Goal: Answer question/provide support: Share knowledge or assist other users

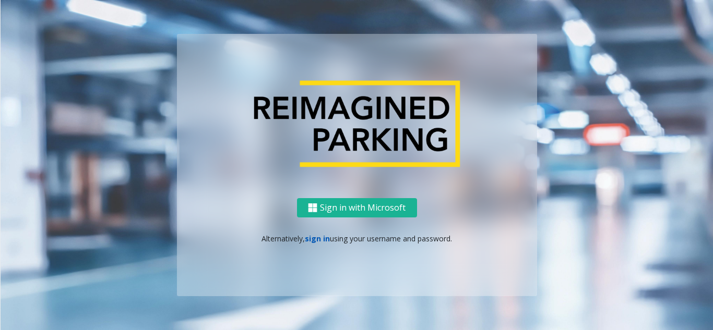
click at [317, 239] on link "sign in" at bounding box center [317, 239] width 25 height 10
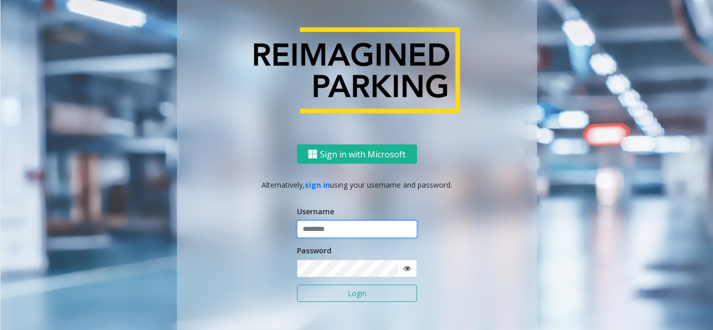
click at [348, 229] on input "text" at bounding box center [357, 230] width 120 height 18
paste input "******"
type input "******"
click at [341, 300] on button "Login" at bounding box center [357, 294] width 120 height 18
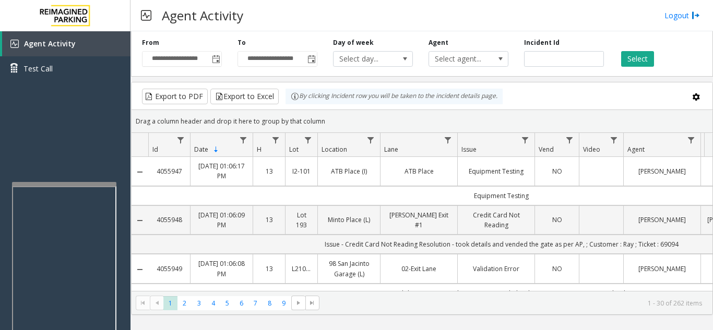
click at [100, 183] on div at bounding box center [64, 184] width 104 height 4
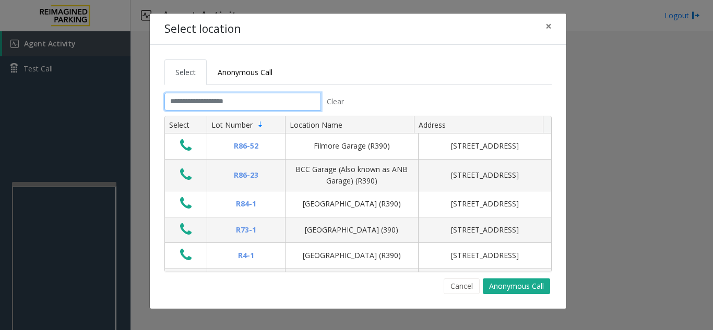
click at [246, 102] on input "text" at bounding box center [242, 102] width 156 height 18
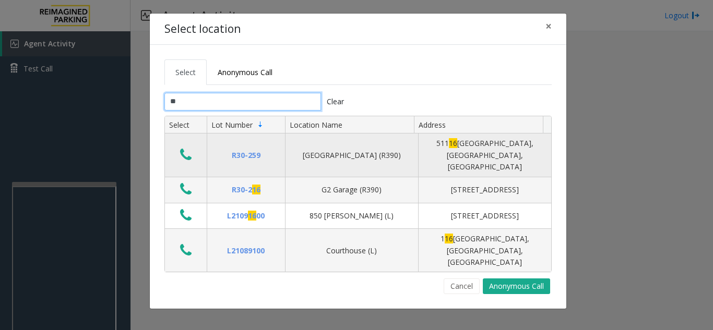
type input "*"
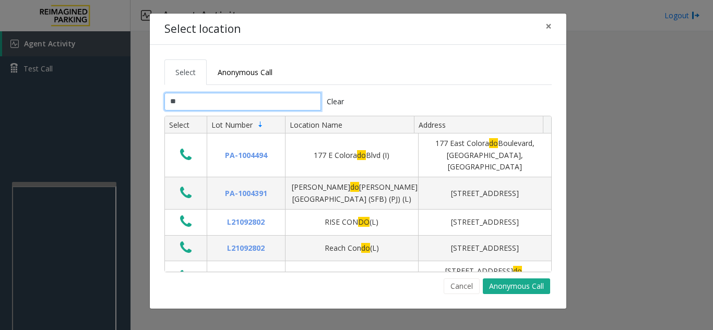
type input "*"
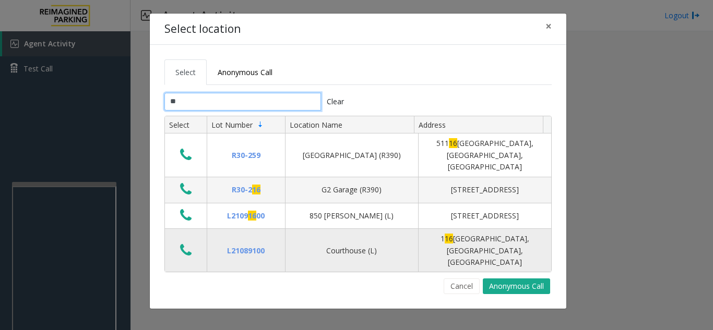
type input "*"
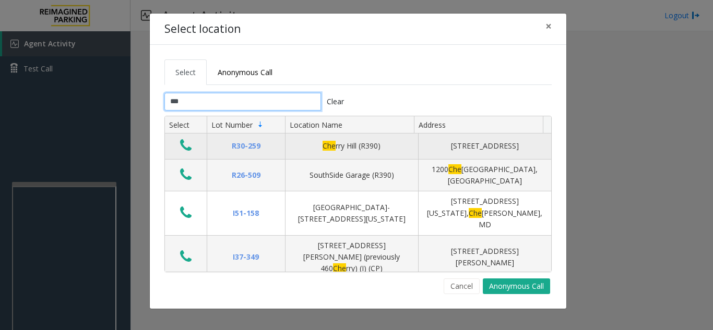
type input "***"
click at [184, 151] on icon "Data table" at bounding box center [185, 145] width 11 height 15
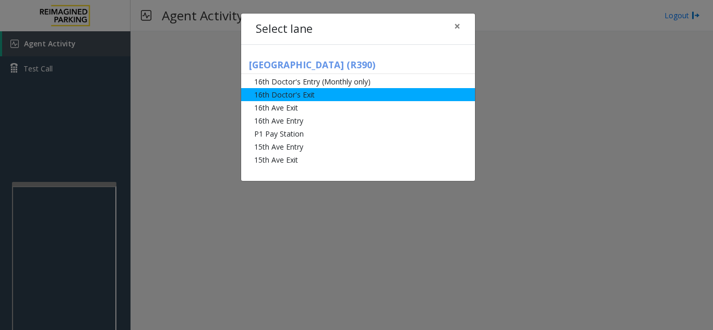
click at [300, 92] on li "16th Doctor's Exit" at bounding box center [358, 94] width 234 height 13
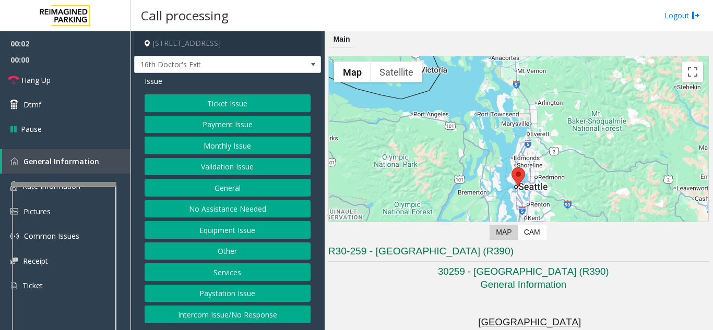
click at [240, 273] on button "Services" at bounding box center [227, 272] width 166 height 18
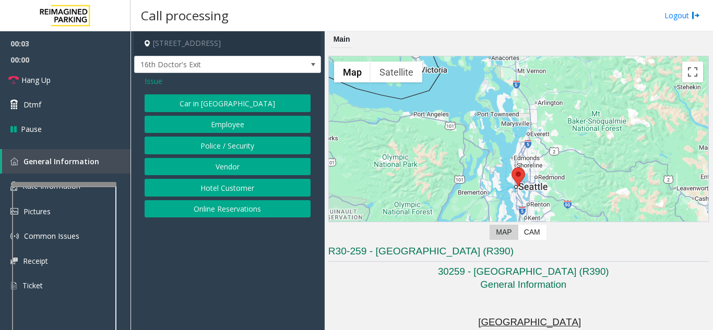
click at [243, 127] on button "Employee" at bounding box center [227, 125] width 166 height 18
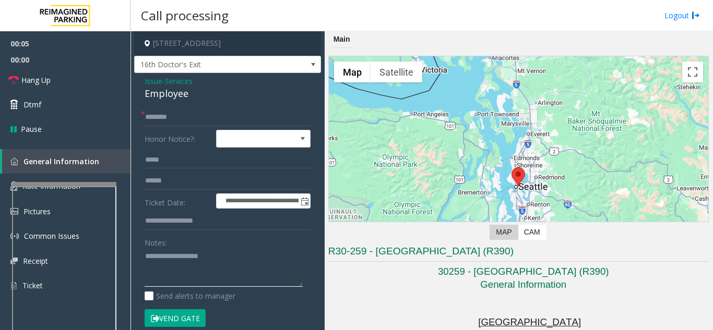
click at [191, 276] on textarea at bounding box center [223, 267] width 158 height 39
type textarea "******"
click at [178, 119] on input "text" at bounding box center [227, 118] width 166 height 18
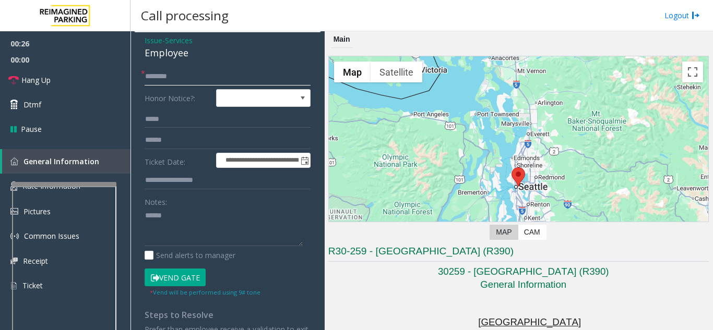
scroll to position [104, 0]
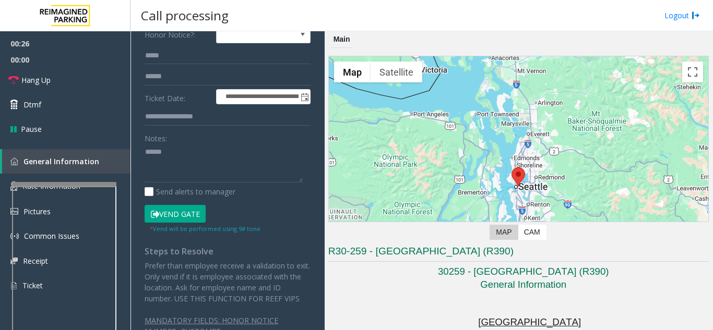
type input "*******"
click at [189, 179] on textarea at bounding box center [223, 163] width 158 height 39
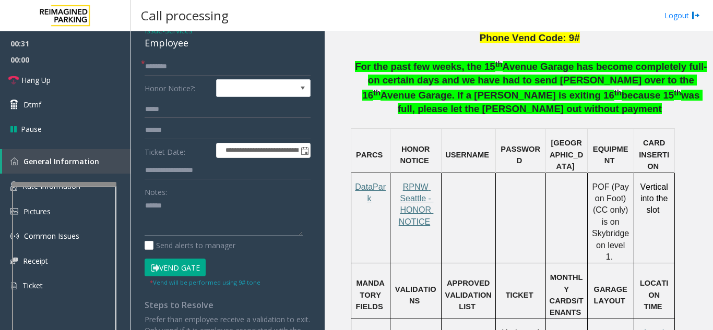
scroll to position [0, 0]
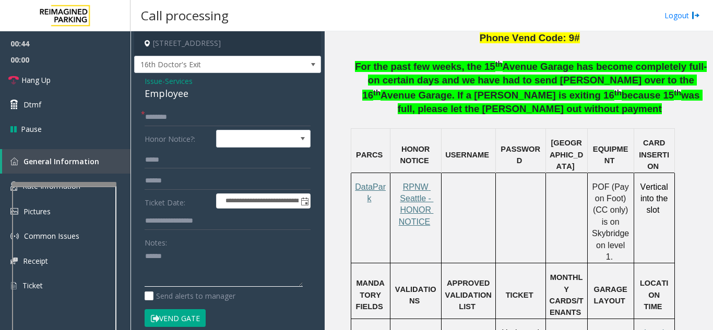
click at [146, 260] on textarea at bounding box center [223, 267] width 158 height 39
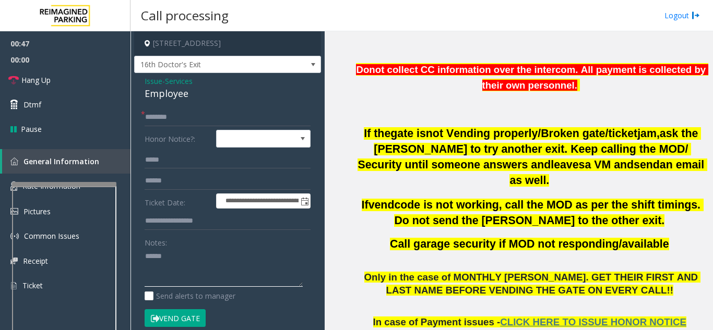
scroll to position [313, 0]
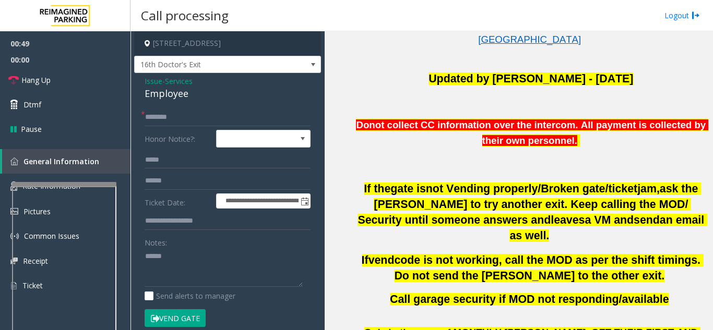
click at [182, 316] on button "Vend Gate" at bounding box center [174, 318] width 61 height 18
click at [144, 257] on textarea at bounding box center [223, 267] width 158 height 39
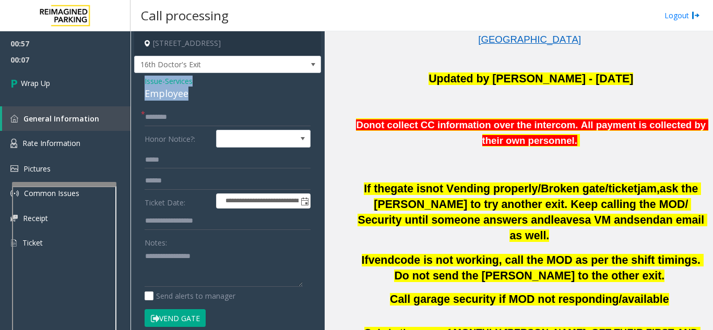
drag, startPoint x: 141, startPoint y: 78, endPoint x: 197, endPoint y: 91, distance: 56.8
click at [197, 91] on div "**********" at bounding box center [227, 277] width 187 height 408
copy div "Issue - Services Employee"
click at [177, 275] on textarea at bounding box center [223, 267] width 158 height 39
click at [226, 258] on textarea at bounding box center [223, 267] width 158 height 39
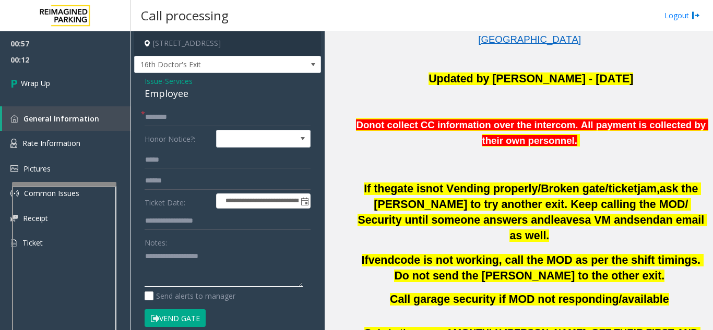
paste textarea "**********"
click at [209, 285] on textarea at bounding box center [223, 267] width 158 height 39
paste textarea "**********"
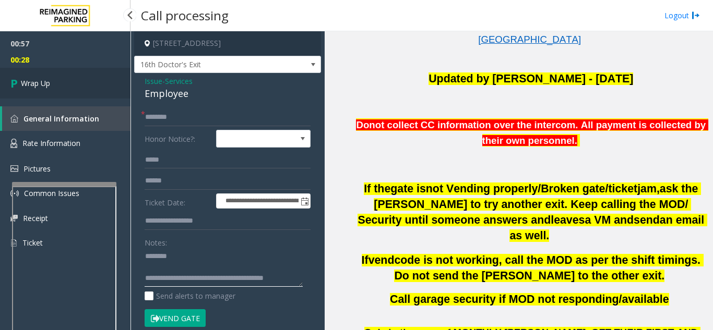
type textarea "**********"
click at [46, 86] on span "Wrap Up" at bounding box center [35, 83] width 29 height 11
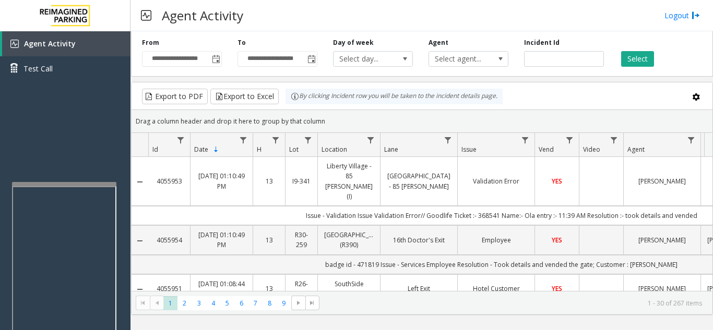
click at [507, 26] on div "Agent Activity Logout" at bounding box center [421, 15] width 582 height 31
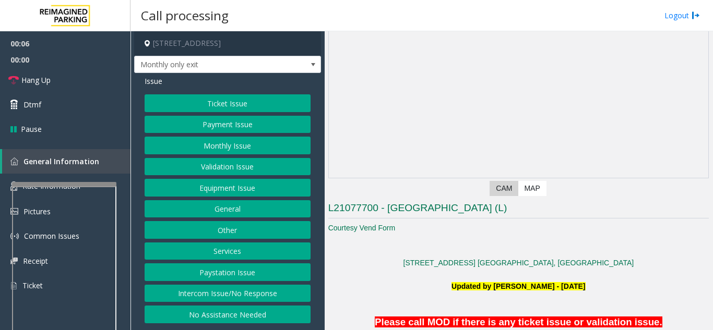
scroll to position [156, 0]
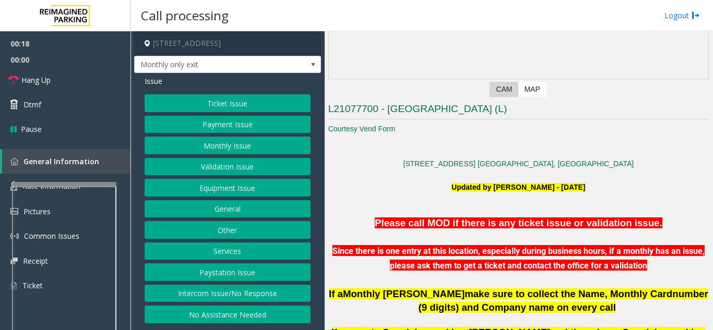
drag, startPoint x: 256, startPoint y: 294, endPoint x: 226, endPoint y: 266, distance: 40.6
click at [255, 294] on button "Intercom Issue/No Response" at bounding box center [227, 294] width 166 height 18
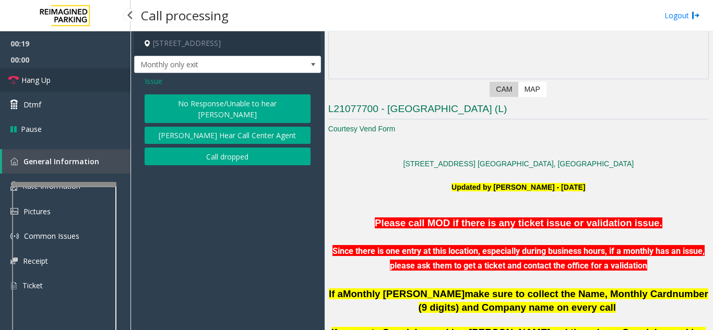
click at [79, 70] on link "Hang Up" at bounding box center [65, 80] width 130 height 25
click at [174, 108] on button "No Response/Unable to hear [PERSON_NAME]" at bounding box center [227, 108] width 166 height 29
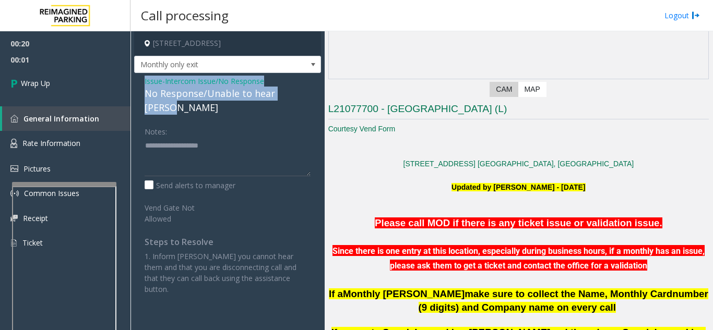
drag, startPoint x: 141, startPoint y: 78, endPoint x: 306, endPoint y: 89, distance: 165.2
click at [306, 89] on div "Issue - Intercom Issue/No Response No Response/Unable to hear [PERSON_NAME] Not…" at bounding box center [227, 189] width 187 height 232
copy div "Issue - Intercom Issue/No Response No Response/Unable to hear [PERSON_NAME]"
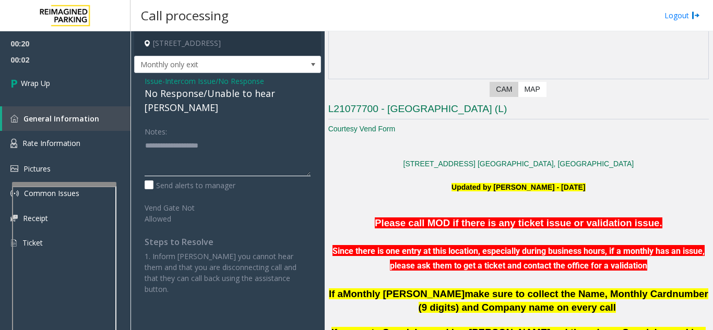
click at [272, 139] on textarea at bounding box center [227, 156] width 166 height 39
paste textarea "**********"
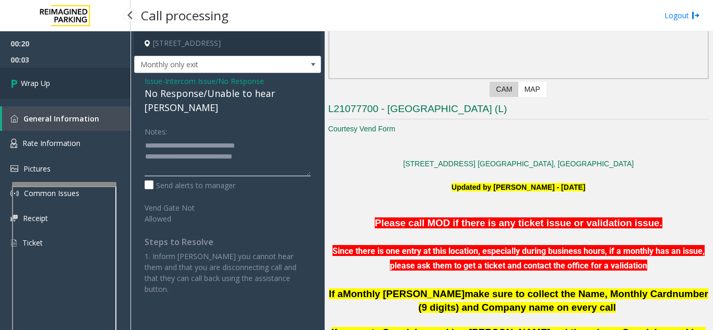
type textarea "**********"
click at [95, 87] on link "Wrap Up" at bounding box center [65, 83] width 130 height 31
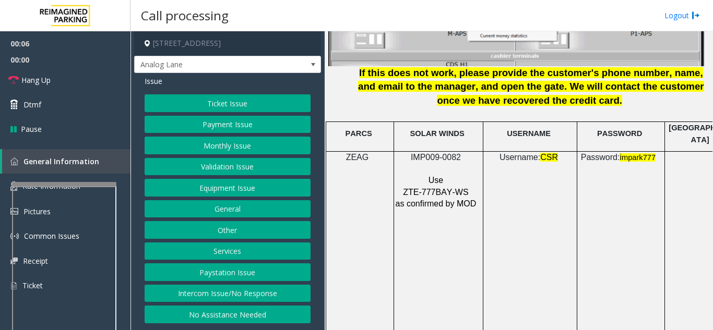
scroll to position [1408, 0]
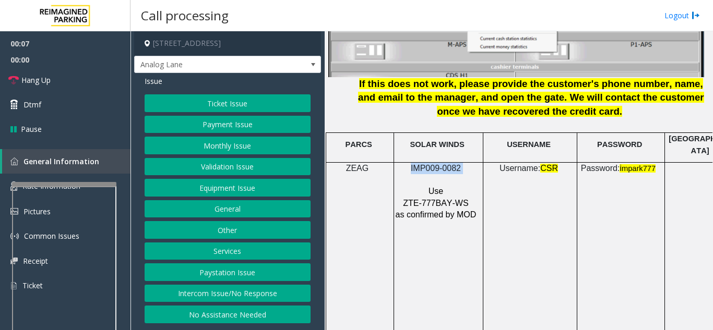
drag, startPoint x: 403, startPoint y: 160, endPoint x: 475, endPoint y: 161, distance: 72.5
click at [475, 163] on p "IMP009-0082" at bounding box center [437, 168] width 84 height 11
copy p "IMP009-0082"
click at [250, 104] on button "Ticket Issue" at bounding box center [227, 103] width 166 height 18
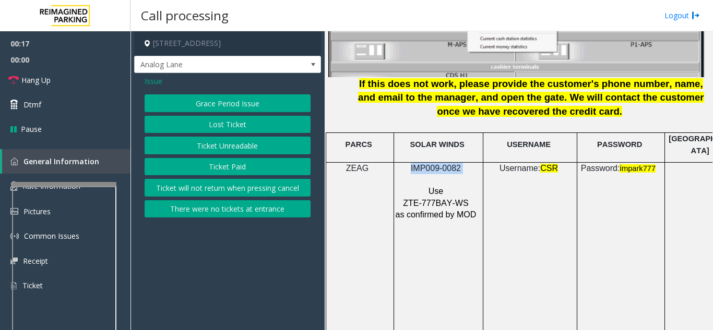
click at [246, 150] on button "Ticket Unreadable" at bounding box center [227, 146] width 166 height 18
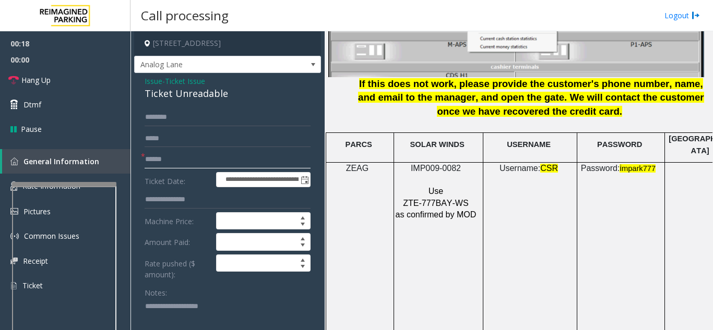
click at [208, 165] on input "text" at bounding box center [227, 160] width 166 height 18
click at [224, 164] on input "text" at bounding box center [227, 160] width 166 height 18
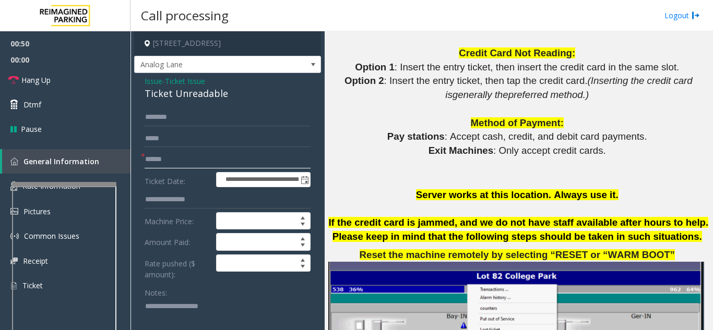
scroll to position [991, 0]
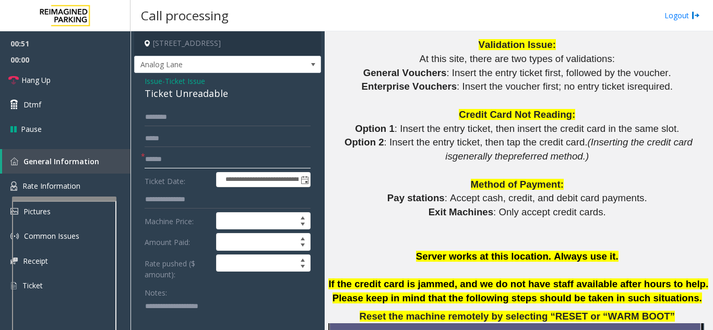
click at [71, 201] on div at bounding box center [64, 199] width 104 height 4
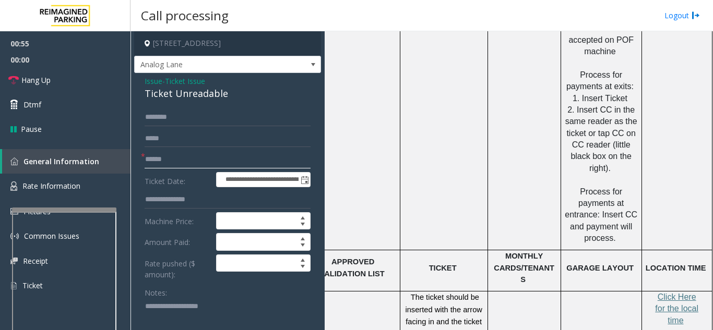
scroll to position [1721, 185]
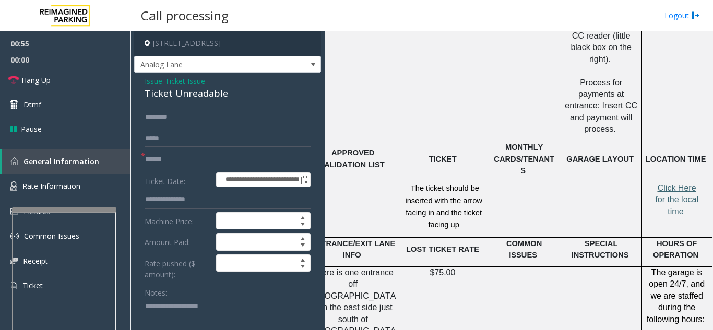
type input "******"
click at [661, 184] on span "Click Here for the local time" at bounding box center [676, 200] width 43 height 32
click at [77, 190] on span "Rate Information" at bounding box center [51, 186] width 58 height 10
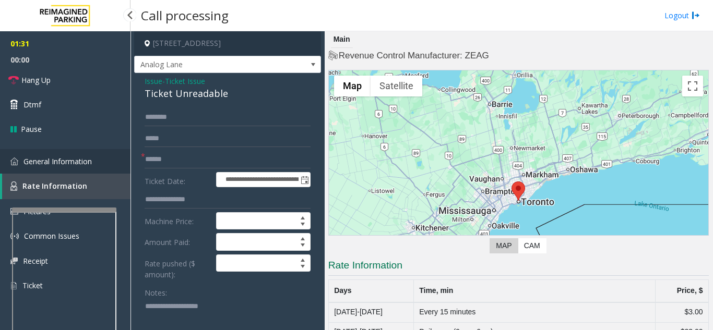
click at [70, 158] on span "General Information" at bounding box center [57, 161] width 68 height 10
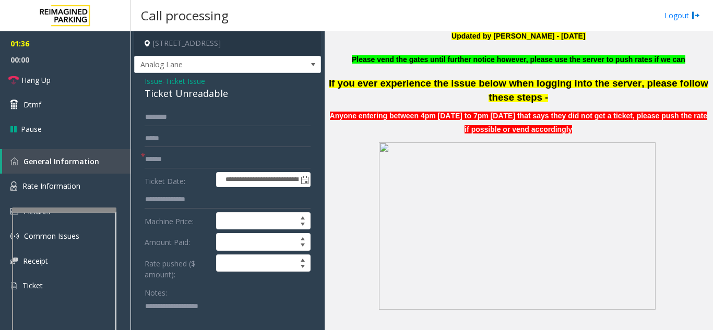
scroll to position [313, 0]
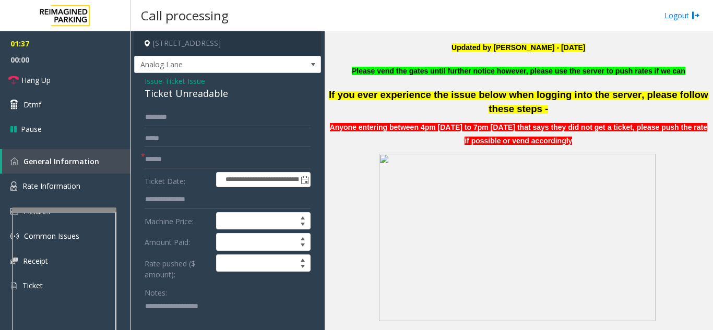
click at [152, 83] on span "Issue" at bounding box center [153, 81] width 18 height 11
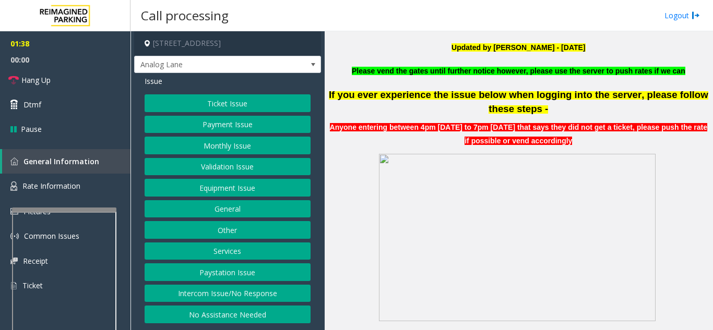
click at [207, 126] on button "Payment Issue" at bounding box center [227, 125] width 166 height 18
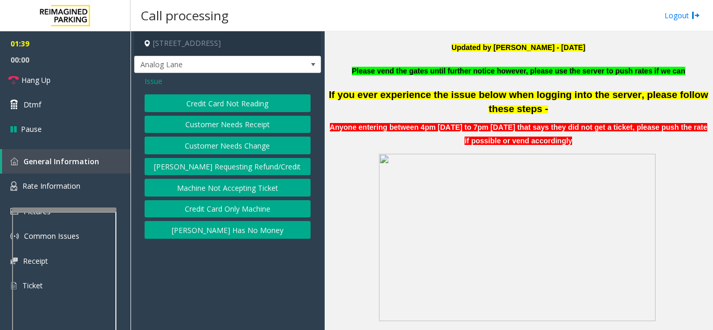
click at [218, 101] on button "Credit Card Not Reading" at bounding box center [227, 103] width 166 height 18
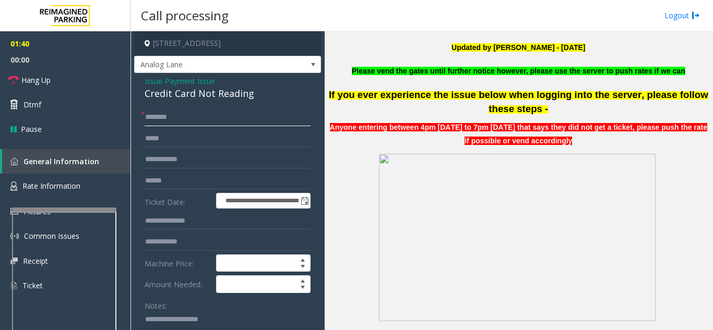
click at [176, 122] on input "text" at bounding box center [227, 118] width 166 height 18
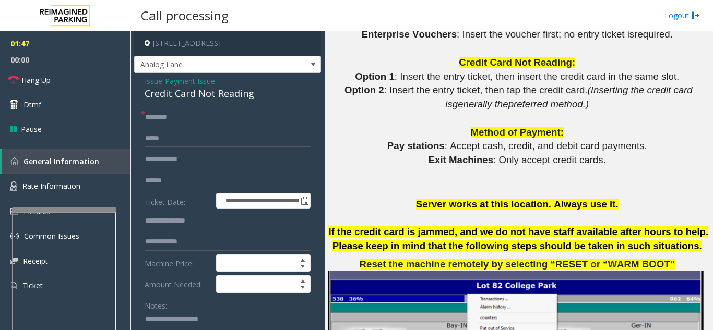
scroll to position [991, 0]
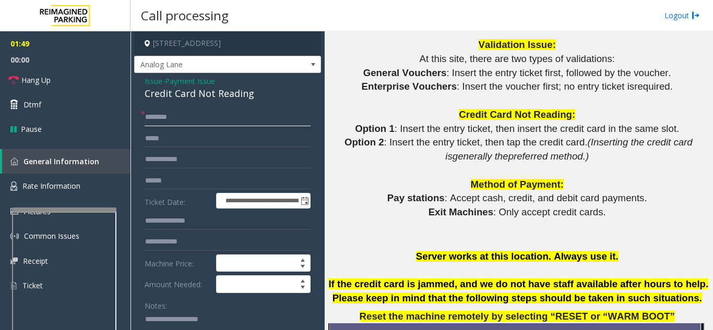
click at [182, 118] on input "text" at bounding box center [227, 118] width 166 height 18
type input "*"
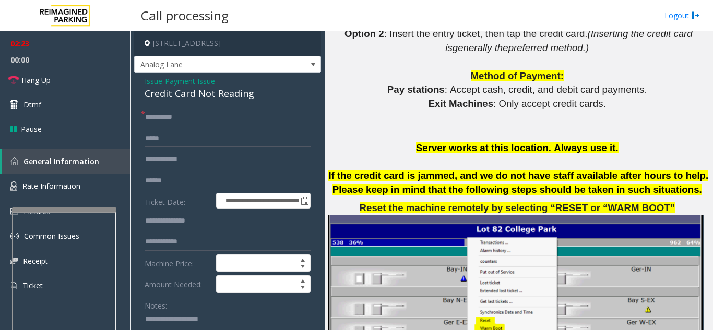
scroll to position [1095, 0]
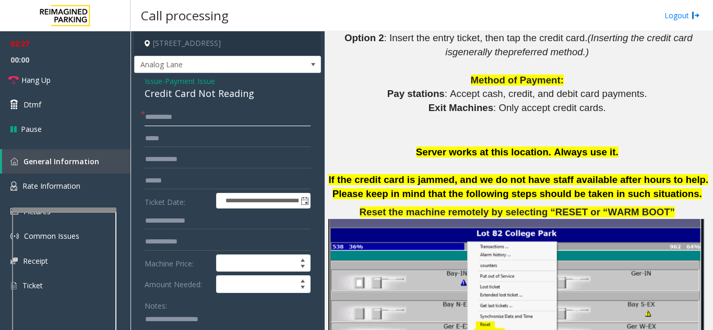
type input "*********"
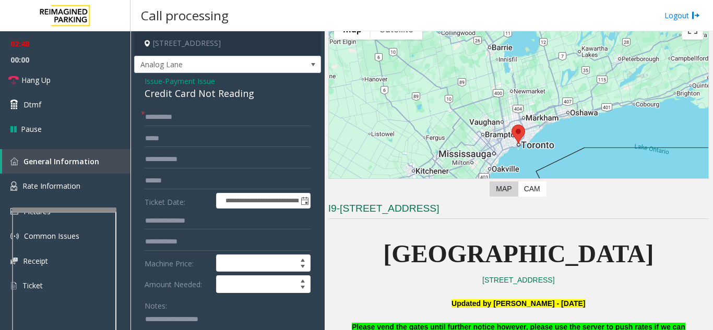
scroll to position [52, 0]
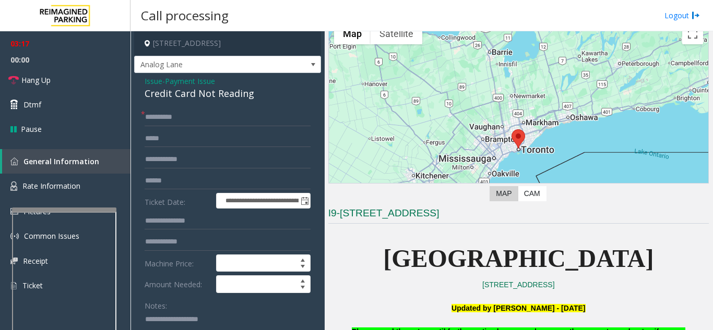
click at [156, 78] on span "Issue" at bounding box center [153, 81] width 18 height 11
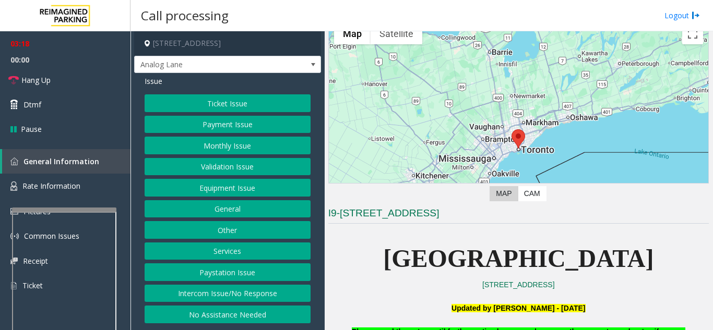
click at [216, 126] on button "Payment Issue" at bounding box center [227, 125] width 166 height 18
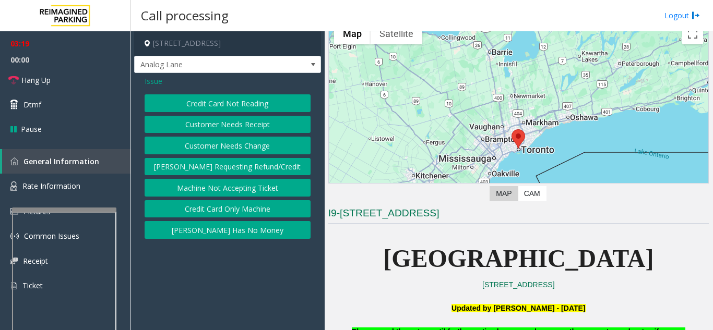
click at [214, 104] on button "Credit Card Not Reading" at bounding box center [227, 103] width 166 height 18
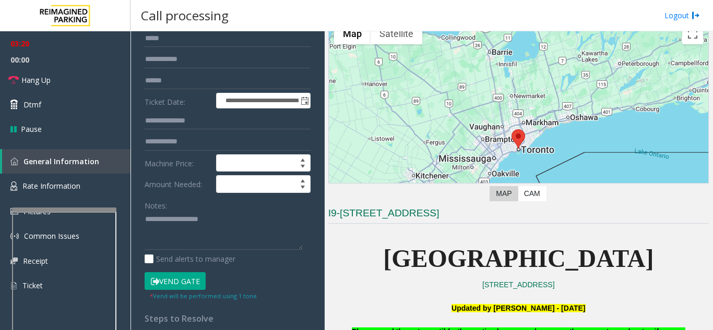
scroll to position [104, 0]
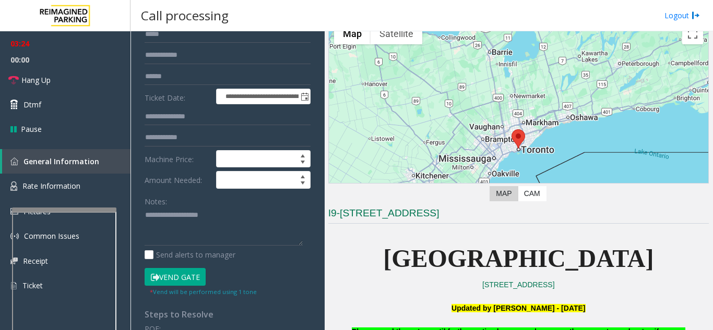
click at [192, 275] on button "Vend Gate" at bounding box center [174, 277] width 61 height 18
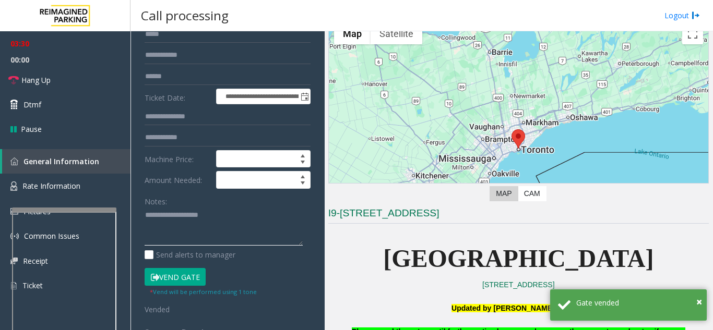
click at [188, 221] on textarea at bounding box center [223, 226] width 158 height 39
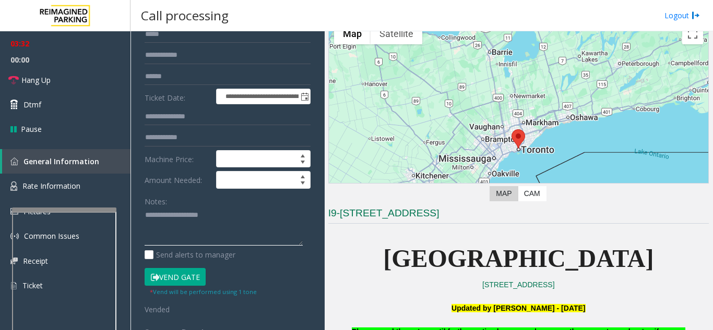
scroll to position [0, 0]
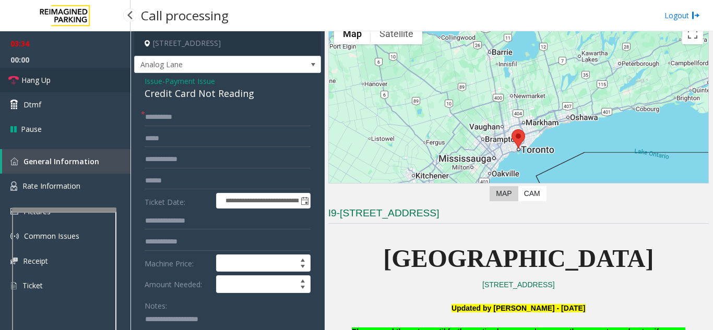
click at [52, 87] on link "Hang Up" at bounding box center [65, 80] width 130 height 25
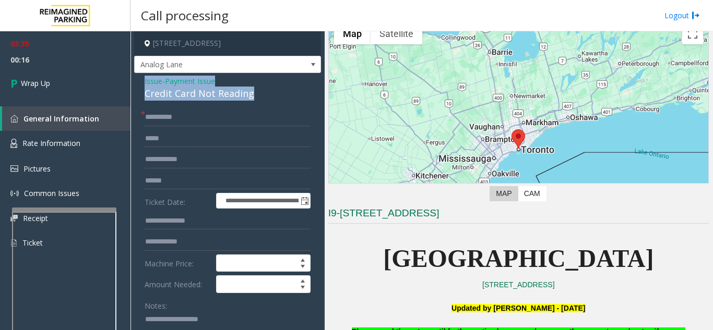
drag, startPoint x: 141, startPoint y: 74, endPoint x: 263, endPoint y: 98, distance: 124.9
copy div "Issue - Payment Issue Credit Card Not Reading"
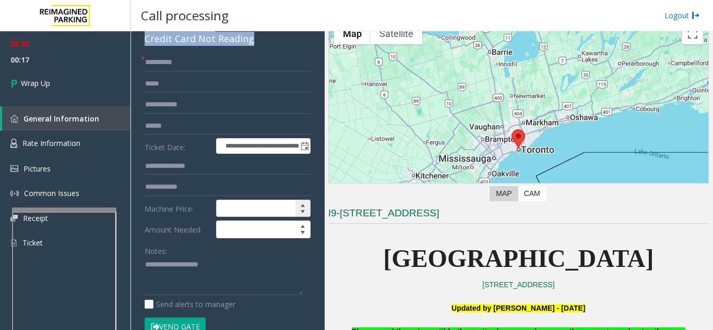
scroll to position [104, 0]
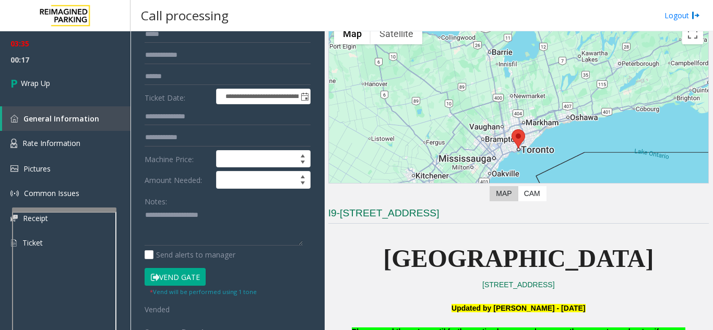
click at [223, 249] on div "Notes: Send alerts to manager" at bounding box center [227, 226] width 166 height 68
click at [221, 244] on textarea at bounding box center [223, 226] width 158 height 39
paste textarea "**********"
click at [244, 242] on textarea at bounding box center [223, 226] width 158 height 39
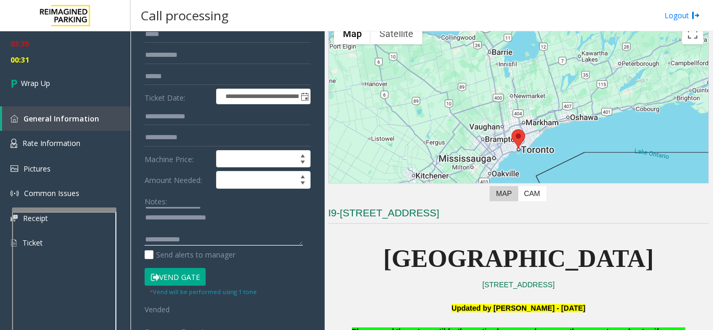
paste textarea "**********"
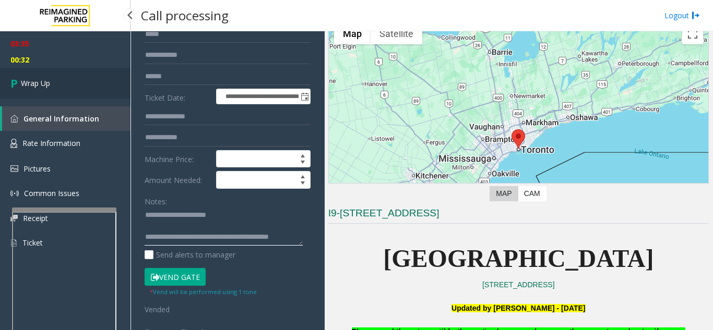
type textarea "**********"
click at [86, 93] on link "Wrap Up" at bounding box center [65, 83] width 130 height 31
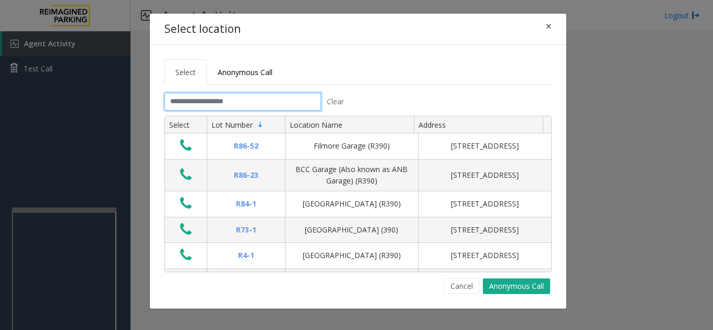
click at [255, 94] on input "text" at bounding box center [242, 102] width 156 height 18
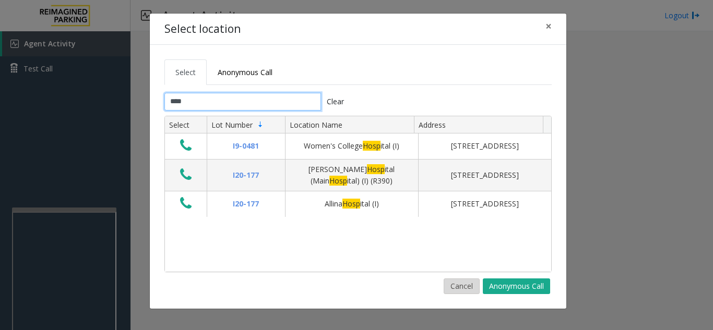
type input "****"
click at [456, 281] on button "Cancel" at bounding box center [461, 287] width 36 height 16
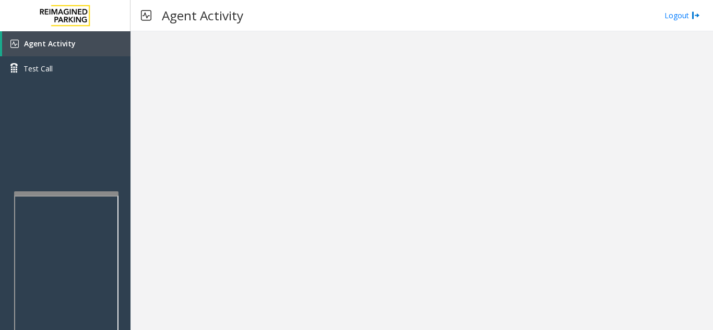
click at [77, 191] on div at bounding box center [66, 193] width 104 height 4
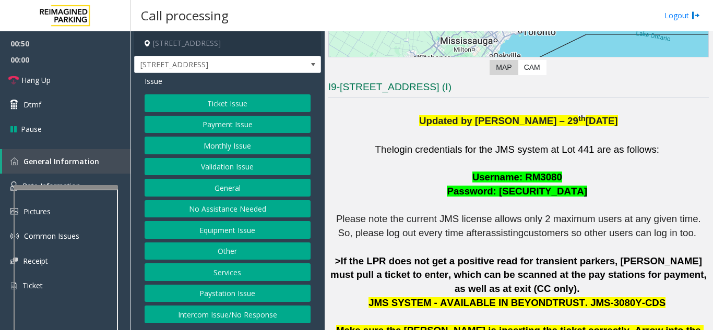
scroll to position [175, 0]
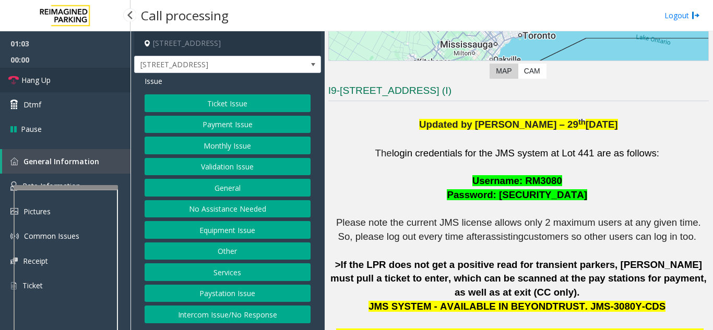
click at [73, 85] on link "Hang Up" at bounding box center [65, 80] width 130 height 25
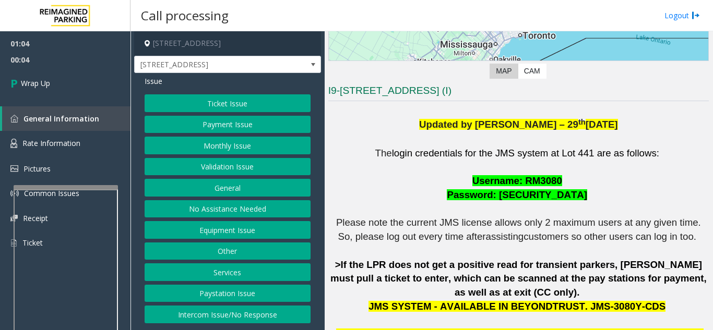
click at [232, 251] on button "Other" at bounding box center [227, 252] width 166 height 18
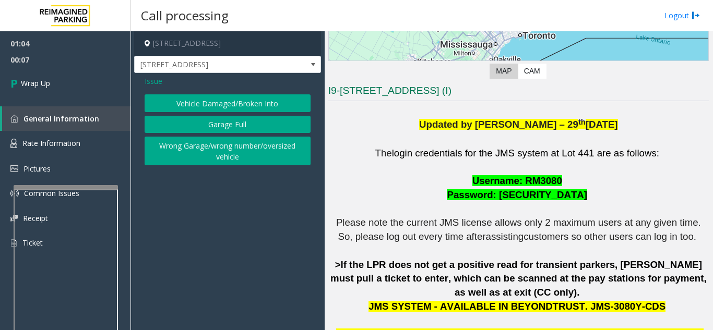
click at [144, 82] on div "Issue Vehicle Damaged/Broken Into Garage Full Wrong Garage/wrong number/oversiz…" at bounding box center [227, 122] width 187 height 98
click at [151, 80] on span "Issue" at bounding box center [153, 81] width 18 height 11
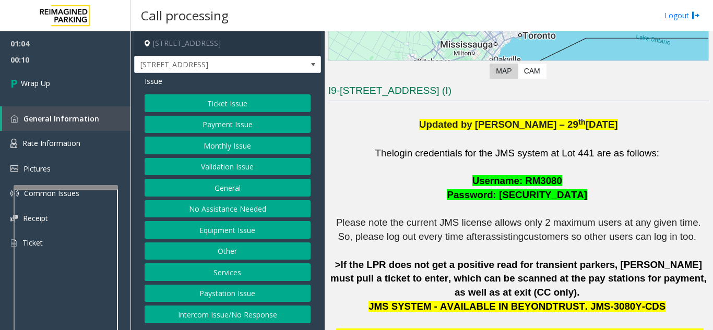
click at [234, 274] on button "Services" at bounding box center [227, 272] width 166 height 18
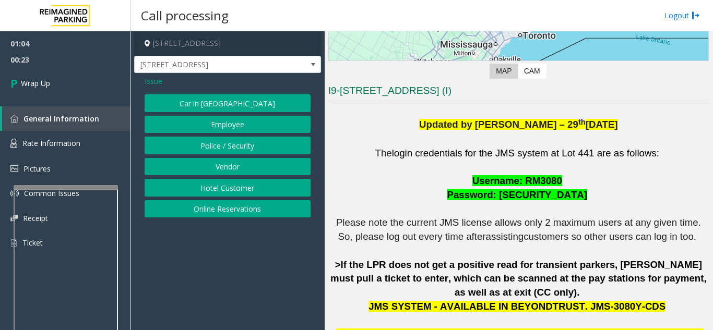
click at [153, 78] on span "Issue" at bounding box center [153, 81] width 18 height 11
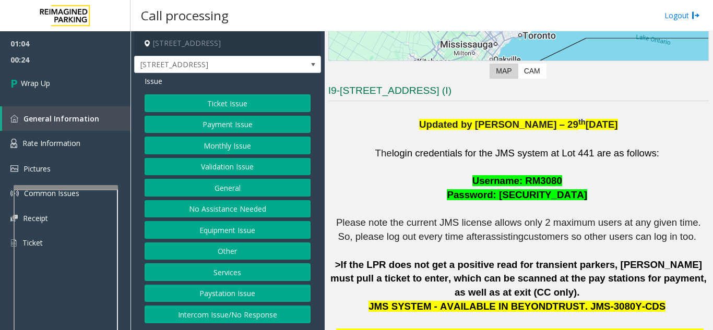
click at [221, 189] on button "General" at bounding box center [227, 188] width 166 height 18
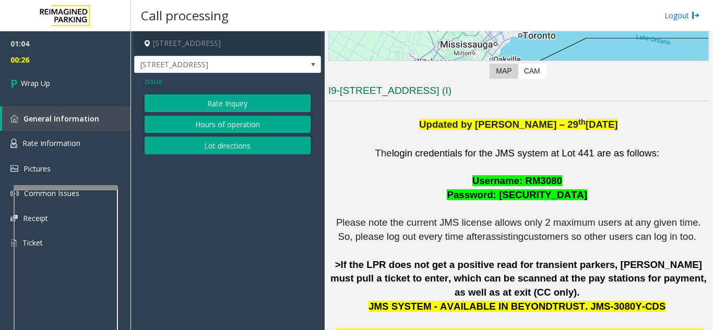
click at [204, 105] on button "Rate Inquiry" at bounding box center [227, 103] width 166 height 18
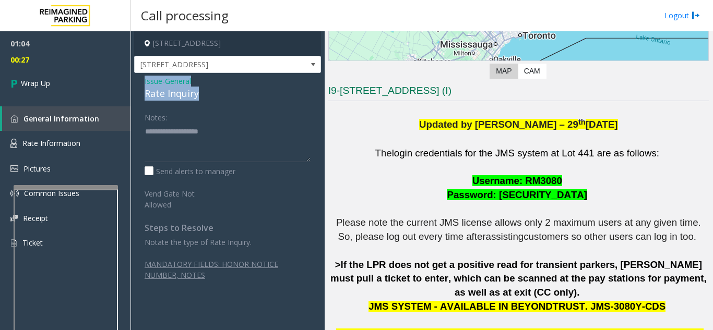
drag, startPoint x: 143, startPoint y: 82, endPoint x: 215, endPoint y: 99, distance: 74.0
click at [215, 99] on div "Issue - General Rate Inquiry Notes: Send alerts to manager Vend Gate Not Allowe…" at bounding box center [227, 198] width 187 height 251
copy div "Issue - General Rate Inquiry"
click at [196, 151] on textarea at bounding box center [227, 142] width 166 height 39
paste textarea "**********"
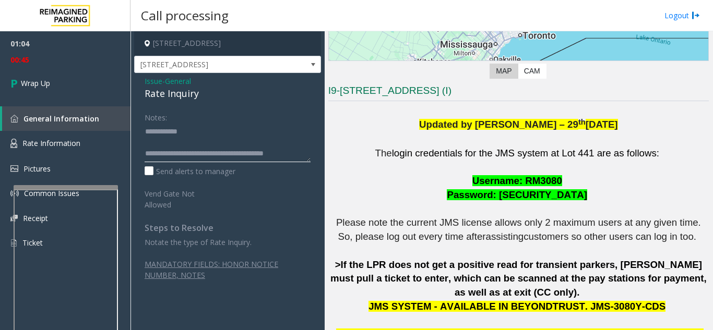
scroll to position [11, 0]
type textarea "**********"
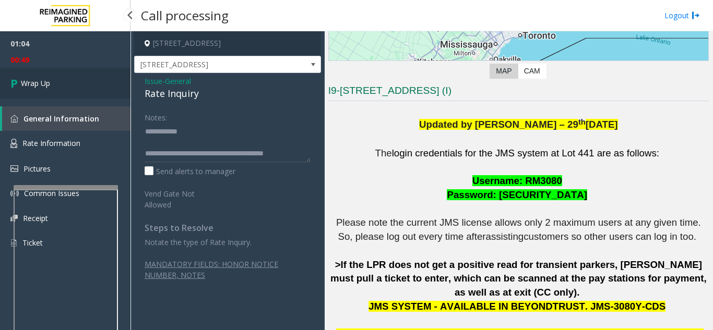
click at [72, 85] on link "Wrap Up" at bounding box center [65, 83] width 130 height 31
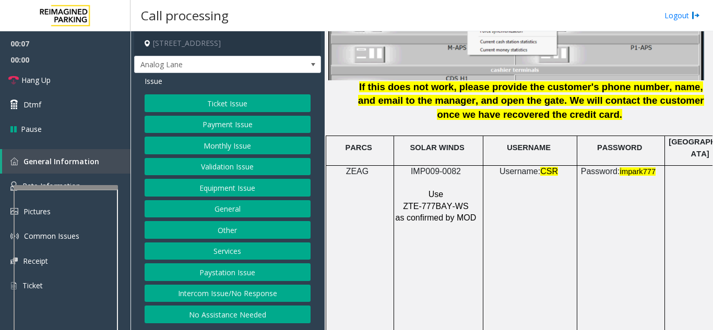
scroll to position [1408, 0]
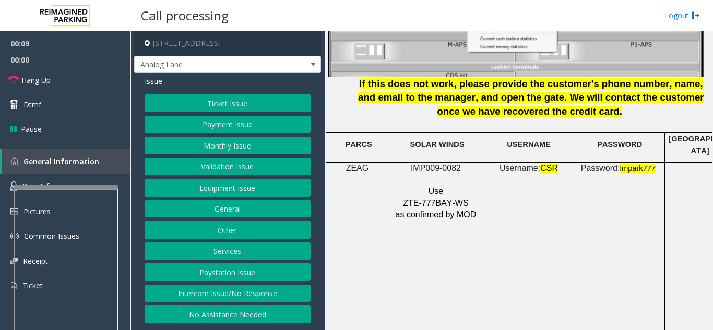
click at [195, 296] on button "Intercom Issue/No Response" at bounding box center [227, 294] width 166 height 18
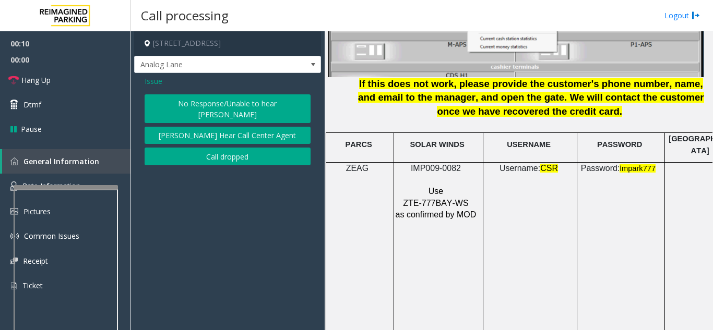
click at [190, 99] on button "No Response/Unable to hear [PERSON_NAME]" at bounding box center [227, 108] width 166 height 29
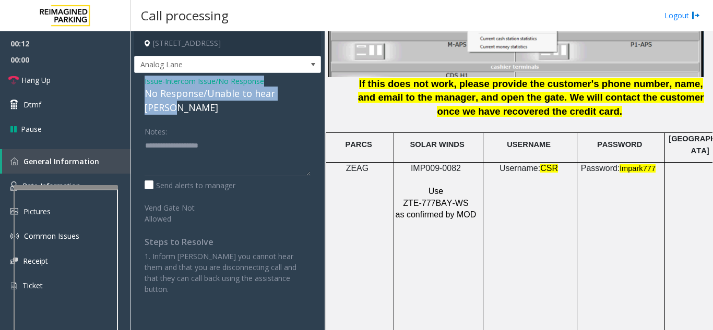
drag, startPoint x: 140, startPoint y: 78, endPoint x: 322, endPoint y: 94, distance: 182.8
click at [322, 94] on app-call-processing-form "[STREET_ADDRESS] Analog Lane Issue - Intercom Issue/No Response No Response/Una…" at bounding box center [227, 180] width 194 height 299
copy div "Issue - Intercom Issue/No Response No Response/Unable to hear [PERSON_NAME]"
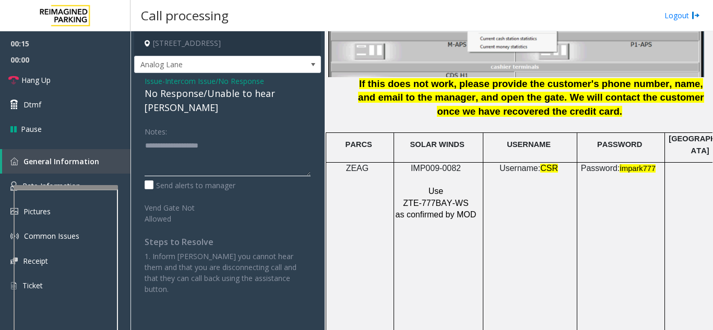
click at [261, 161] on textarea at bounding box center [227, 156] width 166 height 39
paste textarea "**********"
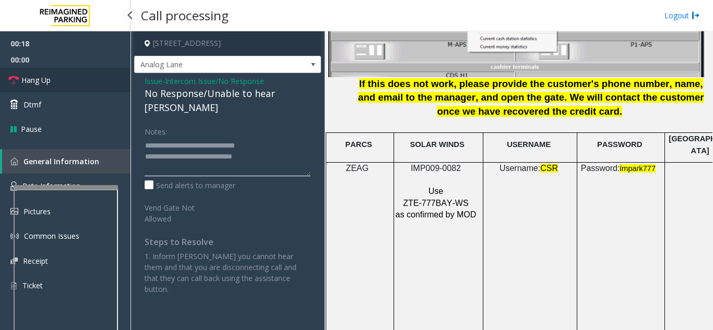
type textarea "**********"
click at [86, 84] on link "Hang Up" at bounding box center [65, 80] width 130 height 25
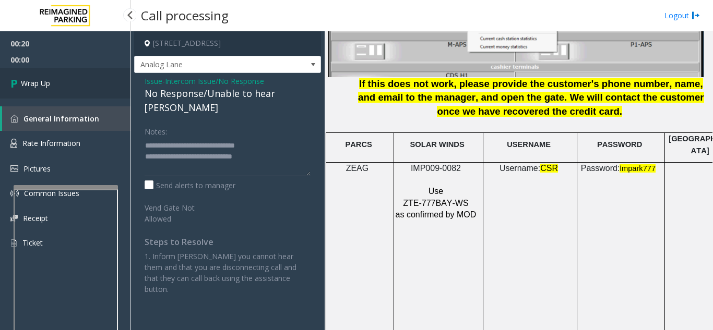
click at [86, 84] on link "Wrap Up" at bounding box center [65, 83] width 130 height 31
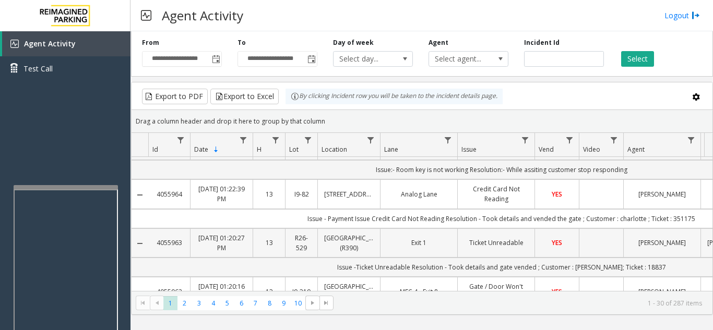
scroll to position [574, 0]
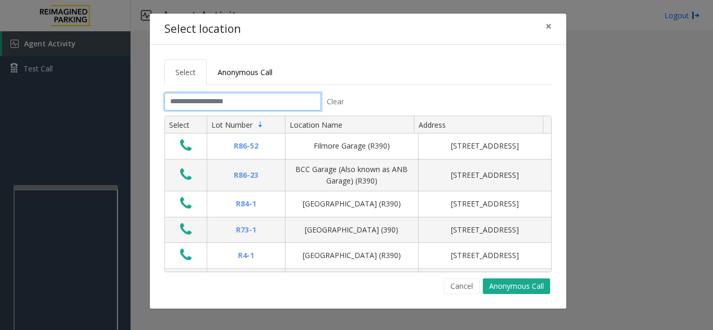
click at [191, 106] on input "text" at bounding box center [242, 102] width 156 height 18
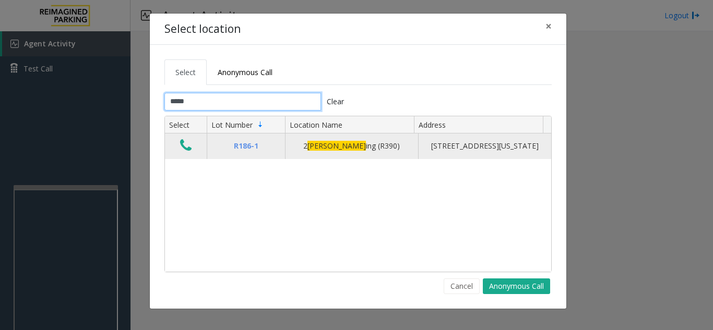
type input "*****"
click at [191, 153] on icon "Data table" at bounding box center [185, 145] width 11 height 15
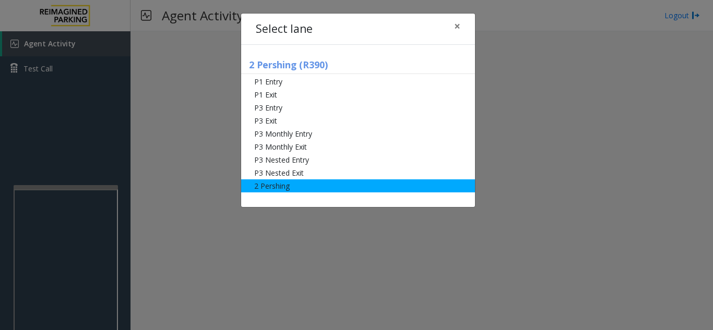
click at [290, 188] on li "2 Pershing" at bounding box center [358, 185] width 234 height 13
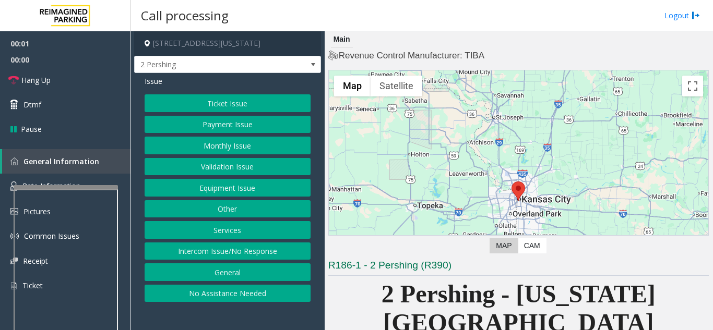
click at [237, 125] on button "Payment Issue" at bounding box center [227, 125] width 166 height 18
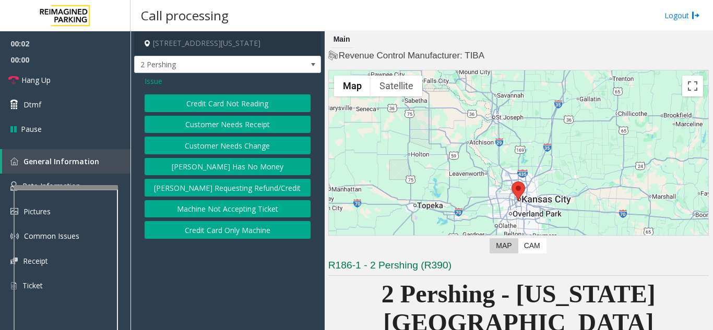
click at [233, 102] on button "Credit Card Not Reading" at bounding box center [227, 103] width 166 height 18
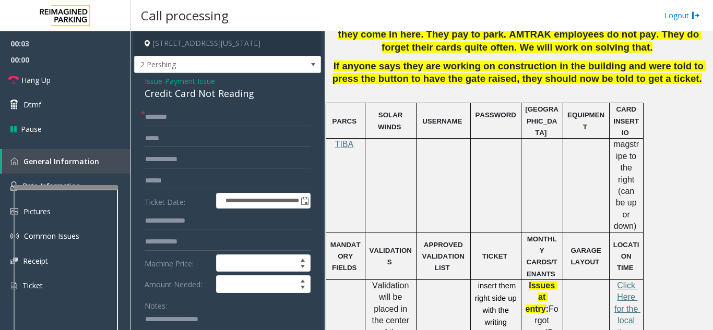
scroll to position [469, 0]
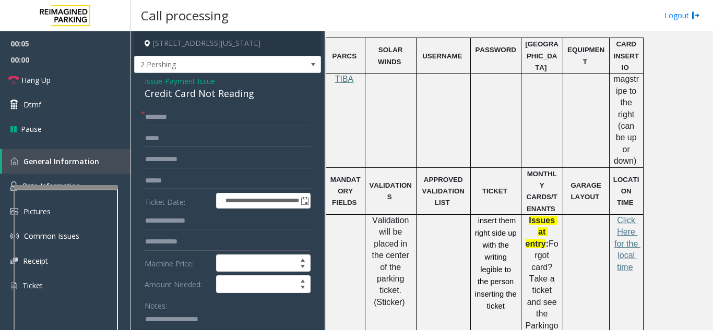
click at [170, 182] on input "text" at bounding box center [227, 181] width 166 height 18
click at [203, 184] on input "text" at bounding box center [227, 181] width 166 height 18
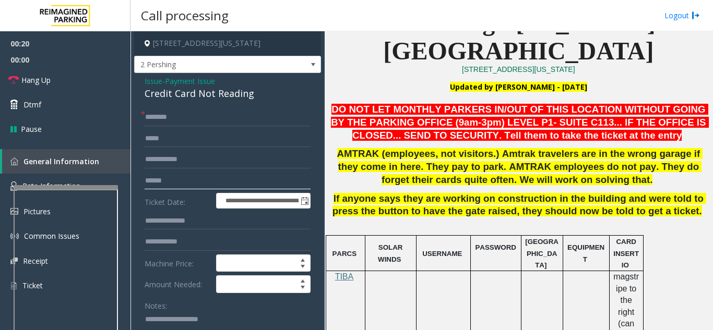
scroll to position [261, 0]
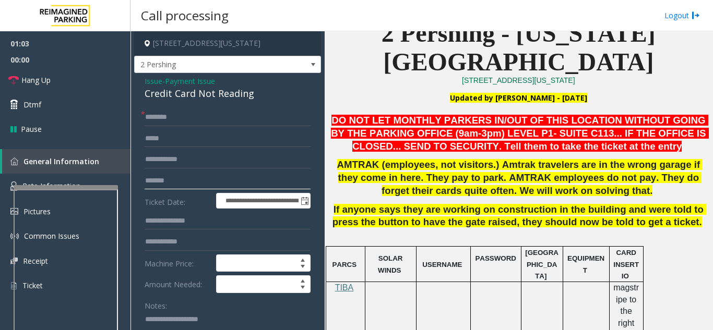
type input "*******"
click at [184, 121] on input "text" at bounding box center [227, 118] width 166 height 18
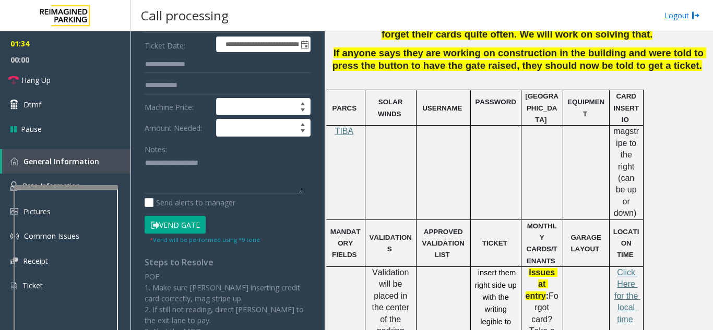
type input "****"
click at [163, 174] on textarea at bounding box center [223, 174] width 158 height 39
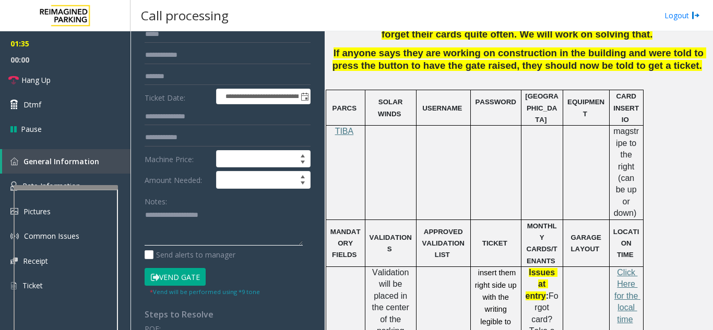
scroll to position [0, 0]
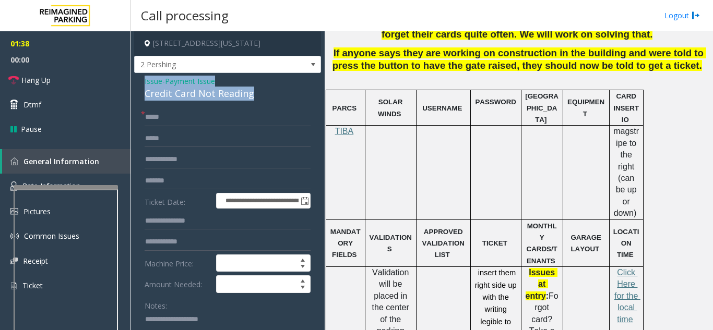
drag, startPoint x: 137, startPoint y: 84, endPoint x: 257, endPoint y: 97, distance: 120.6
copy div "Issue - Payment Issue Credit Card Not Reading"
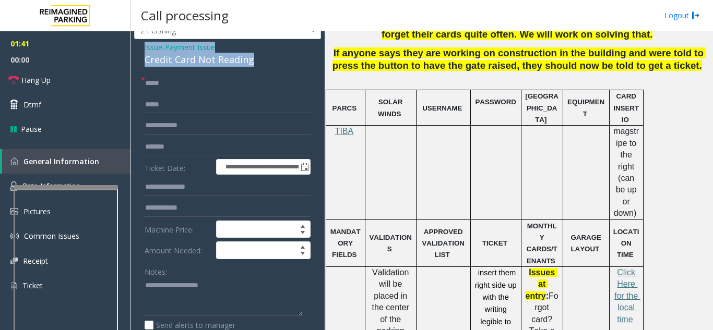
scroll to position [52, 0]
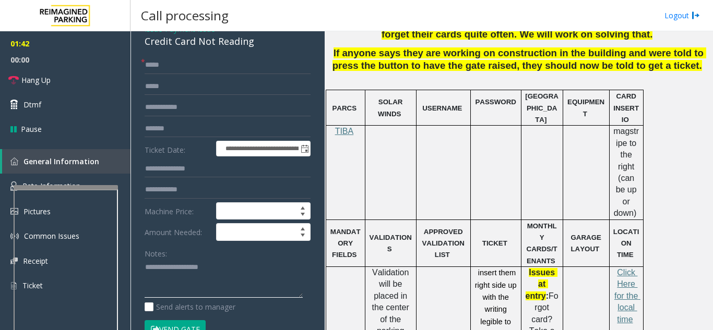
click at [189, 288] on textarea at bounding box center [223, 278] width 158 height 39
paste textarea "**********"
click at [198, 330] on button "Vend Gate" at bounding box center [174, 329] width 61 height 18
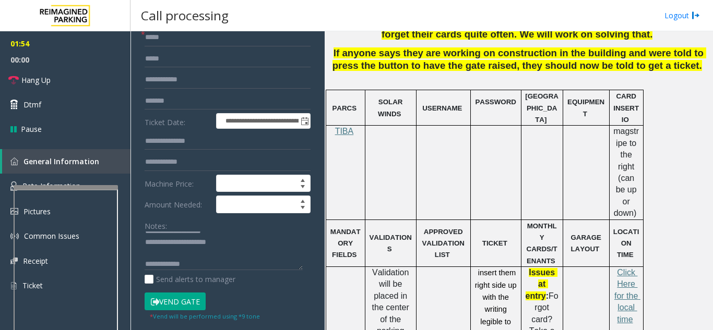
scroll to position [104, 0]
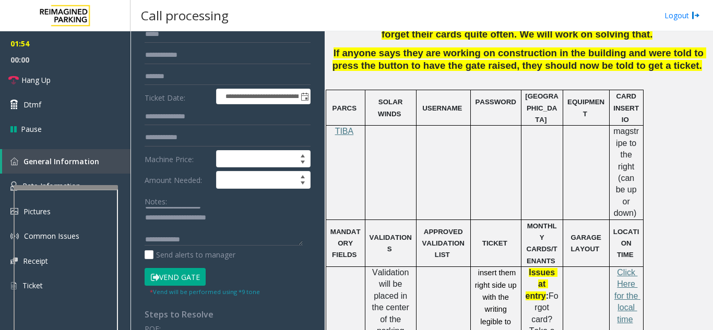
click at [192, 275] on button "Vend Gate" at bounding box center [174, 277] width 61 height 18
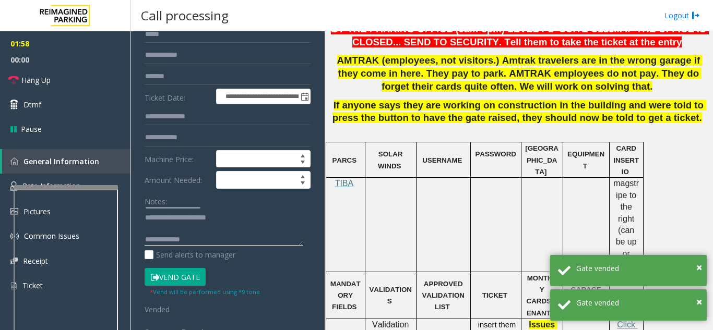
click at [211, 236] on textarea at bounding box center [223, 226] width 158 height 39
click at [74, 84] on link "Hang Up" at bounding box center [65, 80] width 130 height 25
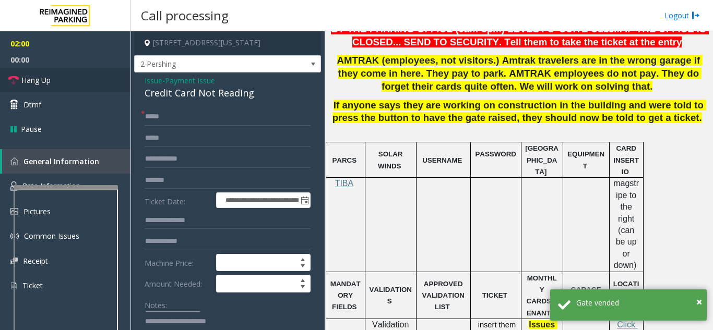
scroll to position [0, 0]
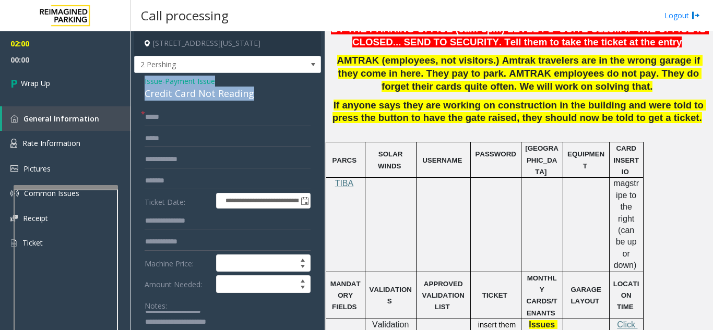
drag, startPoint x: 137, startPoint y: 79, endPoint x: 261, endPoint y: 92, distance: 124.9
copy div "Issue - Payment Issue Credit Card Not Reading"
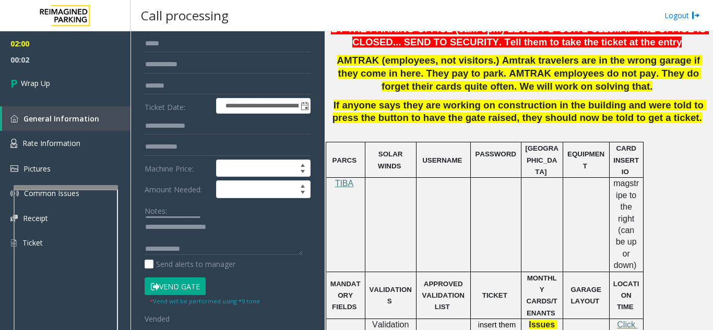
scroll to position [104, 0]
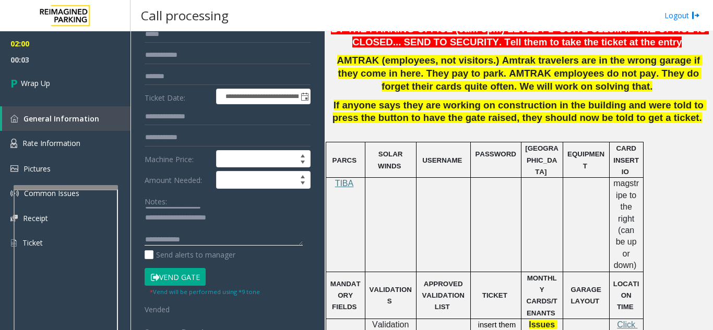
click at [224, 239] on textarea at bounding box center [223, 226] width 158 height 39
click at [256, 242] on textarea at bounding box center [223, 226] width 158 height 39
paste textarea "**********"
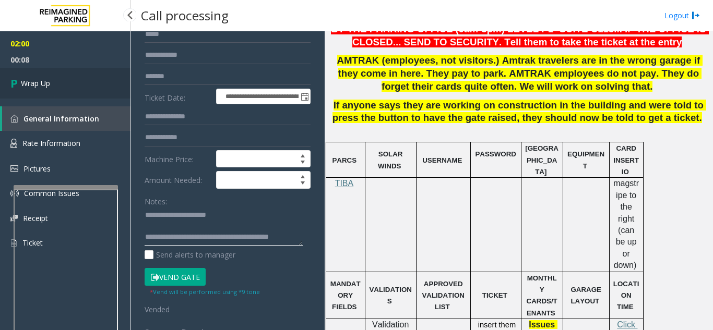
type textarea "**********"
click at [86, 91] on link "Wrap Up" at bounding box center [65, 83] width 130 height 31
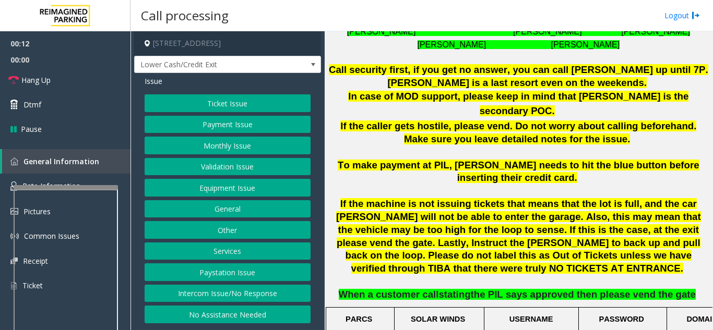
scroll to position [469, 0]
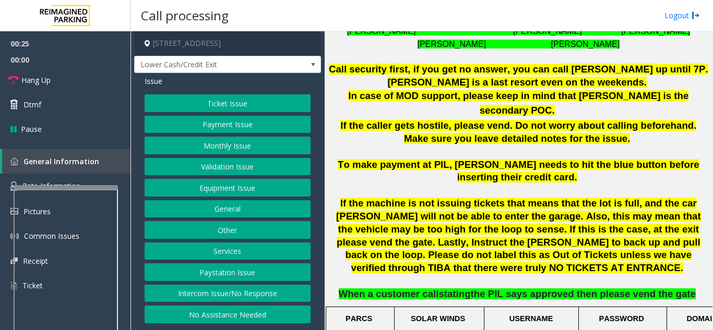
click at [209, 290] on button "Intercom Issue/No Response" at bounding box center [227, 294] width 166 height 18
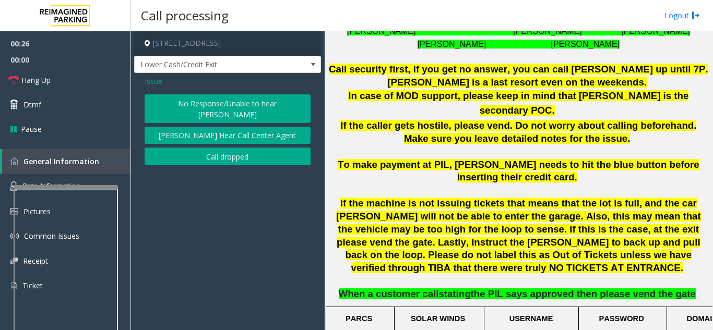
click at [176, 100] on button "No Response/Unable to hear [PERSON_NAME]" at bounding box center [227, 108] width 166 height 29
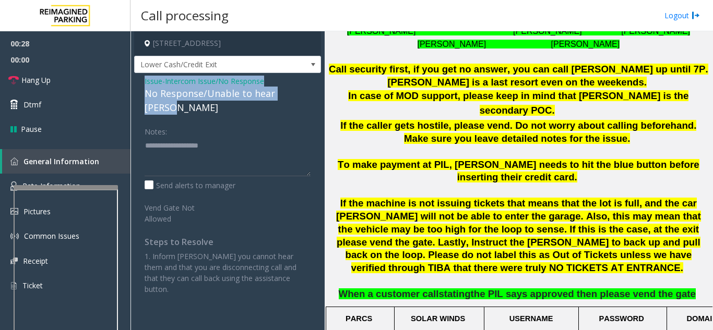
drag, startPoint x: 139, startPoint y: 79, endPoint x: 301, endPoint y: 93, distance: 162.8
click at [301, 93] on div "Issue - Intercom Issue/No Response No Response/Unable to hear [PERSON_NAME] Not…" at bounding box center [227, 189] width 187 height 232
click at [72, 72] on link "Hang Up" at bounding box center [65, 80] width 130 height 25
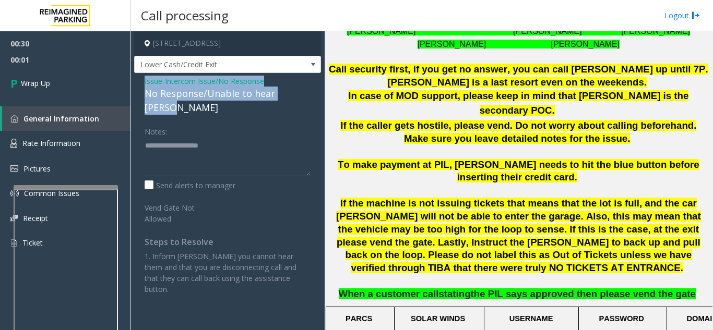
copy div "Issue - Intercom Issue/No Response No Response/Unable to hear [PERSON_NAME]"
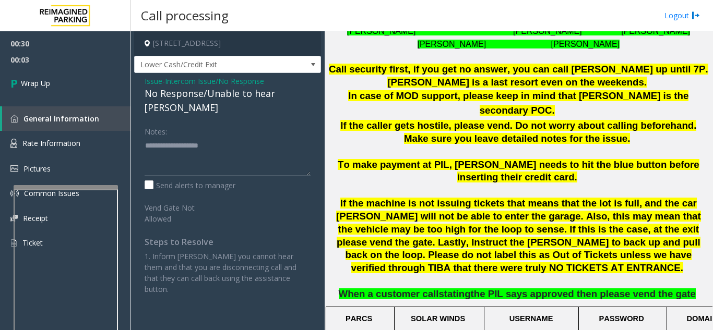
paste textarea "**********"
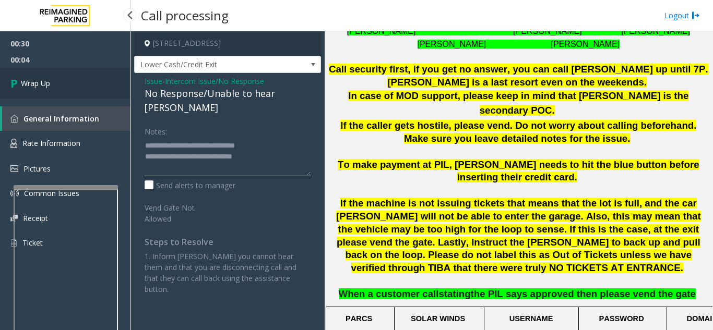
type textarea "**********"
click at [74, 92] on link "Wrap Up" at bounding box center [65, 83] width 130 height 31
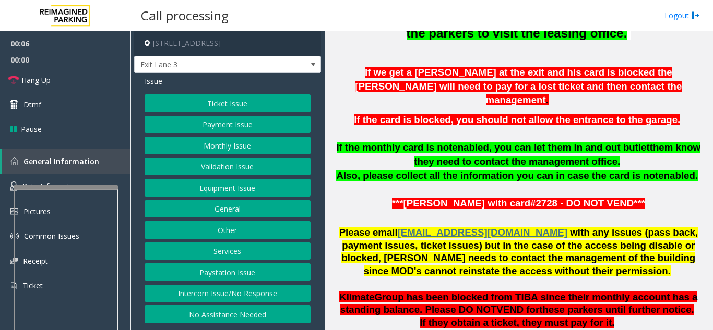
scroll to position [469, 0]
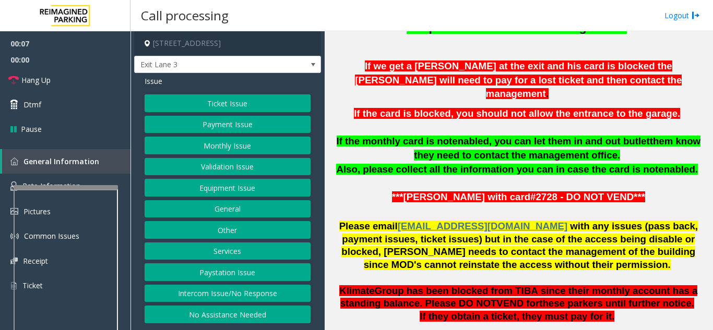
click at [247, 144] on button "Monthly Issue" at bounding box center [227, 146] width 166 height 18
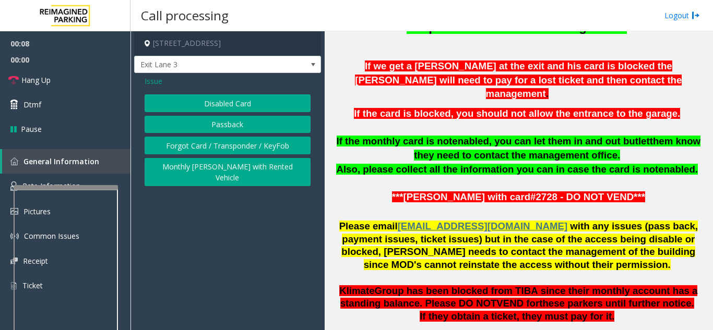
click at [224, 96] on button "Disabled Card" at bounding box center [227, 103] width 166 height 18
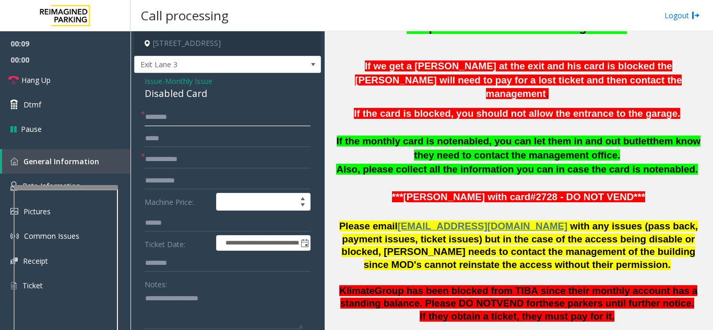
click at [178, 118] on input "text" at bounding box center [227, 118] width 166 height 18
click at [180, 159] on input "text" at bounding box center [227, 160] width 166 height 18
click at [187, 113] on input "*****" at bounding box center [227, 118] width 166 height 18
type input "**********"
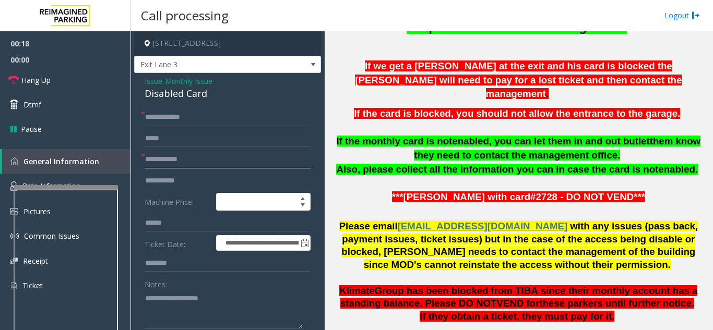
click at [202, 156] on input "text" at bounding box center [227, 160] width 166 height 18
click at [230, 165] on input "text" at bounding box center [227, 160] width 166 height 18
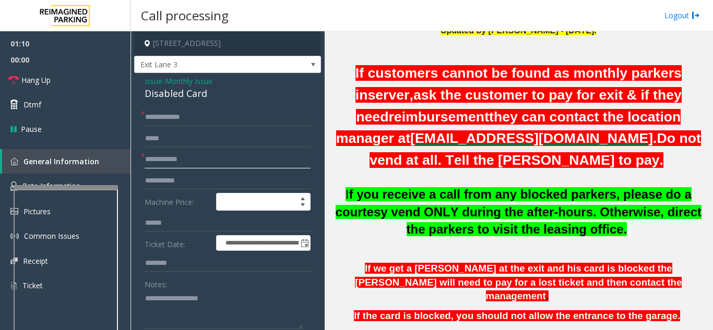
scroll to position [261, 0]
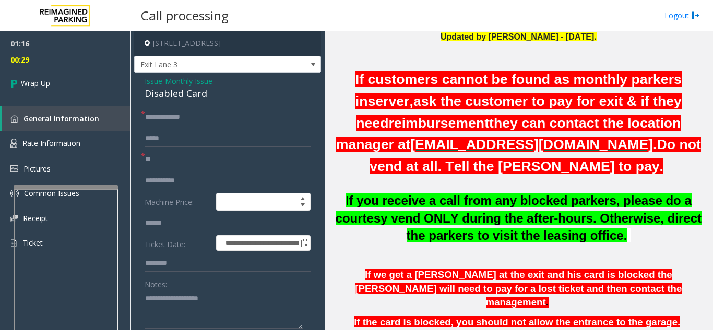
type input "**"
click at [200, 299] on textarea at bounding box center [223, 309] width 158 height 39
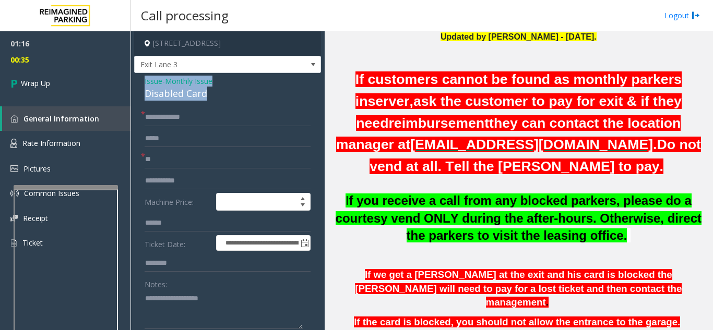
drag, startPoint x: 141, startPoint y: 77, endPoint x: 221, endPoint y: 88, distance: 80.6
copy div "Issue - Monthly Issue Disabled Card"
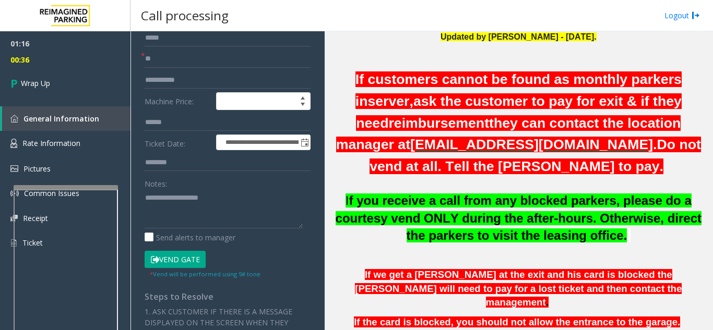
scroll to position [104, 0]
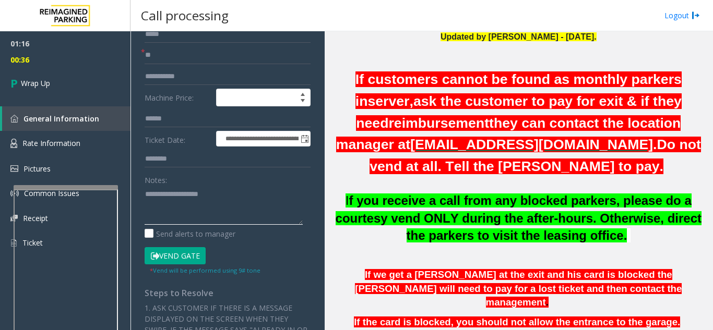
click at [225, 207] on textarea at bounding box center [223, 205] width 158 height 39
paste textarea "**********"
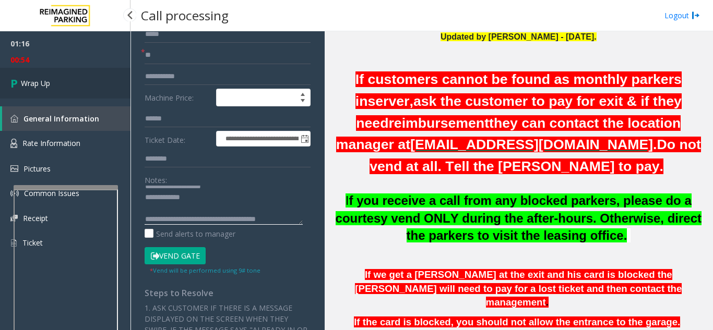
type textarea "**********"
click at [69, 86] on link "Wrap Up" at bounding box center [65, 83] width 130 height 31
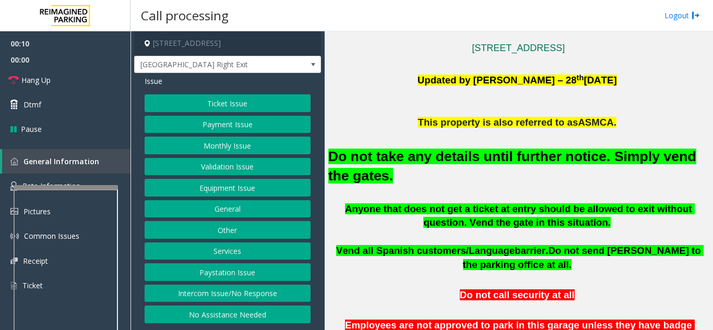
scroll to position [261, 0]
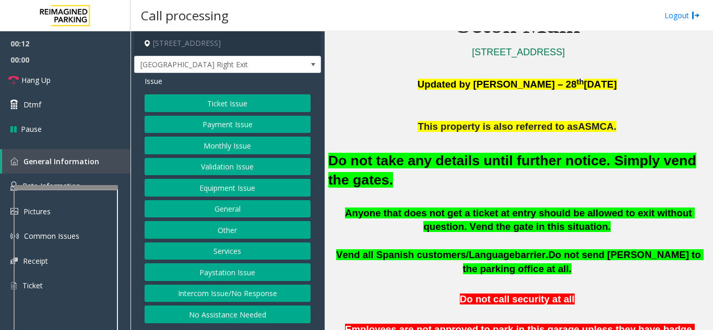
click at [247, 189] on button "Equipment Issue" at bounding box center [227, 188] width 166 height 18
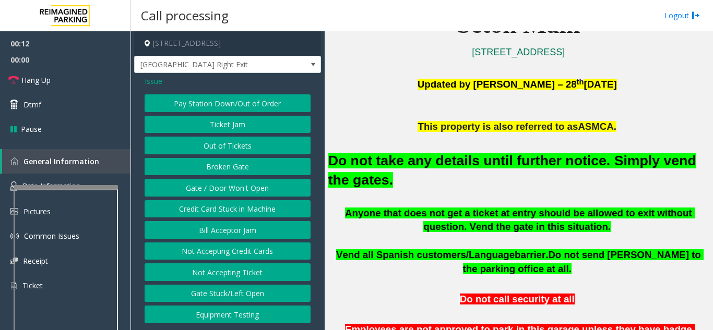
click at [228, 190] on button "Gate / Door Won't Open" at bounding box center [227, 188] width 166 height 18
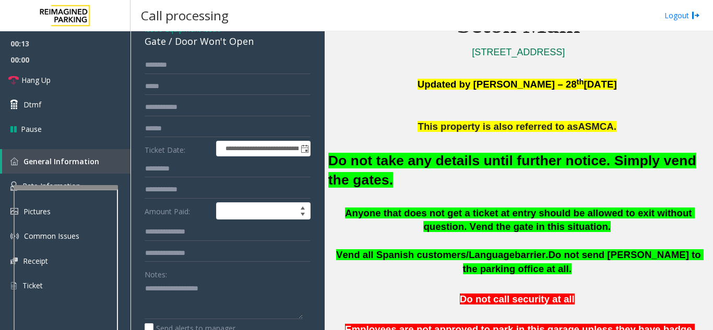
scroll to position [156, 0]
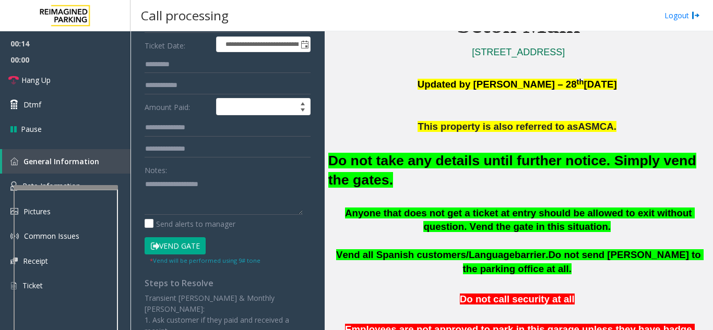
click at [181, 245] on button "Vend Gate" at bounding box center [174, 246] width 61 height 18
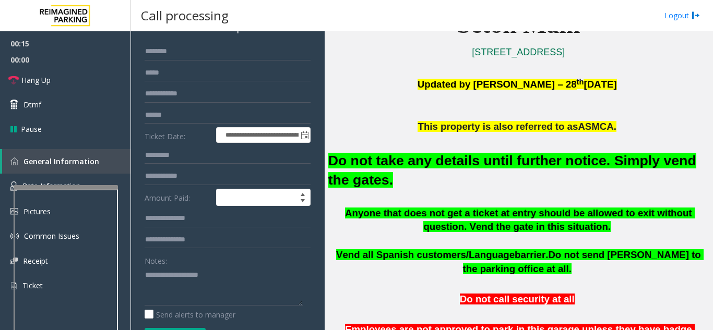
scroll to position [52, 0]
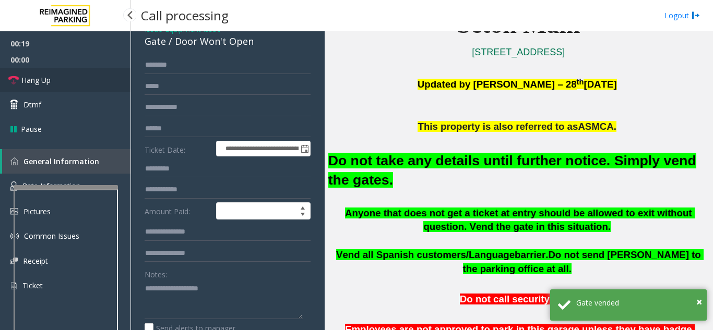
click at [32, 84] on span "Hang Up" at bounding box center [35, 80] width 29 height 11
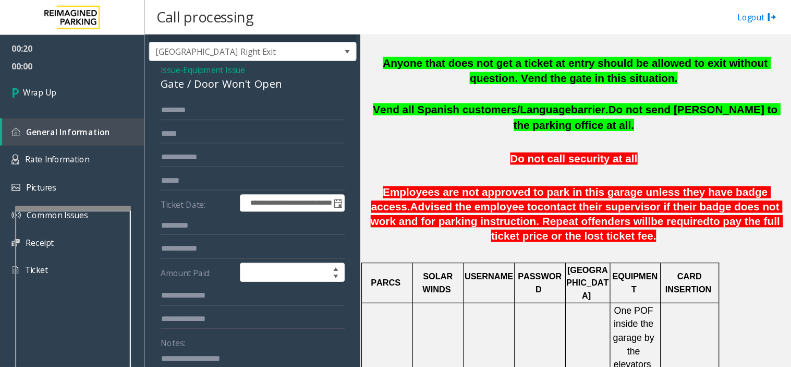
scroll to position [0, 0]
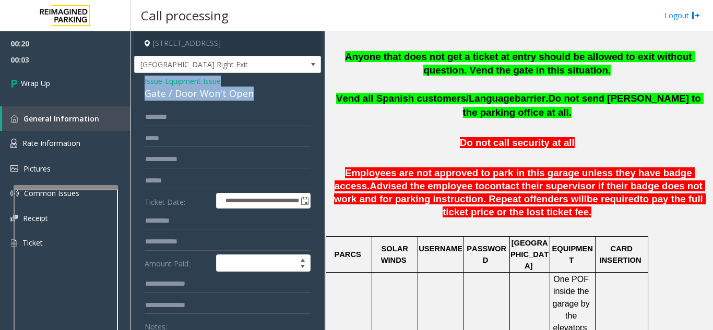
drag, startPoint x: 139, startPoint y: 85, endPoint x: 271, endPoint y: 93, distance: 132.7
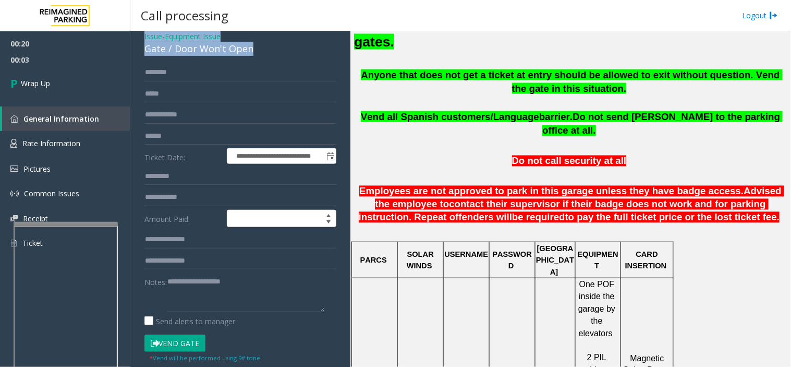
scroll to position [58, 0]
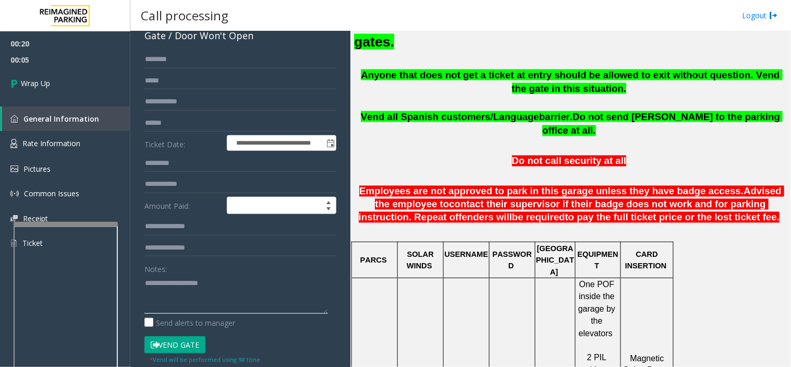
click at [216, 302] on textarea at bounding box center [236, 293] width 184 height 39
paste textarea "**********"
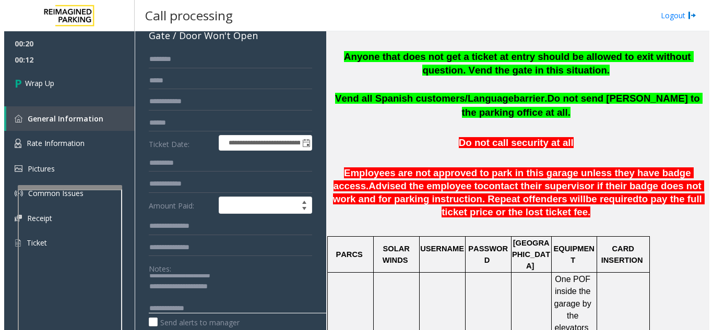
scroll to position [417, 0]
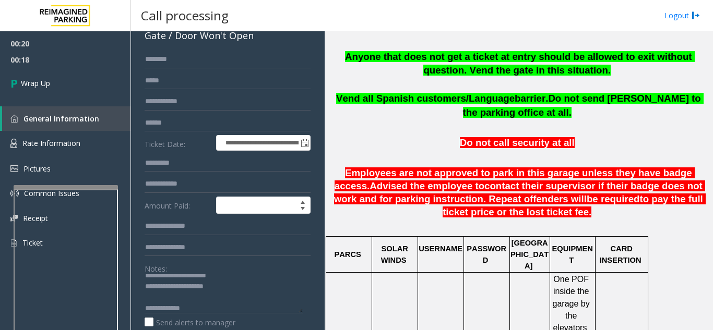
click at [232, 315] on div "Notes: Send alerts to manager" at bounding box center [227, 294] width 166 height 68
click at [232, 308] on textarea at bounding box center [223, 293] width 158 height 39
paste textarea "**********"
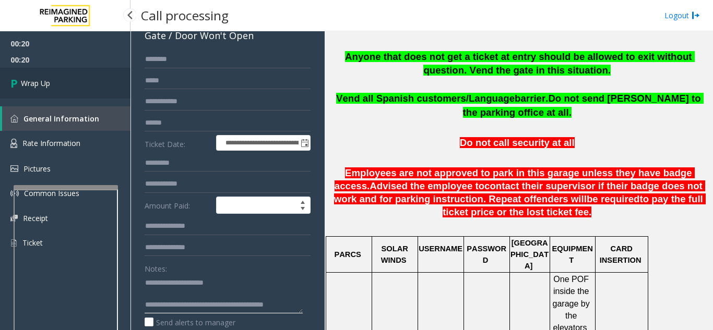
type textarea "**********"
click at [64, 85] on link "Wrap Up" at bounding box center [65, 83] width 130 height 31
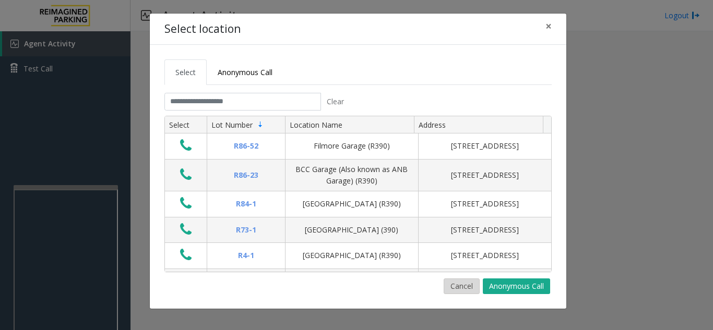
click at [446, 287] on button "Cancel" at bounding box center [461, 287] width 36 height 16
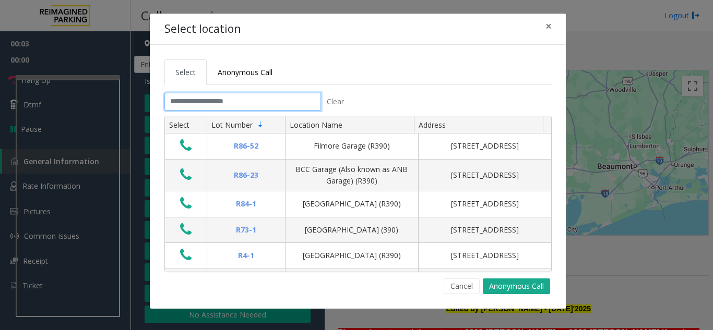
click at [274, 103] on input "text" at bounding box center [242, 102] width 156 height 18
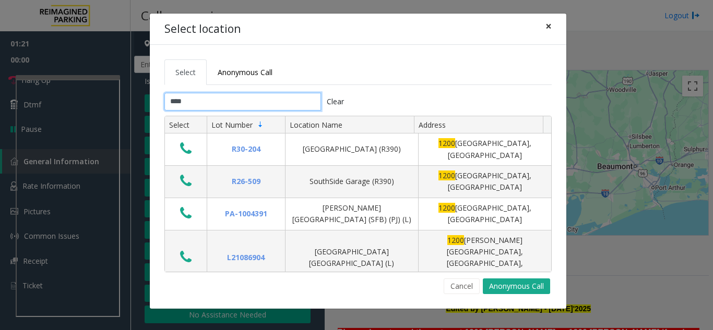
type input "****"
click at [551, 29] on span "×" at bounding box center [548, 26] width 6 height 15
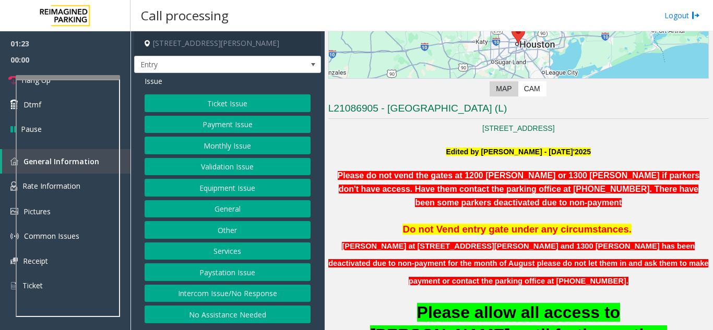
scroll to position [156, 0]
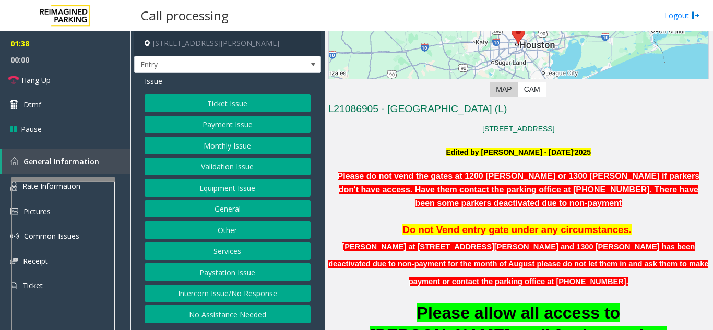
click at [57, 181] on div at bounding box center [63, 179] width 104 height 4
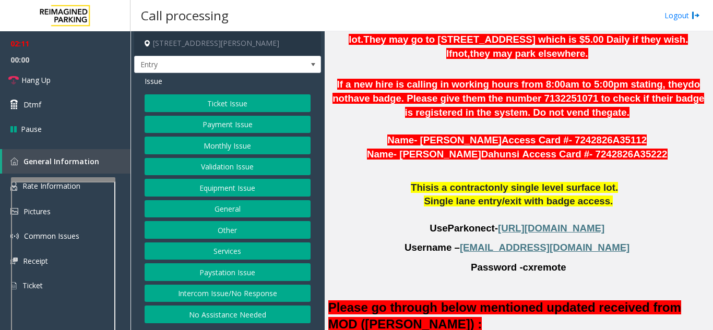
scroll to position [782, 0]
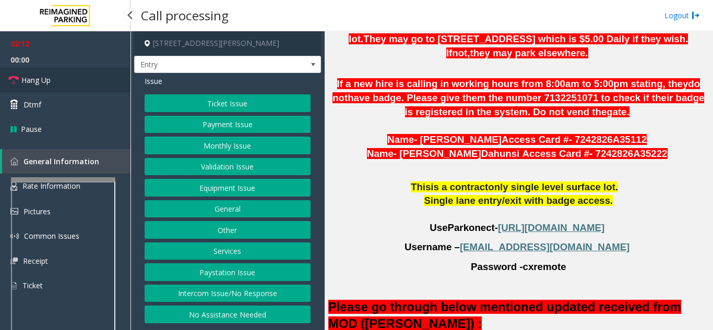
click at [89, 87] on link "Hang Up" at bounding box center [65, 80] width 130 height 25
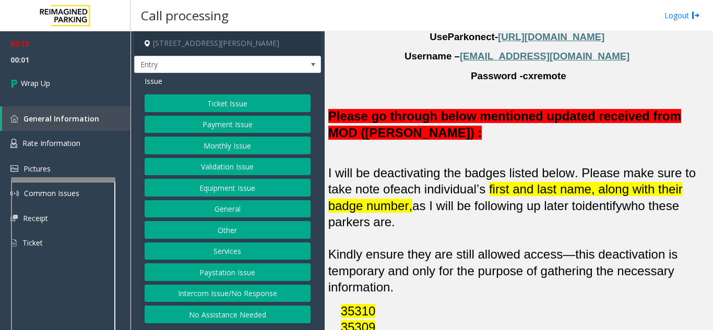
scroll to position [991, 0]
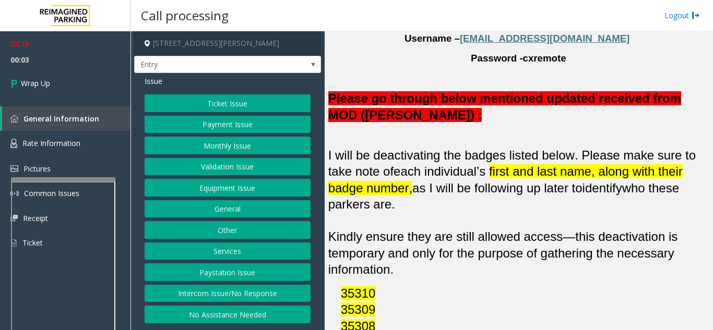
click at [269, 292] on button "Intercom Issue/No Response" at bounding box center [227, 294] width 166 height 18
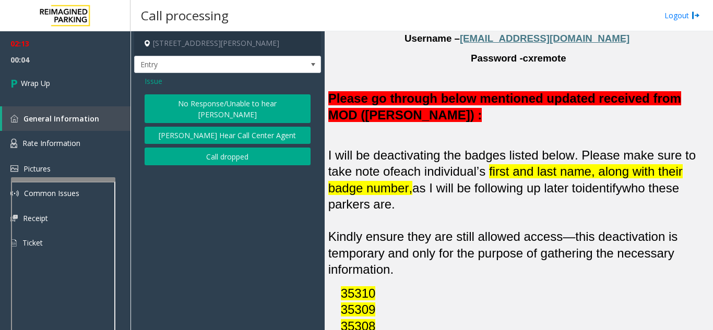
click at [208, 105] on button "No Response/Unable to hear [PERSON_NAME]" at bounding box center [227, 108] width 166 height 29
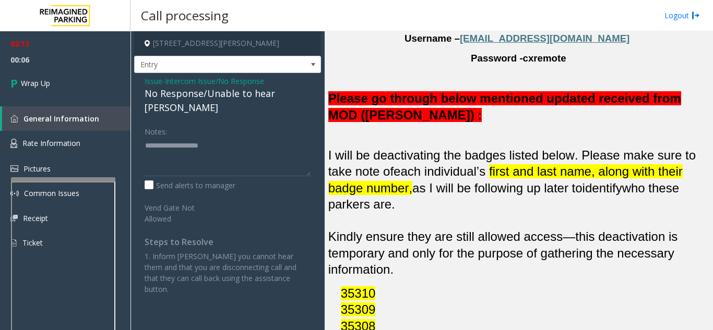
click at [147, 78] on span "Issue" at bounding box center [153, 81] width 18 height 11
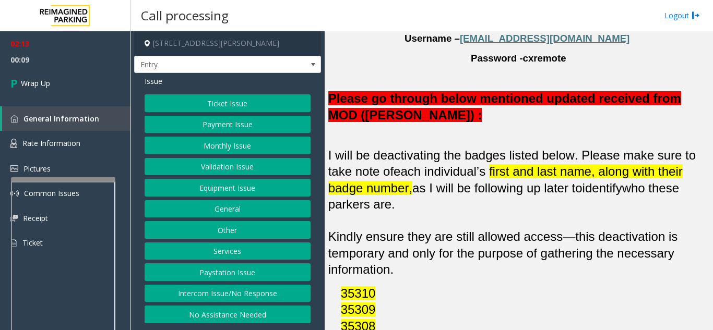
click at [217, 185] on button "Equipment Issue" at bounding box center [227, 188] width 166 height 18
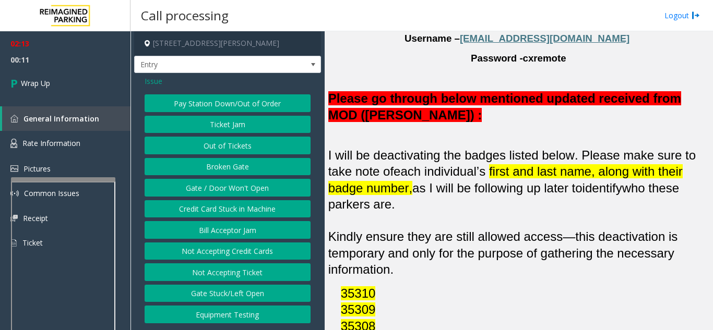
click at [223, 189] on button "Gate / Door Won't Open" at bounding box center [227, 188] width 166 height 18
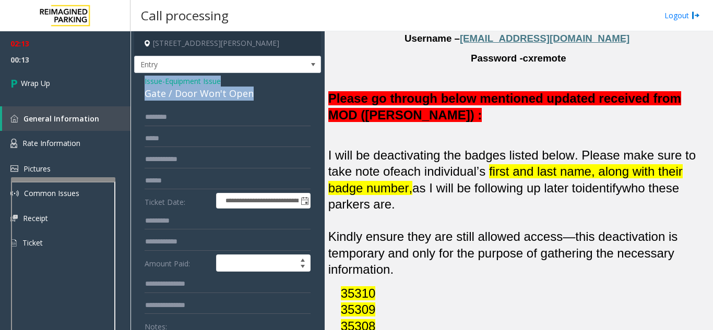
drag, startPoint x: 143, startPoint y: 77, endPoint x: 258, endPoint y: 93, distance: 116.5
copy div "Issue - Equipment Issue Gate / Door Won't Open"
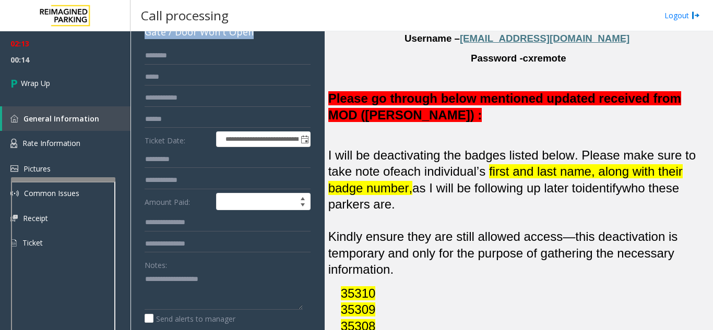
scroll to position [156, 0]
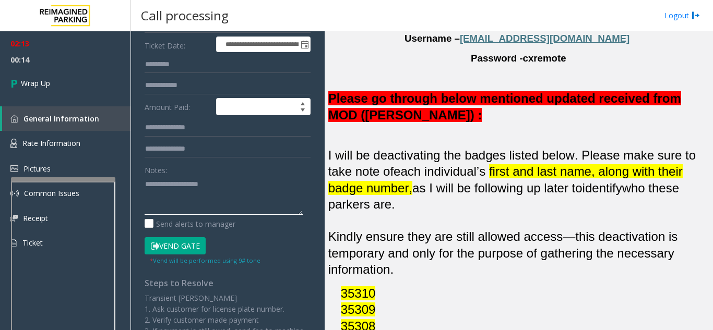
click at [242, 197] on textarea at bounding box center [223, 195] width 158 height 39
paste textarea "**********"
click at [235, 208] on textarea at bounding box center [223, 195] width 158 height 39
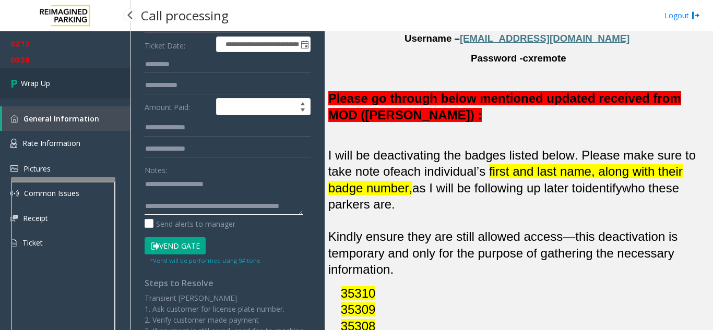
type textarea "**********"
click at [32, 82] on span "Wrap Up" at bounding box center [35, 83] width 29 height 11
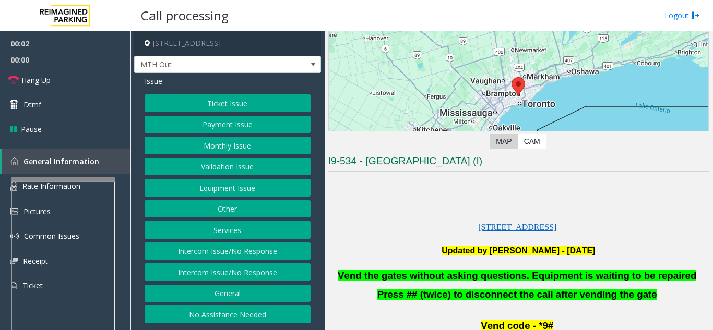
scroll to position [209, 0]
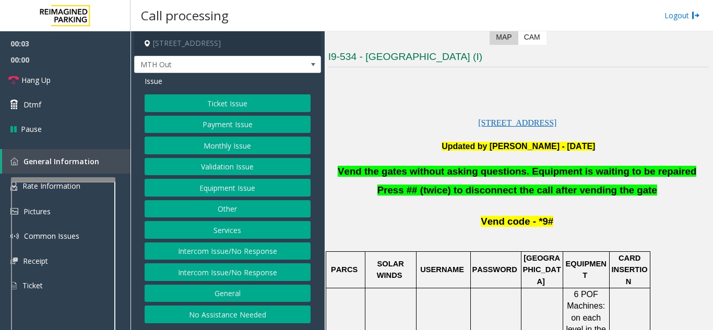
click at [289, 192] on button "Equipment Issue" at bounding box center [227, 188] width 166 height 18
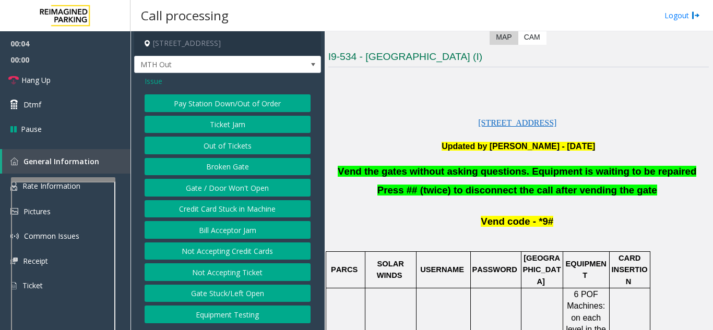
click at [236, 182] on button "Gate / Door Won't Open" at bounding box center [227, 188] width 166 height 18
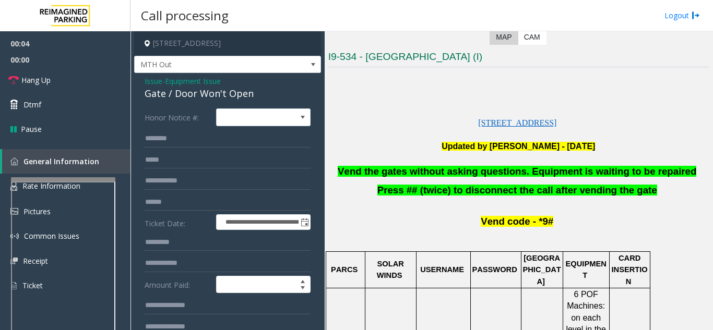
scroll to position [104, 0]
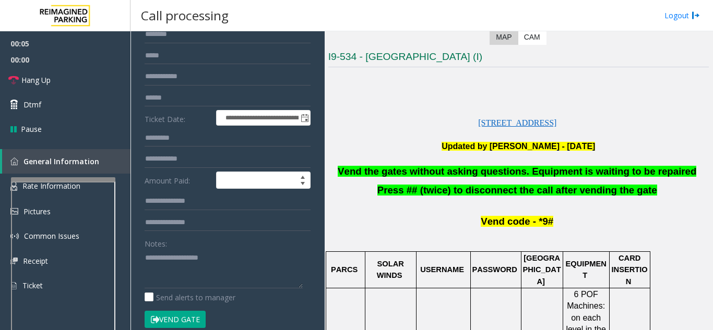
click at [170, 318] on button "Vend Gate" at bounding box center [174, 320] width 61 height 18
click at [179, 279] on textarea at bounding box center [223, 268] width 158 height 39
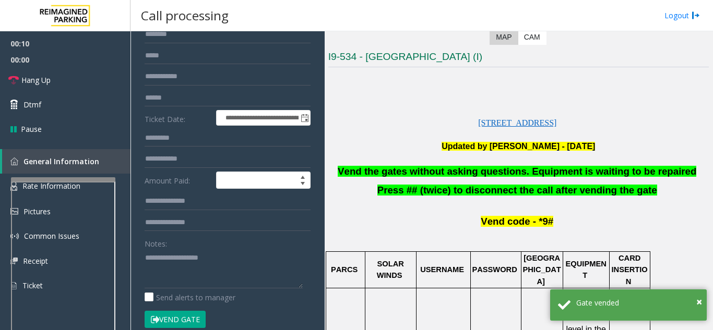
click at [56, 177] on div at bounding box center [63, 179] width 104 height 4
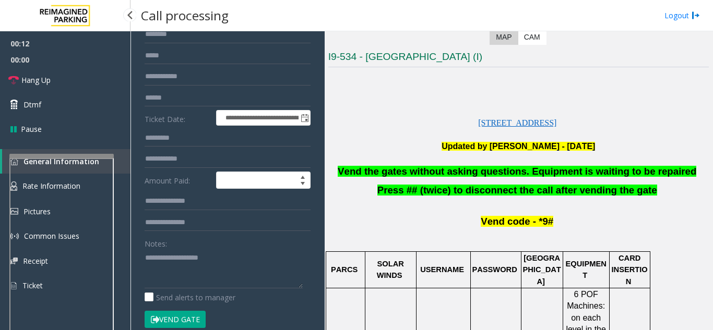
drag, startPoint x: 57, startPoint y: 159, endPoint x: 58, endPoint y: 147, distance: 12.0
click at [58, 147] on app-root "**********" at bounding box center [356, 165] width 713 height 330
click at [61, 131] on app-root "**********" at bounding box center [356, 165] width 713 height 330
click at [70, 192] on div at bounding box center [63, 191] width 104 height 4
click at [146, 257] on textarea at bounding box center [223, 268] width 158 height 39
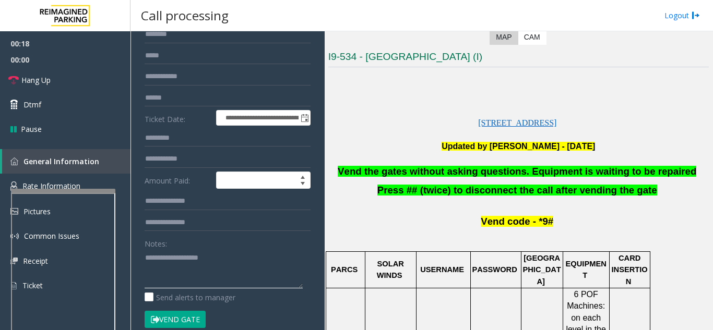
scroll to position [0, 0]
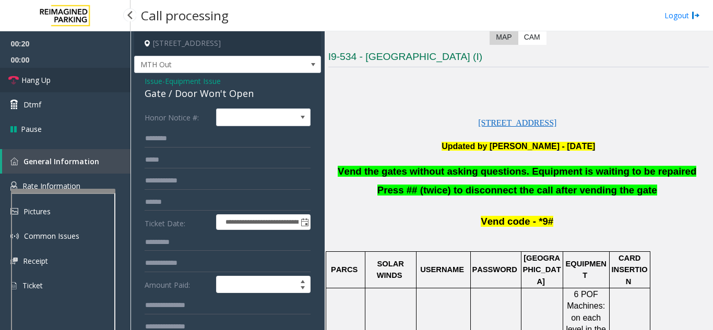
click at [82, 81] on link "Hang Up" at bounding box center [65, 80] width 130 height 25
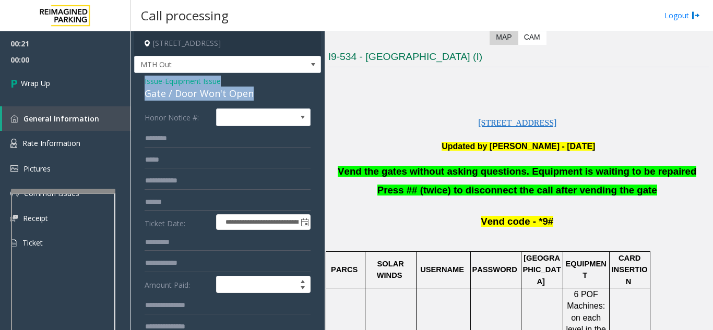
drag, startPoint x: 136, startPoint y: 80, endPoint x: 252, endPoint y: 99, distance: 117.9
click at [252, 99] on div "**********" at bounding box center [227, 329] width 187 height 513
copy div "Issue - Equipment Issue Gate / Door Won't Open"
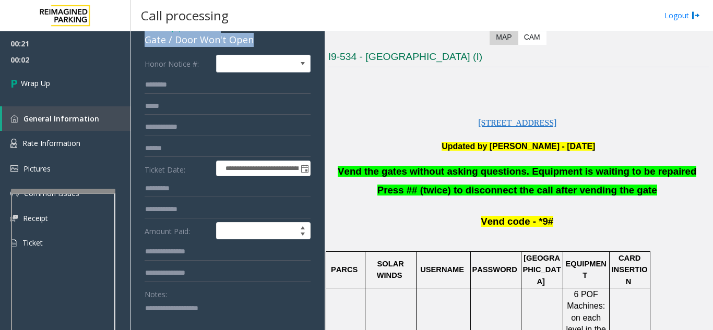
scroll to position [104, 0]
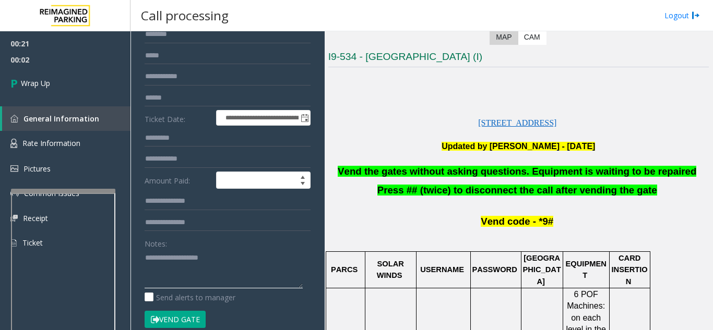
click at [189, 273] on textarea at bounding box center [223, 268] width 158 height 39
paste textarea "**********"
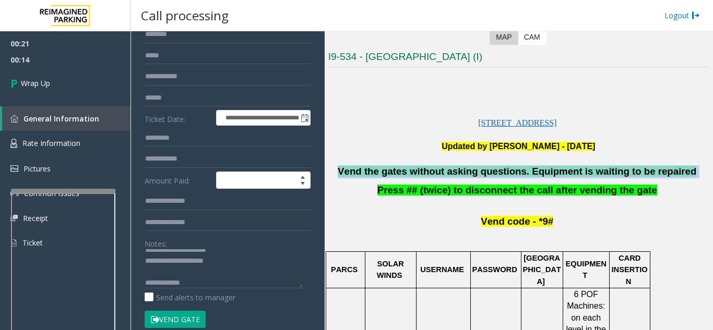
drag, startPoint x: 418, startPoint y: 176, endPoint x: 675, endPoint y: 162, distance: 257.6
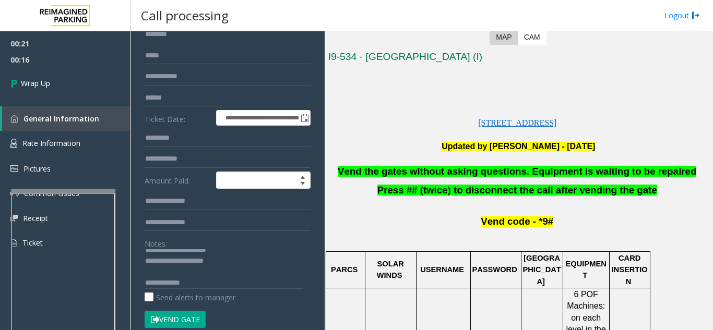
click at [211, 285] on textarea at bounding box center [223, 268] width 158 height 39
paste textarea "**********"
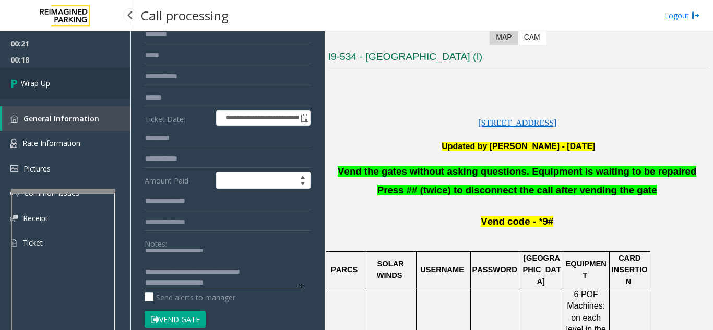
type textarea "**********"
click at [79, 83] on link "Wrap Up" at bounding box center [65, 83] width 130 height 31
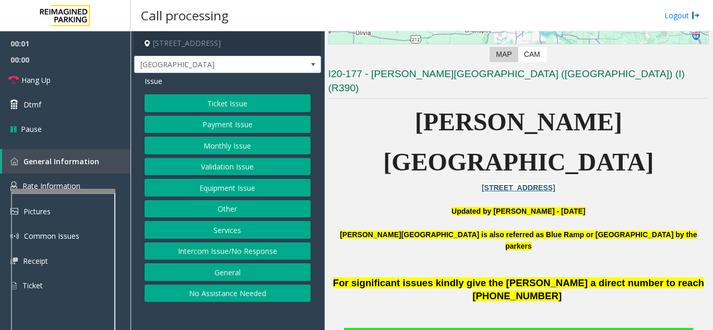
scroll to position [209, 0]
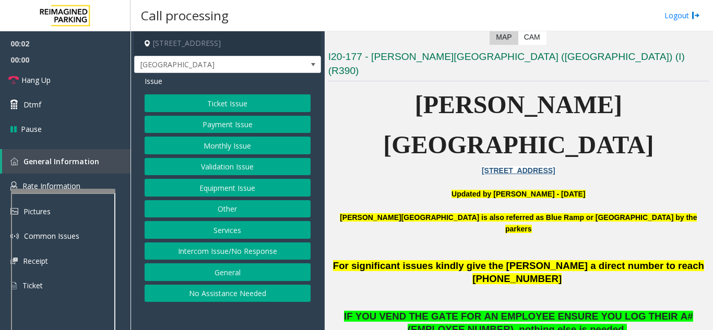
click at [234, 190] on button "Equipment Issue" at bounding box center [227, 188] width 166 height 18
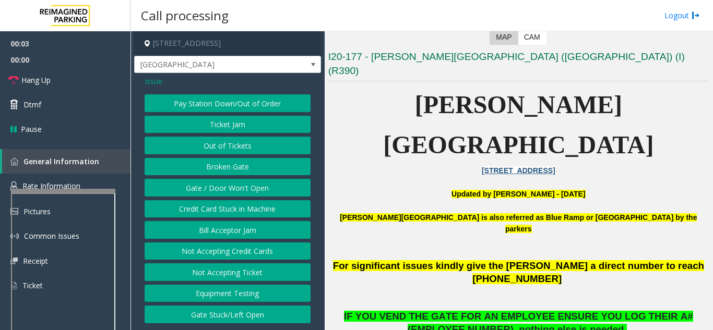
click at [216, 186] on button "Gate / Door Won't Open" at bounding box center [227, 188] width 166 height 18
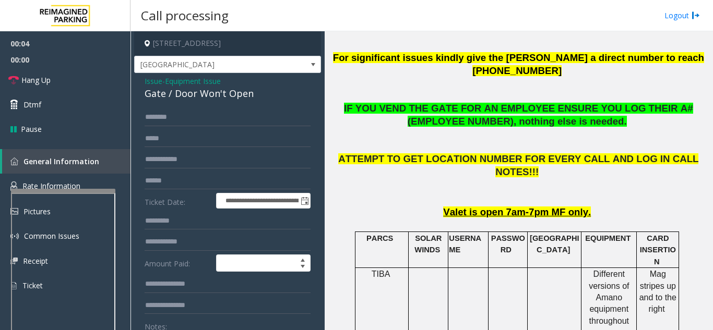
scroll to position [417, 0]
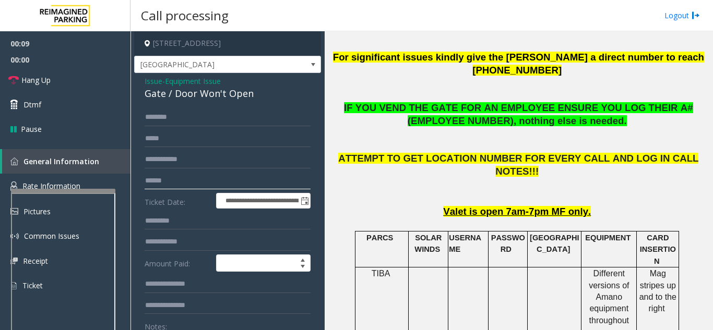
click at [214, 177] on input "text" at bounding box center [227, 181] width 166 height 18
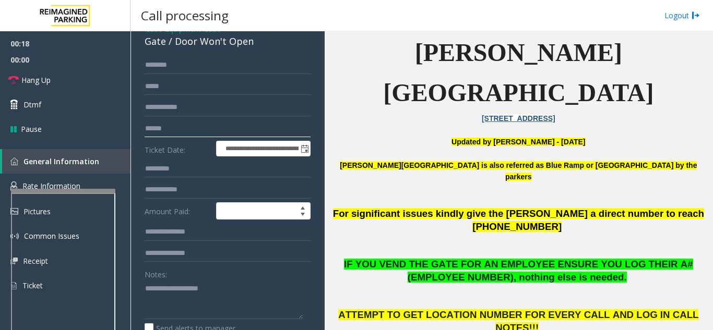
scroll to position [0, 0]
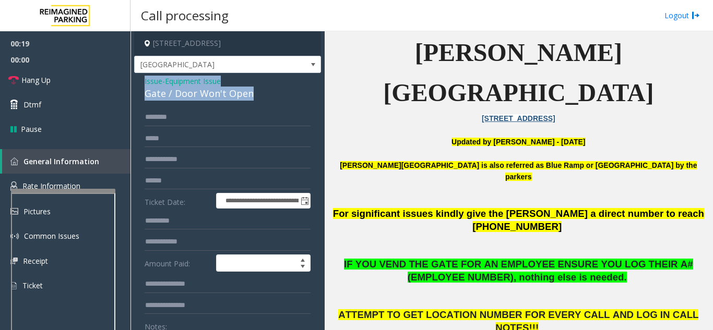
drag, startPoint x: 139, startPoint y: 80, endPoint x: 259, endPoint y: 90, distance: 120.9
copy div "Issue - Equipment Issue Gate / Door Won't Open"
click at [73, 76] on link "Hang Up" at bounding box center [65, 80] width 130 height 25
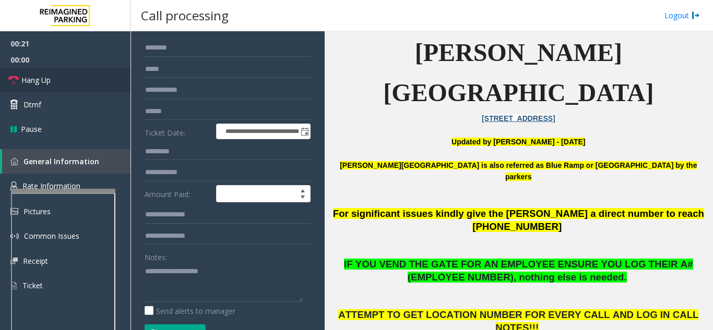
scroll to position [156, 0]
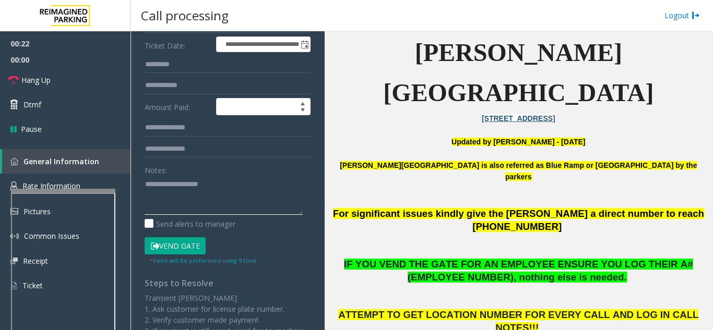
click at [176, 184] on textarea at bounding box center [223, 195] width 158 height 39
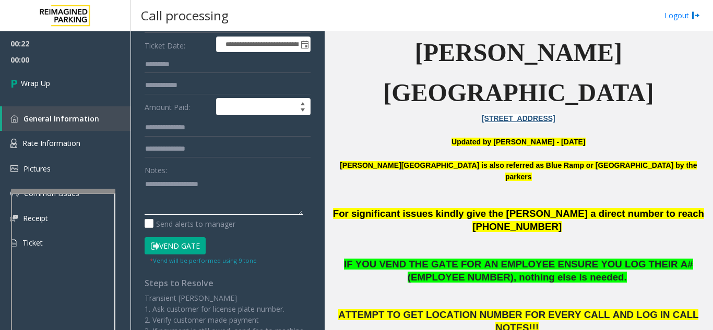
paste textarea "**********"
click at [190, 205] on textarea at bounding box center [223, 195] width 158 height 39
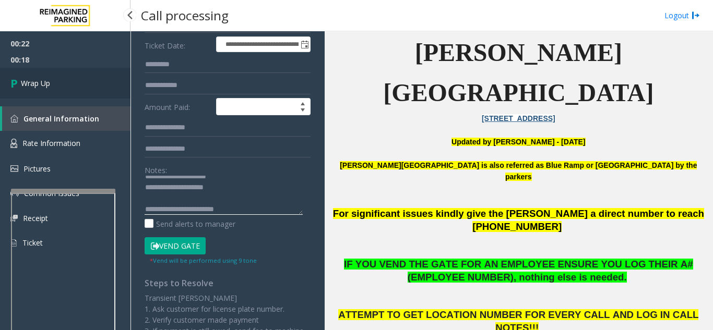
type textarea "**********"
click at [22, 93] on link "Wrap Up" at bounding box center [65, 83] width 130 height 31
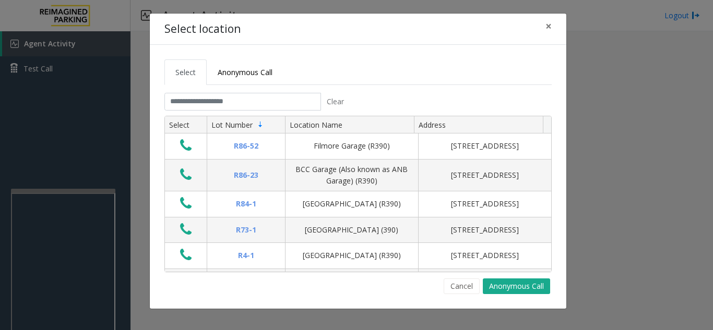
click at [276, 113] on tab "Clear Select Lot Number Location Name Address R86-52 Filmore Garage (R390) 175 …" at bounding box center [357, 193] width 387 height 201
click at [275, 103] on input "text" at bounding box center [242, 102] width 156 height 18
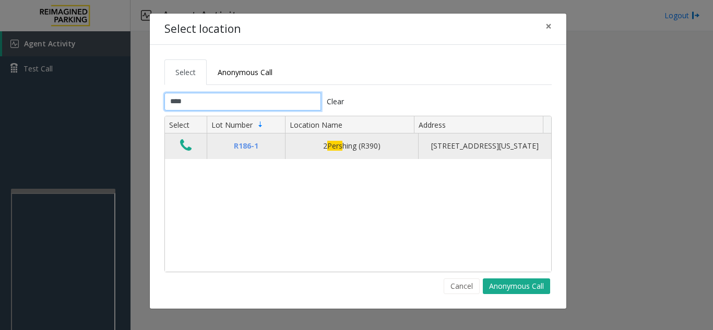
type input "****"
click at [185, 153] on icon "Data table" at bounding box center [185, 145] width 11 height 15
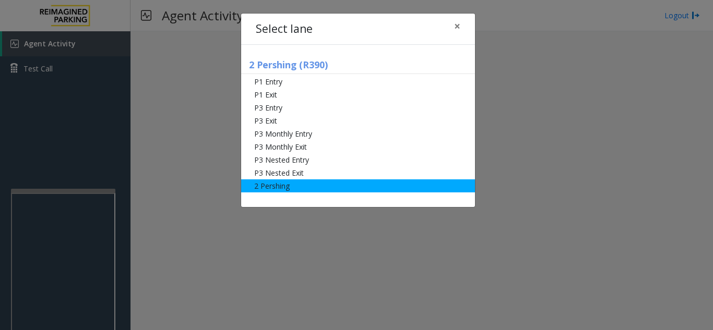
click at [276, 187] on li "2 Pershing" at bounding box center [358, 185] width 234 height 13
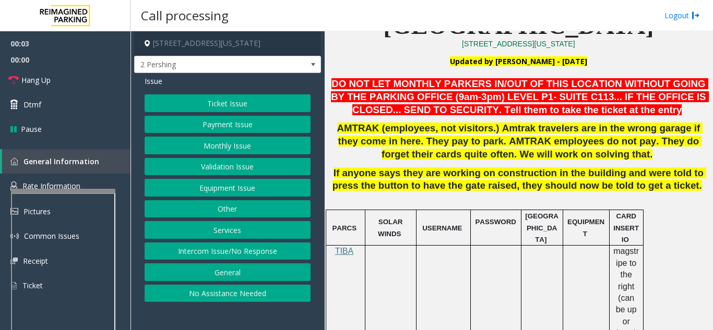
scroll to position [313, 0]
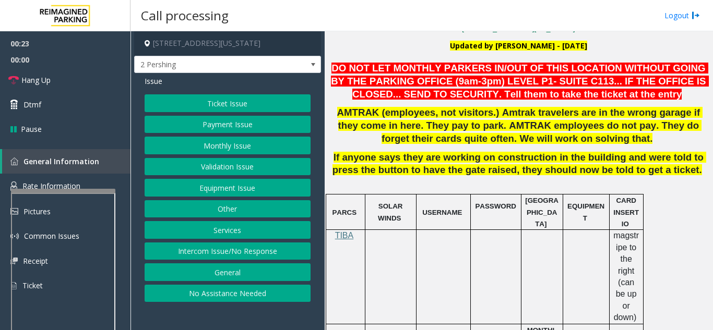
click at [257, 122] on button "Payment Issue" at bounding box center [227, 125] width 166 height 18
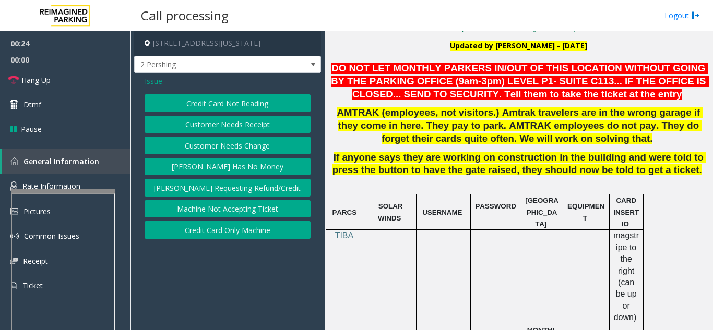
click at [232, 104] on button "Credit Card Not Reading" at bounding box center [227, 103] width 166 height 18
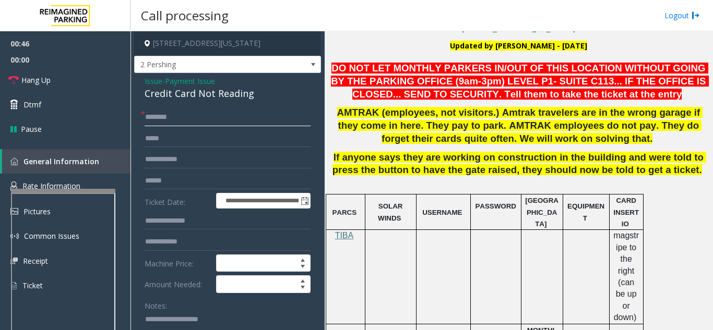
click at [228, 123] on input "text" at bounding box center [227, 118] width 166 height 18
type input "******"
click at [209, 181] on input "text" at bounding box center [227, 181] width 166 height 18
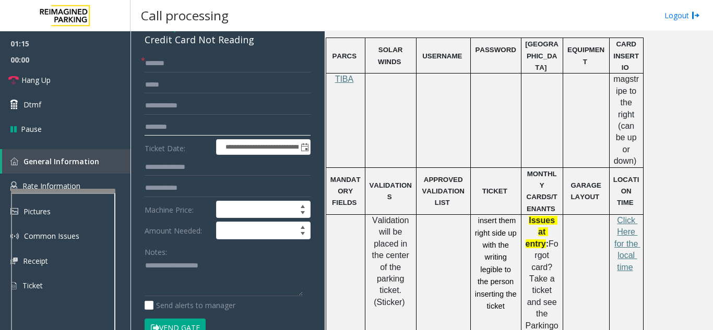
scroll to position [104, 0]
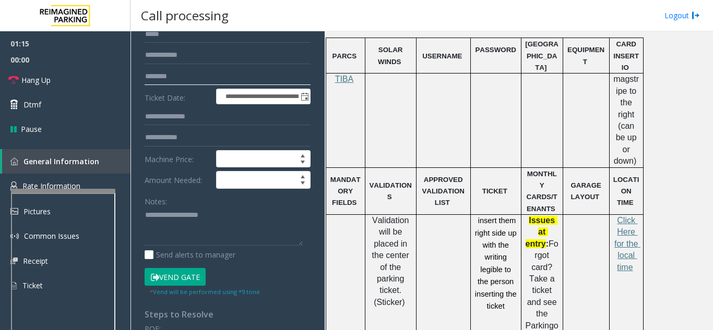
type input "*******"
click at [197, 275] on button "Vend Gate" at bounding box center [174, 277] width 61 height 18
click at [214, 215] on textarea at bounding box center [223, 226] width 158 height 39
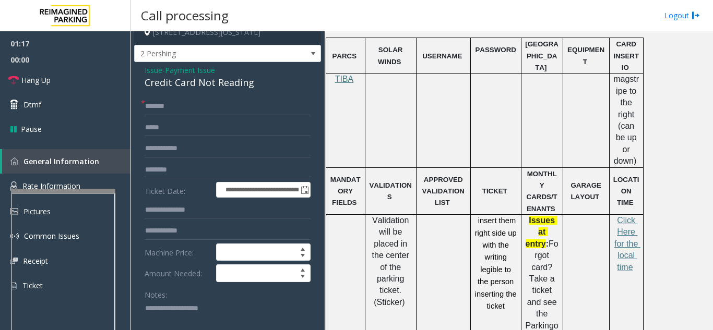
scroll to position [0, 0]
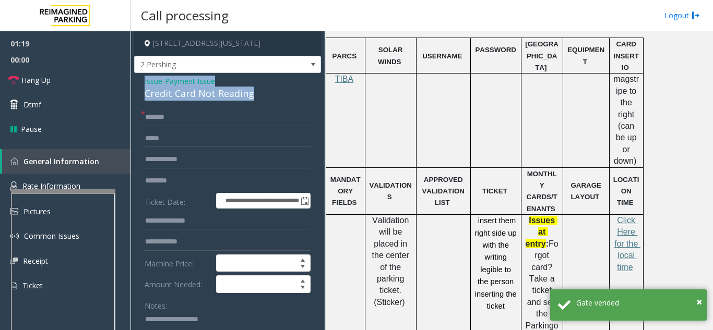
drag, startPoint x: 142, startPoint y: 76, endPoint x: 254, endPoint y: 99, distance: 114.6
copy div "Issue - Payment Issue Credit Card Not Reading"
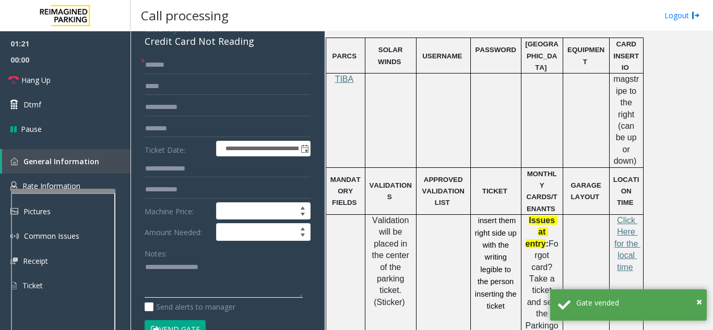
click at [179, 270] on textarea at bounding box center [223, 278] width 158 height 39
paste textarea "**********"
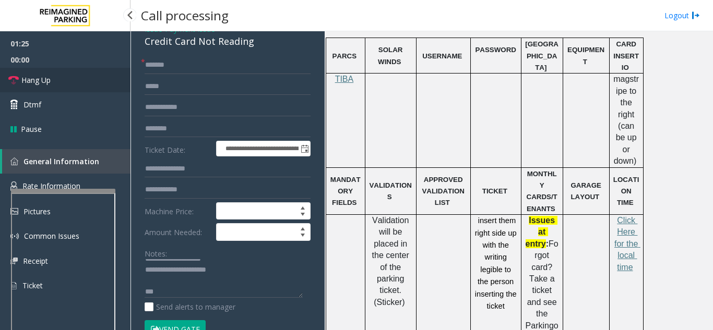
click at [105, 90] on link "Hang Up" at bounding box center [65, 80] width 130 height 25
click at [208, 293] on textarea at bounding box center [223, 278] width 158 height 39
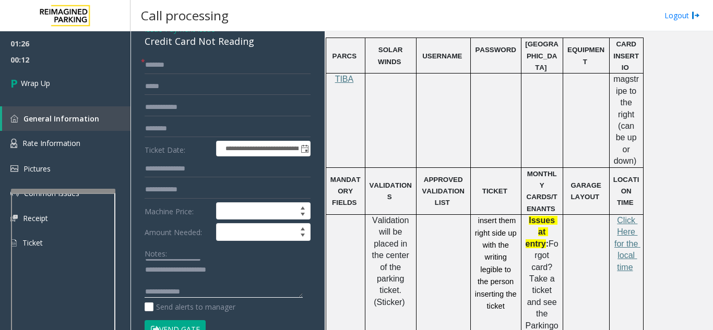
click at [227, 290] on textarea at bounding box center [223, 278] width 158 height 39
paste textarea "**********"
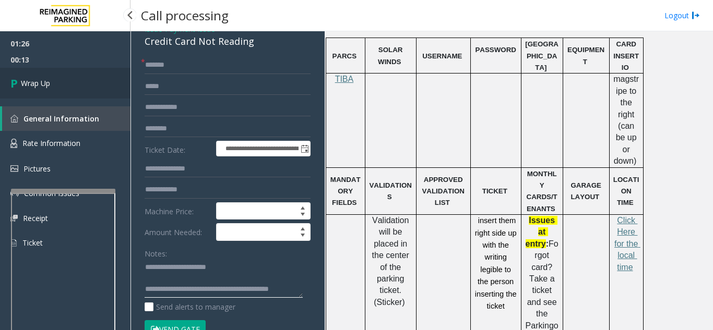
type textarea "**********"
click at [26, 75] on link "Wrap Up" at bounding box center [65, 83] width 130 height 31
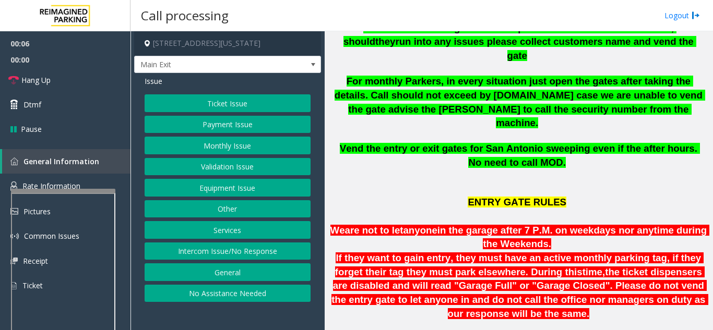
scroll to position [365, 0]
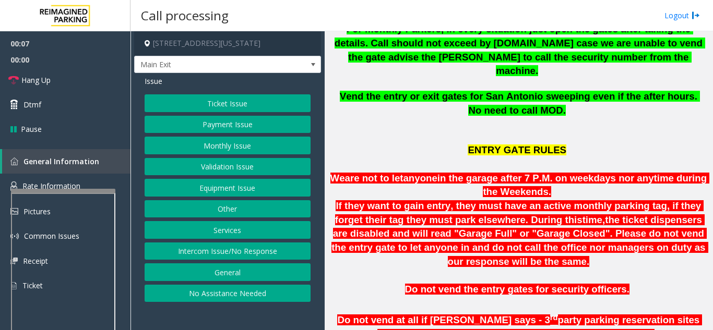
click at [585, 132] on p "ENTRY GATE RULES" at bounding box center [518, 152] width 380 height 40
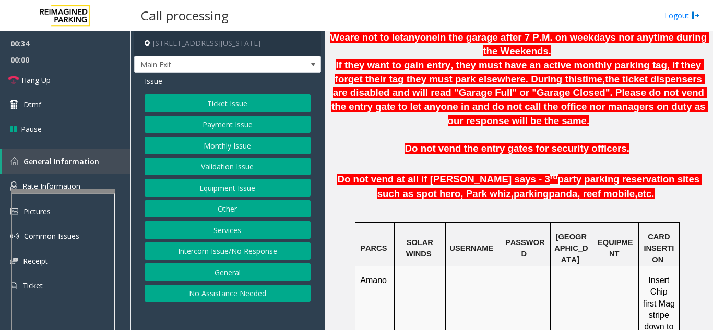
scroll to position [522, 0]
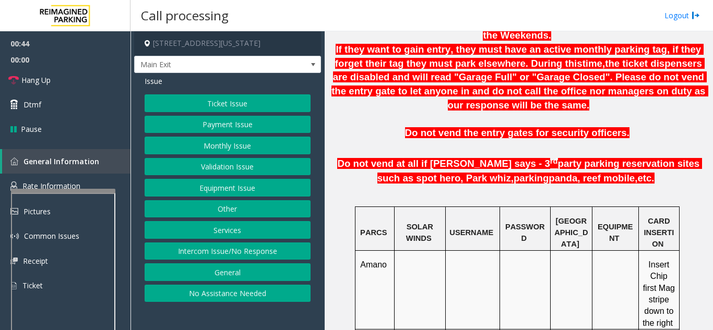
click at [250, 125] on button "Payment Issue" at bounding box center [227, 125] width 166 height 18
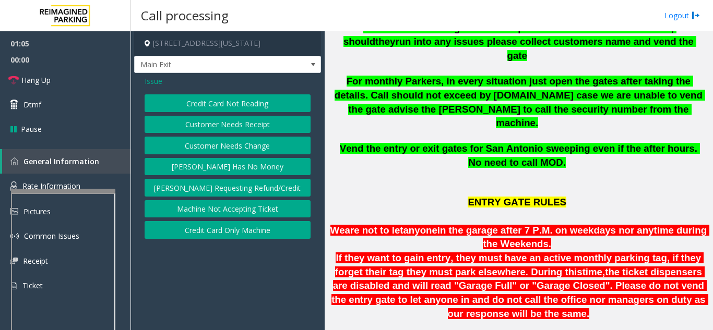
scroll to position [365, 0]
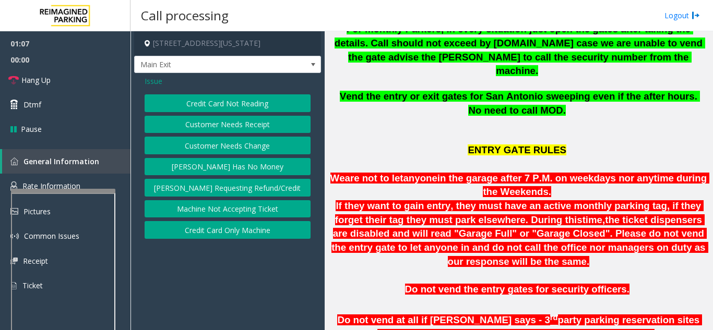
click at [264, 106] on button "Credit Card Not Reading" at bounding box center [227, 103] width 166 height 18
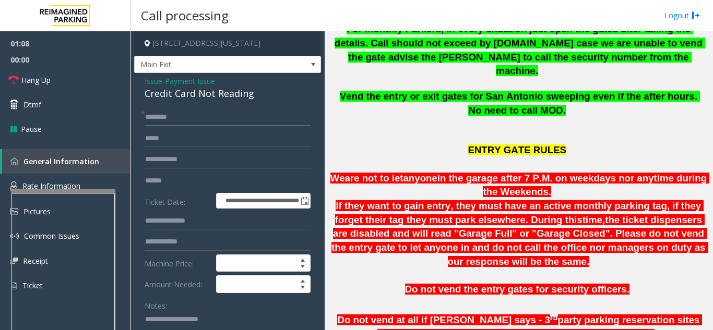
click at [234, 121] on input "text" at bounding box center [227, 118] width 166 height 18
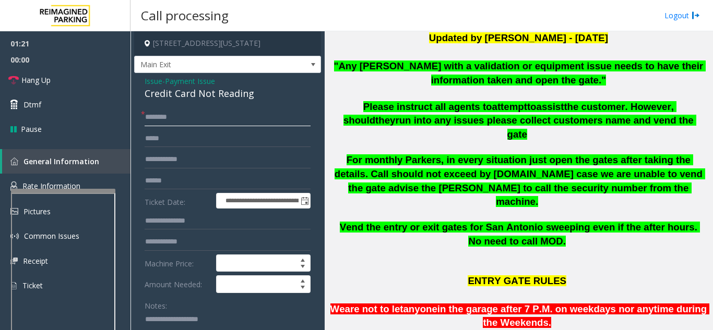
scroll to position [209, 0]
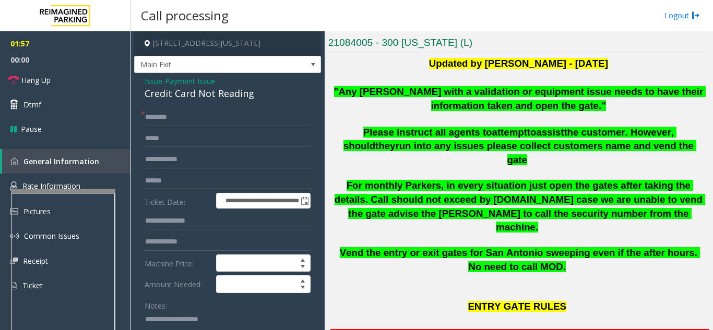
click at [240, 180] on input "text" at bounding box center [227, 181] width 166 height 18
type input "******"
click at [212, 124] on input "text" at bounding box center [227, 118] width 166 height 18
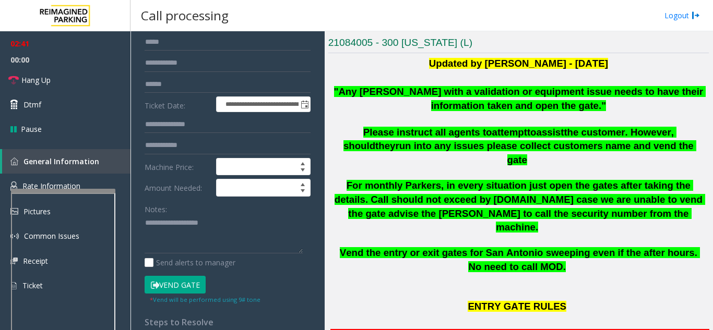
scroll to position [104, 0]
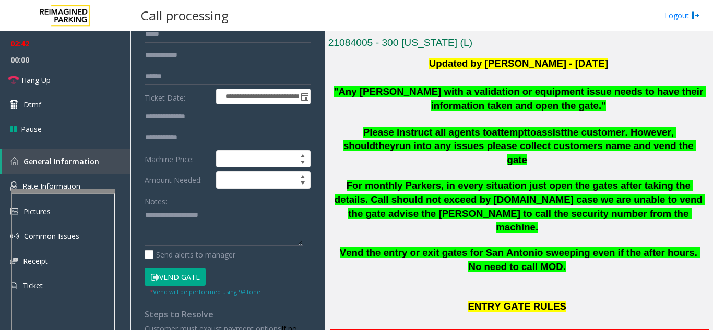
type input "******"
click at [194, 277] on button "Vend Gate" at bounding box center [174, 277] width 61 height 18
click at [171, 223] on textarea at bounding box center [223, 226] width 158 height 39
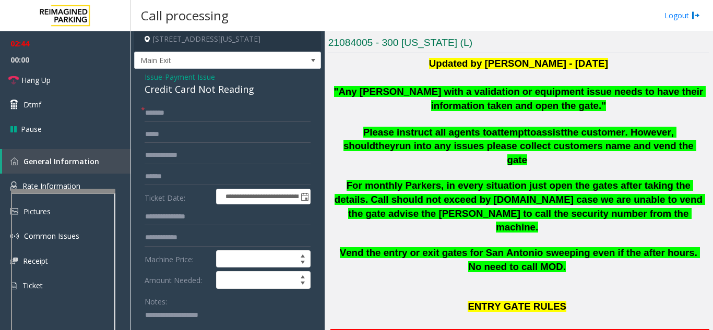
scroll to position [0, 0]
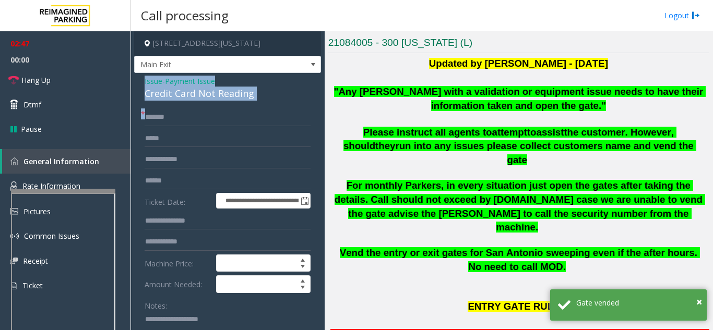
drag, startPoint x: 140, startPoint y: 79, endPoint x: 269, endPoint y: 102, distance: 131.0
click at [269, 102] on div "**********" at bounding box center [227, 286] width 187 height 427
copy div "Issue - Payment Issue Credit Card Not Reading *"
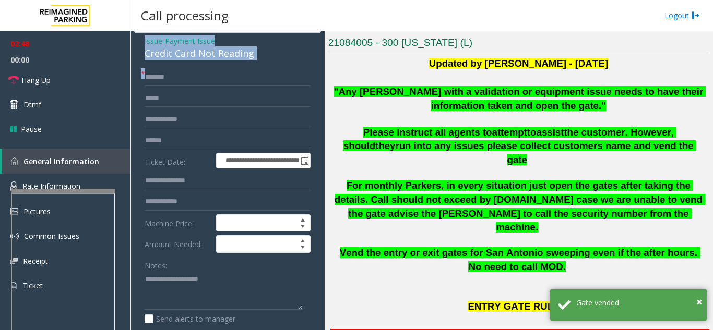
scroll to position [104, 0]
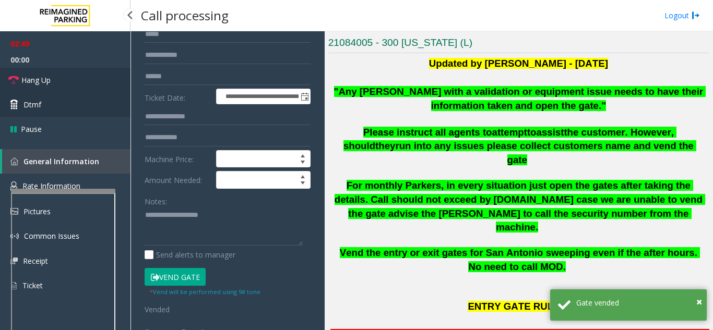
drag, startPoint x: 56, startPoint y: 85, endPoint x: 128, endPoint y: 113, distance: 77.8
click at [56, 85] on link "Hang Up" at bounding box center [65, 80] width 130 height 25
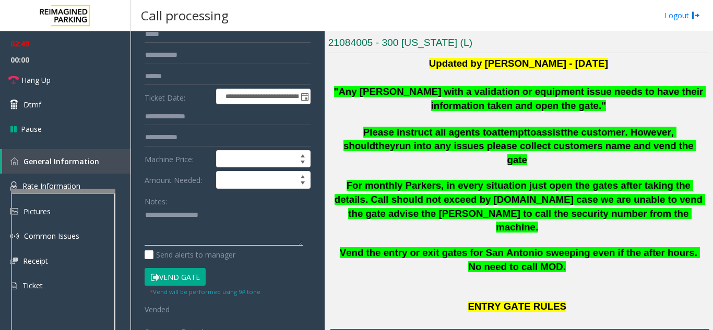
click at [160, 219] on textarea at bounding box center [223, 226] width 158 height 39
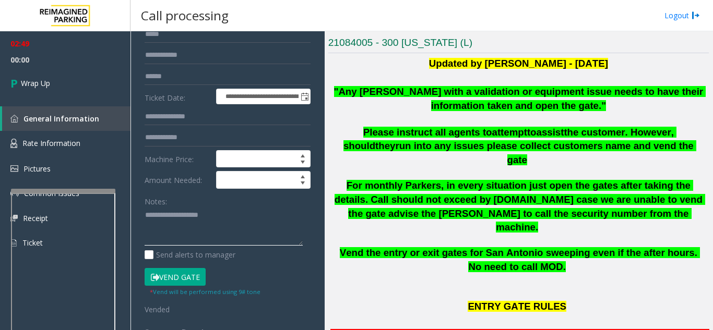
paste textarea "**********"
click at [242, 246] on textarea at bounding box center [223, 226] width 158 height 39
paste textarea "**********"
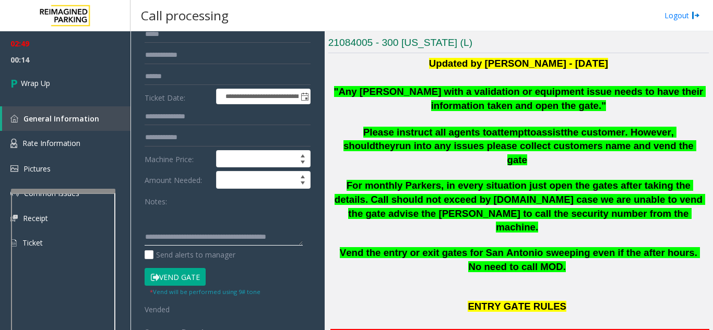
click at [180, 228] on textarea at bounding box center [223, 226] width 158 height 39
type textarea "**********"
click at [77, 90] on link "Wrap Up" at bounding box center [65, 83] width 130 height 31
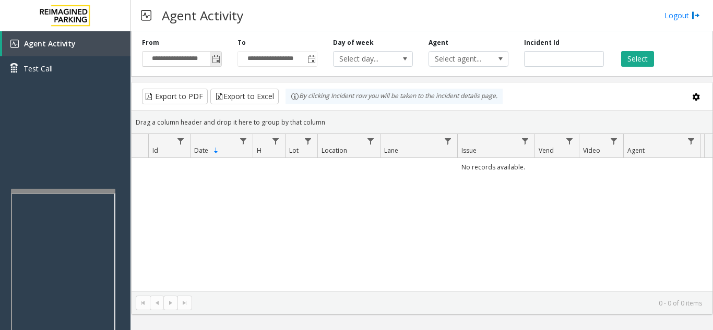
click at [214, 54] on span "Toggle popup" at bounding box center [215, 59] width 11 height 17
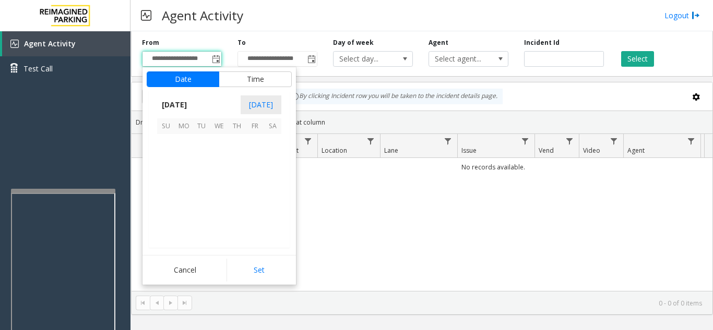
scroll to position [187097, 0]
click at [251, 180] on span "15" at bounding box center [255, 179] width 18 height 18
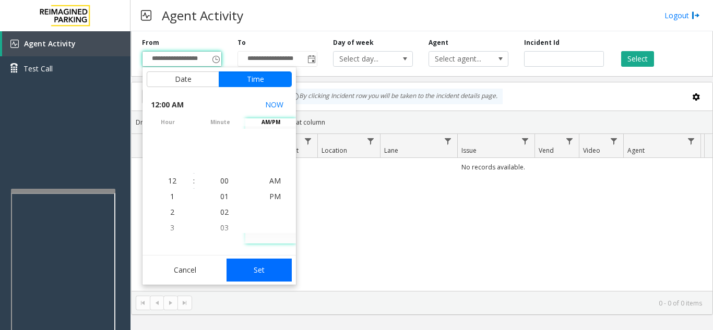
click at [266, 259] on div "Cancel Set" at bounding box center [218, 270] width 153 height 30
click at [279, 268] on button "Set" at bounding box center [259, 270] width 66 height 23
type input "**********"
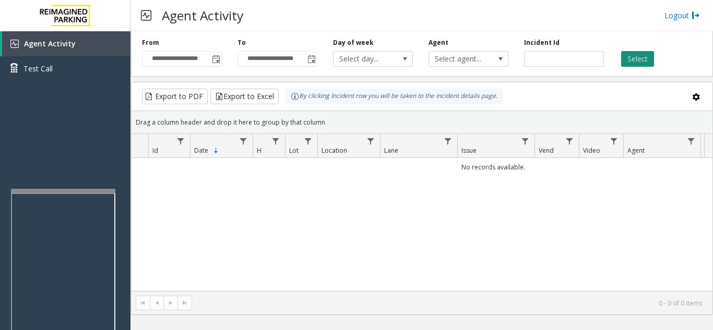
click at [645, 59] on button "Select" at bounding box center [637, 59] width 33 height 16
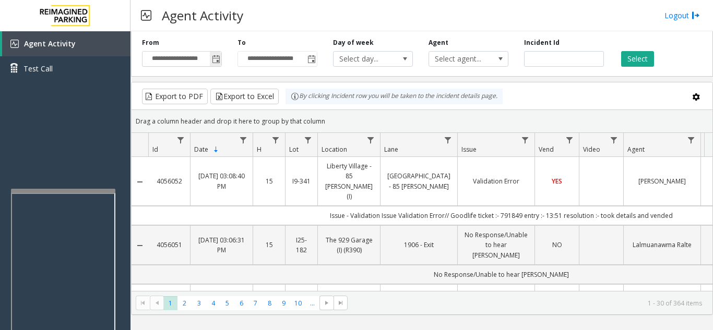
click at [214, 64] on span "Toggle popup" at bounding box center [216, 59] width 8 height 8
click at [609, 38] on div "**********" at bounding box center [422, 52] width 582 height 50
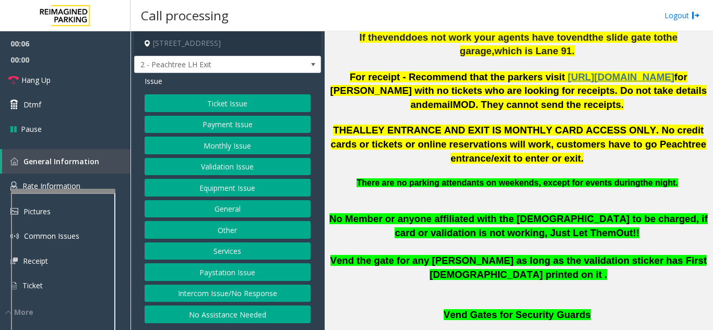
scroll to position [522, 0]
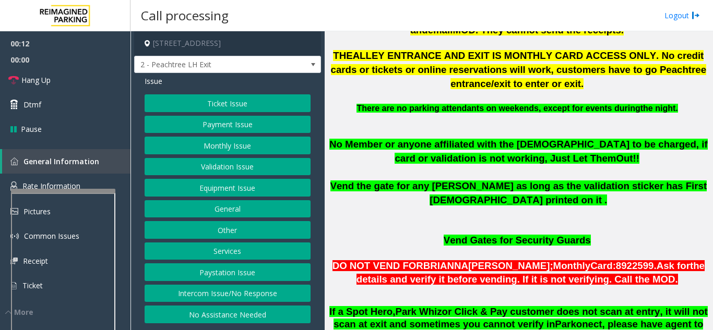
click at [220, 190] on button "Equipment Issue" at bounding box center [227, 188] width 166 height 18
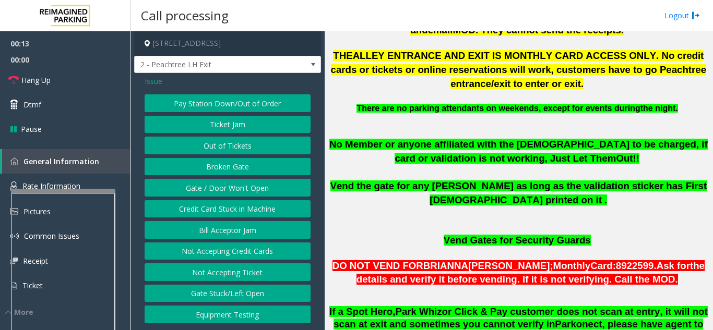
click at [219, 189] on button "Gate / Door Won't Open" at bounding box center [227, 188] width 166 height 18
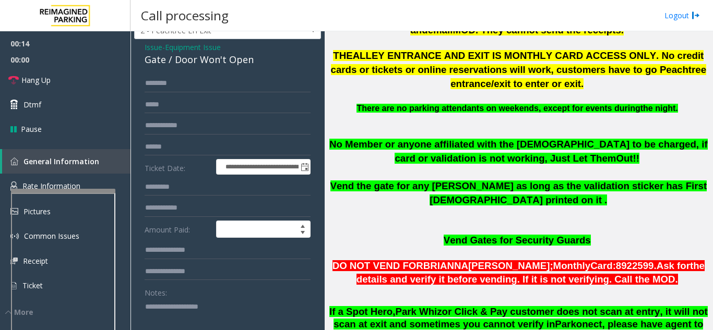
scroll to position [52, 0]
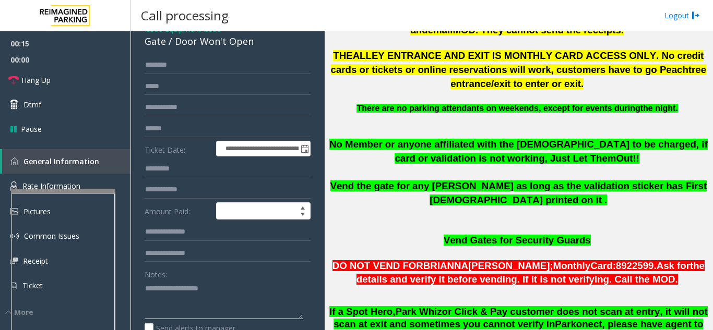
click at [191, 319] on textarea at bounding box center [223, 299] width 158 height 39
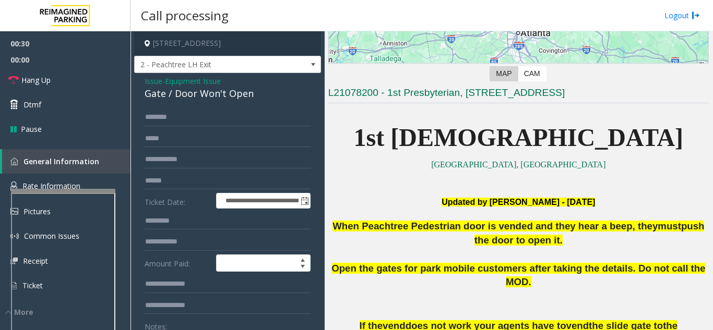
scroll to position [156, 0]
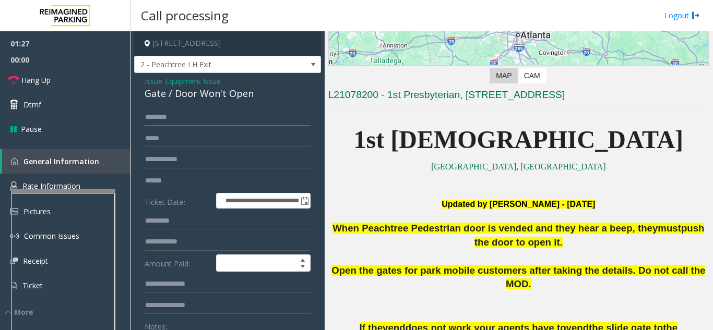
click at [192, 126] on input "text" at bounding box center [227, 118] width 166 height 18
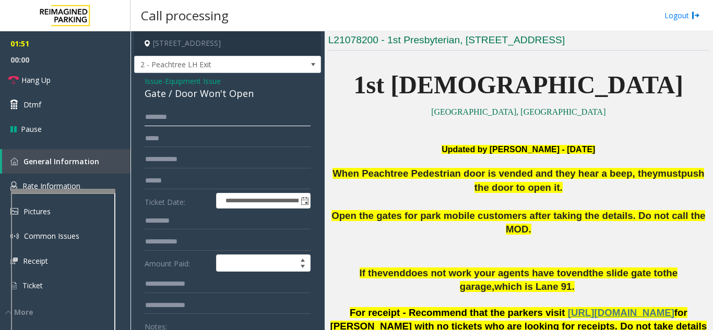
scroll to position [261, 0]
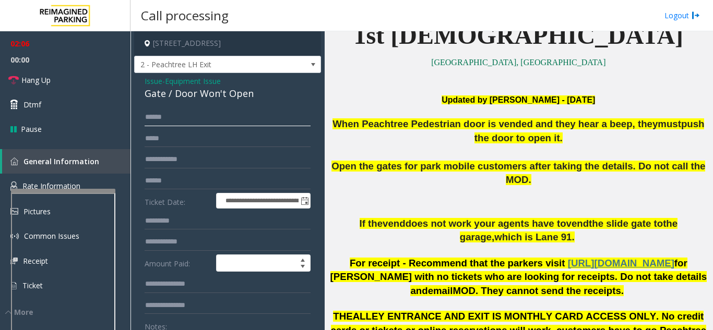
type input "*****"
click at [207, 190] on input "text" at bounding box center [227, 181] width 166 height 18
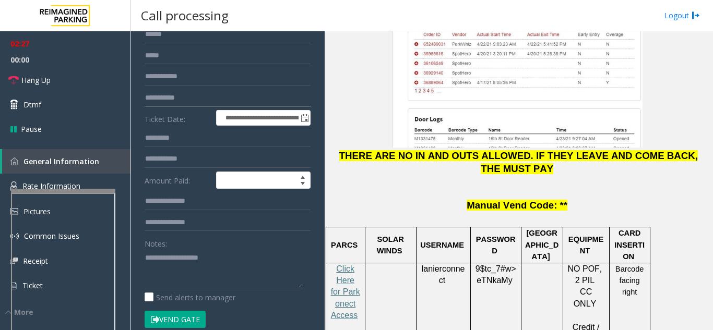
scroll to position [104, 0]
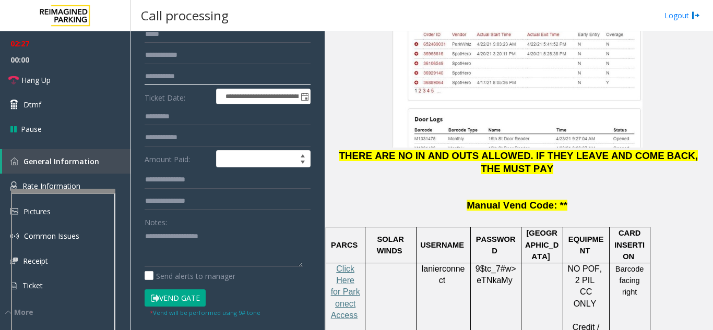
type input "**********"
click at [226, 262] on textarea at bounding box center [223, 247] width 158 height 39
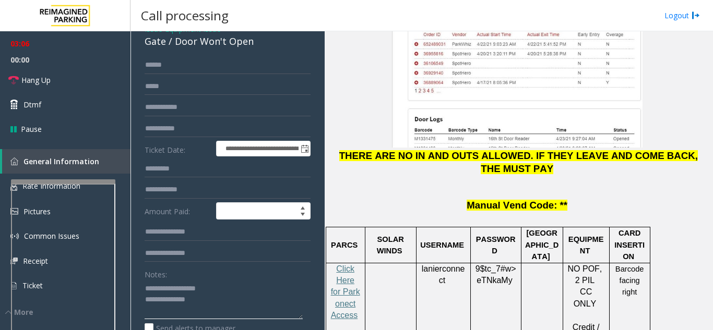
click at [94, 179] on div at bounding box center [63, 181] width 104 height 4
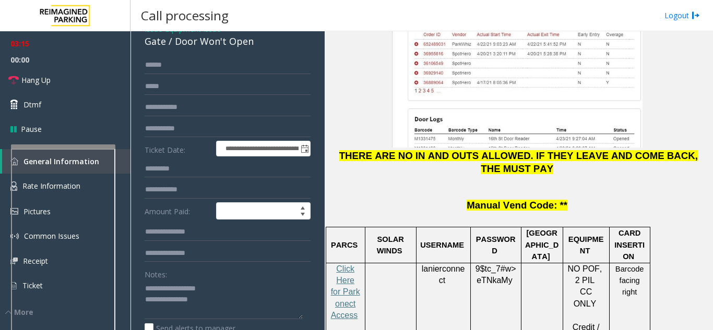
click at [73, 144] on div at bounding box center [63, 146] width 104 height 4
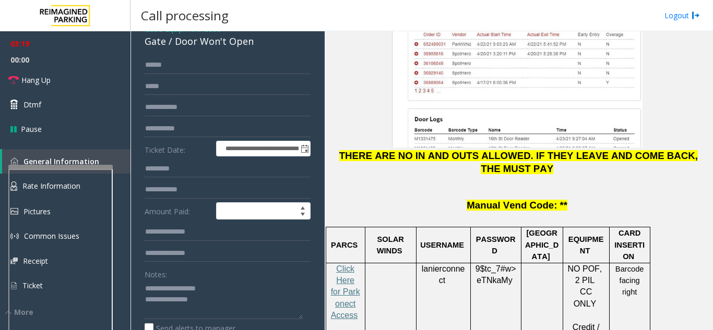
click at [80, 180] on div at bounding box center [60, 287] width 104 height 245
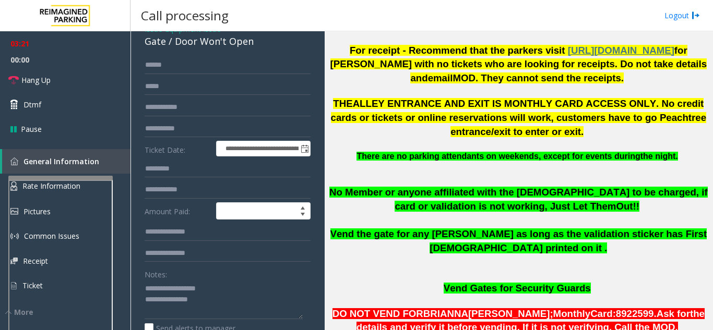
scroll to position [469, 0]
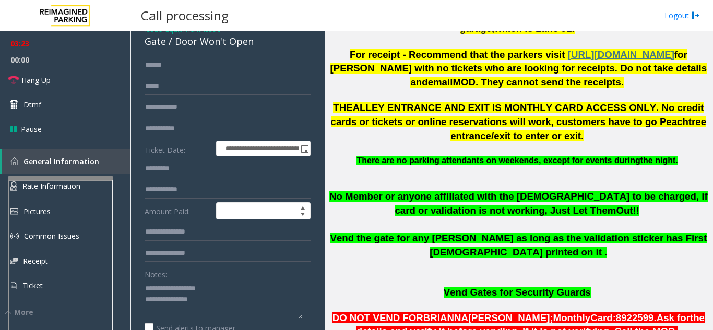
click at [246, 311] on textarea at bounding box center [223, 299] width 158 height 39
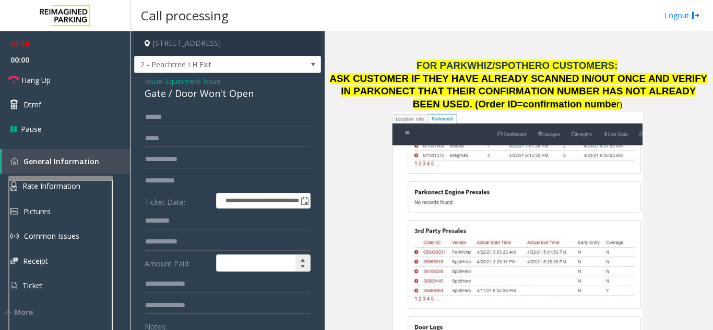
scroll to position [1200, 0]
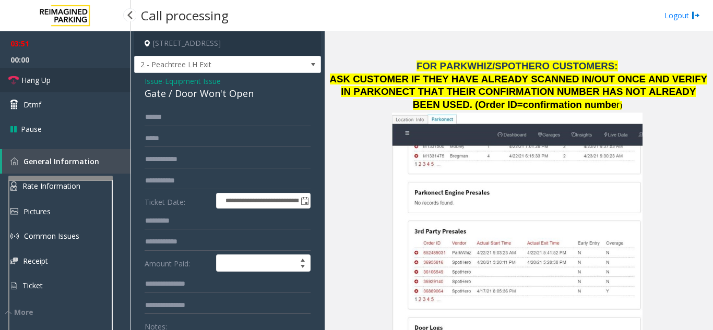
click at [57, 79] on link "Hang Up" at bounding box center [65, 80] width 130 height 25
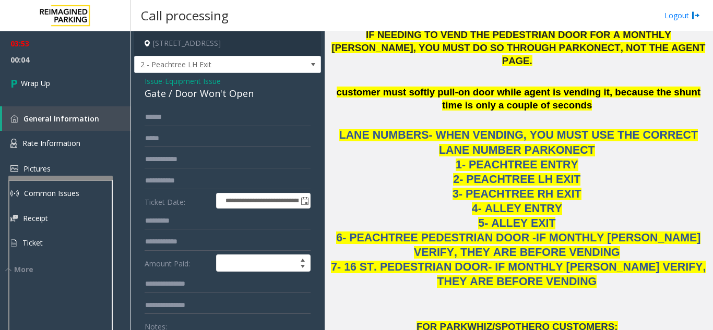
scroll to position [887, 0]
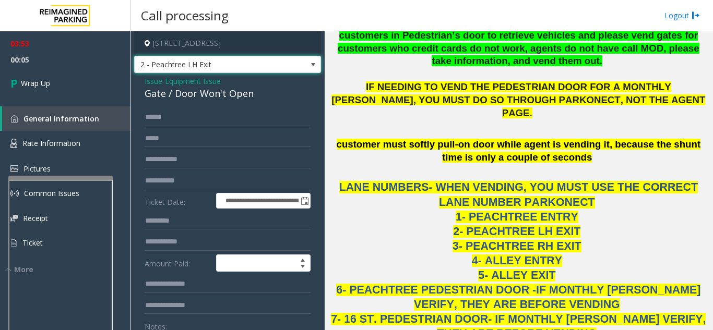
click at [245, 73] on span "2 - Peachtree LH Exit" at bounding box center [209, 64] width 149 height 17
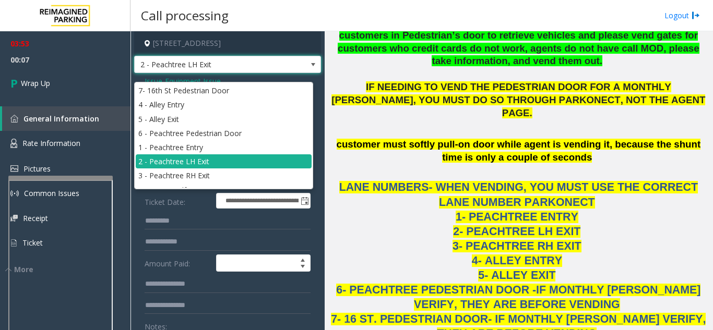
click at [245, 73] on span "2 - Peachtree LH Exit" at bounding box center [209, 64] width 149 height 17
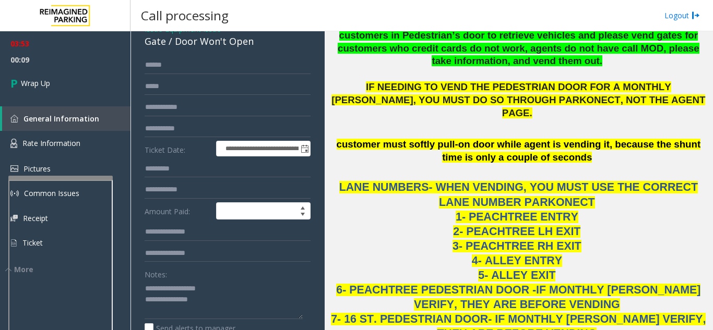
scroll to position [104, 0]
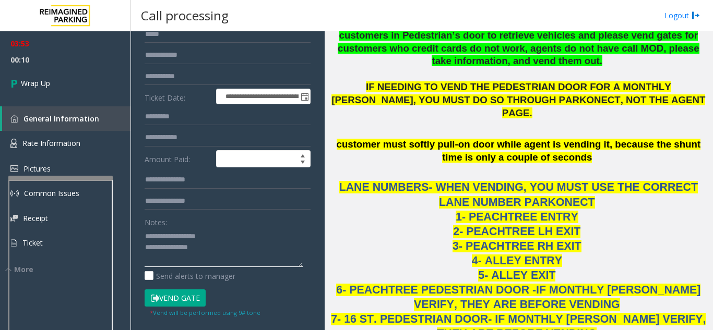
click at [217, 263] on textarea at bounding box center [223, 247] width 158 height 39
click at [202, 267] on textarea at bounding box center [223, 247] width 158 height 39
paste textarea "**********"
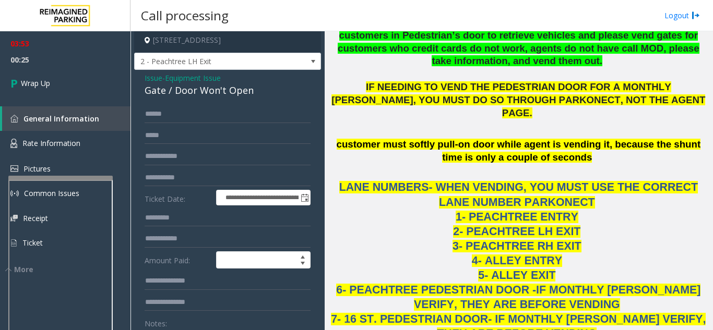
scroll to position [0, 0]
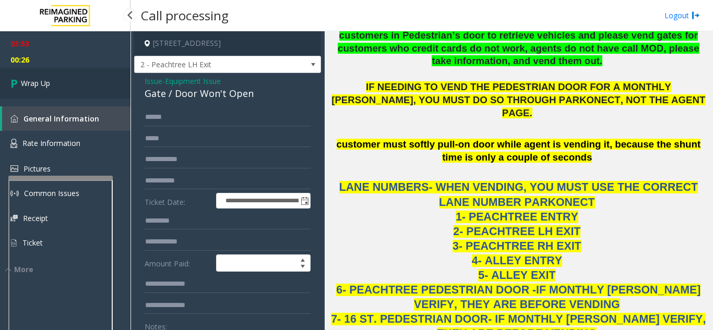
type textarea "**********"
click at [80, 79] on link "Wrap Up" at bounding box center [65, 83] width 130 height 31
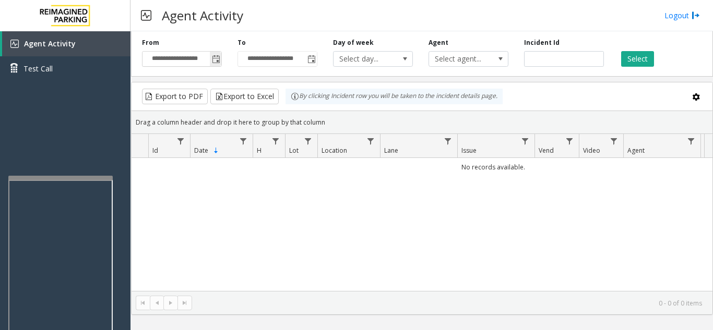
click at [219, 55] on span "Toggle popup" at bounding box center [215, 59] width 11 height 17
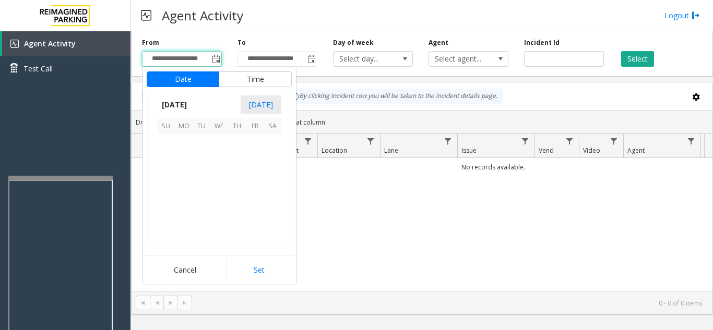
scroll to position [187097, 0]
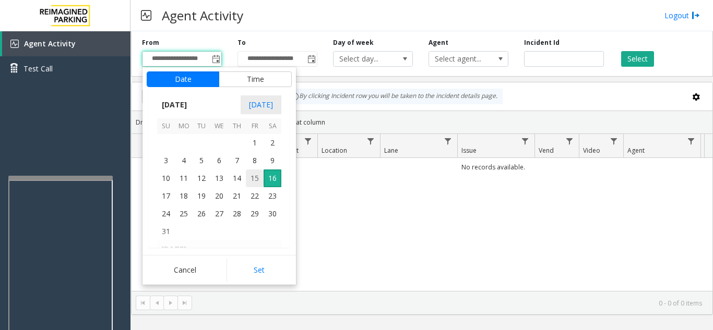
click at [256, 183] on span "15" at bounding box center [255, 179] width 18 height 18
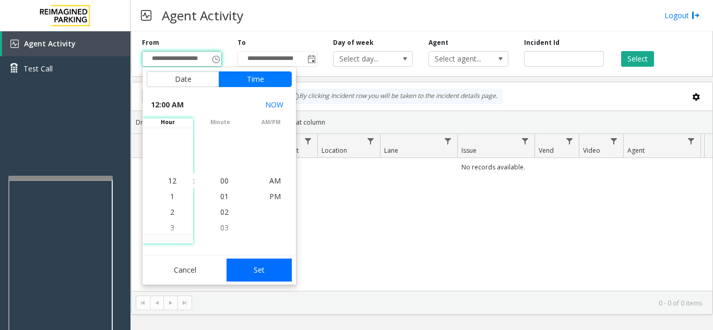
drag, startPoint x: 279, startPoint y: 263, endPoint x: 329, endPoint y: 233, distance: 58.1
click at [279, 264] on button "Set" at bounding box center [259, 270] width 66 height 23
type input "**********"
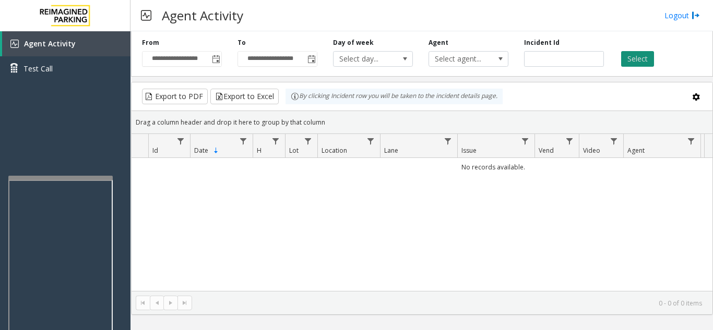
drag, startPoint x: 633, startPoint y: 57, endPoint x: 623, endPoint y: 54, distance: 10.4
click at [633, 57] on button "Select" at bounding box center [637, 59] width 33 height 16
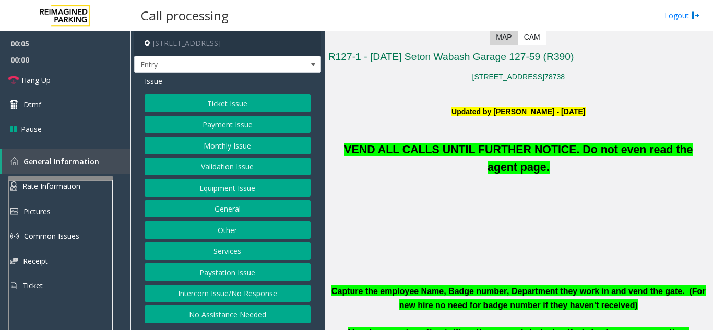
scroll to position [261, 0]
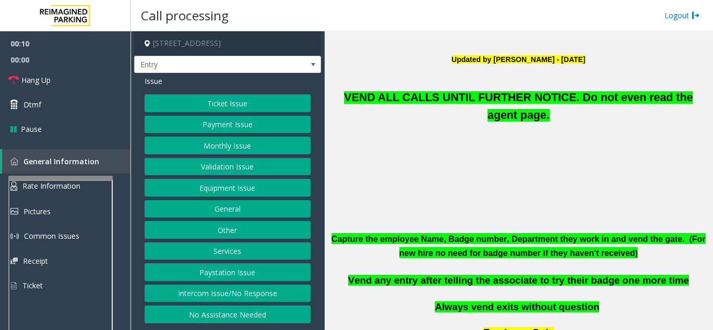
click at [251, 188] on button "Equipment Issue" at bounding box center [227, 188] width 166 height 18
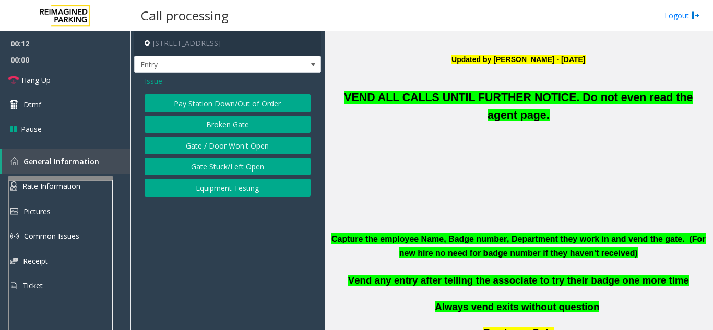
click at [235, 148] on button "Gate / Door Won't Open" at bounding box center [227, 146] width 166 height 18
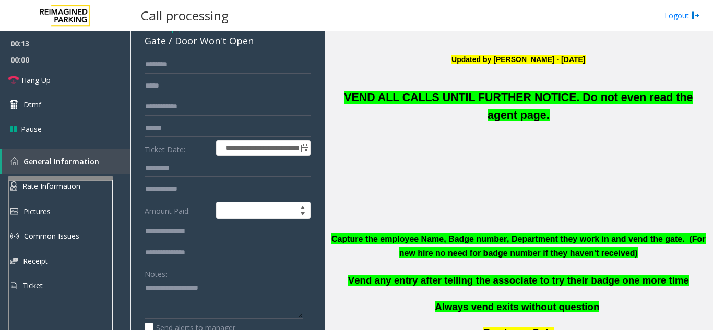
scroll to position [104, 0]
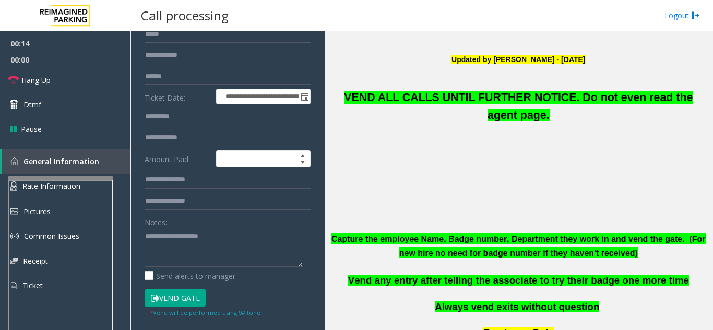
click at [174, 298] on button "Vend Gate" at bounding box center [174, 299] width 61 height 18
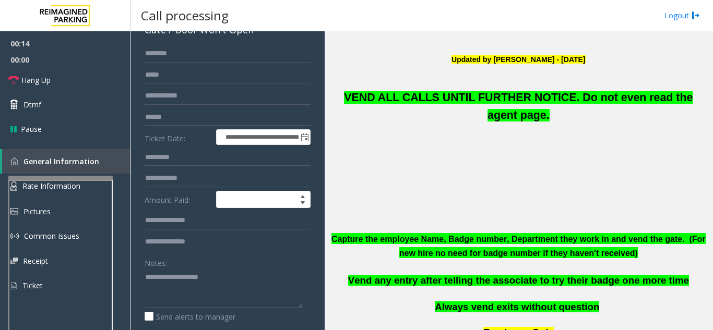
scroll to position [0, 0]
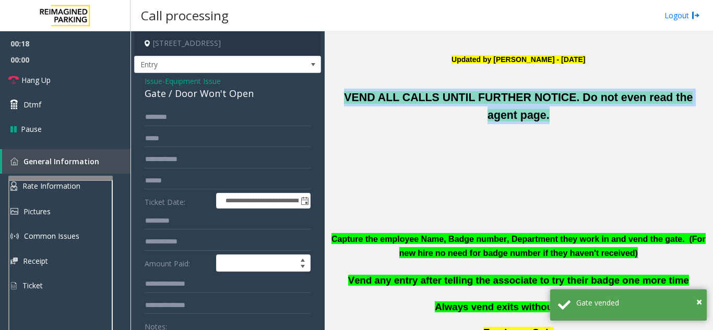
drag, startPoint x: 330, startPoint y: 96, endPoint x: 687, endPoint y: 105, distance: 357.4
click at [687, 105] on p "VEND ALL CALLS UNTIL FURTHER NOTICE. Do not even read the agent page." at bounding box center [518, 94] width 380 height 59
copy span "VEND ALL CALLS UNTIL FURTHER NOTICE. Do not even read the agent page."
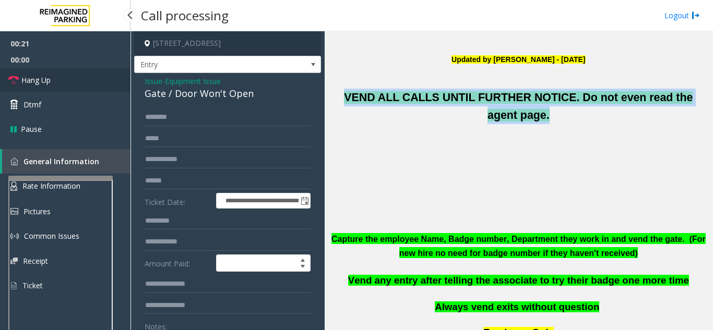
click at [23, 79] on span "Hang Up" at bounding box center [35, 80] width 29 height 11
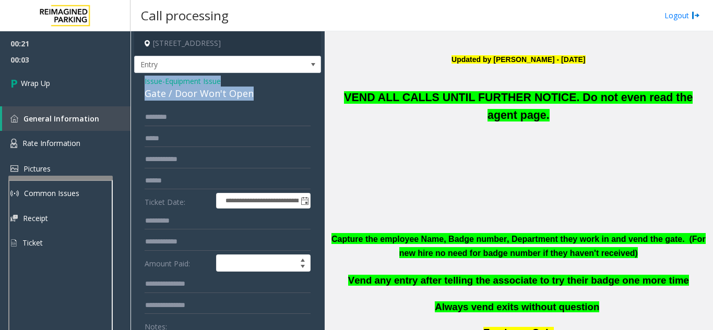
drag, startPoint x: 138, startPoint y: 81, endPoint x: 250, endPoint y: 94, distance: 112.9
click at [250, 94] on div "**********" at bounding box center [227, 330] width 187 height 514
copy div "Issue - Equipment Issue Gate / Door Won't Open"
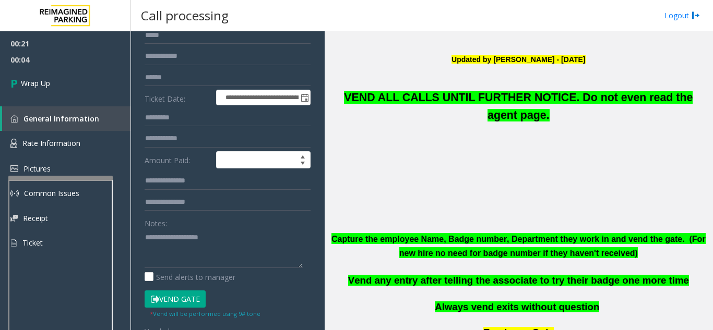
scroll to position [104, 0]
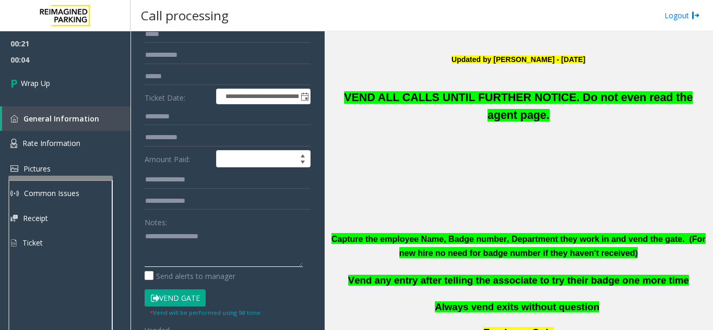
click at [173, 257] on textarea at bounding box center [223, 247] width 158 height 39
paste textarea "**********"
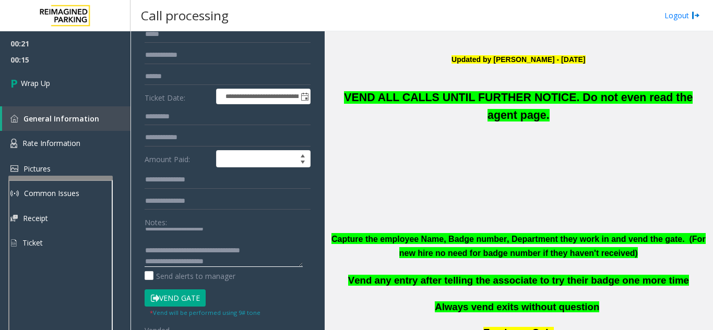
drag, startPoint x: 256, startPoint y: 262, endPoint x: 187, endPoint y: 247, distance: 70.6
click at [187, 247] on textarea at bounding box center [223, 247] width 158 height 39
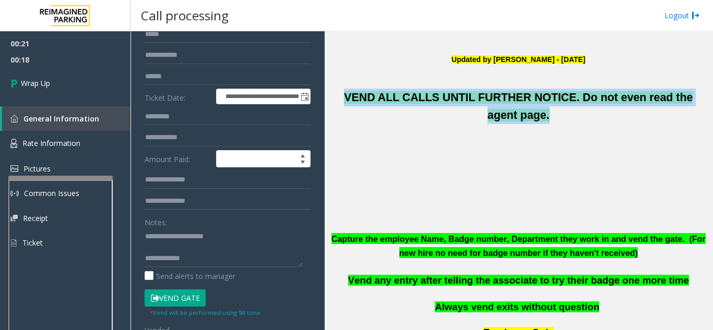
drag, startPoint x: 335, startPoint y: 99, endPoint x: 696, endPoint y: 97, distance: 361.0
click at [696, 97] on p "VEND ALL CALLS UNTIL FURTHER NOTICE. Do not even read the agent page." at bounding box center [518, 94] width 380 height 59
copy span "VEND ALL CALLS UNTIL FURTHER NOTICE. Do not even read the agent page."
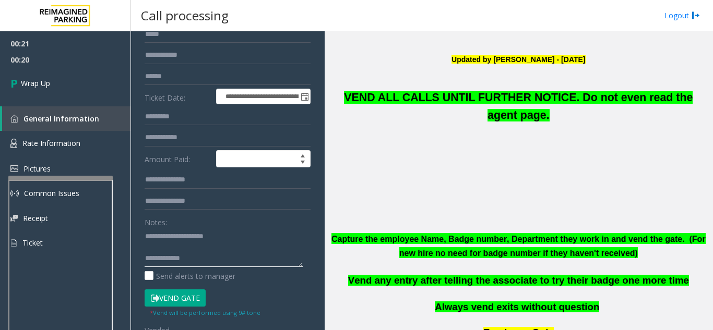
click at [257, 265] on textarea at bounding box center [223, 247] width 158 height 39
paste textarea "**********"
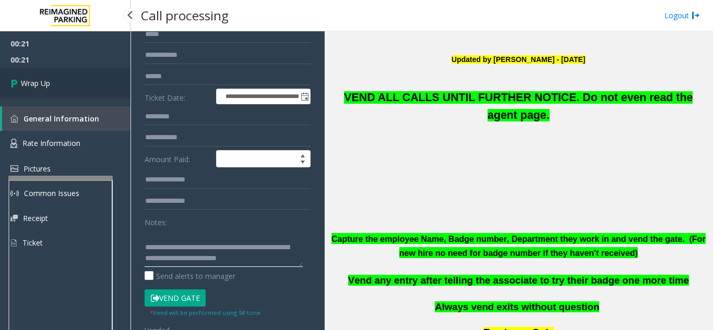
type textarea "**********"
click at [38, 93] on link "Wrap Up" at bounding box center [65, 83] width 130 height 31
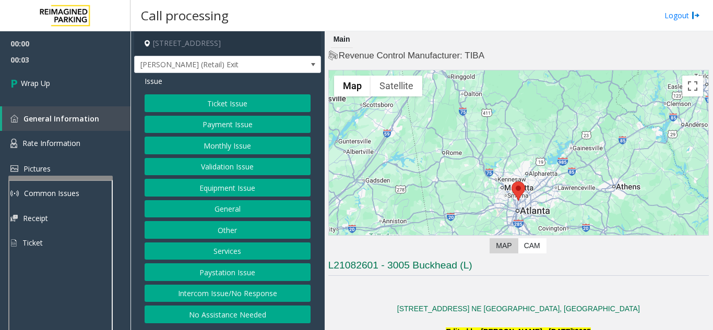
scroll to position [104, 0]
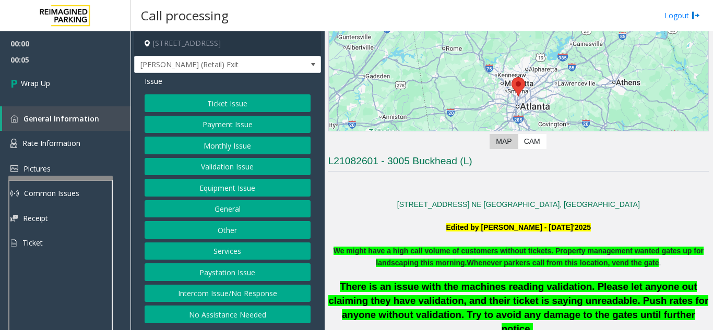
click at [244, 299] on button "Intercom Issue/No Response" at bounding box center [227, 294] width 166 height 18
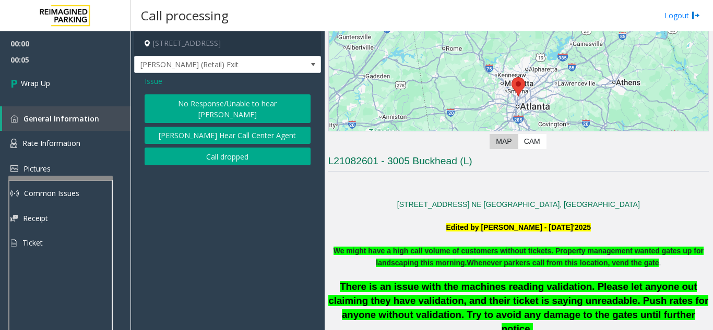
click at [227, 155] on div "Issue No Response/Unable to hear parker Parker Cannot Hear Call Center Agent Ca…" at bounding box center [227, 122] width 187 height 98
click at [186, 148] on button "Call dropped" at bounding box center [227, 157] width 166 height 18
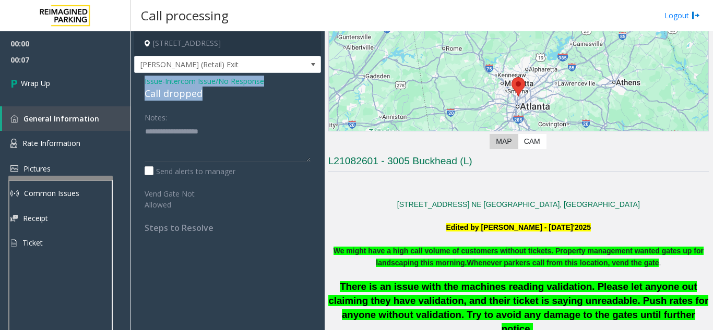
drag, startPoint x: 178, startPoint y: 87, endPoint x: 206, endPoint y: 93, distance: 28.2
click at [206, 93] on div "Issue - Intercom Issue/No Response Call dropped Notes: Send alerts to manager V…" at bounding box center [227, 158] width 187 height 171
copy div "Issue - Intercom Issue/No Response Call dropped"
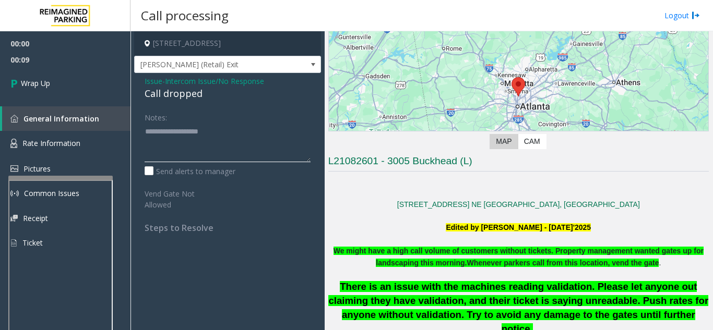
click at [160, 145] on textarea at bounding box center [227, 142] width 166 height 39
paste textarea "**********"
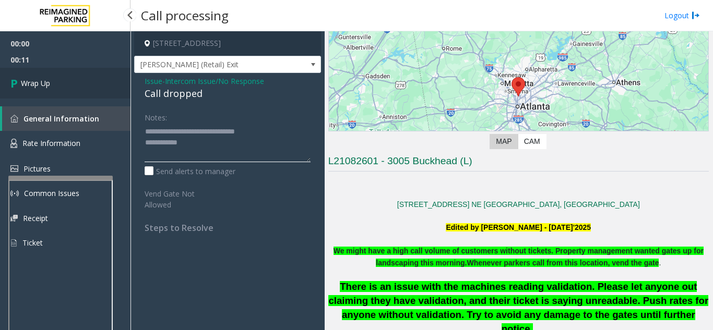
type textarea "**********"
click at [93, 93] on link "Wrap Up" at bounding box center [65, 83] width 130 height 31
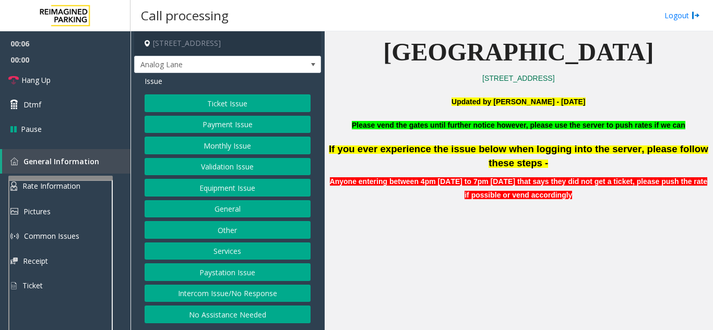
scroll to position [261, 0]
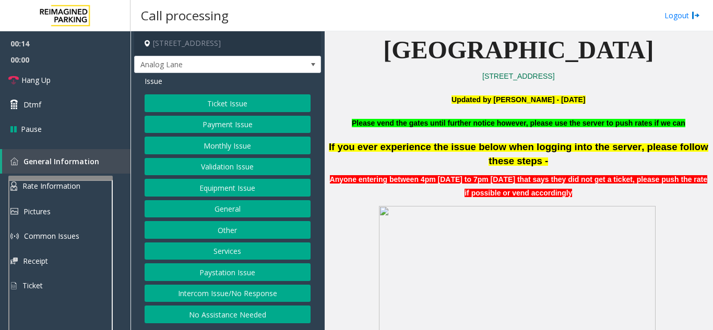
click at [260, 124] on button "Payment Issue" at bounding box center [227, 125] width 166 height 18
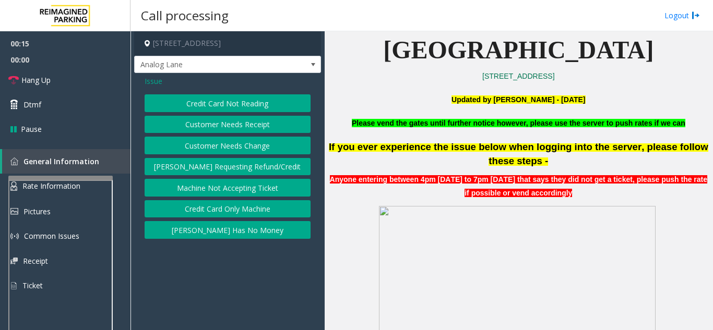
click at [256, 103] on button "Credit Card Not Reading" at bounding box center [227, 103] width 166 height 18
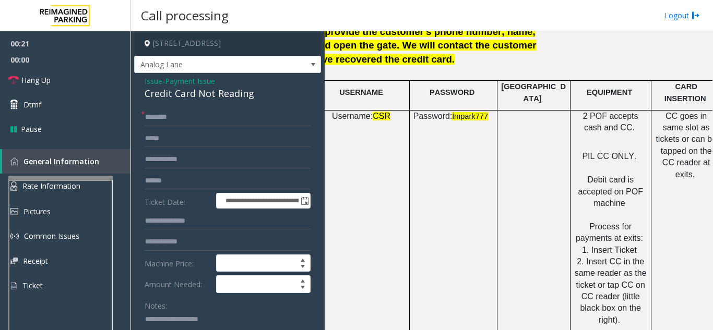
scroll to position [1461, 185]
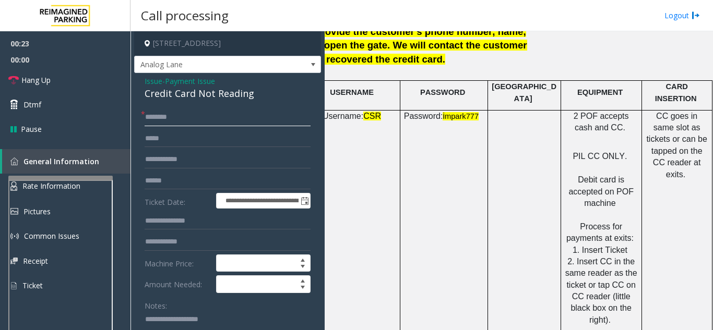
click at [184, 119] on input "text" at bounding box center [227, 118] width 166 height 18
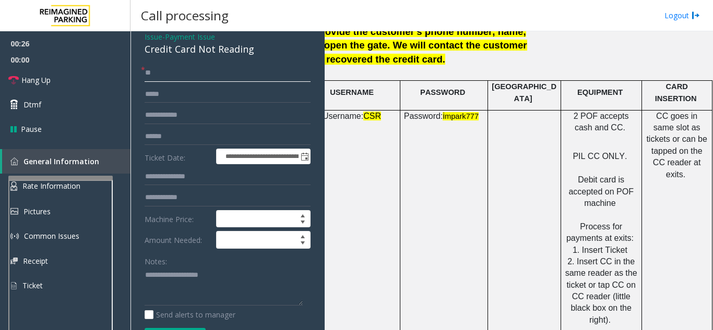
scroll to position [104, 0]
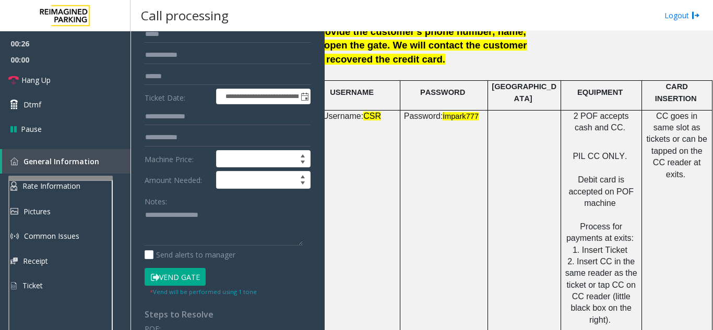
type input "**"
click at [173, 223] on textarea at bounding box center [223, 226] width 158 height 39
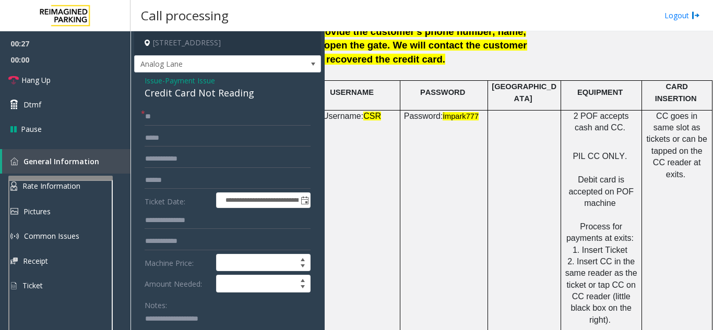
scroll to position [0, 0]
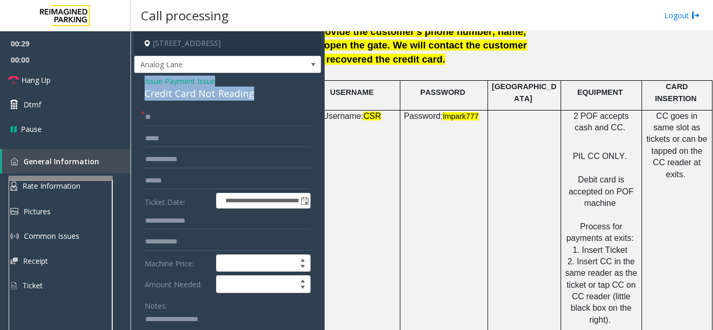
drag, startPoint x: 138, startPoint y: 81, endPoint x: 260, endPoint y: 98, distance: 123.6
copy div "Issue - Payment Issue Credit Card Not Reading"
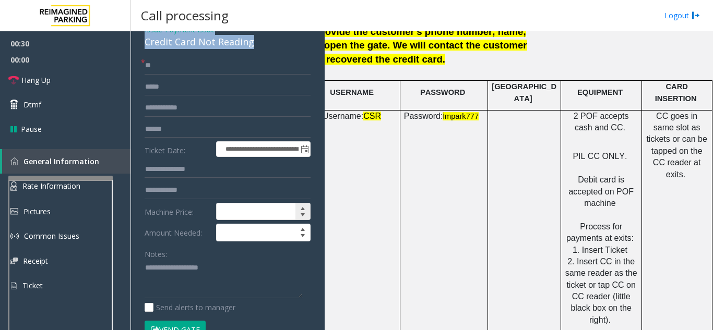
scroll to position [156, 0]
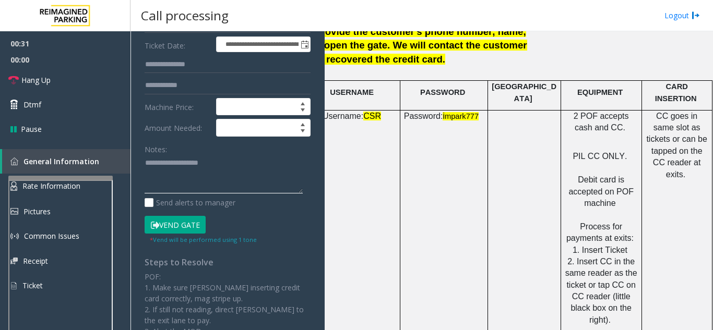
click at [199, 190] on textarea at bounding box center [223, 174] width 158 height 39
paste textarea "**********"
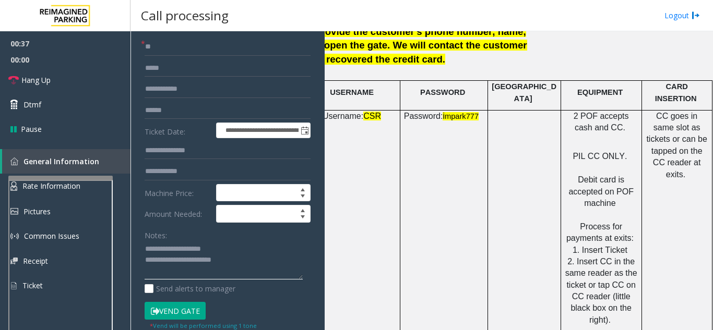
scroll to position [52, 0]
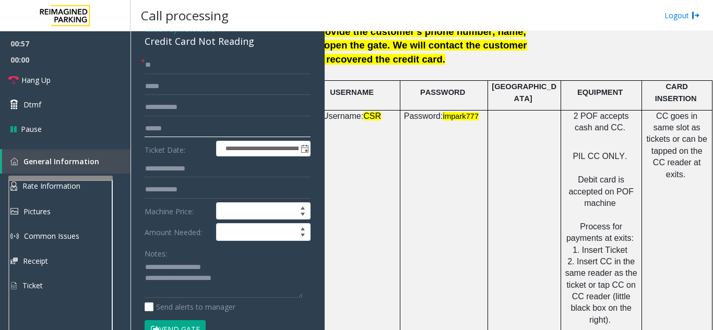
click at [182, 132] on input "text" at bounding box center [227, 129] width 166 height 18
click at [239, 283] on textarea at bounding box center [223, 278] width 158 height 39
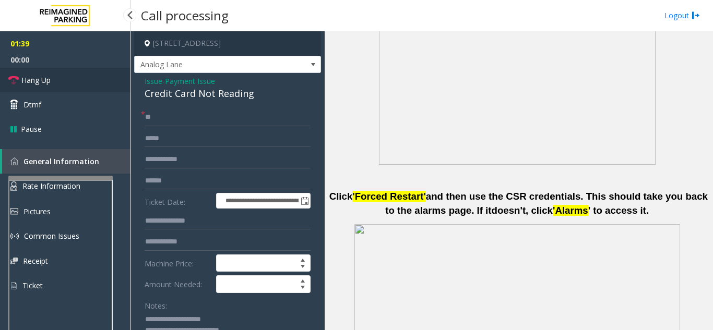
click at [78, 80] on link "Hang Up" at bounding box center [65, 80] width 130 height 25
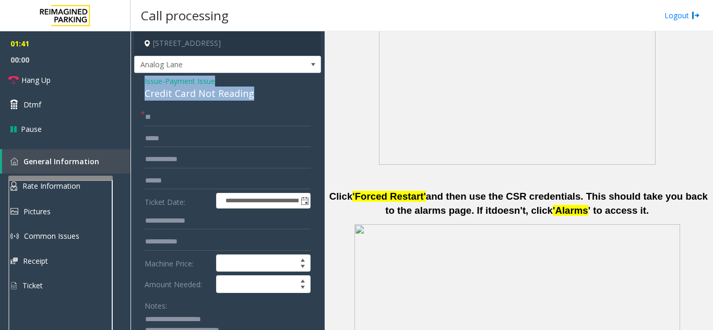
drag, startPoint x: 139, startPoint y: 80, endPoint x: 256, endPoint y: 93, distance: 117.6
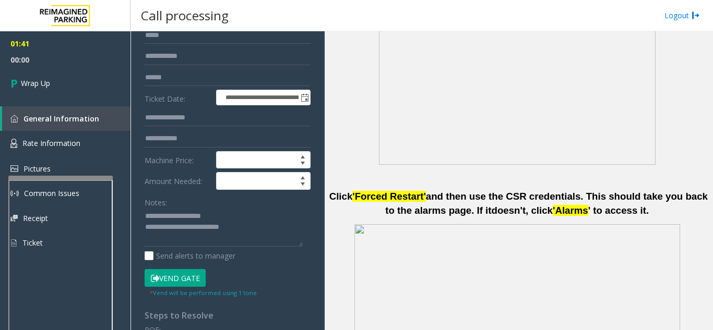
scroll to position [104, 0]
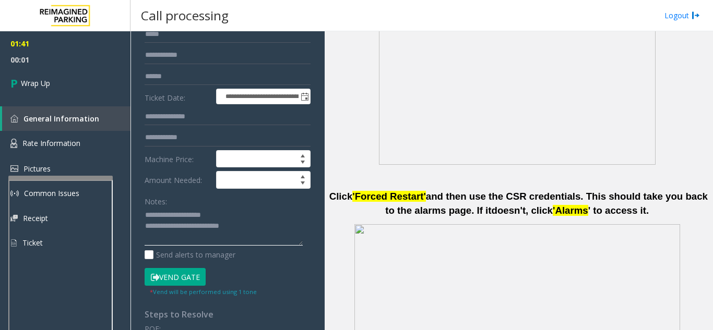
click at [177, 235] on textarea at bounding box center [223, 226] width 158 height 39
paste textarea "**********"
click at [232, 240] on textarea at bounding box center [223, 226] width 158 height 39
paste textarea "**********"
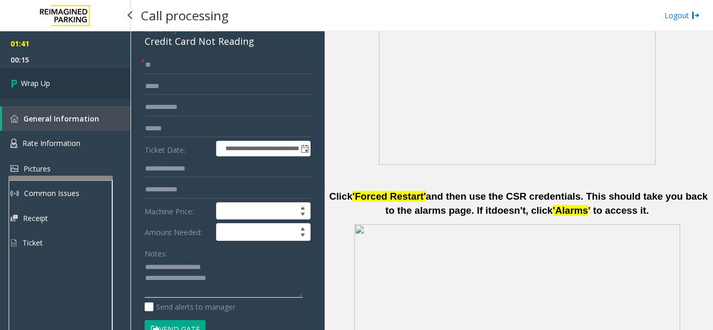
type textarea "**********"
click at [95, 86] on link "Wrap Up" at bounding box center [65, 83] width 130 height 31
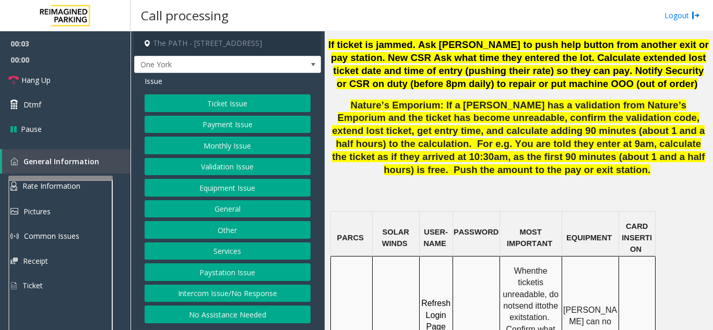
scroll to position [835, 0]
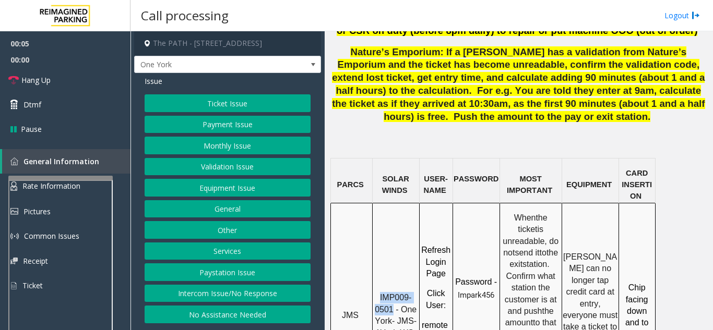
drag, startPoint x: 379, startPoint y: 195, endPoint x: 393, endPoint y: 200, distance: 15.2
click at [393, 292] on p "IMP009-0501 - One York- JMS-1York-WS" at bounding box center [395, 315] width 45 height 47
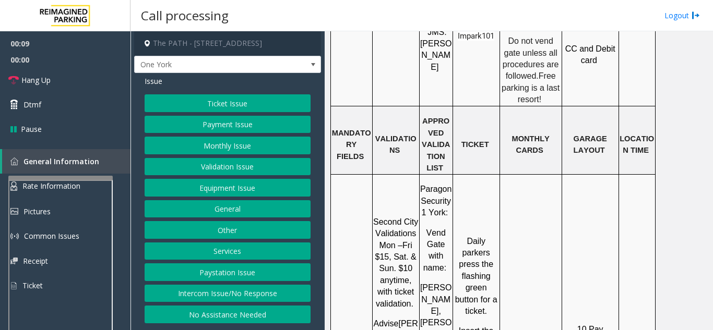
scroll to position [1200, 0]
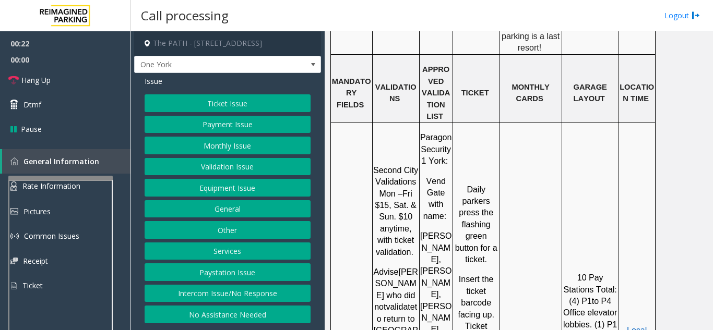
click at [296, 106] on button "Ticket Issue" at bounding box center [227, 103] width 166 height 18
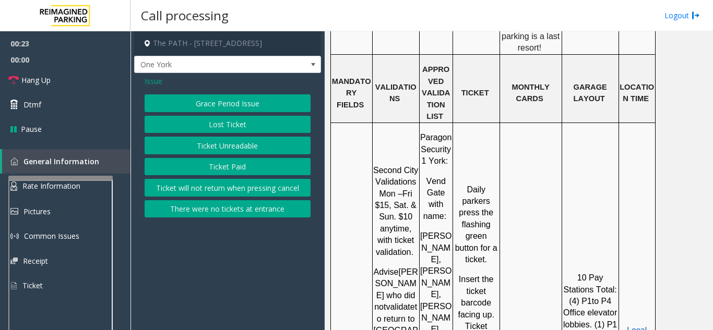
click at [239, 145] on button "Ticket Unreadable" at bounding box center [227, 146] width 166 height 18
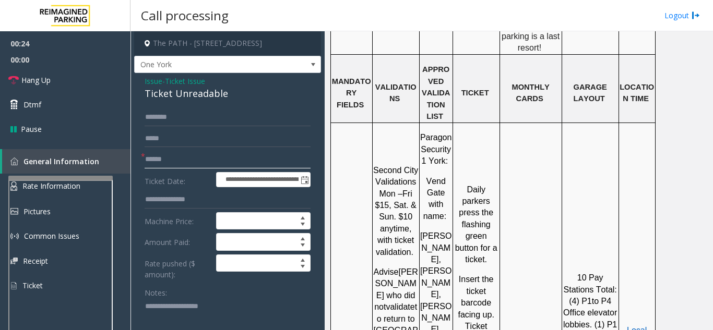
click at [184, 164] on input "text" at bounding box center [227, 160] width 166 height 18
click at [173, 155] on input "text" at bounding box center [227, 160] width 166 height 18
type input "********"
click at [181, 119] on input "text" at bounding box center [227, 118] width 166 height 18
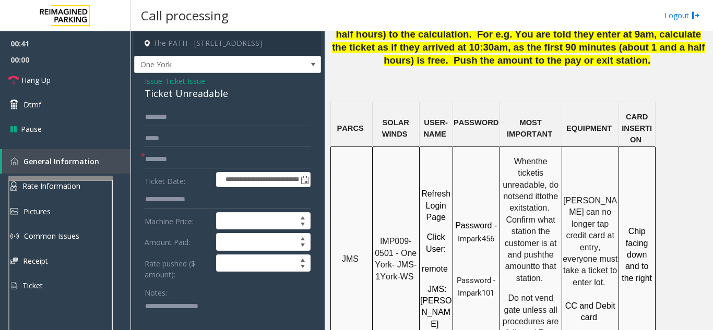
scroll to position [835, 0]
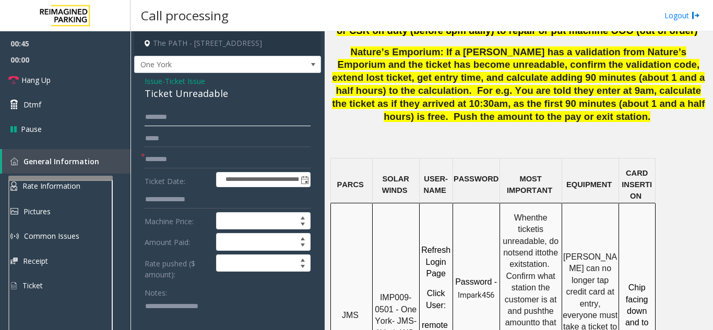
click at [234, 122] on input "text" at bounding box center [227, 118] width 166 height 18
click at [226, 118] on input "***" at bounding box center [227, 118] width 166 height 18
type input "**********"
click at [221, 312] on textarea at bounding box center [223, 317] width 158 height 39
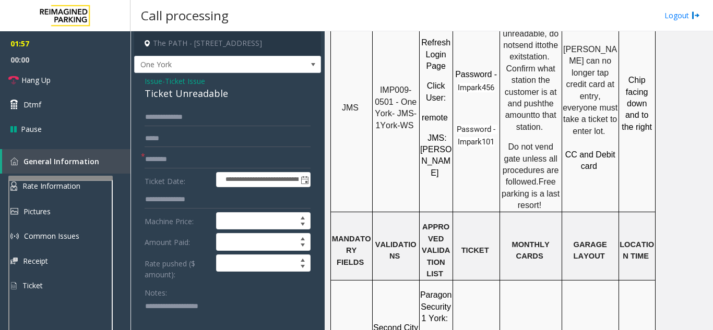
scroll to position [1043, 0]
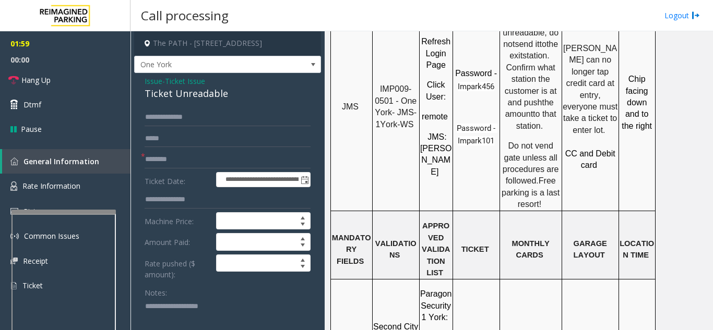
click at [61, 212] on div at bounding box center [63, 212] width 104 height 4
click at [58, 186] on span "Rate Information" at bounding box center [51, 186] width 58 height 10
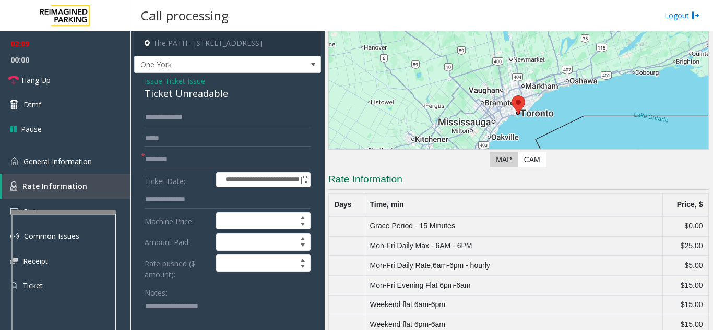
scroll to position [68, 0]
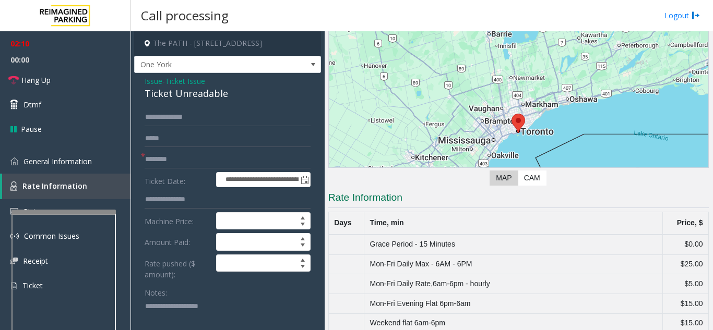
click at [149, 81] on span "Issue" at bounding box center [153, 81] width 18 height 11
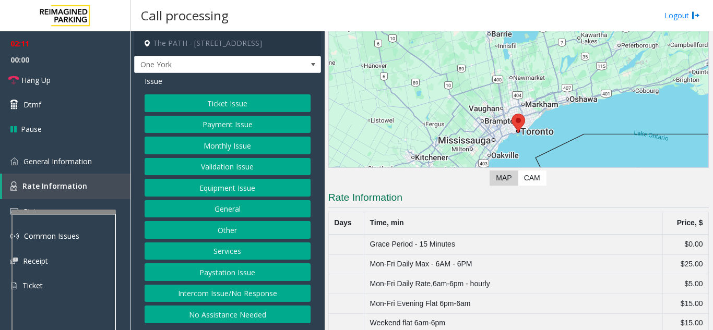
click at [209, 95] on button "Ticket Issue" at bounding box center [227, 103] width 166 height 18
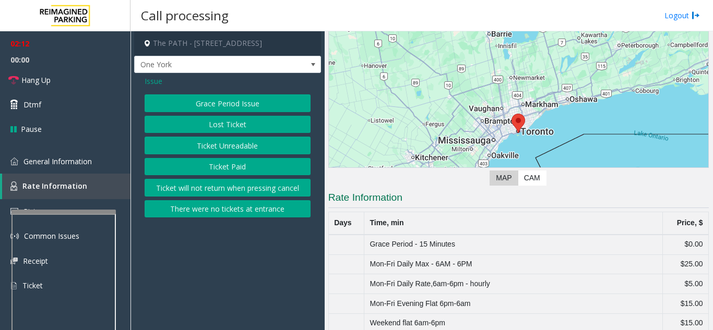
click at [217, 166] on button "Ticket Paid" at bounding box center [227, 167] width 166 height 18
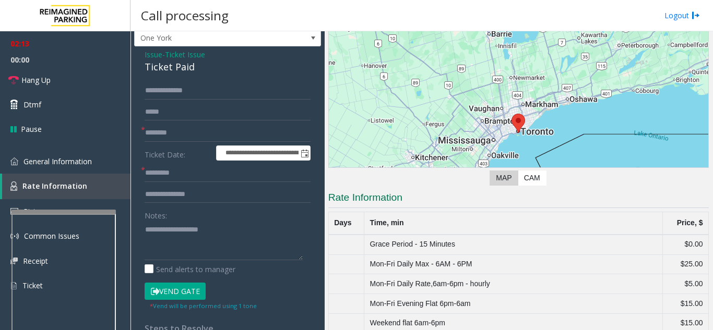
scroll to position [52, 0]
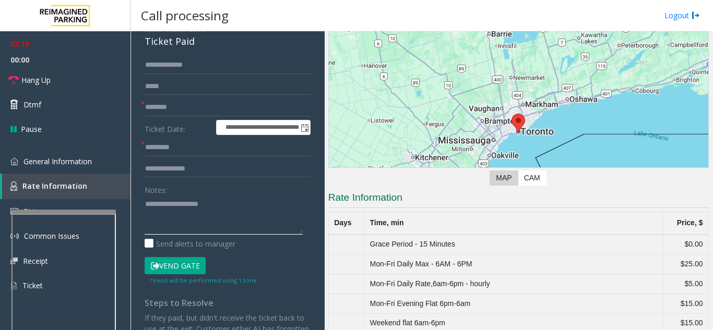
click at [178, 208] on textarea at bounding box center [223, 215] width 158 height 39
type textarea "****"
click at [168, 151] on input "text" at bounding box center [227, 148] width 166 height 18
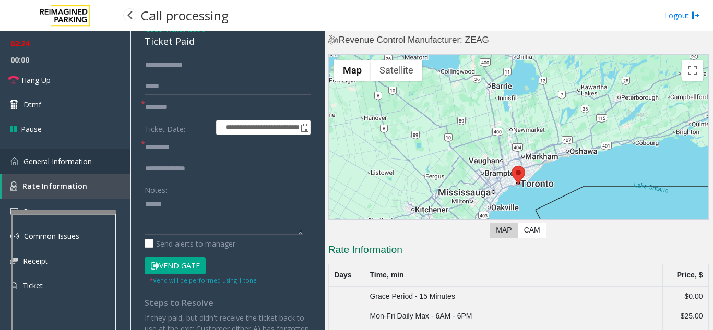
click at [71, 160] on span "General Information" at bounding box center [57, 161] width 68 height 10
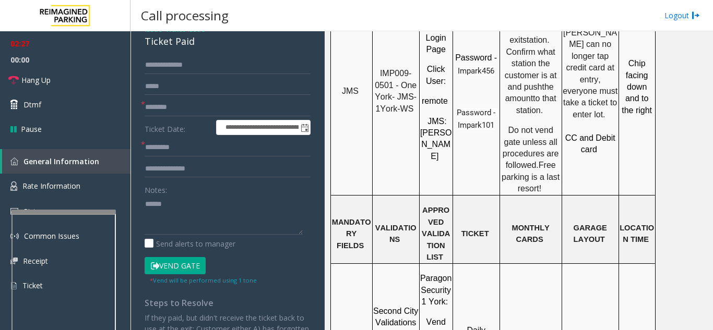
scroll to position [1215, 0]
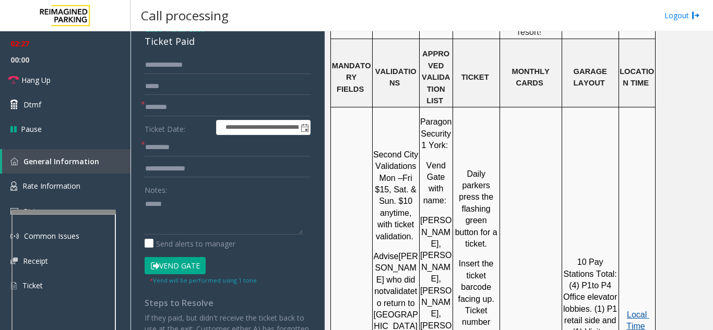
click at [629, 310] on span "Local Time" at bounding box center [637, 320] width 23 height 20
click at [175, 216] on textarea at bounding box center [223, 215] width 158 height 39
click at [180, 145] on input "text" at bounding box center [227, 148] width 166 height 18
type input "****"
drag, startPoint x: 174, startPoint y: 267, endPoint x: 255, endPoint y: 266, distance: 80.9
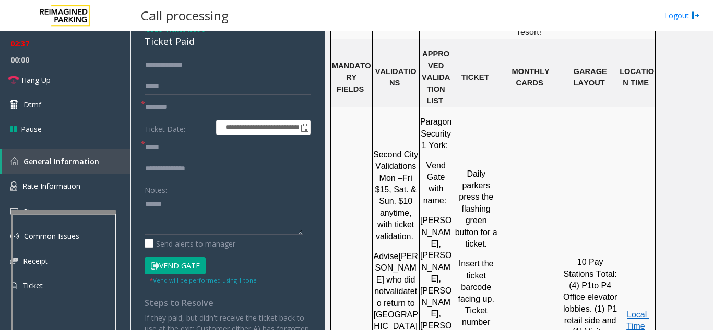
click at [174, 266] on button "Vend Gate" at bounding box center [174, 266] width 61 height 18
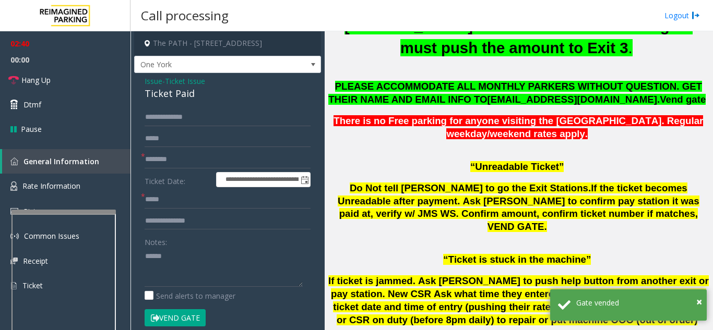
scroll to position [485, 0]
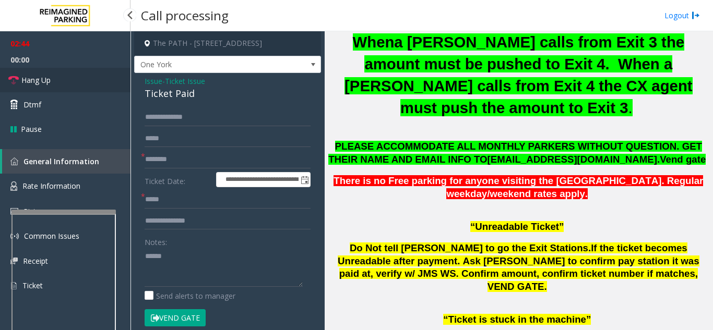
click at [82, 86] on link "Hang Up" at bounding box center [65, 80] width 130 height 25
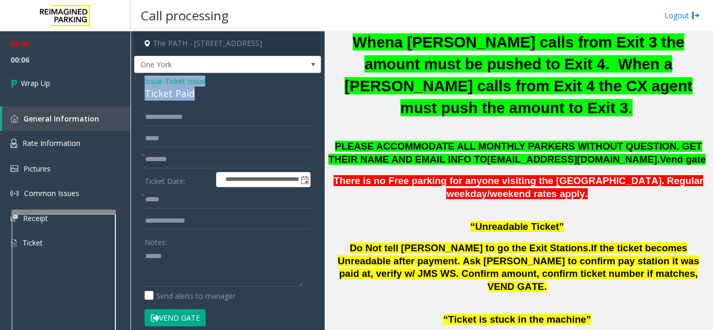
drag, startPoint x: 141, startPoint y: 79, endPoint x: 196, endPoint y: 89, distance: 55.8
click at [196, 89] on div "**********" at bounding box center [227, 331] width 187 height 517
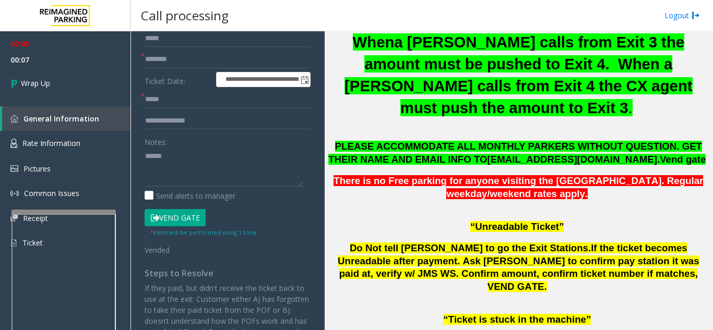
scroll to position [104, 0]
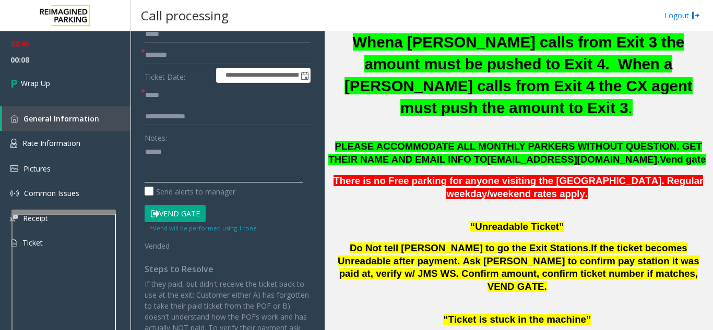
click at [177, 179] on textarea at bounding box center [223, 162] width 158 height 39
paste textarea "**********"
click at [221, 173] on textarea at bounding box center [223, 162] width 158 height 39
paste textarea "**********"
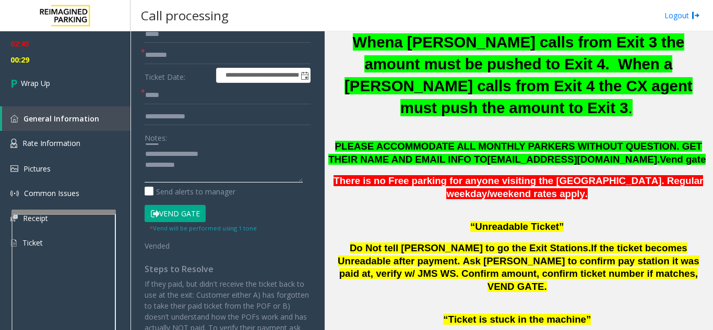
scroll to position [0, 0]
click at [147, 154] on textarea at bounding box center [223, 162] width 158 height 39
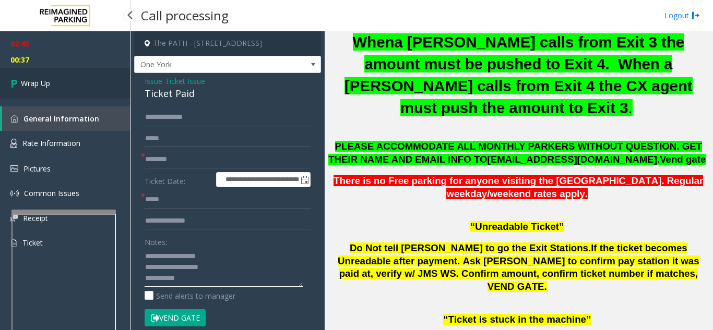
type textarea "**********"
click at [59, 83] on link "Wrap Up" at bounding box center [65, 83] width 130 height 31
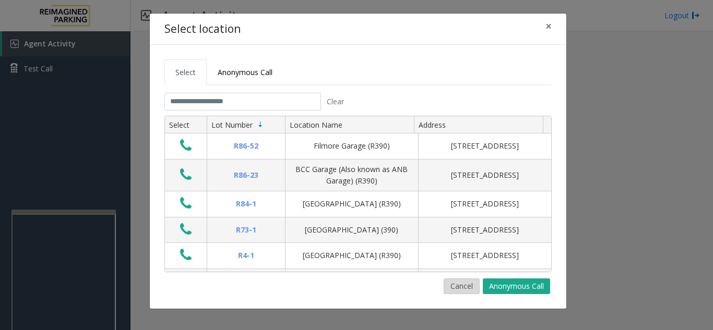
click at [468, 285] on button "Cancel" at bounding box center [461, 287] width 36 height 16
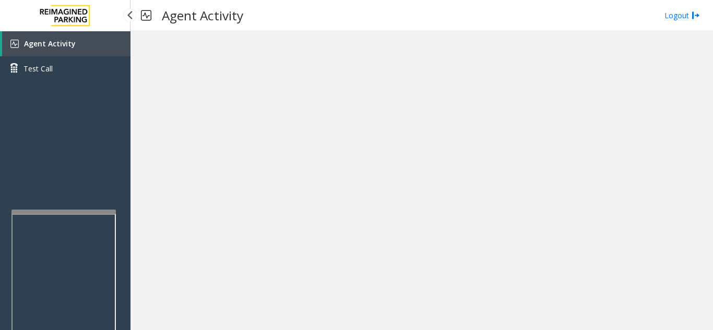
drag, startPoint x: 91, startPoint y: 214, endPoint x: 87, endPoint y: 178, distance: 36.2
click at [87, 178] on app-root "Agent Activity Test Call × Close Powered by Umojo © 2025 Agent Activity Logout ×" at bounding box center [356, 165] width 713 height 330
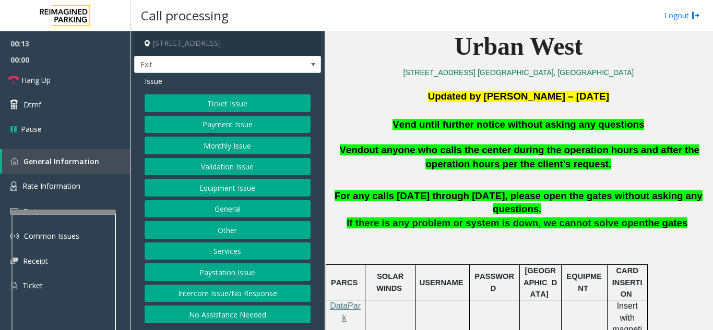
scroll to position [313, 0]
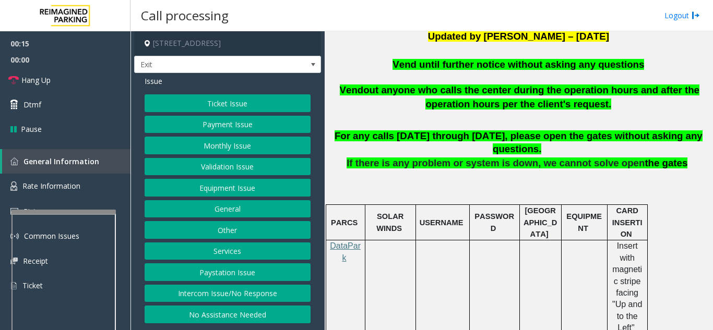
click at [229, 190] on button "Equipment Issue" at bounding box center [227, 188] width 166 height 18
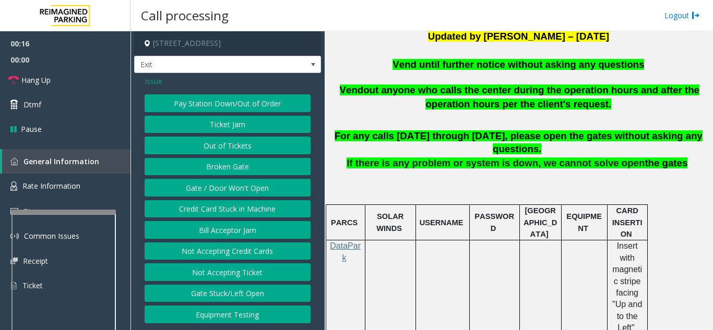
click at [226, 173] on button "Broken Gate" at bounding box center [227, 167] width 166 height 18
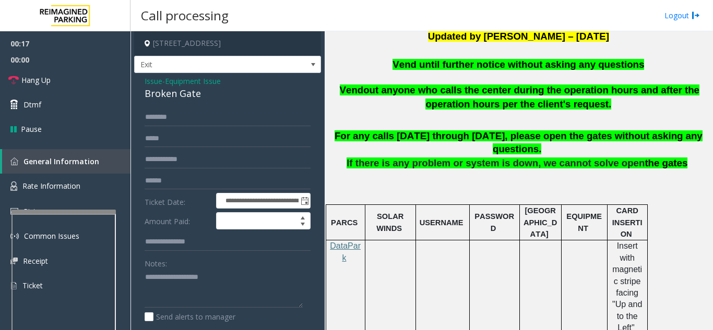
click at [155, 76] on span "Issue" at bounding box center [153, 81] width 18 height 11
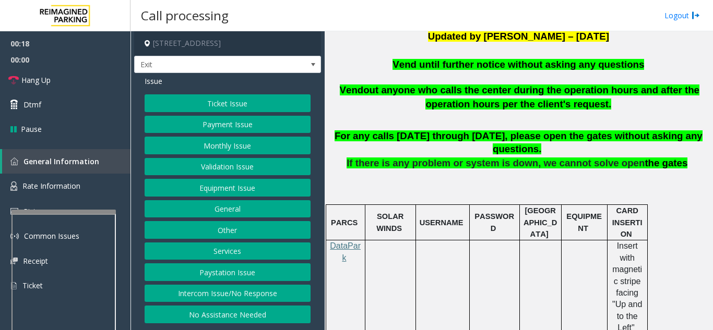
click at [237, 181] on button "Equipment Issue" at bounding box center [227, 188] width 166 height 18
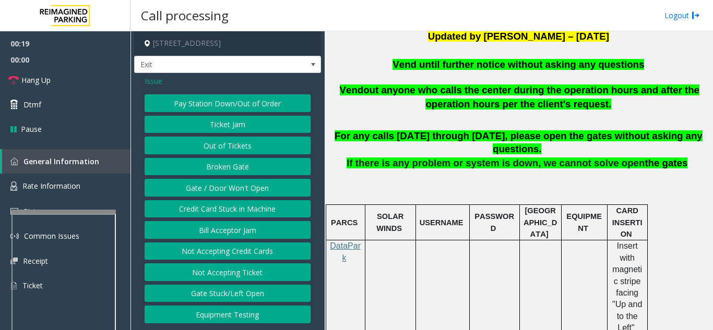
click at [237, 187] on button "Gate / Door Won't Open" at bounding box center [227, 188] width 166 height 18
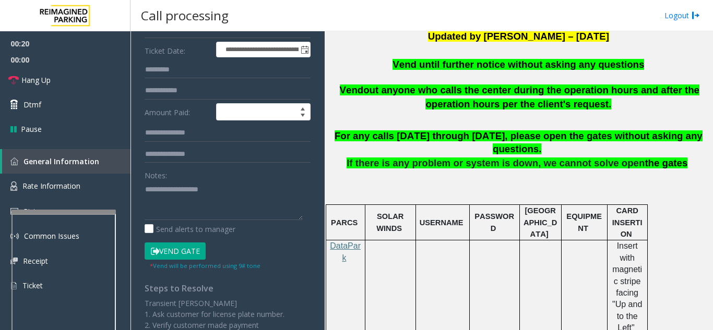
scroll to position [156, 0]
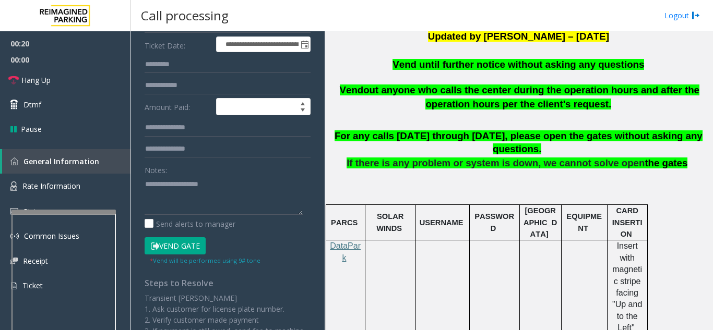
click at [187, 247] on button "Vend Gate" at bounding box center [174, 246] width 61 height 18
click at [174, 204] on textarea at bounding box center [223, 195] width 158 height 39
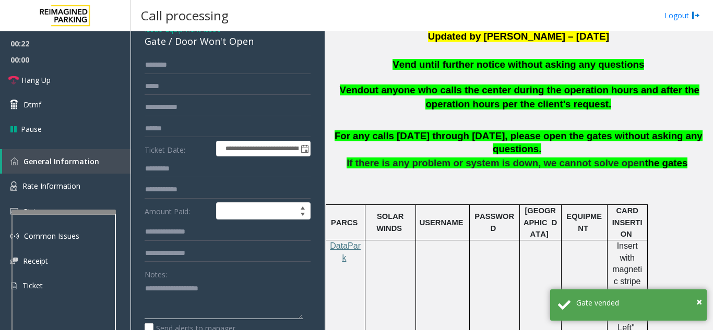
scroll to position [0, 0]
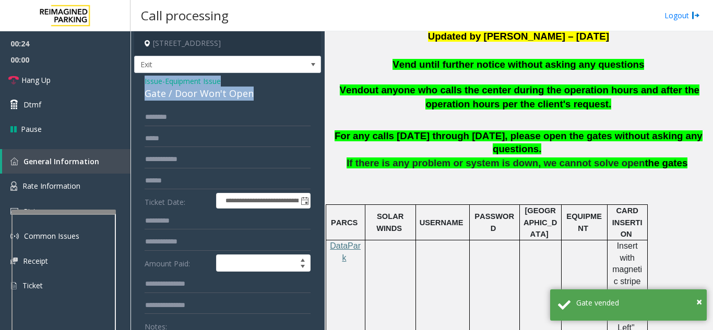
drag, startPoint x: 140, startPoint y: 81, endPoint x: 260, endPoint y: 96, distance: 120.4
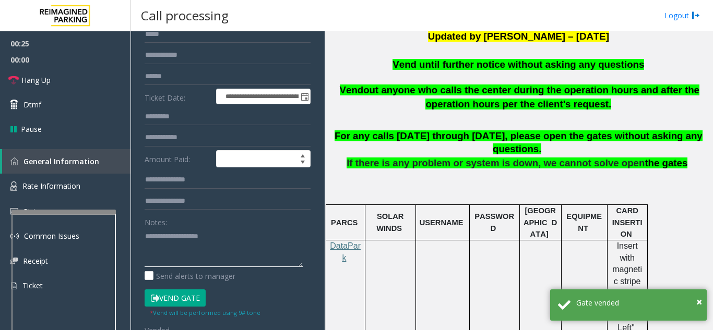
click at [191, 241] on textarea at bounding box center [223, 247] width 158 height 39
paste textarea "**********"
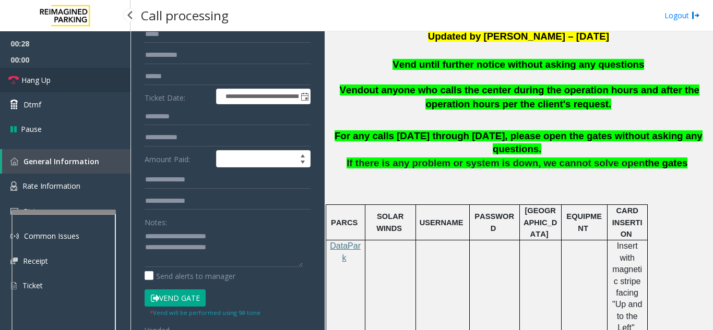
click at [28, 74] on link "Hang Up" at bounding box center [65, 80] width 130 height 25
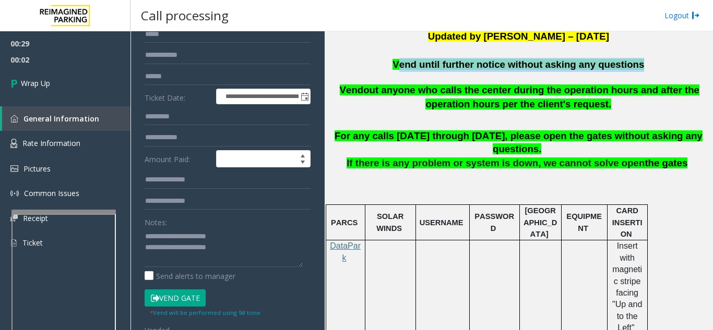
drag, startPoint x: 462, startPoint y: 73, endPoint x: 400, endPoint y: 62, distance: 63.0
click at [400, 62] on div "Urban West 1350 Treat Blvd. Walnut Creek, CA Updated by Pranav Babbar – 30th Ap…" at bounding box center [518, 334] width 380 height 735
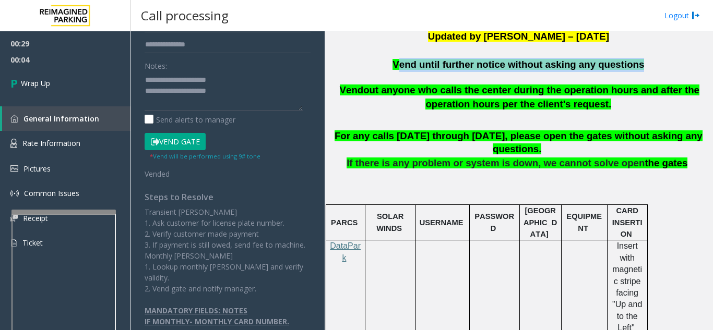
scroll to position [209, 0]
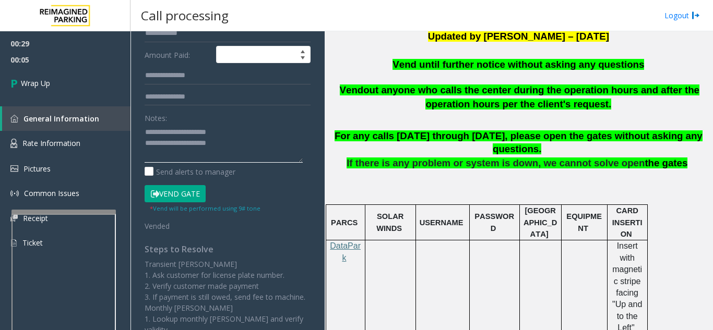
click at [160, 156] on textarea at bounding box center [223, 143] width 158 height 39
paste textarea "**********"
type textarea "**********"
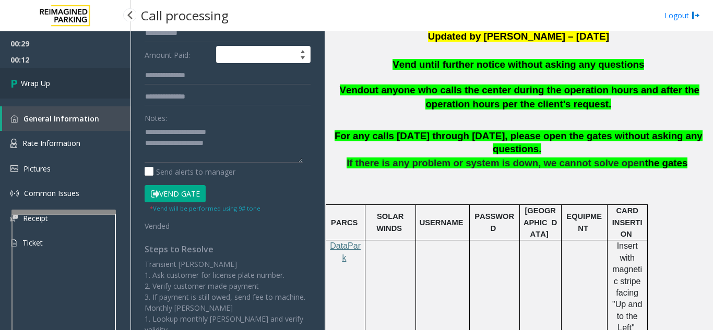
click at [91, 82] on link "Wrap Up" at bounding box center [65, 83] width 130 height 31
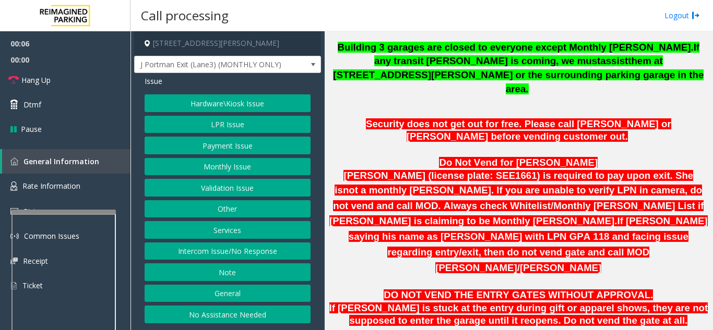
scroll to position [469, 0]
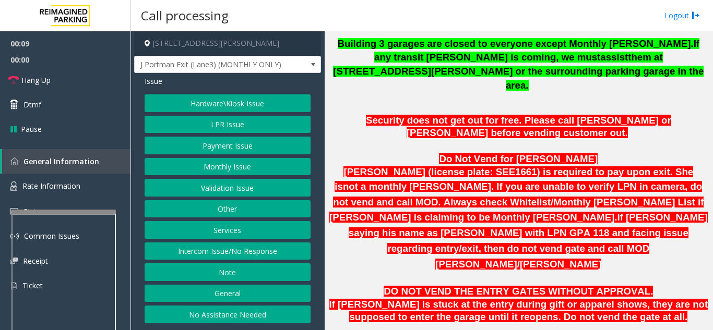
click at [249, 165] on button "Monthly Issue" at bounding box center [227, 167] width 166 height 18
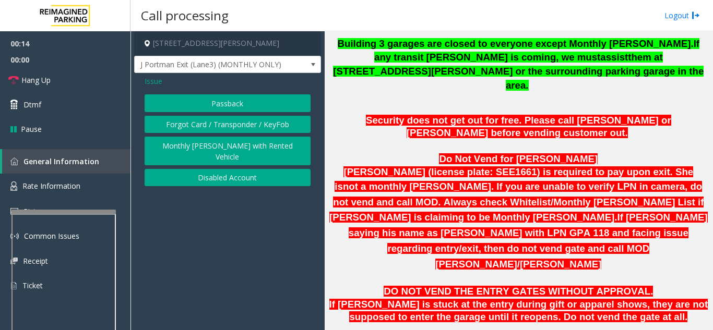
click at [237, 169] on button "Disabled Account" at bounding box center [227, 178] width 166 height 18
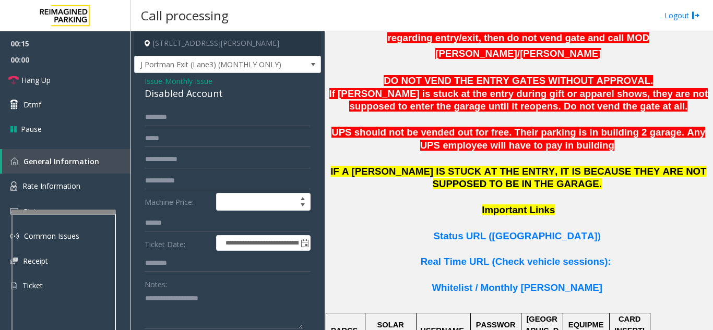
scroll to position [730, 0]
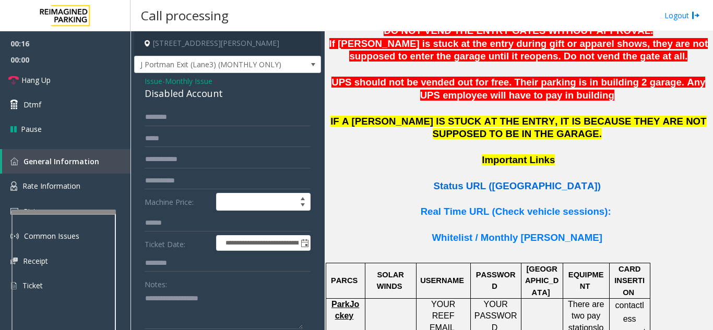
click at [485, 180] on span "Status URL (Vend Gate)" at bounding box center [516, 185] width 167 height 11
click at [194, 187] on input "text" at bounding box center [227, 181] width 166 height 18
click at [173, 222] on input "text" at bounding box center [227, 223] width 166 height 18
drag, startPoint x: 175, startPoint y: 297, endPoint x: 168, endPoint y: 305, distance: 10.4
click at [174, 297] on textarea at bounding box center [223, 309] width 158 height 39
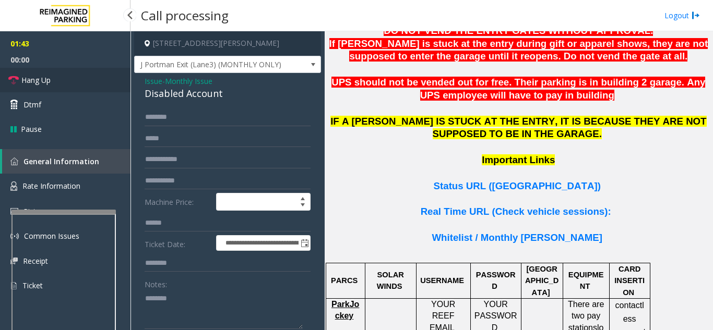
click at [81, 80] on link "Hang Up" at bounding box center [65, 80] width 130 height 25
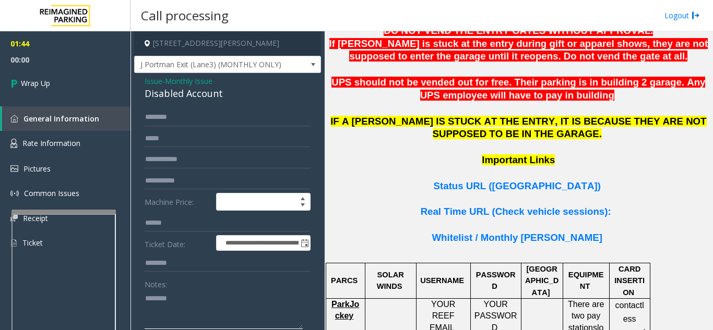
click at [167, 318] on textarea at bounding box center [223, 309] width 158 height 39
click at [200, 309] on textarea at bounding box center [223, 309] width 158 height 39
click at [144, 296] on textarea at bounding box center [223, 309] width 158 height 39
type textarea "**********"
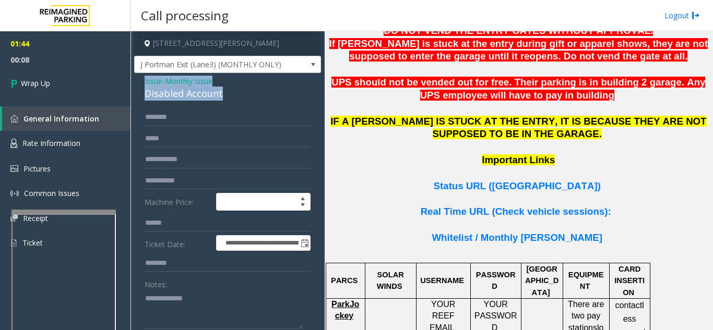
drag, startPoint x: 140, startPoint y: 80, endPoint x: 231, endPoint y: 95, distance: 91.4
click at [231, 95] on div "**********" at bounding box center [227, 294] width 187 height 442
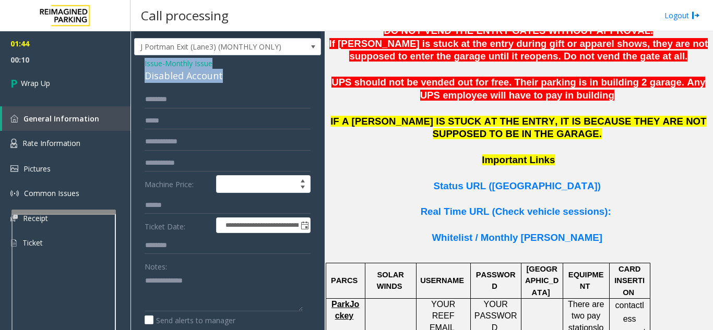
scroll to position [0, 0]
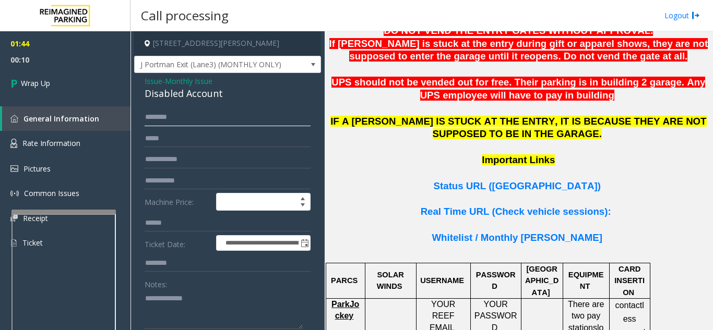
click at [215, 115] on input "text" at bounding box center [227, 118] width 166 height 18
click at [153, 85] on span "Issue" at bounding box center [153, 81] width 18 height 11
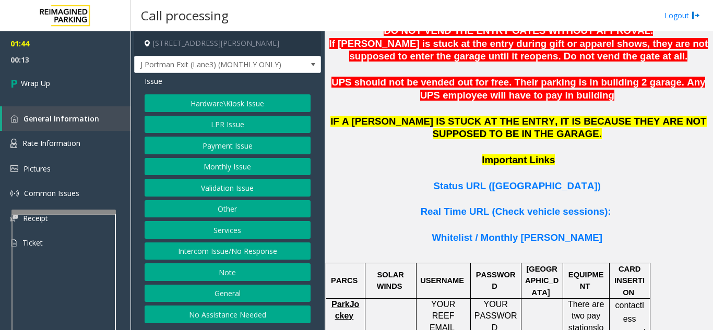
click at [226, 163] on button "Monthly Issue" at bounding box center [227, 167] width 166 height 18
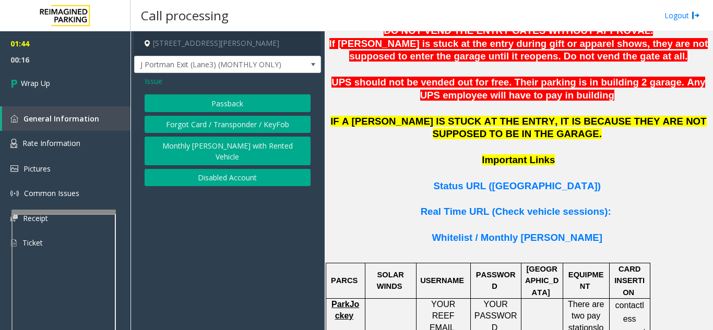
click at [211, 149] on button "Monthly [PERSON_NAME] with Rented Vehicle" at bounding box center [227, 151] width 166 height 29
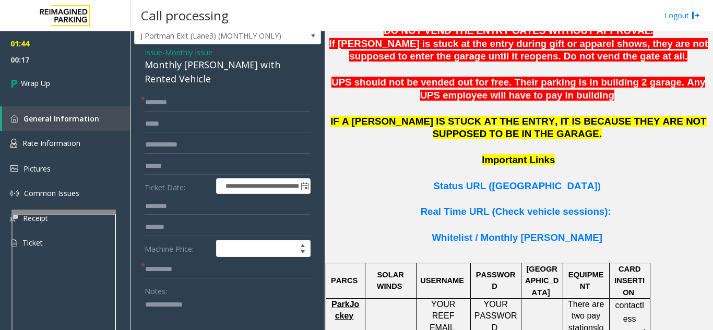
scroll to position [52, 0]
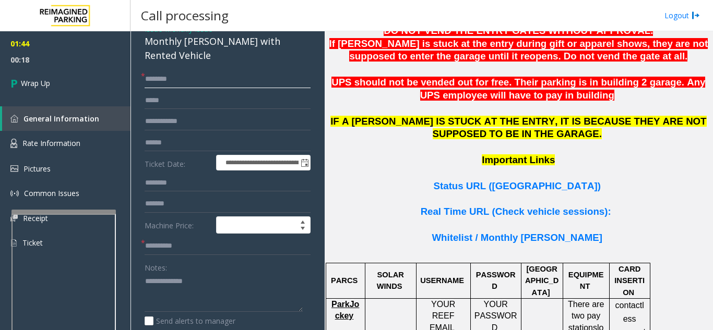
click at [177, 72] on input "text" at bounding box center [227, 79] width 166 height 18
type input "**"
click at [212, 278] on textarea at bounding box center [223, 292] width 158 height 39
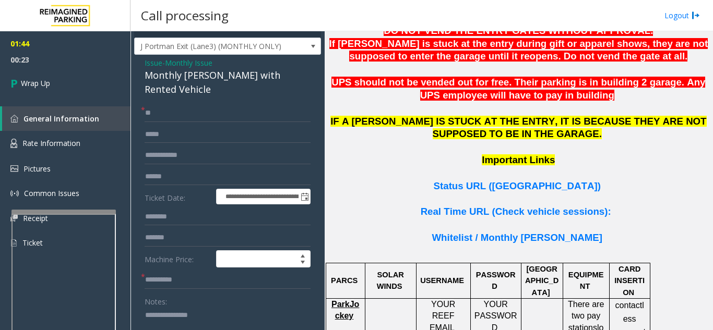
scroll to position [0, 0]
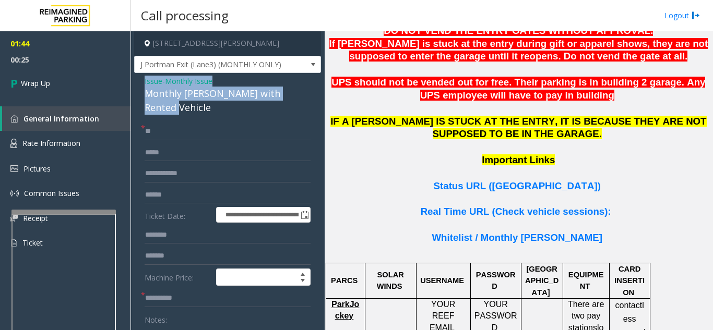
drag, startPoint x: 139, startPoint y: 82, endPoint x: 299, endPoint y: 99, distance: 161.5
click at [299, 99] on div "**********" at bounding box center [227, 295] width 187 height 445
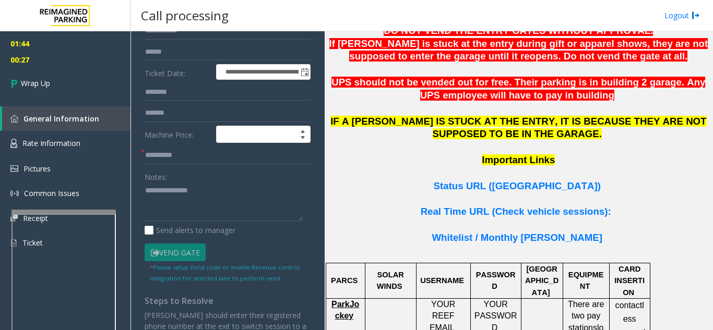
scroll to position [156, 0]
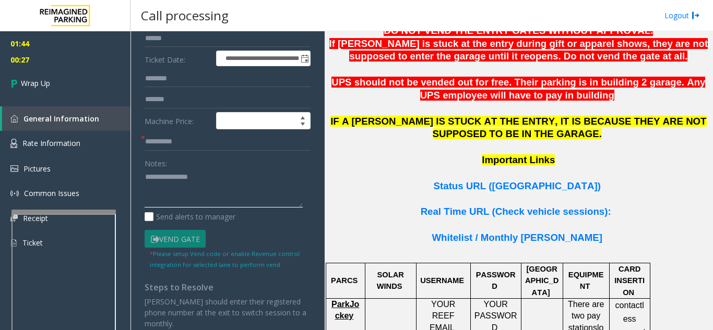
click at [182, 188] on textarea at bounding box center [223, 188] width 158 height 39
paste textarea "**********"
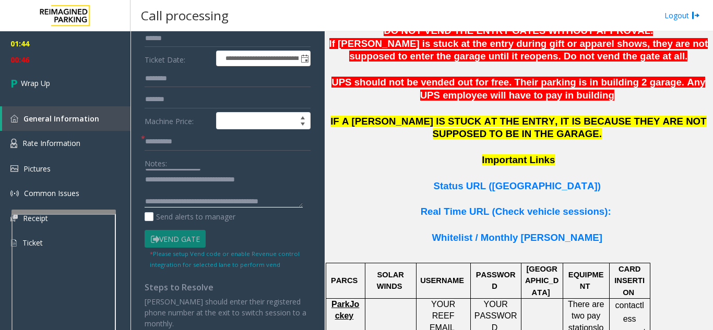
scroll to position [41, 0]
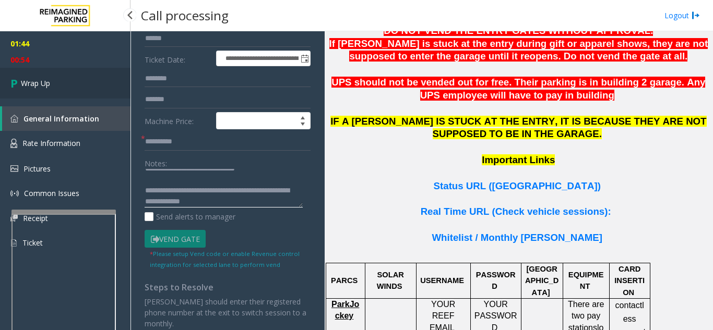
type textarea "**********"
click at [58, 86] on link "Wrap Up" at bounding box center [65, 83] width 130 height 31
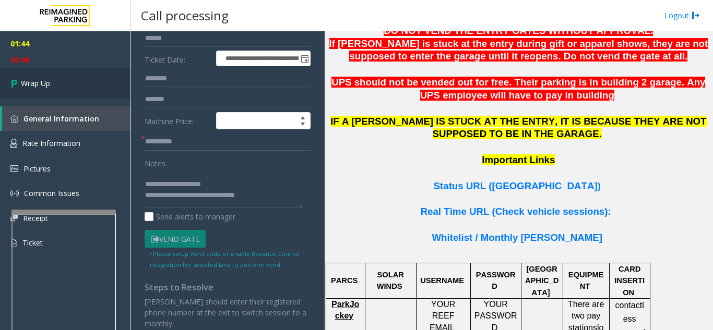
scroll to position [0, 0]
click at [33, 85] on span "Wrap Up" at bounding box center [35, 83] width 29 height 11
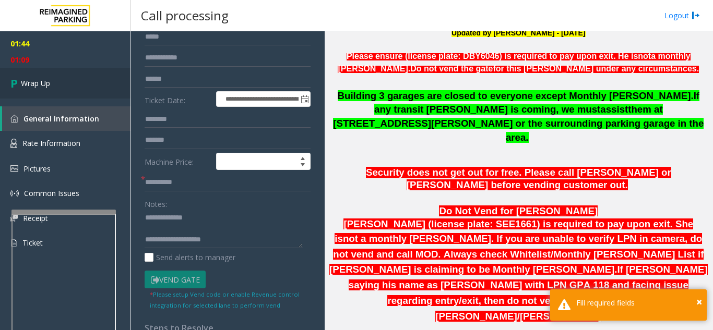
scroll to position [52, 0]
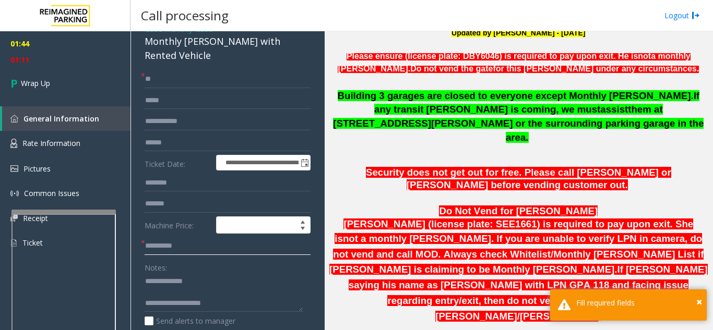
click at [183, 237] on input "text" at bounding box center [227, 246] width 166 height 18
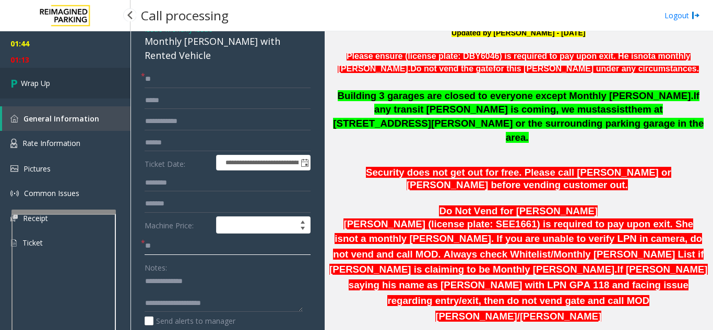
type input "**"
click at [81, 84] on link "Wrap Up" at bounding box center [65, 83] width 130 height 31
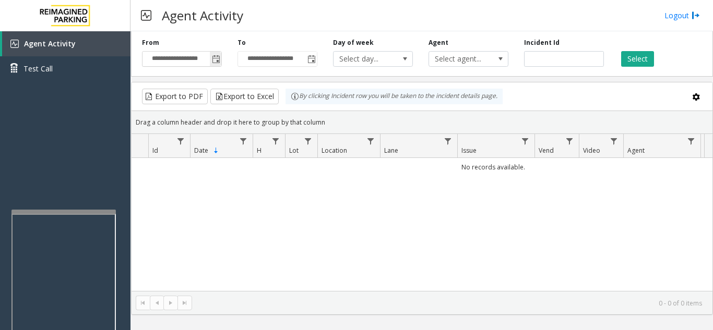
click at [218, 56] on span "Toggle popup" at bounding box center [216, 59] width 8 height 8
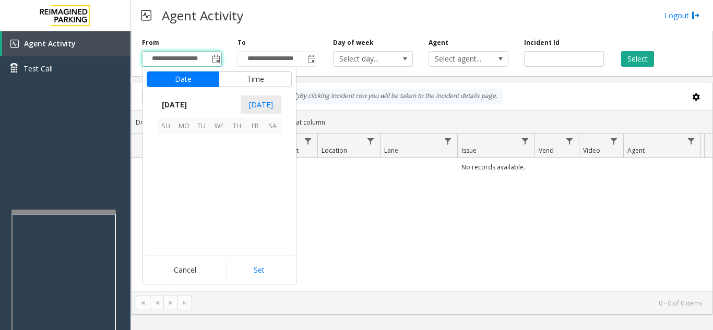
scroll to position [187097, 0]
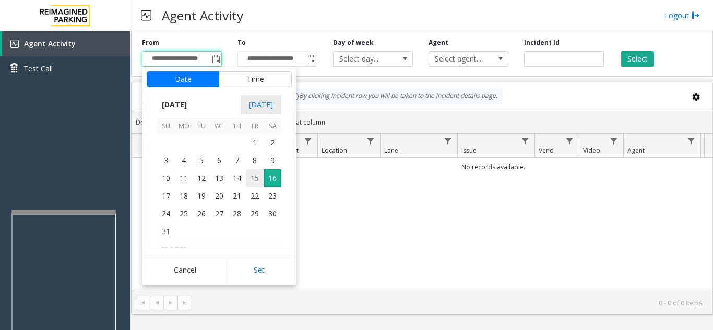
click at [250, 182] on span "15" at bounding box center [255, 179] width 18 height 18
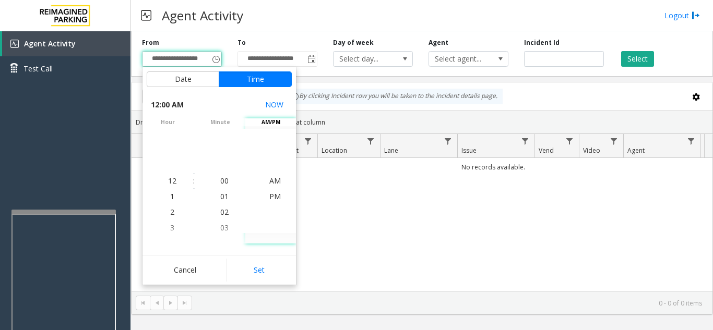
click at [269, 256] on div "Cancel Set" at bounding box center [218, 270] width 153 height 30
click at [266, 266] on button "Set" at bounding box center [259, 270] width 66 height 23
type input "**********"
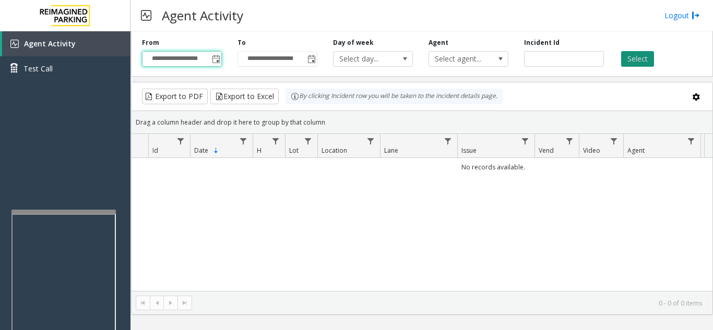
click at [632, 58] on button "Select" at bounding box center [637, 59] width 33 height 16
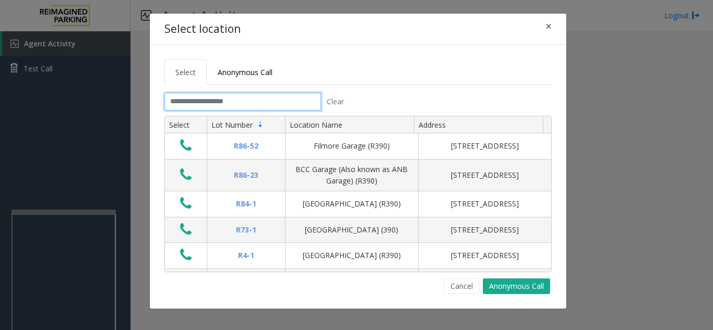
click at [278, 107] on input "text" at bounding box center [242, 102] width 156 height 18
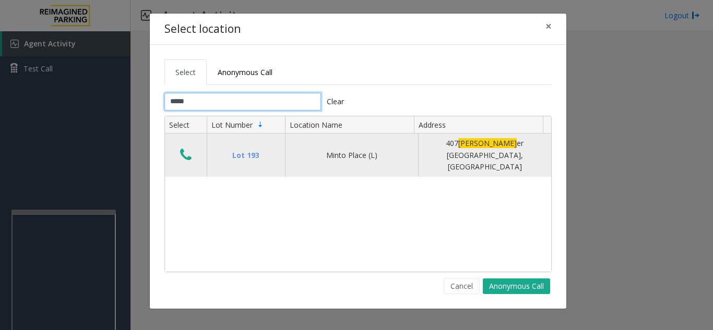
type input "*****"
click at [177, 148] on button "Data table" at bounding box center [186, 155] width 18 height 17
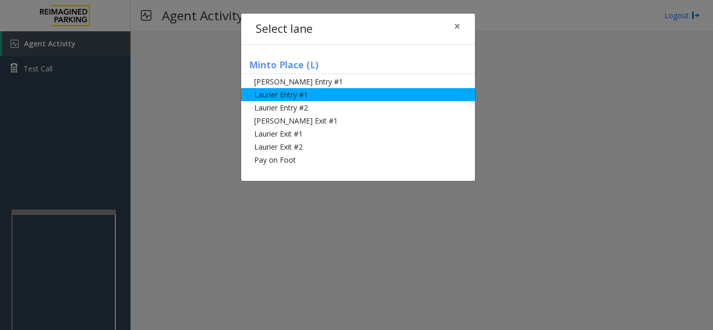
click at [284, 98] on li "Laurier Entry #1" at bounding box center [358, 94] width 234 height 13
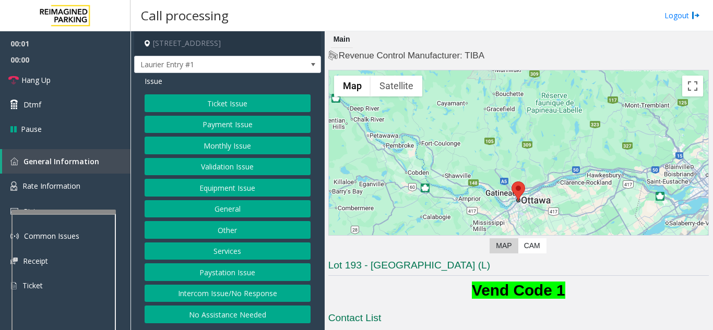
click at [258, 103] on button "Ticket Issue" at bounding box center [227, 103] width 166 height 18
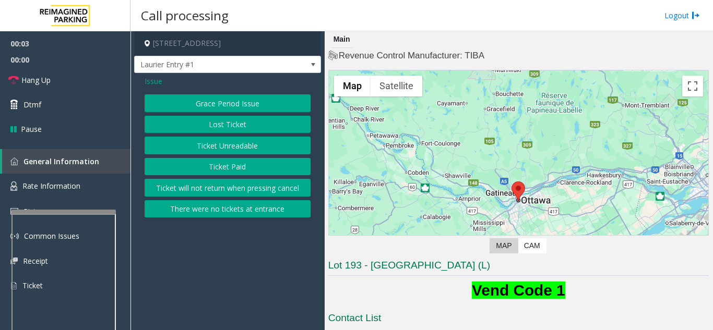
click at [252, 168] on button "Ticket Paid" at bounding box center [227, 167] width 166 height 18
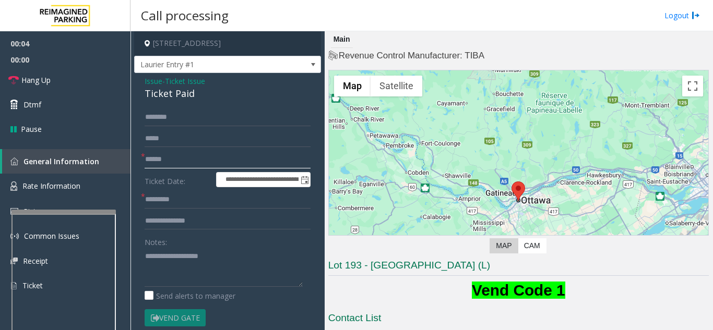
click at [226, 159] on input "text" at bounding box center [227, 160] width 166 height 18
type input "*****"
click at [214, 205] on input "text" at bounding box center [227, 200] width 166 height 18
click at [180, 278] on textarea at bounding box center [223, 267] width 158 height 39
type textarea "**********"
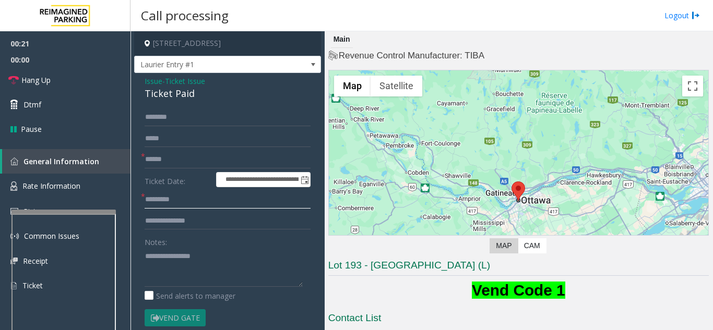
click at [167, 198] on input "text" at bounding box center [227, 200] width 166 height 18
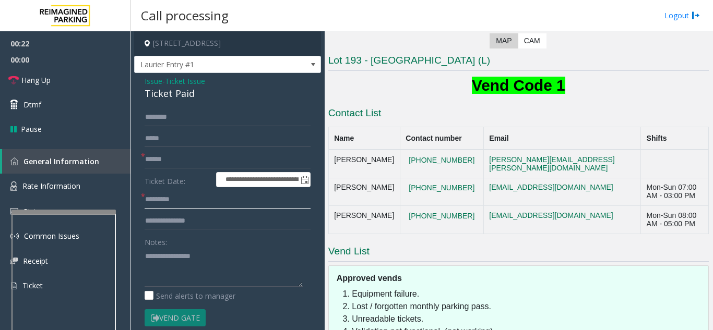
scroll to position [209, 0]
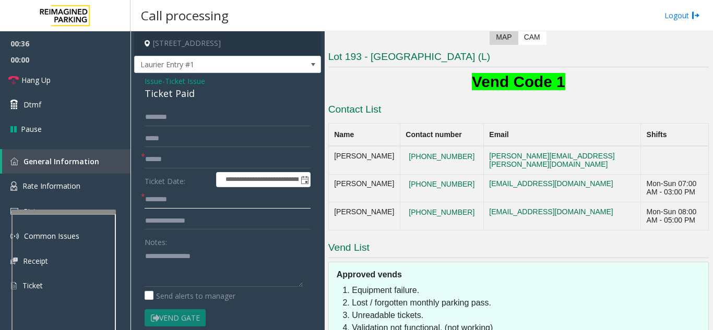
type input "*******"
drag, startPoint x: 141, startPoint y: 81, endPoint x: 202, endPoint y: 88, distance: 61.5
click at [202, 88] on div "**********" at bounding box center [227, 328] width 187 height 510
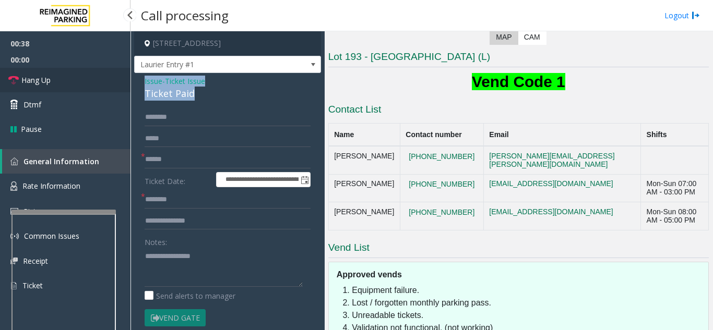
click at [57, 84] on link "Hang Up" at bounding box center [65, 80] width 130 height 25
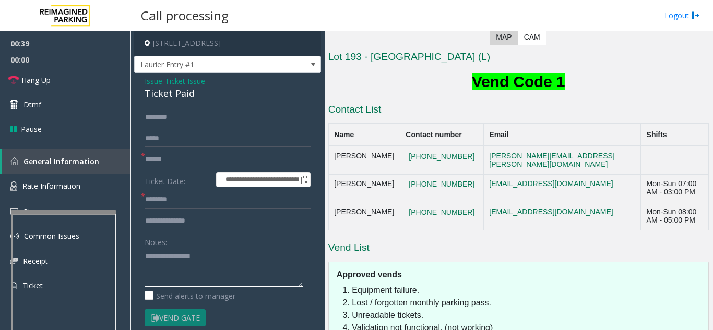
click at [166, 281] on textarea at bounding box center [223, 267] width 158 height 39
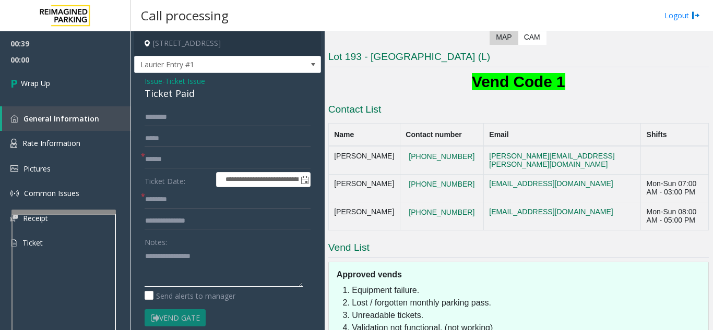
click at [228, 251] on textarea at bounding box center [223, 267] width 158 height 39
paste textarea "**********"
click at [270, 286] on textarea at bounding box center [223, 267] width 158 height 39
paste textarea "**********"
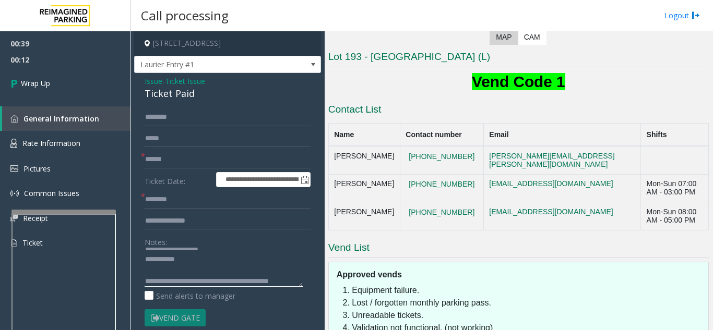
scroll to position [41, 0]
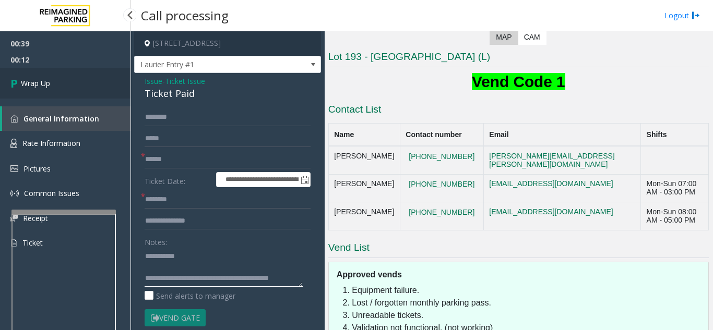
type textarea "**********"
click at [79, 77] on link "Wrap Up" at bounding box center [65, 83] width 130 height 31
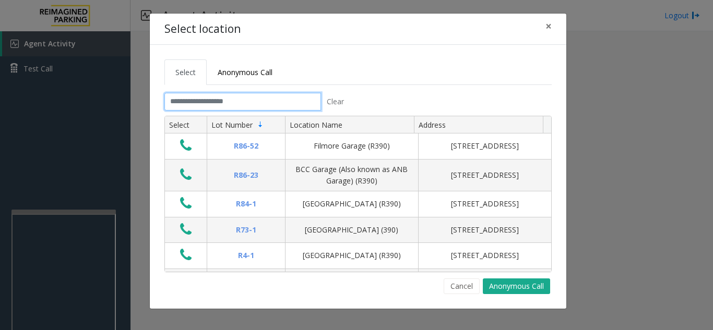
click at [266, 106] on input "text" at bounding box center [242, 102] width 156 height 18
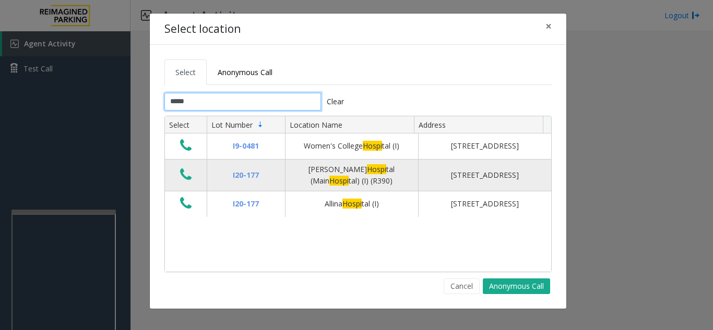
type input "*****"
click at [180, 178] on icon "Data table" at bounding box center [185, 174] width 11 height 15
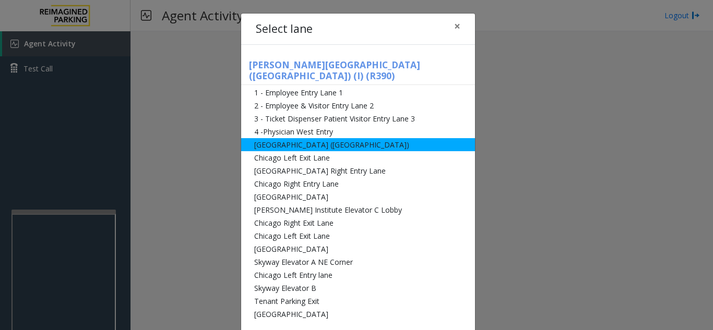
click at [298, 138] on li "[GEOGRAPHIC_DATA] ([GEOGRAPHIC_DATA])" at bounding box center [358, 144] width 234 height 13
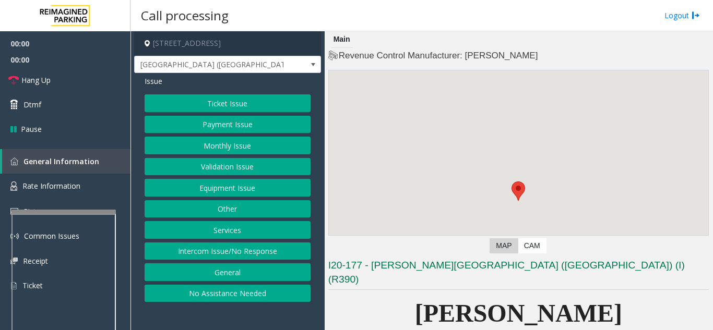
click at [243, 187] on button "Equipment Issue" at bounding box center [227, 188] width 166 height 18
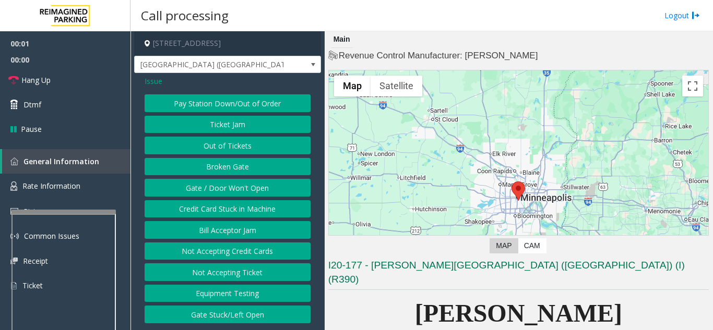
click at [239, 186] on button "Gate / Door Won't Open" at bounding box center [227, 188] width 166 height 18
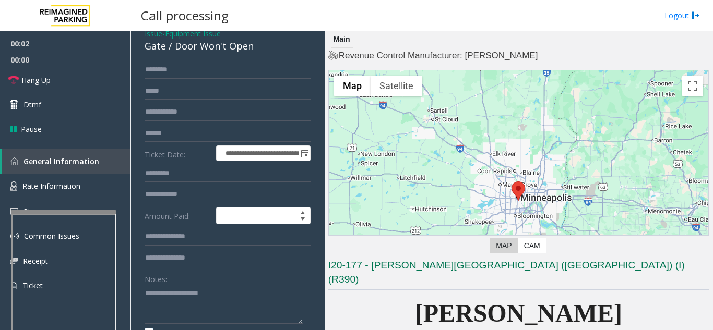
scroll to position [156, 0]
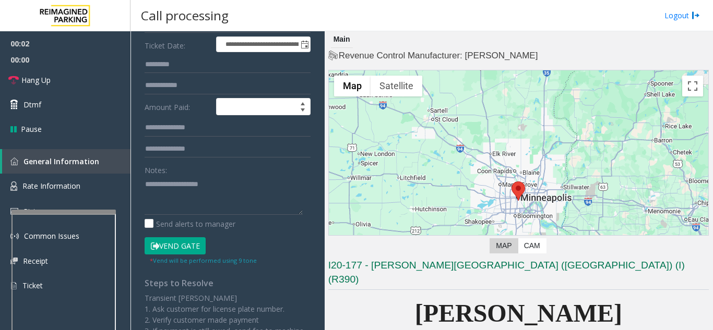
click at [184, 245] on button "Vend Gate" at bounding box center [174, 246] width 61 height 18
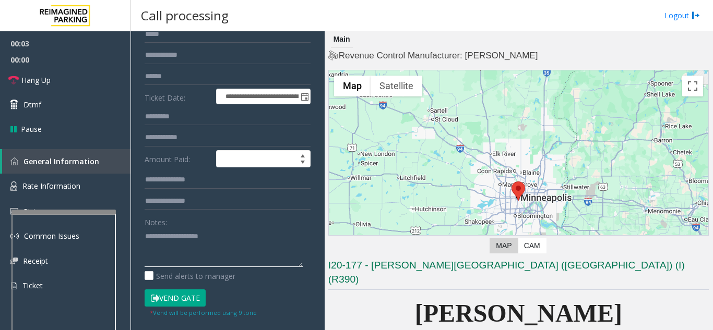
click at [171, 247] on textarea at bounding box center [223, 247] width 158 height 39
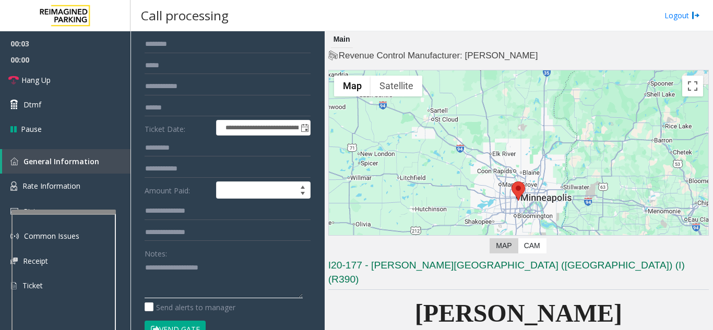
scroll to position [0, 0]
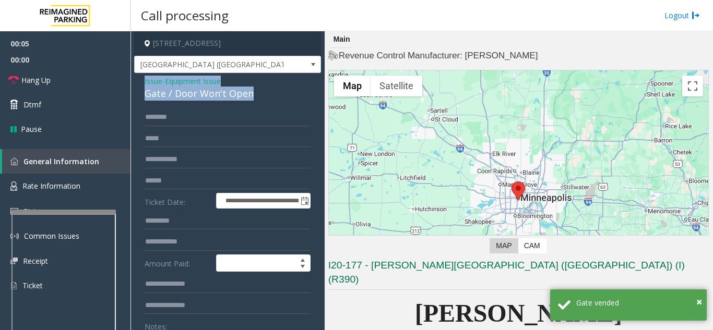
drag, startPoint x: 139, startPoint y: 80, endPoint x: 260, endPoint y: 101, distance: 122.3
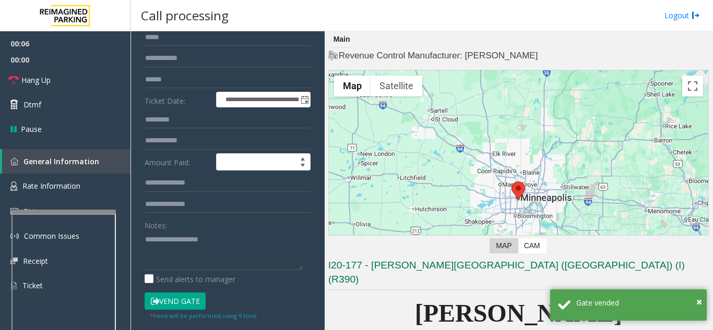
scroll to position [104, 0]
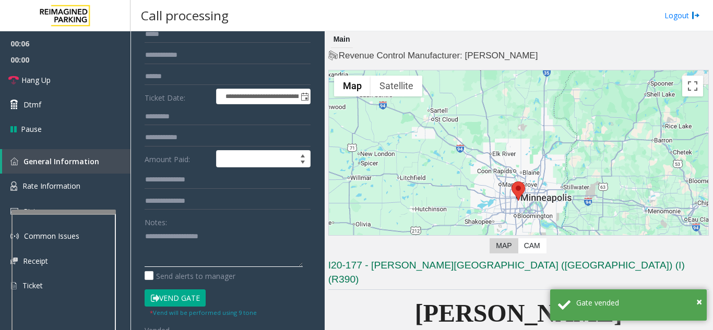
click at [194, 237] on textarea at bounding box center [223, 247] width 158 height 39
paste textarea "**********"
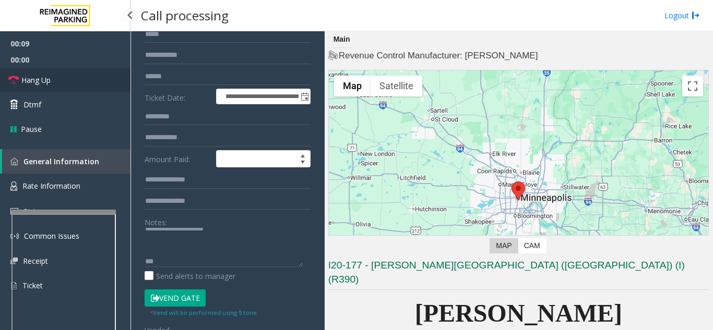
click at [74, 80] on link "Hang Up" at bounding box center [65, 80] width 130 height 25
click at [179, 264] on textarea at bounding box center [223, 247] width 158 height 39
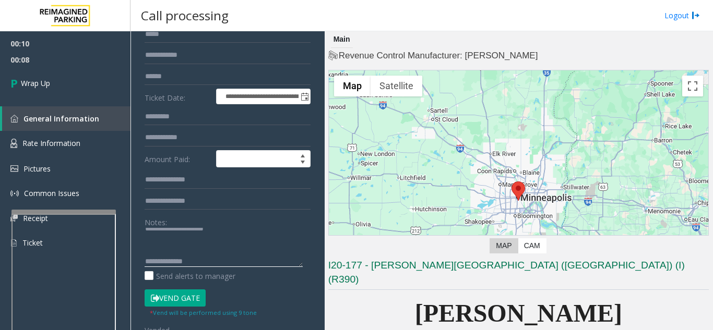
click at [246, 261] on textarea at bounding box center [223, 247] width 158 height 39
paste textarea "**********"
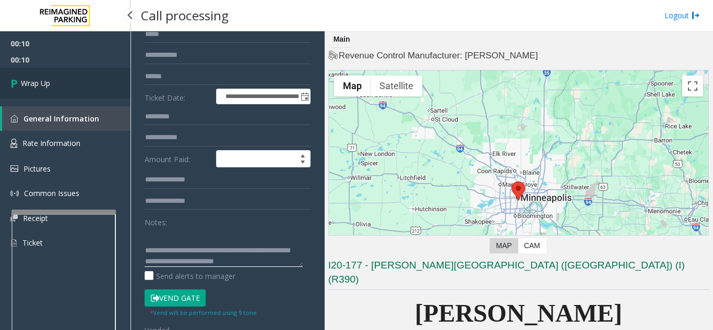
type textarea "**********"
click at [4, 75] on link "Wrap Up" at bounding box center [65, 83] width 130 height 31
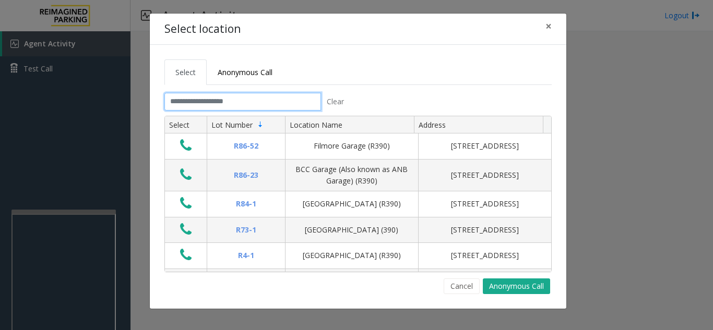
click at [256, 107] on input "text" at bounding box center [242, 102] width 156 height 18
click at [469, 282] on button "Cancel" at bounding box center [461, 287] width 36 height 16
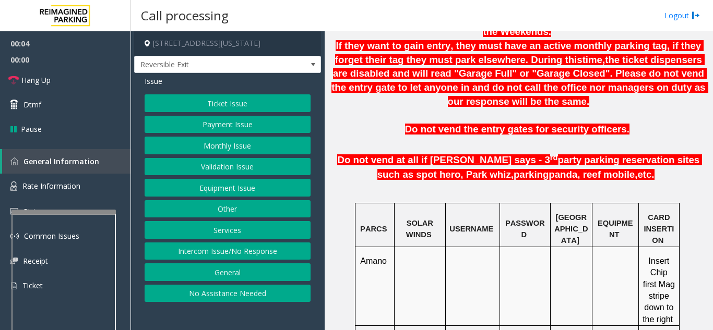
scroll to position [574, 0]
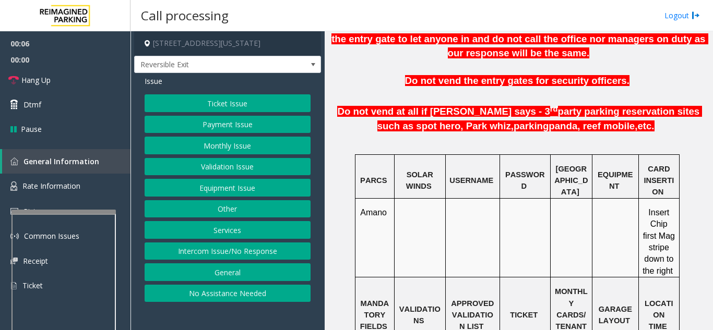
click at [238, 146] on button "Monthly Issue" at bounding box center [227, 146] width 166 height 18
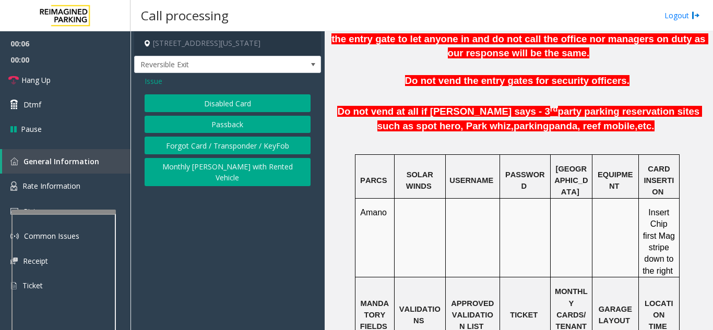
click at [229, 104] on button "Disabled Card" at bounding box center [227, 103] width 166 height 18
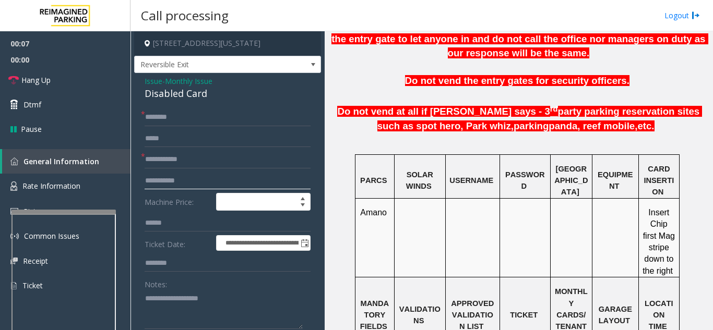
click at [187, 173] on input "text" at bounding box center [227, 181] width 166 height 18
click at [187, 166] on input "text" at bounding box center [227, 160] width 166 height 18
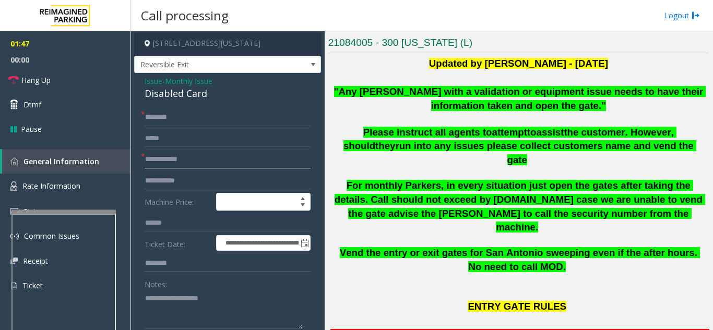
scroll to position [261, 0]
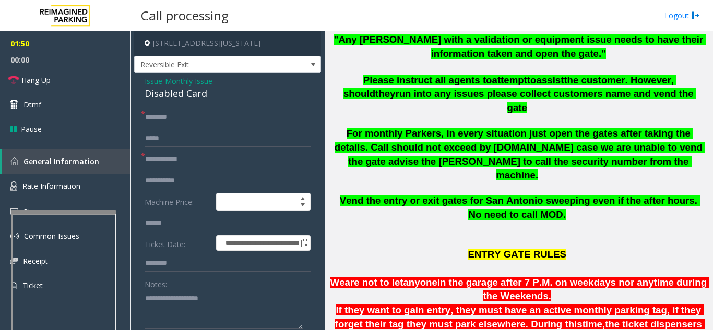
click at [208, 119] on input "text" at bounding box center [227, 118] width 166 height 18
type input "******"
click at [233, 159] on input "text" at bounding box center [227, 160] width 166 height 18
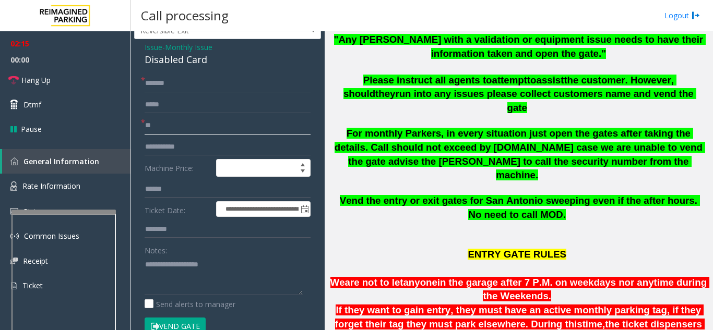
scroll to position [52, 0]
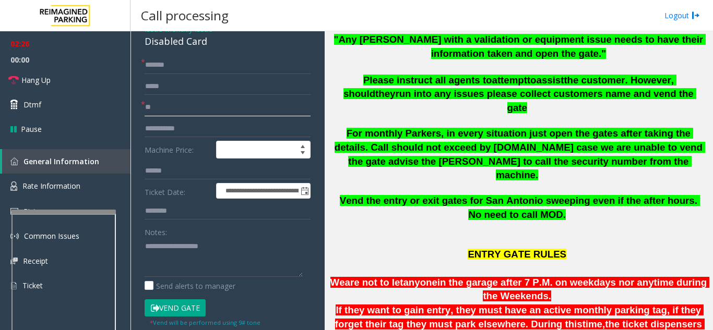
type input "**"
click at [179, 307] on button "Vend Gate" at bounding box center [174, 308] width 61 height 18
click at [174, 250] on textarea at bounding box center [223, 257] width 158 height 39
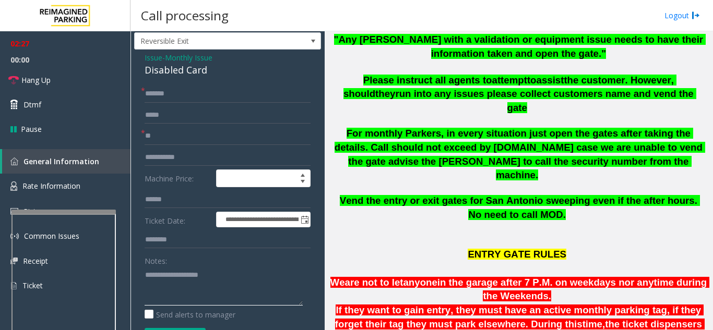
scroll to position [0, 0]
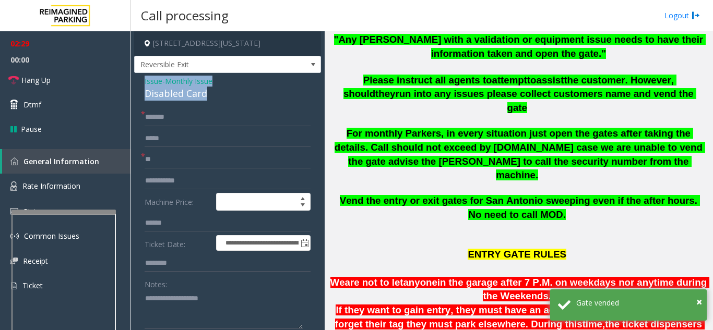
drag, startPoint x: 138, startPoint y: 79, endPoint x: 223, endPoint y: 98, distance: 86.6
click at [223, 98] on div "**********" at bounding box center [227, 270] width 187 height 395
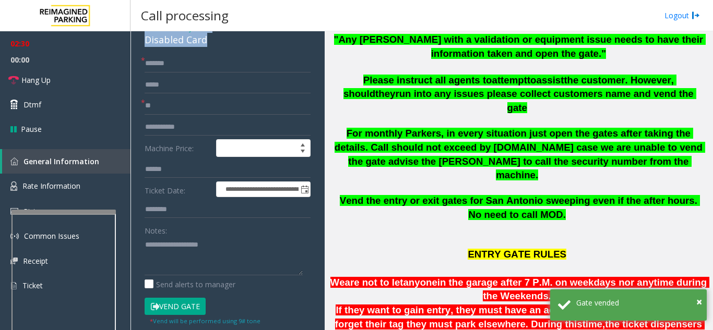
scroll to position [104, 0]
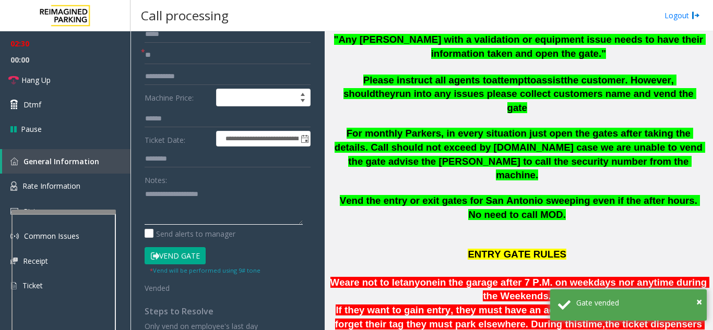
click at [196, 212] on textarea at bounding box center [223, 205] width 158 height 39
paste textarea "**********"
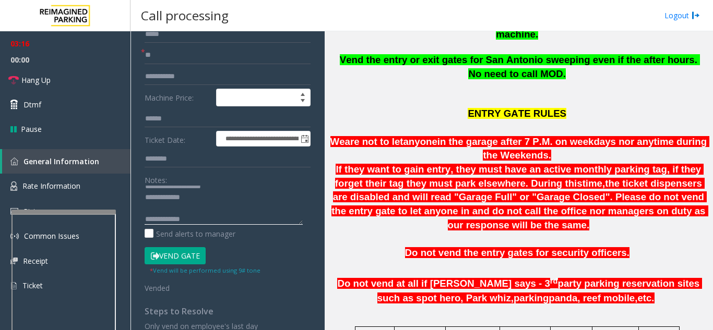
scroll to position [417, 0]
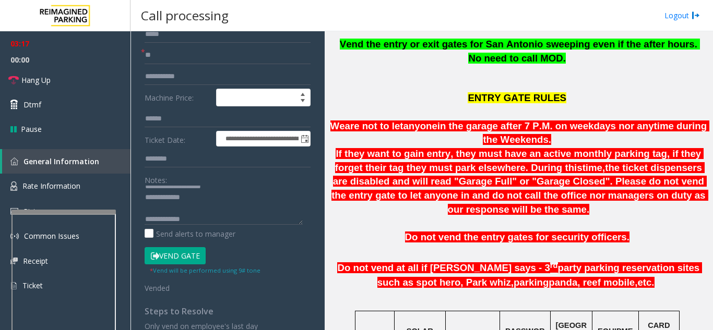
click at [462, 80] on p "ENTRY GATE RULES" at bounding box center [518, 100] width 380 height 40
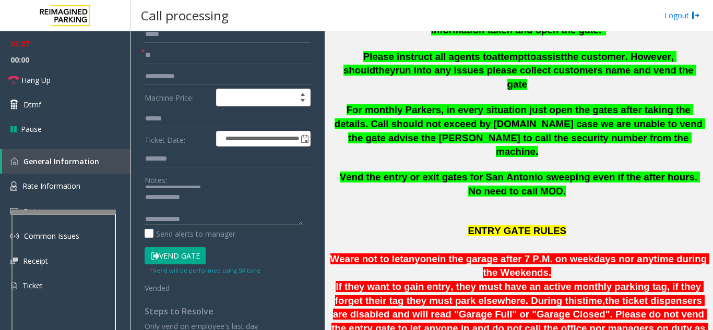
scroll to position [225, 0]
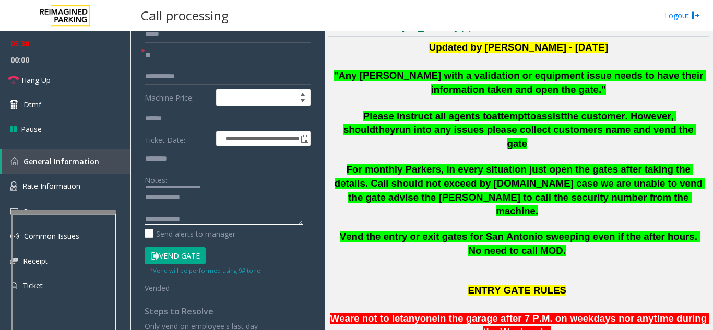
click at [223, 219] on textarea at bounding box center [223, 205] width 158 height 39
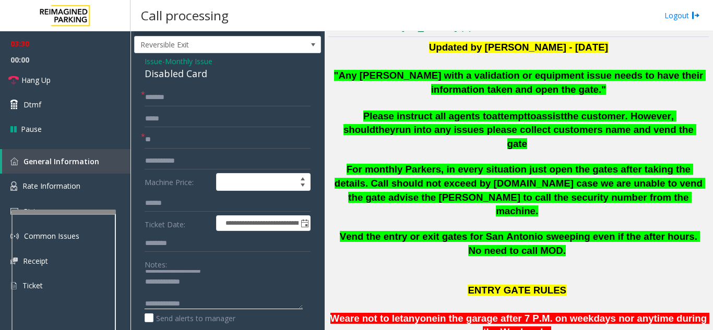
scroll to position [0, 0]
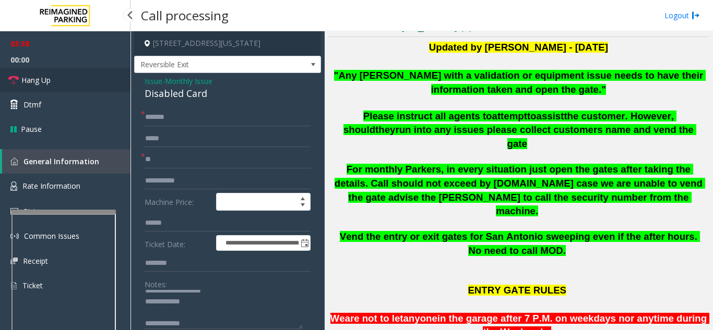
click at [59, 86] on link "Hang Up" at bounding box center [65, 80] width 130 height 25
click at [238, 319] on textarea at bounding box center [223, 309] width 158 height 39
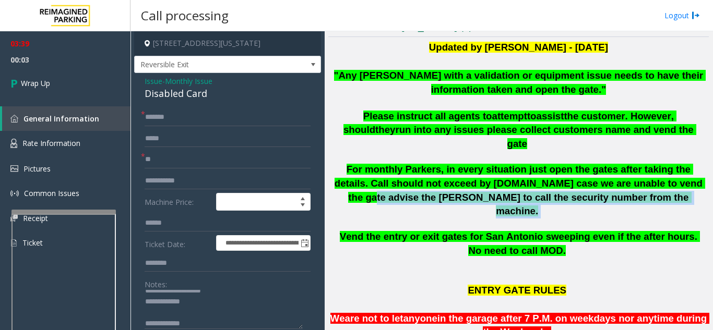
drag, startPoint x: 621, startPoint y: 170, endPoint x: 630, endPoint y: 180, distance: 13.3
click at [630, 180] on p "For monthly Parkers, in every situation just open the gates after taking the de…" at bounding box center [518, 191] width 372 height 56
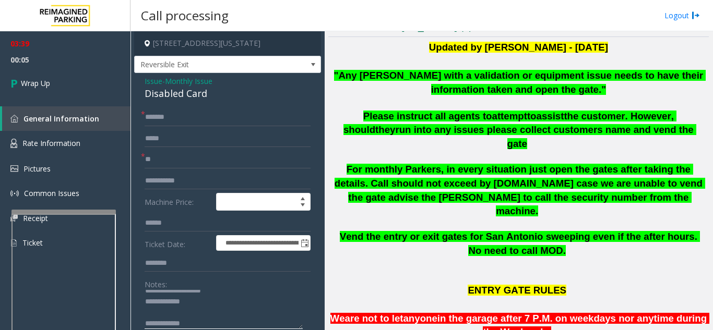
click at [247, 316] on textarea at bounding box center [223, 309] width 158 height 39
click at [246, 322] on textarea at bounding box center [223, 309] width 158 height 39
paste textarea "**********"
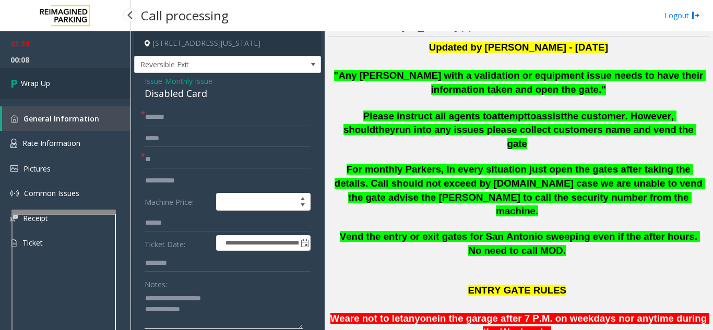
type textarea "**********"
click at [86, 83] on link "Wrap Up" at bounding box center [65, 83] width 130 height 31
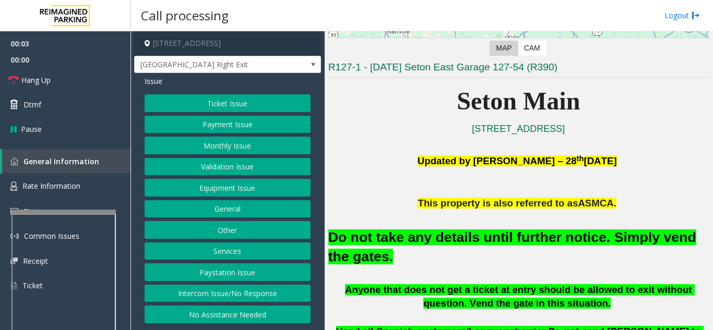
scroll to position [261, 0]
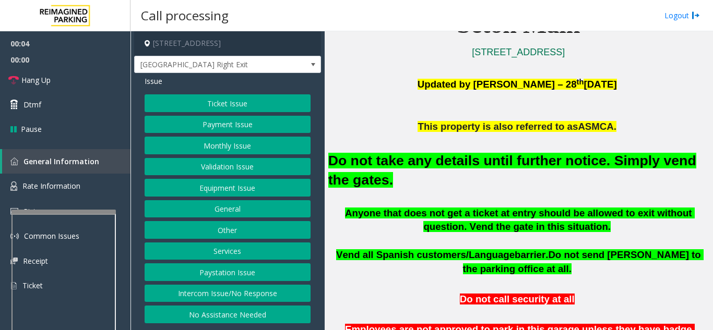
click at [240, 191] on button "Equipment Issue" at bounding box center [227, 188] width 166 height 18
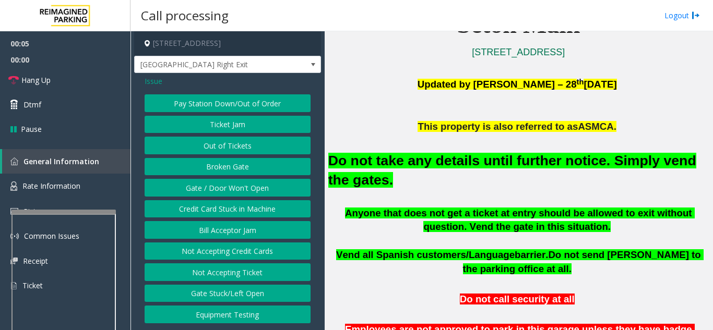
click at [232, 188] on button "Gate / Door Won't Open" at bounding box center [227, 188] width 166 height 18
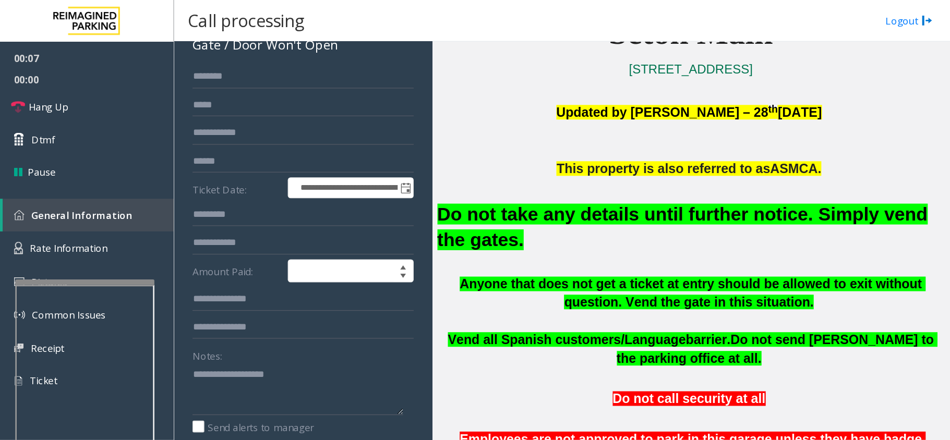
scroll to position [0, 0]
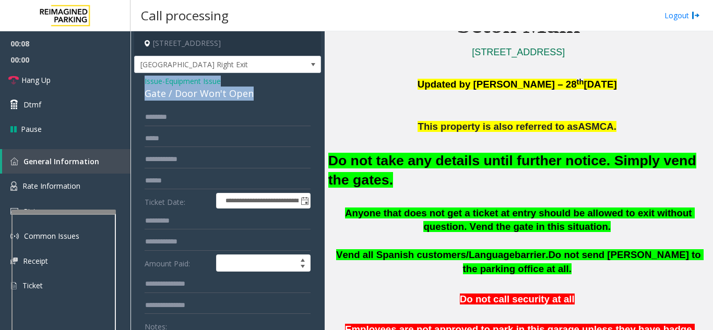
drag, startPoint x: 139, startPoint y: 81, endPoint x: 253, endPoint y: 96, distance: 114.7
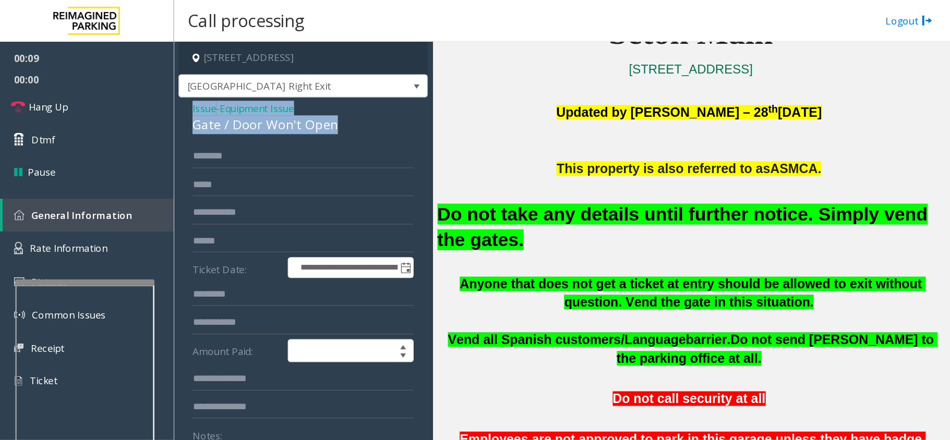
scroll to position [261, 0]
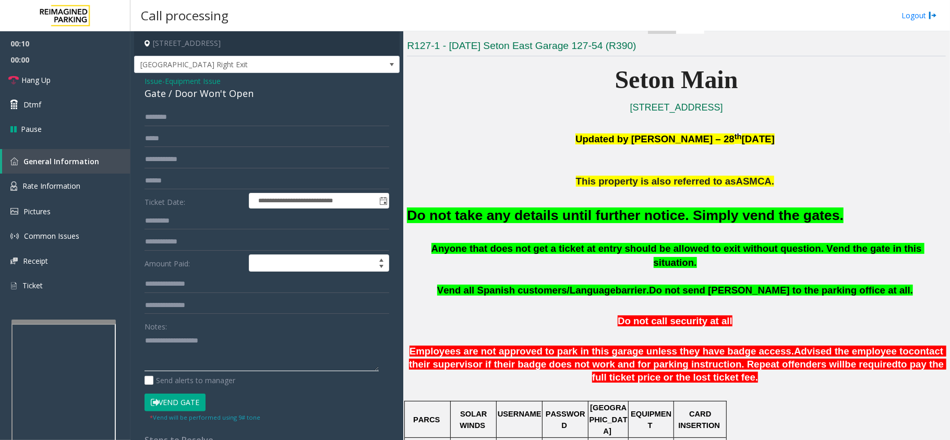
click at [230, 330] on textarea at bounding box center [261, 351] width 234 height 39
paste textarea "**********"
click at [199, 330] on button "Vend Gate" at bounding box center [174, 403] width 61 height 18
click at [163, 330] on textarea at bounding box center [261, 351] width 234 height 39
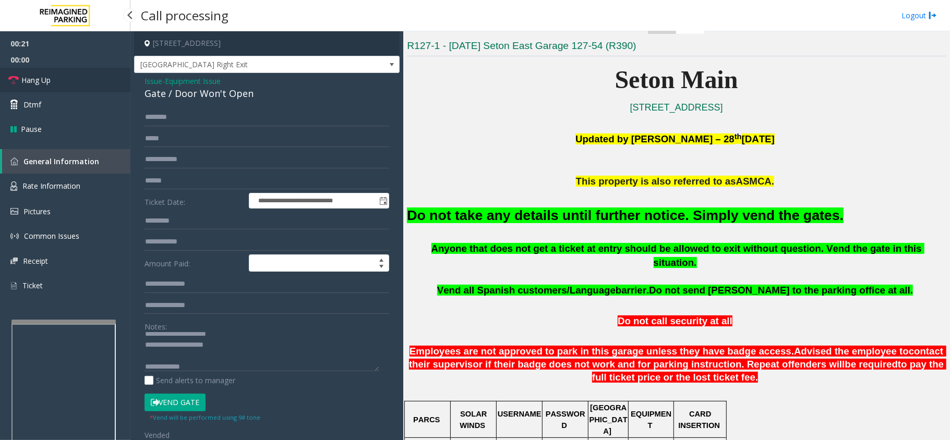
click at [93, 82] on link "Hang Up" at bounding box center [65, 80] width 130 height 25
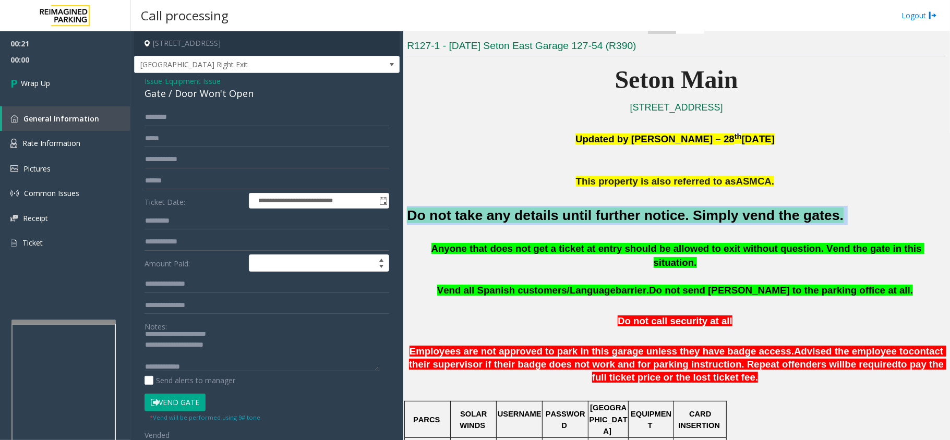
drag, startPoint x: 404, startPoint y: 213, endPoint x: 890, endPoint y: 214, distance: 486.2
click at [712, 214] on div "Main ← Move left → Move right ↑ Move up ↓ Move down + Zoom in - Zoom out Home J…" at bounding box center [676, 235] width 546 height 409
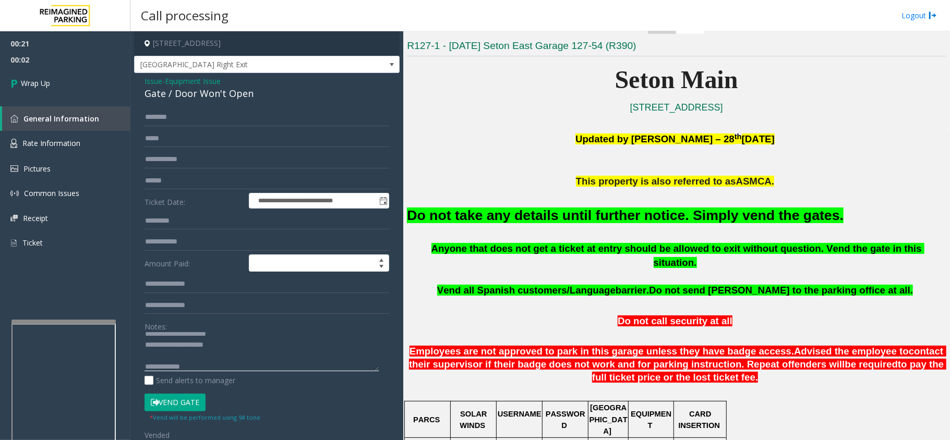
click at [207, 330] on textarea at bounding box center [261, 351] width 234 height 39
paste textarea "**********"
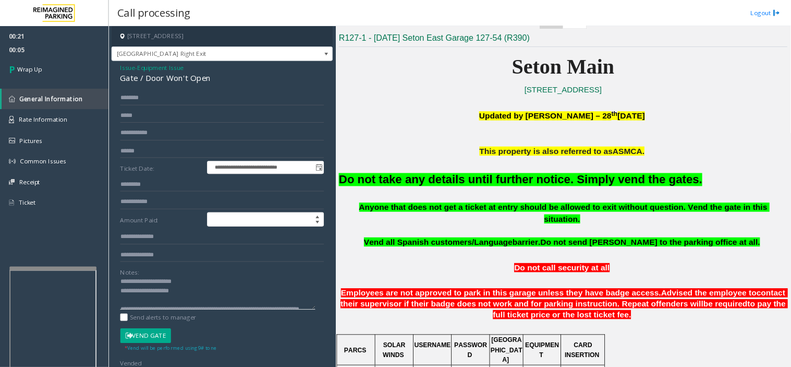
scroll to position [0, 0]
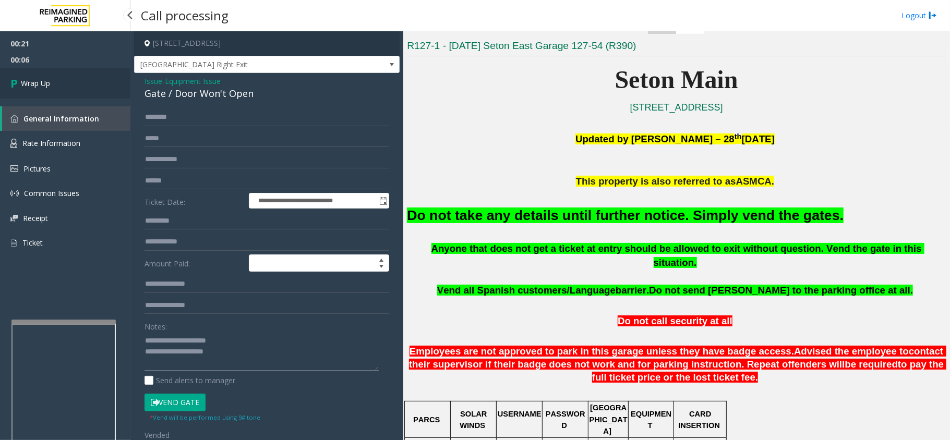
type textarea "**********"
click at [71, 76] on link "Wrap Up" at bounding box center [65, 83] width 130 height 31
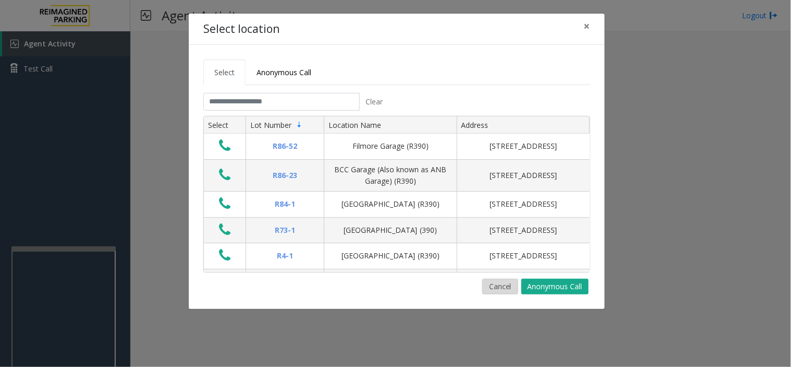
click at [492, 289] on button "Cancel" at bounding box center [501, 287] width 36 height 16
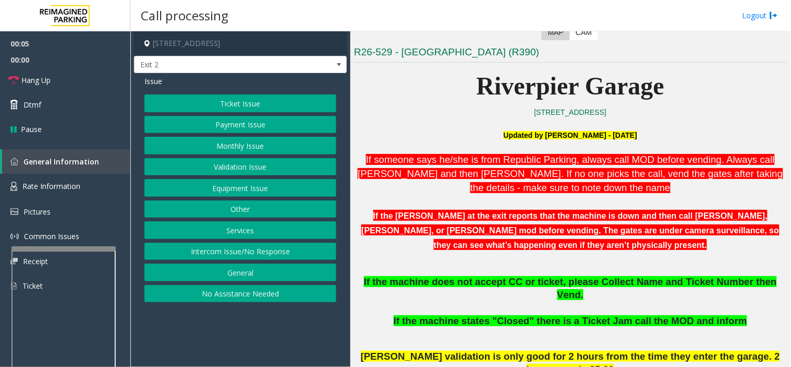
scroll to position [290, 0]
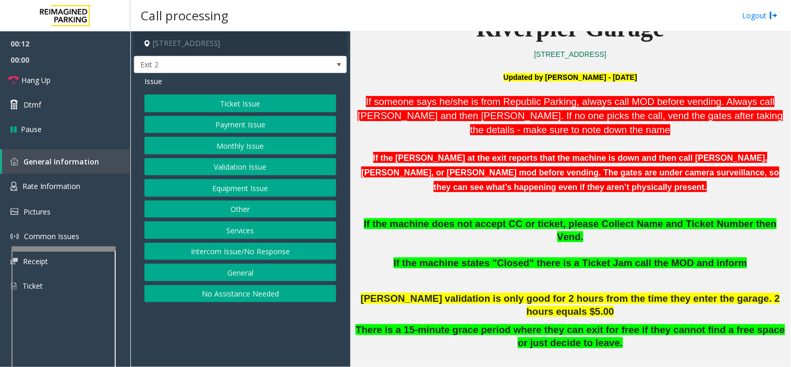
click at [316, 254] on button "Intercom Issue/No Response" at bounding box center [240, 252] width 192 height 18
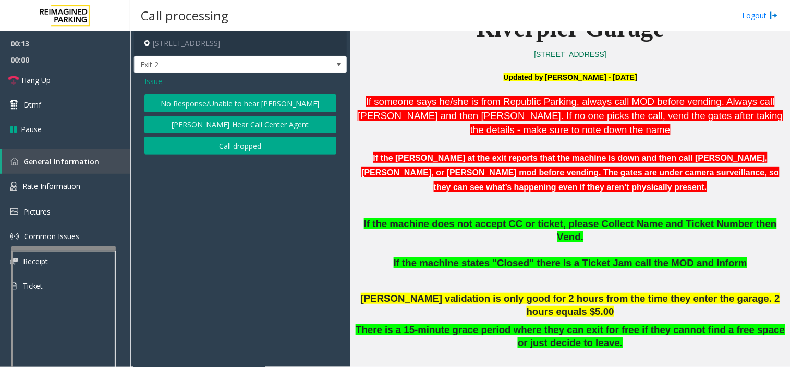
click at [232, 105] on button "No Response/Unable to hear [PERSON_NAME]" at bounding box center [240, 103] width 192 height 18
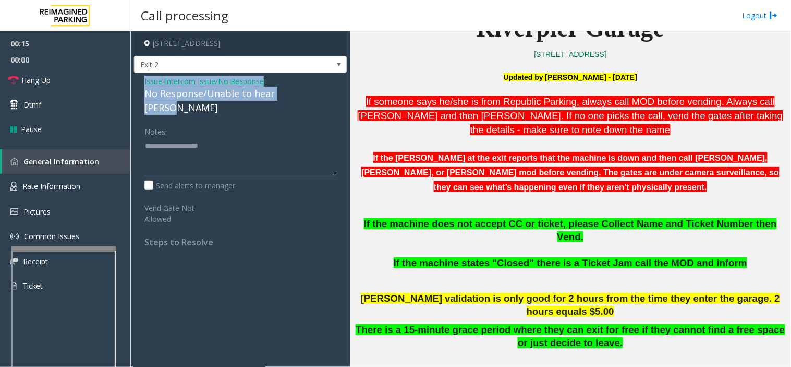
drag, startPoint x: 134, startPoint y: 77, endPoint x: 304, endPoint y: 94, distance: 170.9
click at [304, 94] on div "Issue - Intercom Issue/No Response No Response/Unable to hear parker Notes: Sen…" at bounding box center [240, 165] width 213 height 185
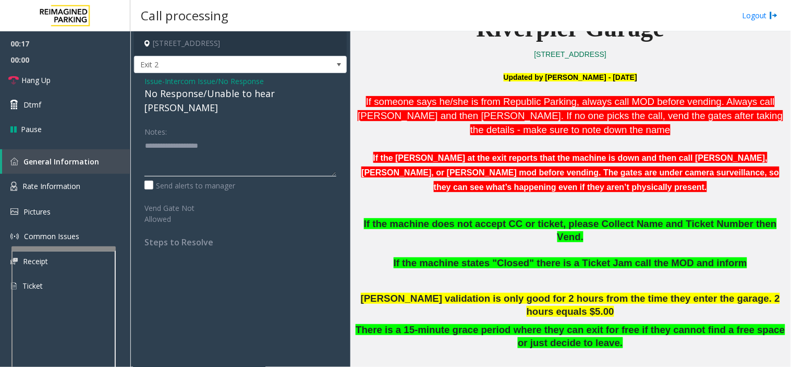
click at [290, 137] on textarea at bounding box center [240, 156] width 192 height 39
paste textarea "**********"
type textarea "**********"
click at [85, 71] on link "Hang Up" at bounding box center [65, 80] width 130 height 25
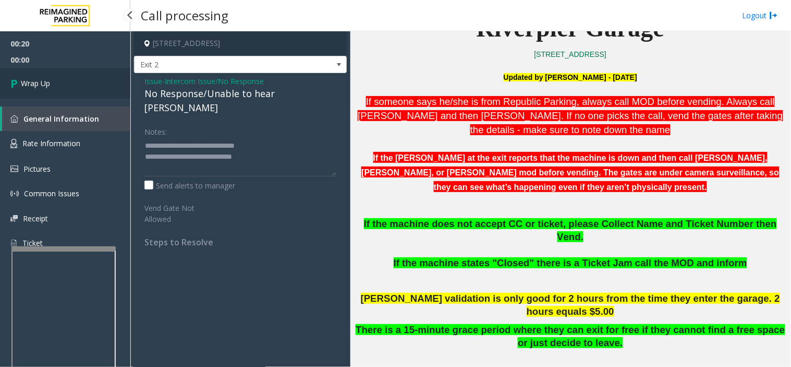
click at [87, 71] on link "Wrap Up" at bounding box center [65, 83] width 130 height 31
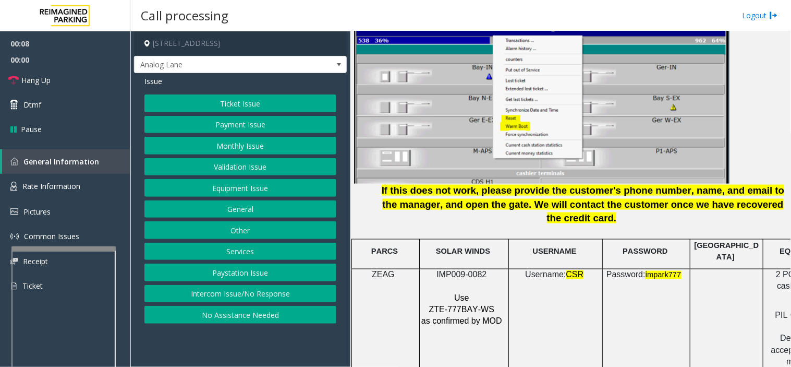
scroll to position [1333, 0]
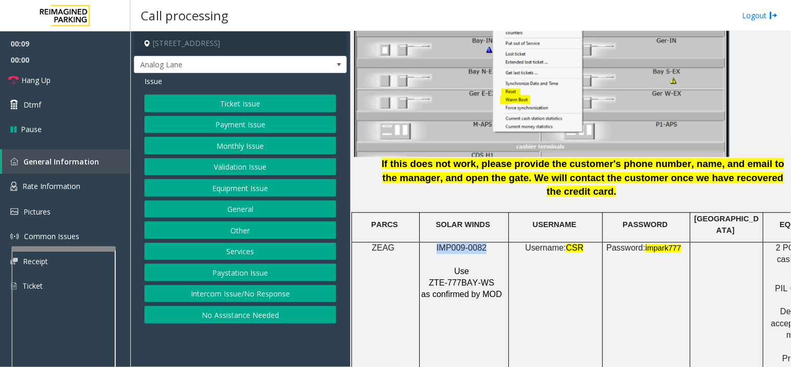
drag, startPoint x: 435, startPoint y: 215, endPoint x: 484, endPoint y: 215, distance: 49.0
click at [484, 243] on p "IMP009-0082" at bounding box center [463, 248] width 84 height 11
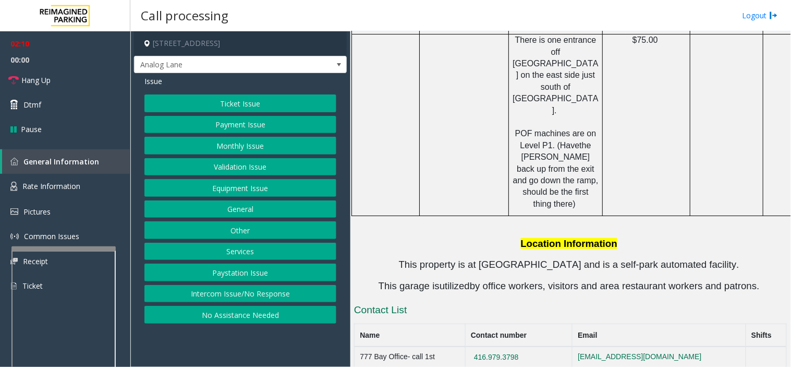
scroll to position [2028, 0]
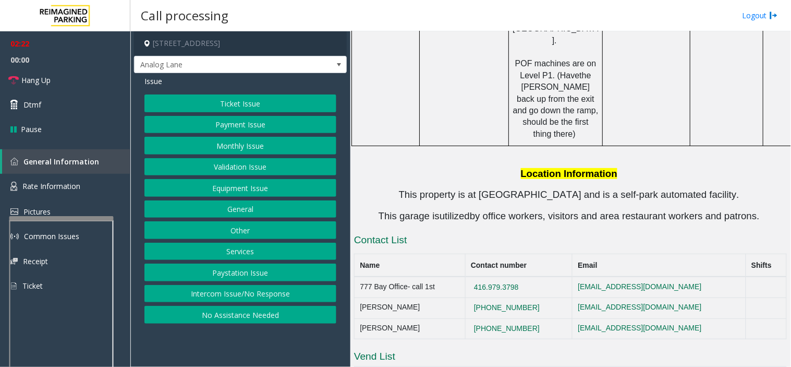
click at [74, 218] on div at bounding box center [61, 218] width 104 height 4
click at [83, 187] on div at bounding box center [58, 189] width 104 height 4
drag, startPoint x: 556, startPoint y: 180, endPoint x: 504, endPoint y: 176, distance: 52.3
click at [504, 276] on td "416.979.3798" at bounding box center [518, 286] width 107 height 21
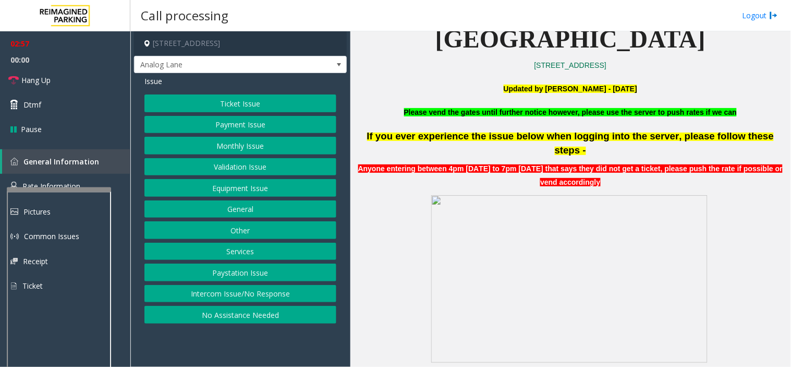
scroll to position [290, 0]
click at [581, 231] on span at bounding box center [569, 278] width 276 height 167
click at [596, 201] on span at bounding box center [569, 278] width 276 height 167
click at [626, 80] on p at bounding box center [570, 76] width 433 height 11
click at [692, 86] on p "Updated by [PERSON_NAME] - [DATE]" at bounding box center [570, 88] width 433 height 11
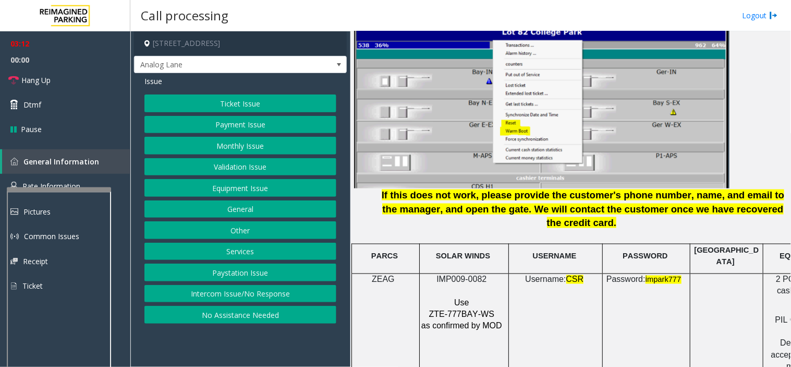
scroll to position [1302, 132]
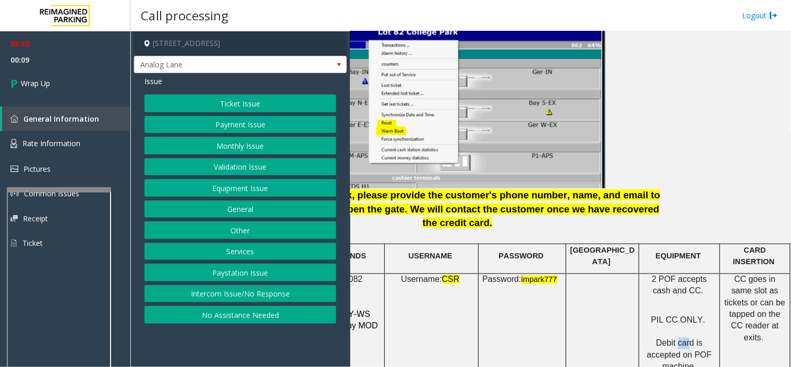
click at [252, 301] on button "Intercom Issue/No Response" at bounding box center [240, 294] width 192 height 18
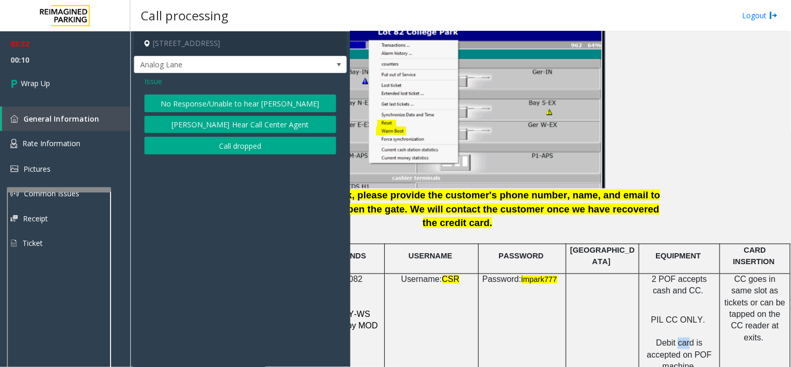
click at [182, 139] on button "Call dropped" at bounding box center [240, 146] width 192 height 18
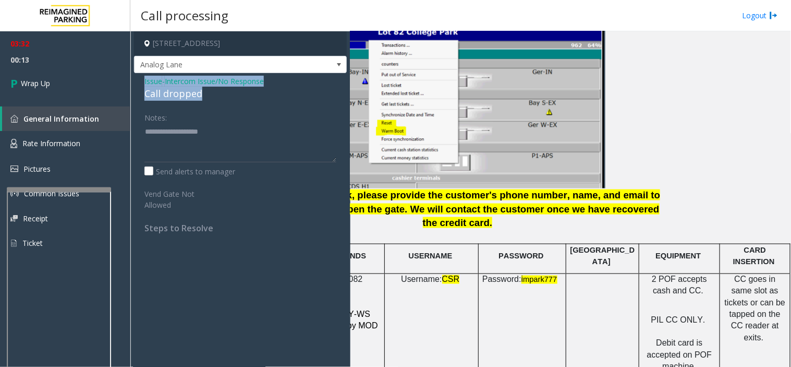
drag, startPoint x: 141, startPoint y: 78, endPoint x: 200, endPoint y: 94, distance: 61.0
click at [200, 94] on div "Issue - Intercom Issue/No Response Call dropped Notes: Send alerts to manager V…" at bounding box center [240, 158] width 213 height 171
click at [183, 162] on div "Notes: Send alerts to manager" at bounding box center [240, 143] width 192 height 68
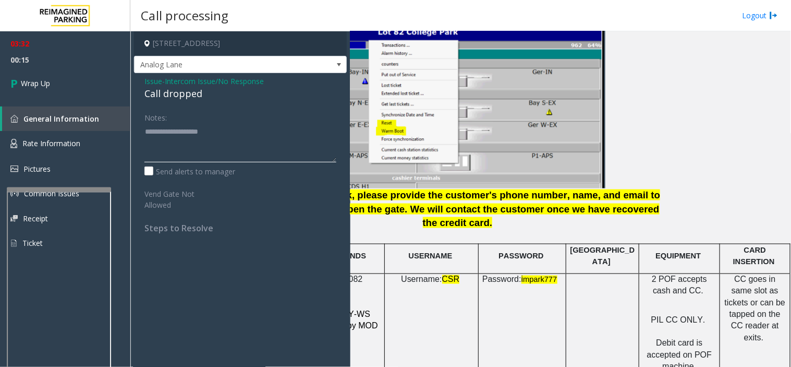
click at [179, 147] on textarea at bounding box center [240, 142] width 192 height 39
paste textarea "**********"
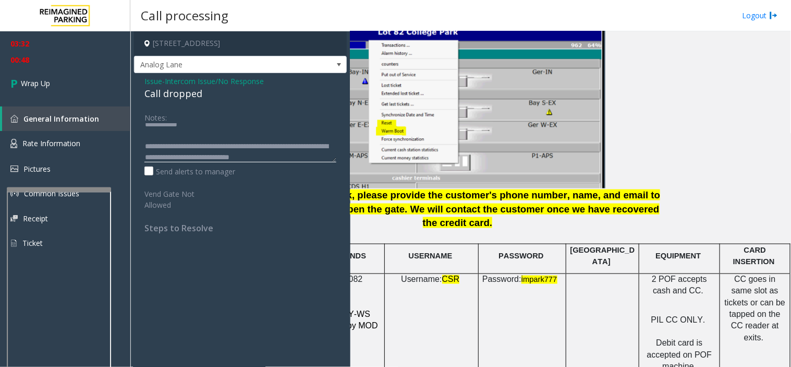
scroll to position [29, 0]
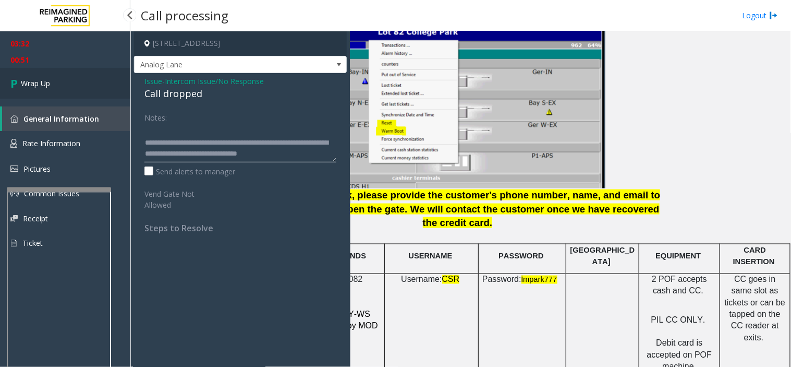
type textarea "**********"
click at [95, 94] on link "Wrap Up" at bounding box center [65, 83] width 130 height 31
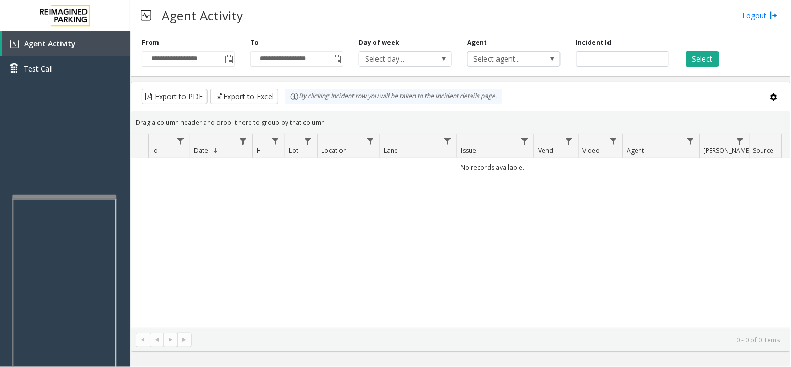
click at [84, 195] on div at bounding box center [64, 197] width 104 height 4
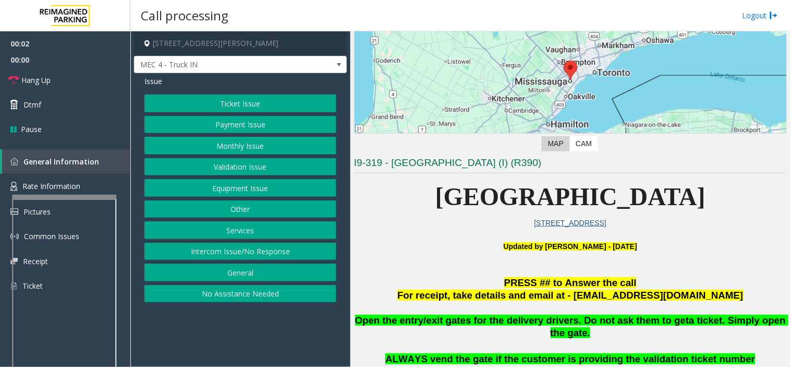
scroll to position [174, 0]
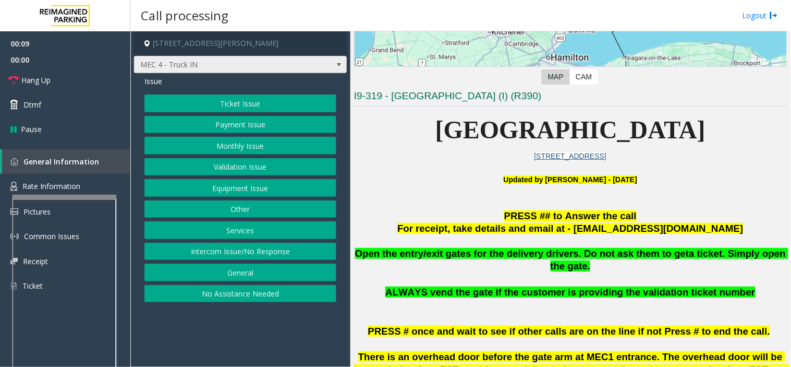
click at [216, 69] on span "MEC 4 - Truck IN" at bounding box center [220, 64] width 170 height 17
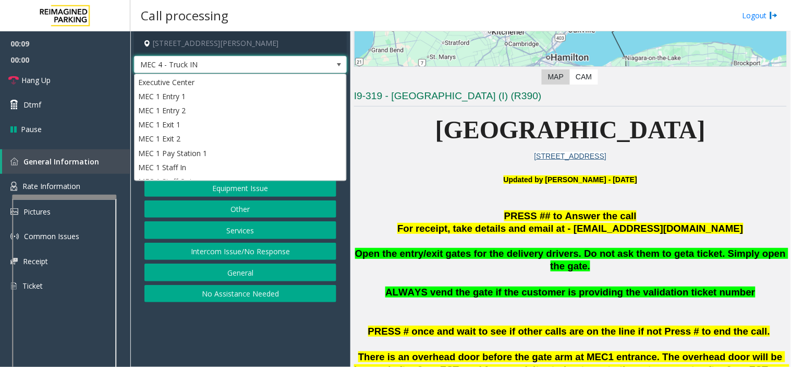
scroll to position [453, 0]
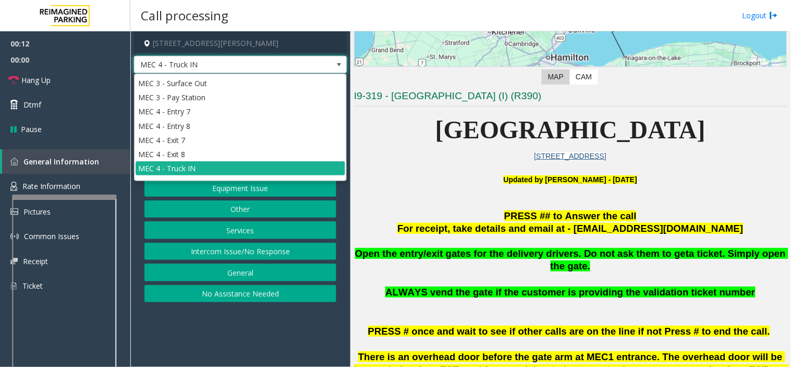
click at [216, 69] on span "MEC 4 - Truck IN" at bounding box center [220, 64] width 170 height 17
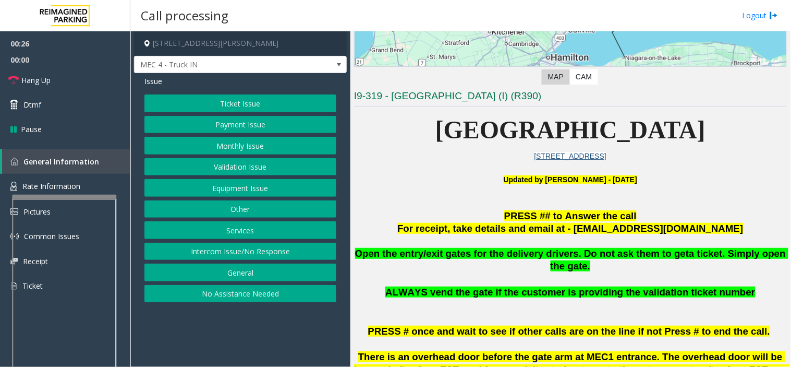
click at [267, 226] on button "Services" at bounding box center [240, 230] width 192 height 18
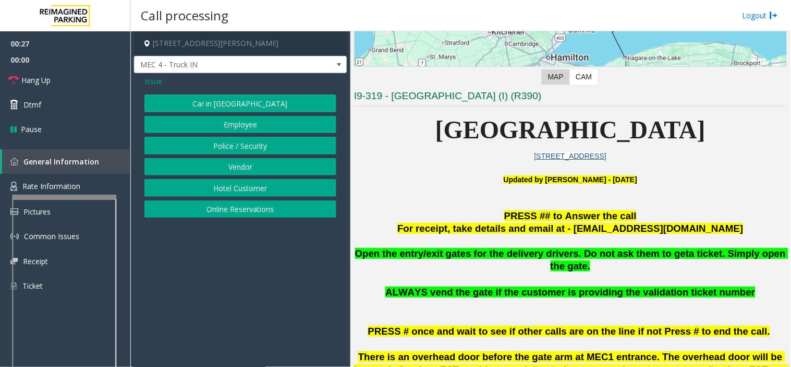
click at [247, 172] on button "Vendor" at bounding box center [240, 167] width 192 height 18
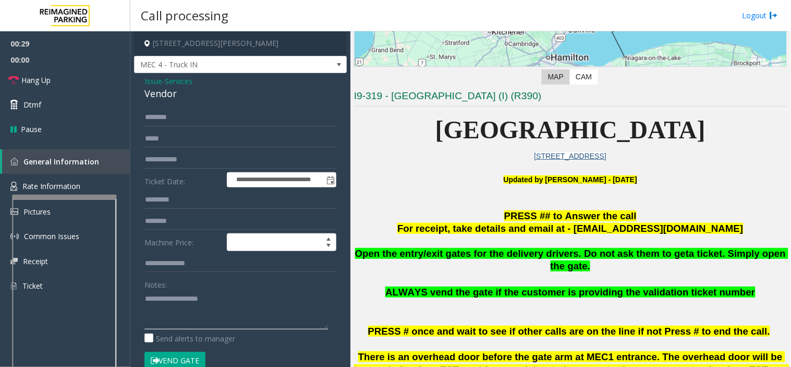
click at [176, 300] on textarea at bounding box center [236, 309] width 184 height 39
click at [175, 355] on button "Vend Gate" at bounding box center [174, 361] width 61 height 18
drag, startPoint x: 140, startPoint y: 82, endPoint x: 189, endPoint y: 98, distance: 52.1
click at [189, 98] on div "**********" at bounding box center [240, 272] width 213 height 399
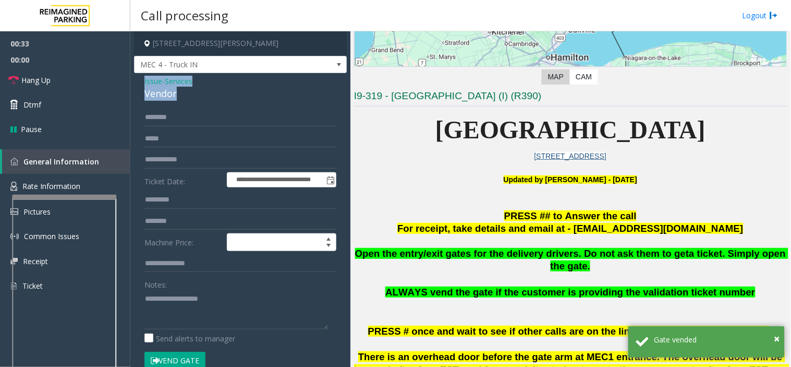
copy div "Issue - Services Vendor"
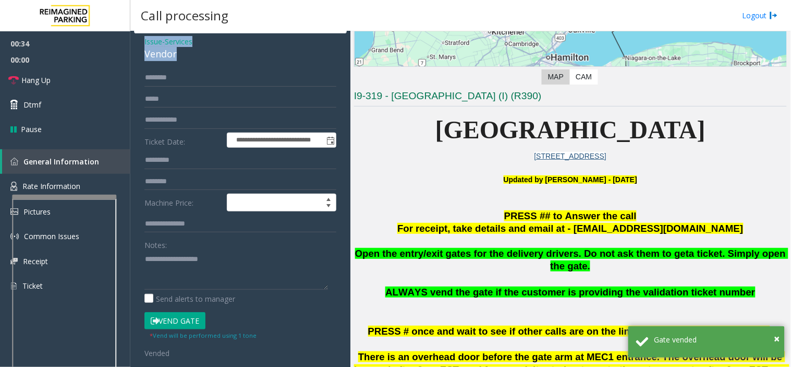
scroll to position [58, 0]
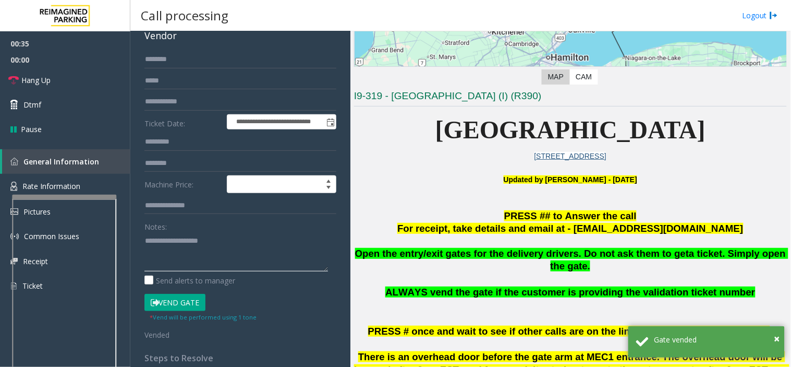
click at [186, 242] on textarea at bounding box center [236, 251] width 184 height 39
paste textarea "**********"
click at [65, 79] on link "Hang Up" at bounding box center [65, 80] width 130 height 25
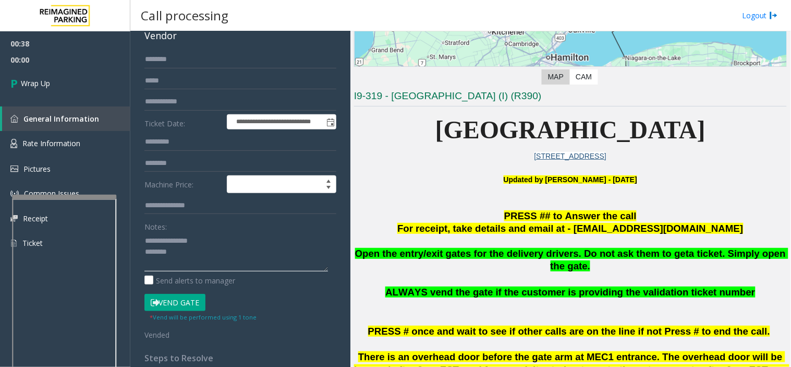
click at [169, 259] on textarea at bounding box center [236, 251] width 184 height 39
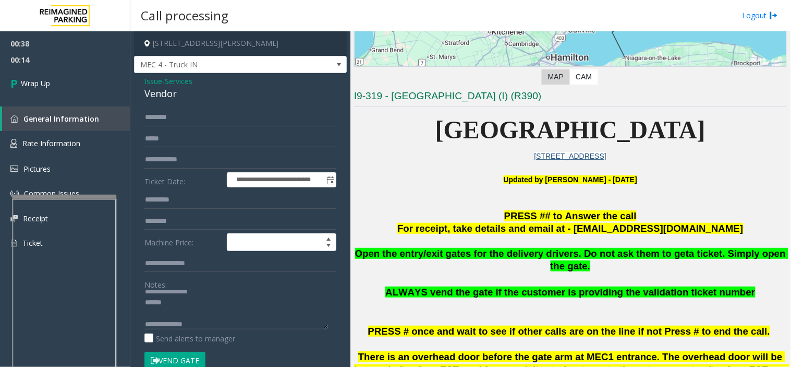
drag, startPoint x: 357, startPoint y: 249, endPoint x: 779, endPoint y: 252, distance: 422.0
click at [779, 252] on div "Main ← Move left → Move right ↑ Move up ↓ Move down + Zoom in - Zoom out Home J…" at bounding box center [571, 198] width 440 height 335
copy span "Open the entry/exit gates for the delivery drivers. Do not ask them to get a ti…"
click at [231, 321] on textarea at bounding box center [236, 309] width 184 height 39
paste textarea "**********"
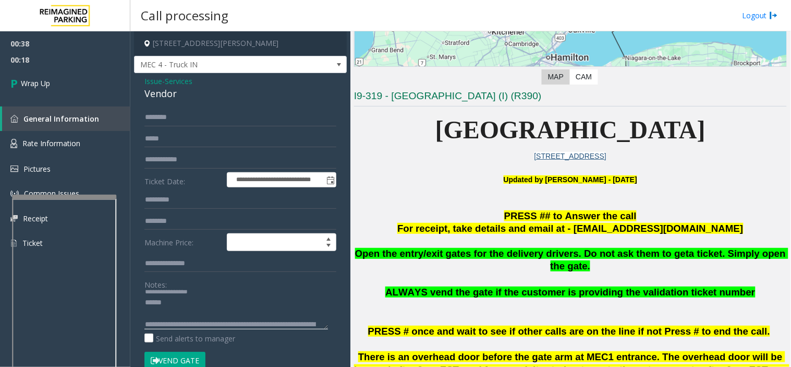
scroll to position [29, 0]
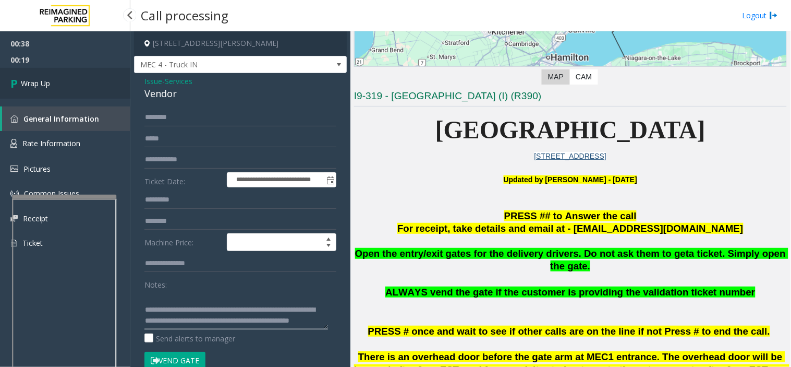
type textarea "**********"
click at [49, 85] on span "Wrap Up" at bounding box center [35, 83] width 29 height 11
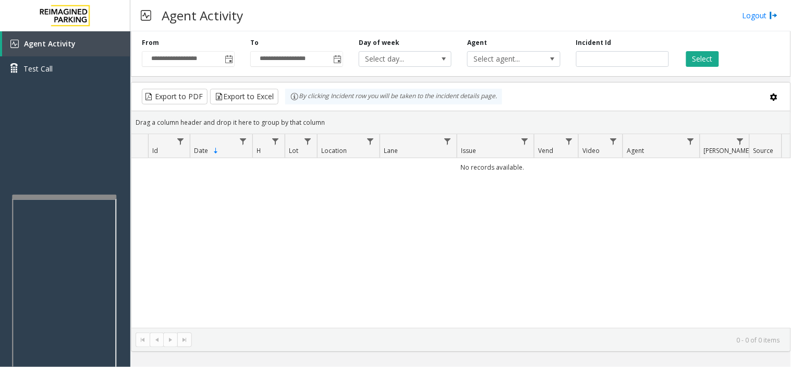
click at [209, 196] on div "No records available." at bounding box center [460, 243] width 659 height 170
click at [104, 150] on div "Agent Activity Test Call" at bounding box center [65, 214] width 130 height 367
click at [101, 149] on div "Agent Activity Test Call" at bounding box center [65, 214] width 130 height 367
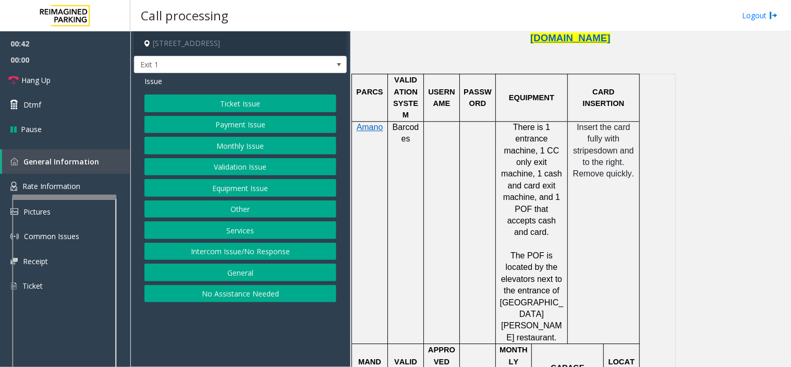
scroll to position [753, 0]
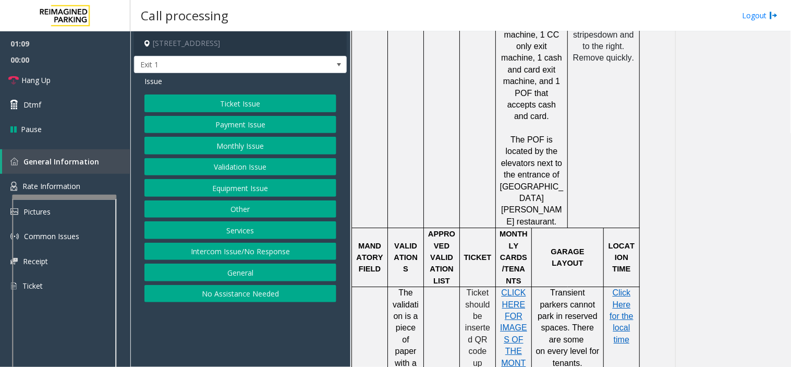
click at [242, 249] on button "Intercom Issue/No Response" at bounding box center [240, 252] width 192 height 18
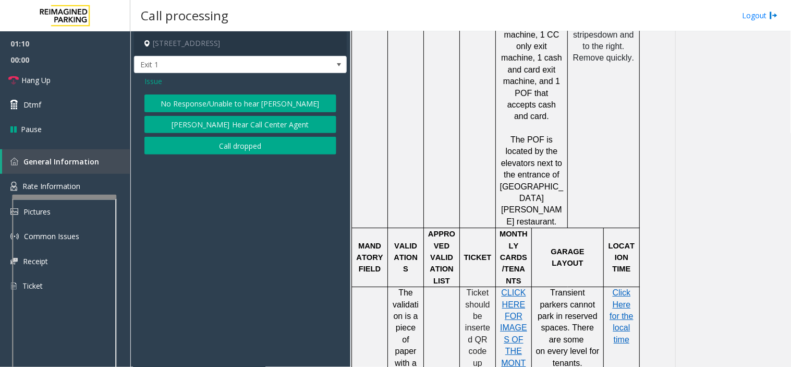
click at [188, 103] on button "No Response/Unable to hear [PERSON_NAME]" at bounding box center [240, 103] width 192 height 18
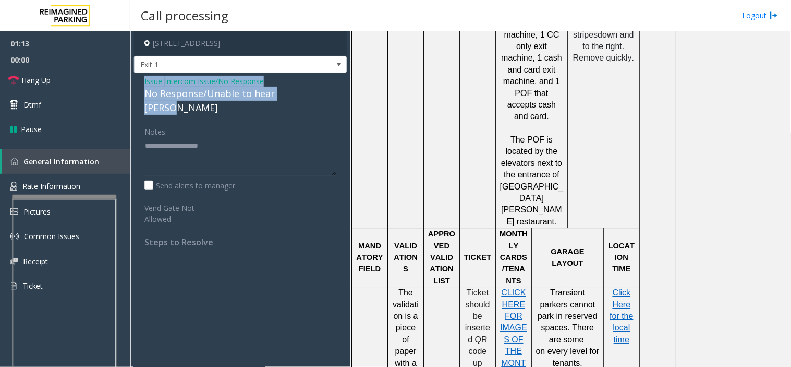
drag, startPoint x: 141, startPoint y: 78, endPoint x: 302, endPoint y: 98, distance: 161.8
click at [302, 98] on div "Issue - Intercom Issue/No Response No Response/Unable to hear parker Notes: Sen…" at bounding box center [240, 165] width 213 height 185
click at [75, 80] on link "Hang Up" at bounding box center [65, 80] width 130 height 25
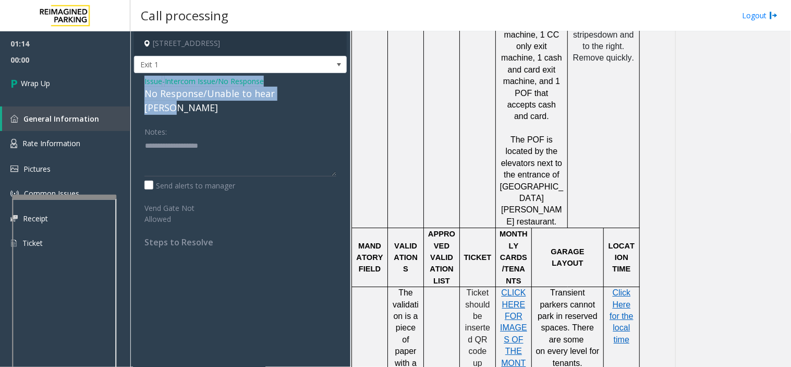
copy div "Issue - Intercom Issue/No Response No Response/Unable to hear [PERSON_NAME]"
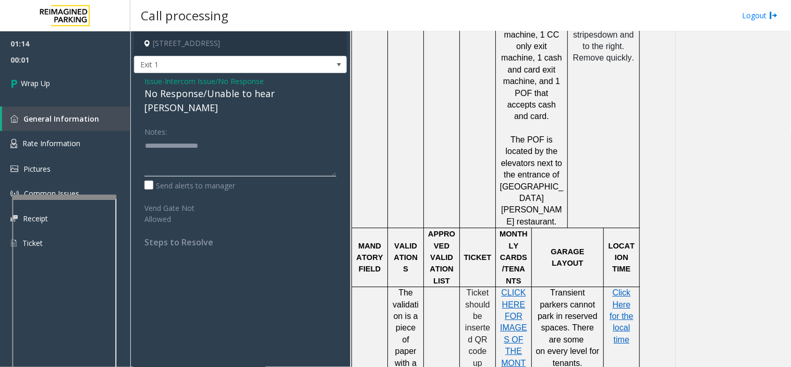
click at [201, 143] on textarea at bounding box center [240, 156] width 192 height 39
paste textarea "**********"
type textarea "**********"
click at [100, 79] on link "Wrap Up" at bounding box center [65, 83] width 130 height 31
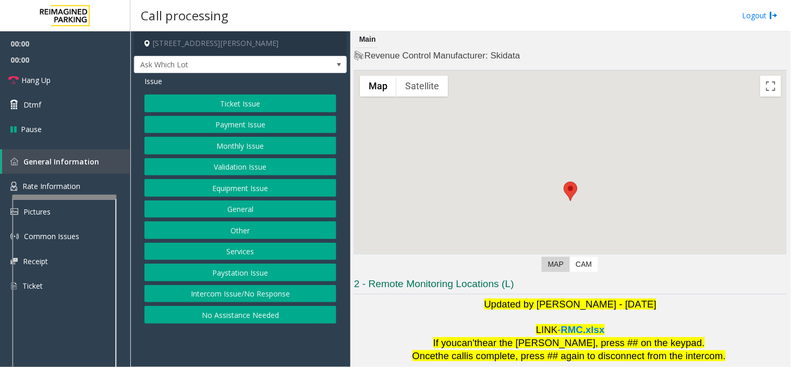
scroll to position [110, 0]
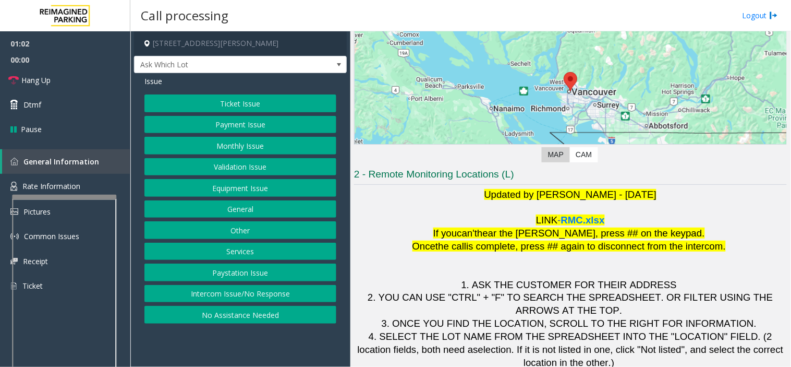
click at [279, 106] on button "Ticket Issue" at bounding box center [240, 103] width 192 height 18
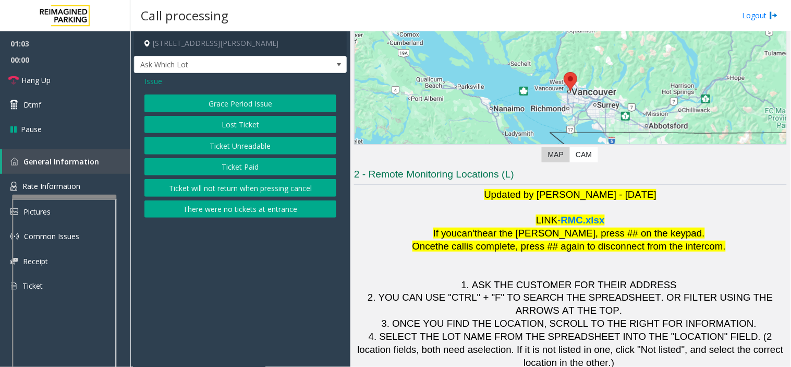
click at [262, 145] on button "Ticket Unreadable" at bounding box center [240, 146] width 192 height 18
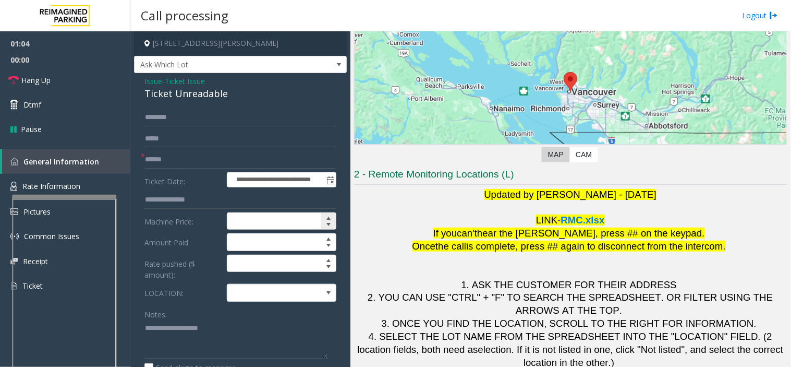
click at [274, 226] on input at bounding box center [281, 221] width 109 height 17
click at [324, 224] on span "Decrease value" at bounding box center [328, 224] width 8 height 8
type input "****"
click at [299, 296] on span at bounding box center [270, 292] width 87 height 17
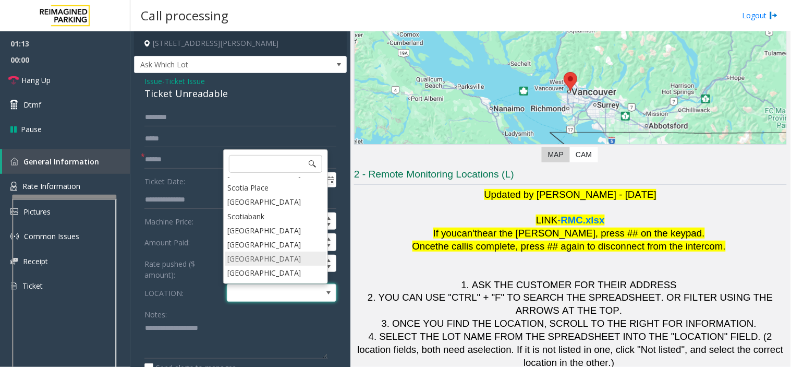
scroll to position [0, 0]
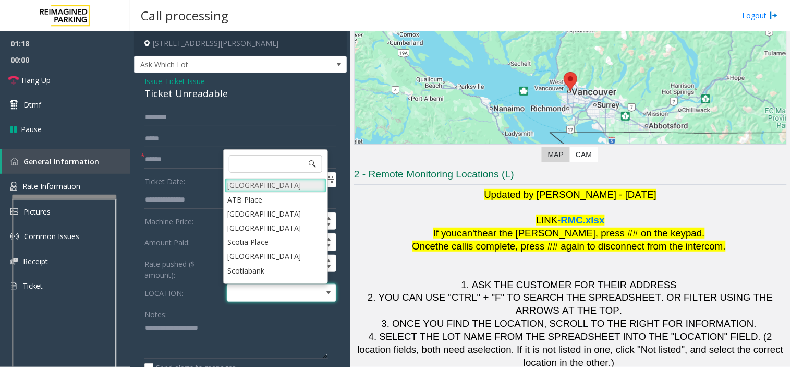
click at [254, 184] on Village "Mount Royal Village" at bounding box center [276, 185] width 102 height 14
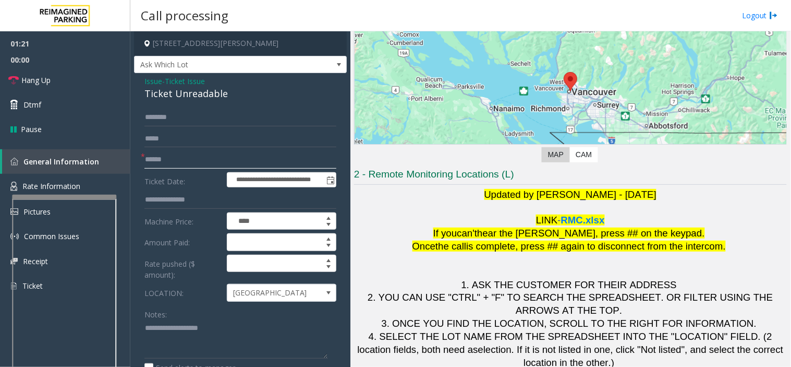
click at [199, 163] on input "text" at bounding box center [240, 160] width 192 height 18
click at [181, 120] on input "text" at bounding box center [240, 118] width 192 height 18
click at [181, 165] on input "*******" at bounding box center [240, 160] width 192 height 18
type input "*******"
click at [186, 112] on input "text" at bounding box center [240, 118] width 192 height 18
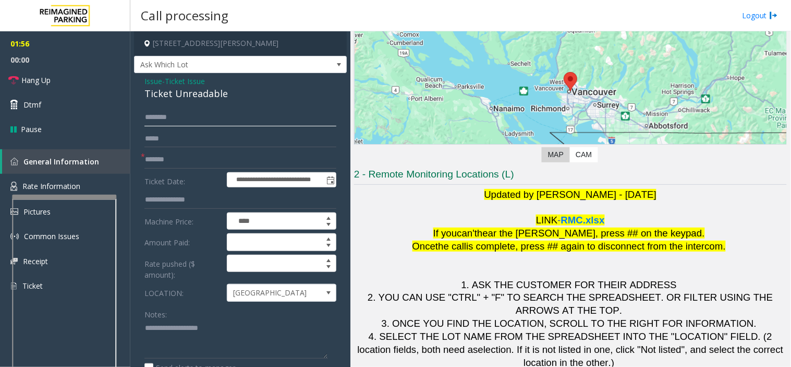
click at [191, 121] on input "text" at bounding box center [240, 118] width 192 height 18
click at [152, 120] on input "*****" at bounding box center [240, 118] width 192 height 18
click at [157, 118] on input "*****" at bounding box center [240, 118] width 192 height 18
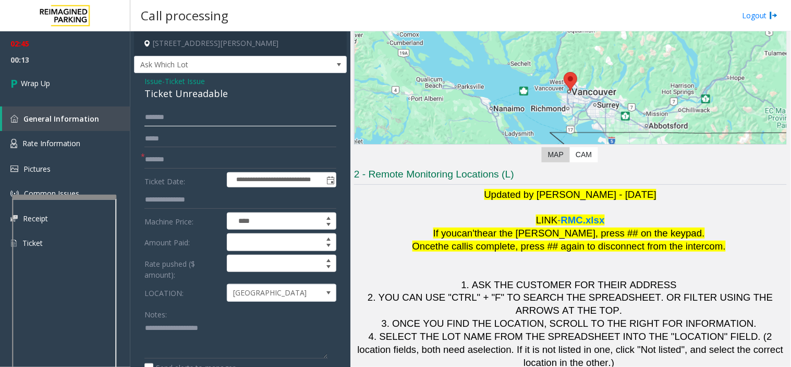
type input "*****"
drag, startPoint x: 141, startPoint y: 77, endPoint x: 241, endPoint y: 105, distance: 103.5
click at [241, 105] on div "**********" at bounding box center [240, 331] width 213 height 516
click at [236, 118] on input "*****" at bounding box center [240, 118] width 192 height 18
drag, startPoint x: 138, startPoint y: 77, endPoint x: 228, endPoint y: 94, distance: 91.4
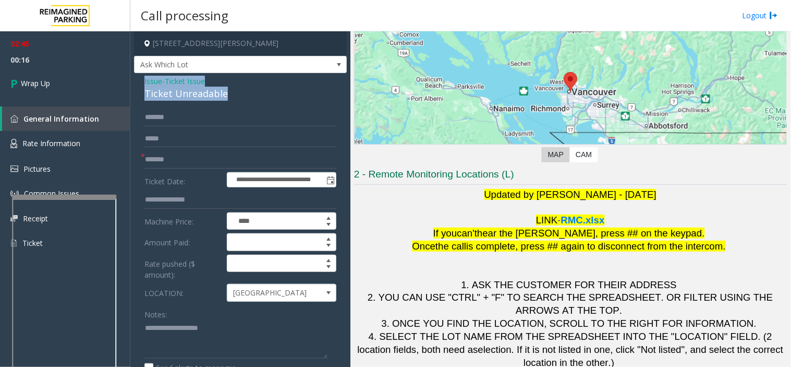
click at [228, 94] on div "**********" at bounding box center [240, 331] width 213 height 516
copy div "Issue - Ticket Issue Ticket Unreadable"
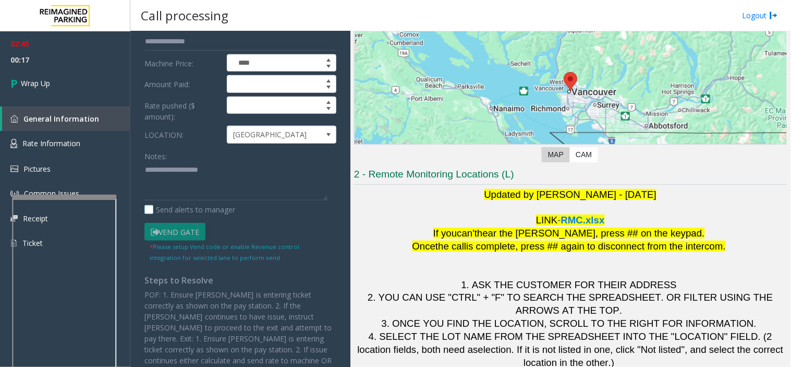
scroll to position [174, 0]
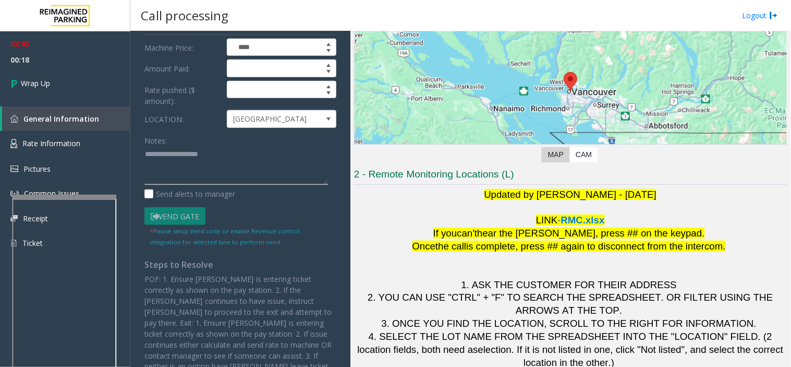
click at [180, 176] on textarea at bounding box center [236, 165] width 184 height 39
paste textarea "**********"
click at [203, 184] on textarea at bounding box center [236, 165] width 184 height 39
paste textarea "**********"
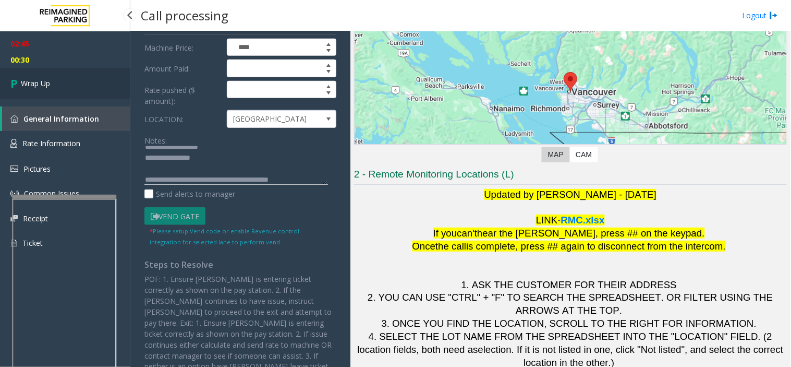
type textarea "**********"
click at [71, 86] on link "Wrap Up" at bounding box center [65, 83] width 130 height 31
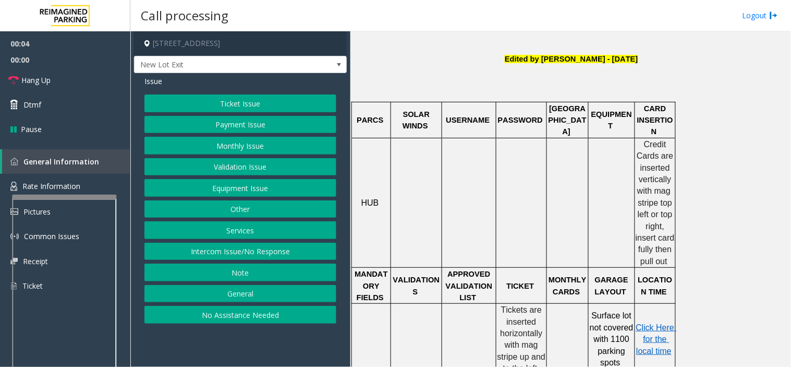
scroll to position [290, 0]
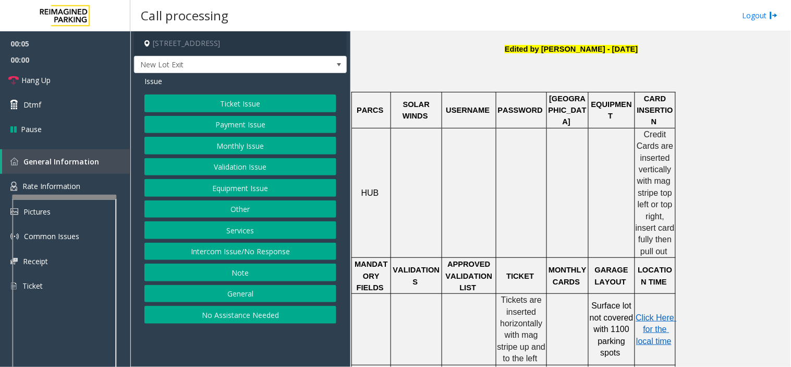
click at [250, 125] on button "Payment Issue" at bounding box center [240, 125] width 192 height 18
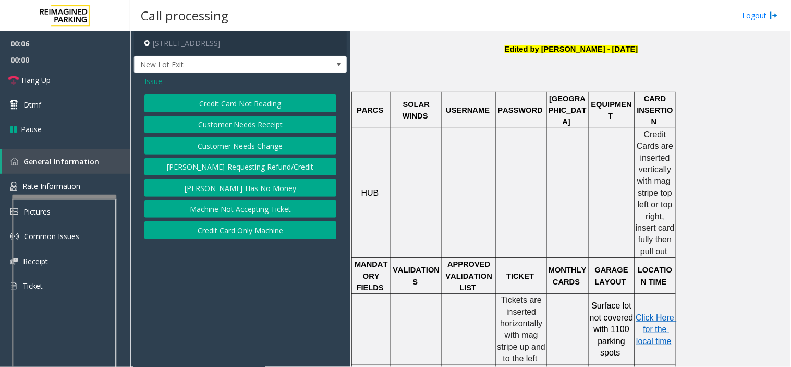
click at [232, 108] on button "Credit Card Not Reading" at bounding box center [240, 103] width 192 height 18
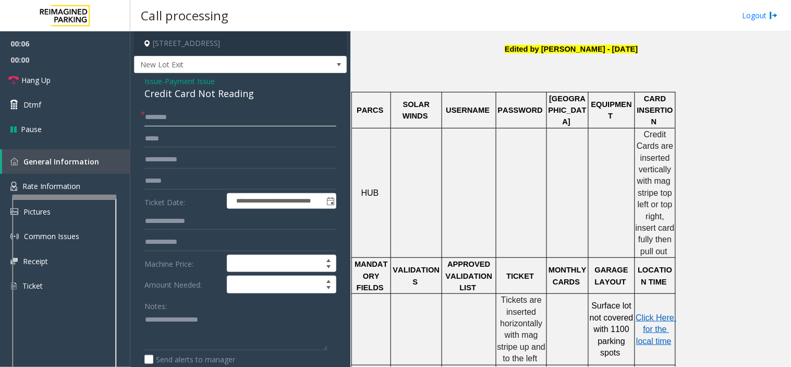
click at [193, 110] on input "text" at bounding box center [240, 118] width 192 height 18
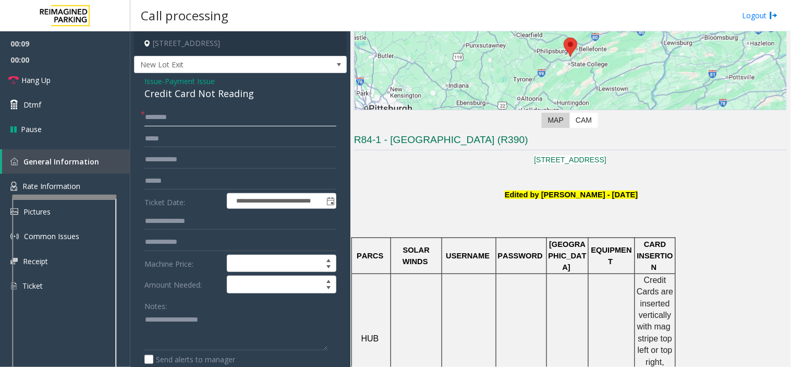
scroll to position [116, 0]
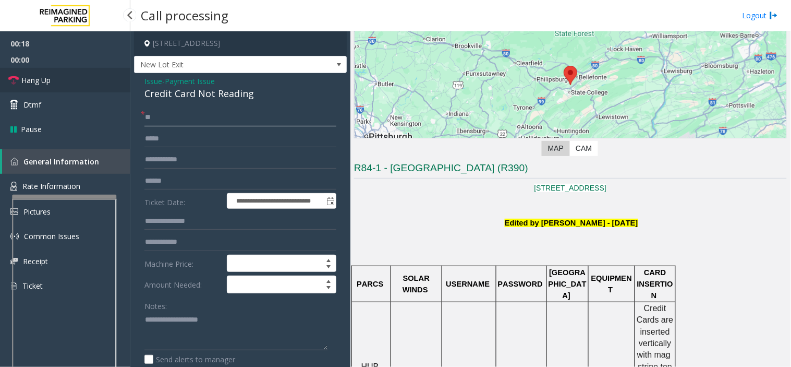
type input "**"
click at [85, 86] on link "Hang Up" at bounding box center [65, 80] width 130 height 25
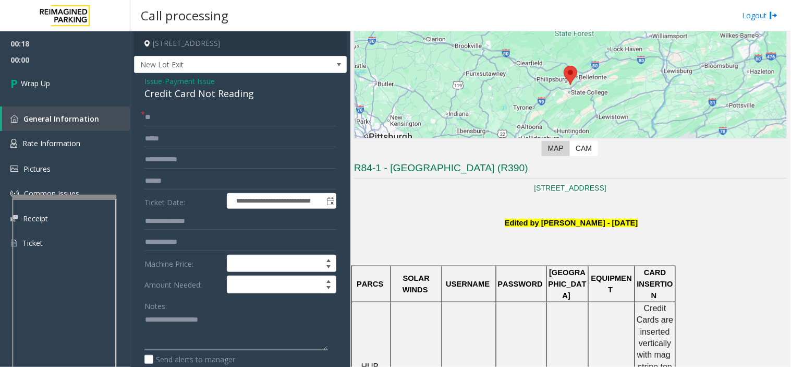
click at [167, 329] on textarea at bounding box center [236, 330] width 184 height 39
drag, startPoint x: 139, startPoint y: 87, endPoint x: 248, endPoint y: 97, distance: 110.0
click at [248, 97] on div "**********" at bounding box center [240, 337] width 213 height 529
click at [180, 123] on input "**" at bounding box center [240, 118] width 192 height 18
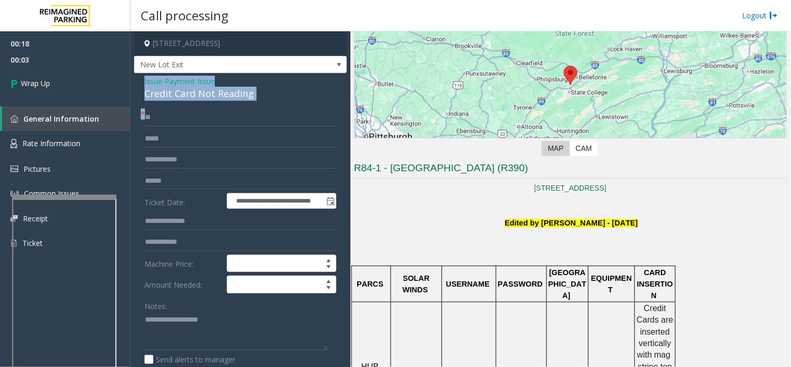
drag, startPoint x: 135, startPoint y: 79, endPoint x: 283, endPoint y: 104, distance: 150.2
click at [283, 104] on div "**********" at bounding box center [240, 337] width 213 height 529
click at [261, 106] on div "**********" at bounding box center [240, 337] width 213 height 529
drag, startPoint x: 140, startPoint y: 80, endPoint x: 268, endPoint y: 98, distance: 129.0
click at [268, 98] on div "**********" at bounding box center [240, 337] width 213 height 529
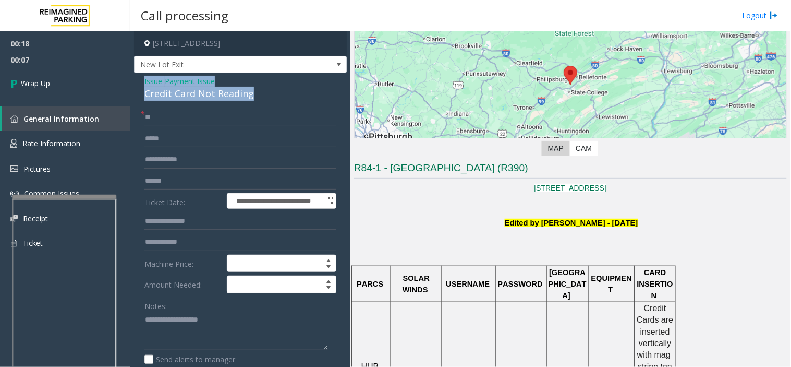
copy div "Issue - Payment Issue Credit Card Not Reading"
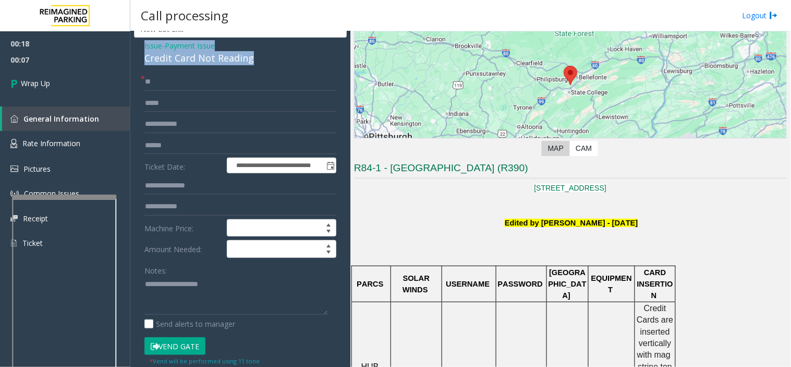
scroll to position [174, 0]
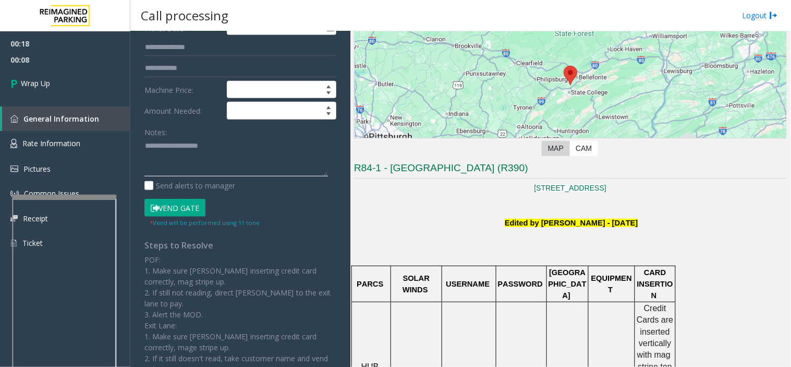
click at [170, 150] on textarea at bounding box center [236, 157] width 184 height 39
paste textarea "**********"
type textarea "**********"
click at [81, 90] on link "Wrap Up" at bounding box center [65, 83] width 130 height 31
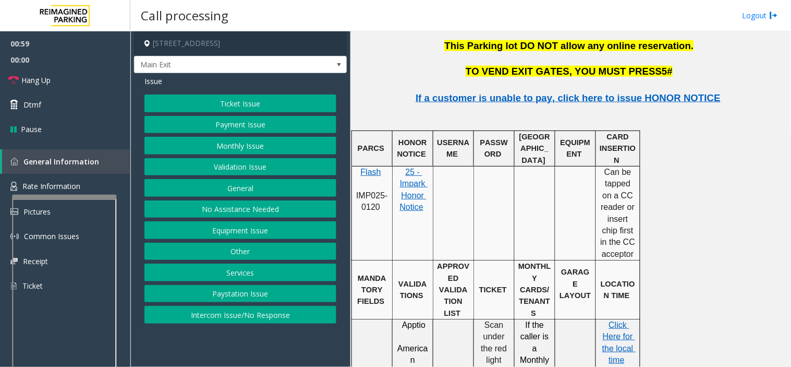
scroll to position [1333, 0]
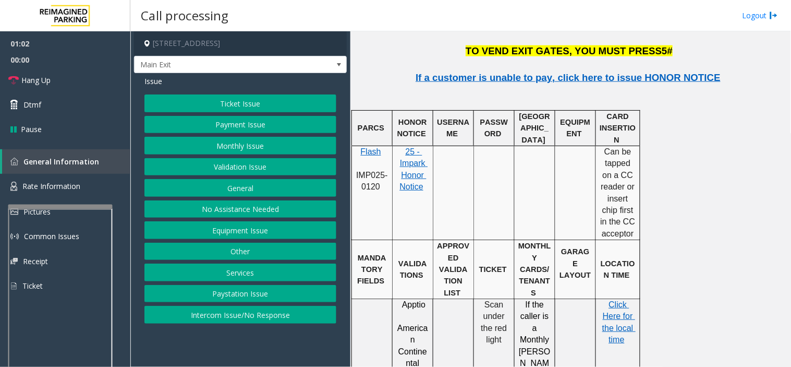
click at [64, 206] on div at bounding box center [60, 206] width 104 height 4
click at [71, 212] on div at bounding box center [62, 210] width 104 height 4
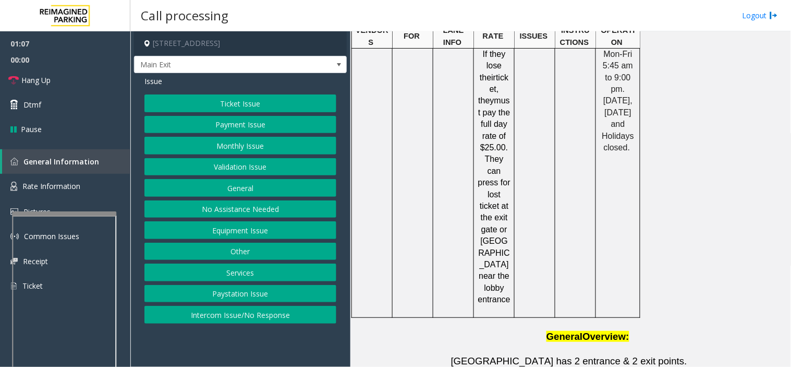
scroll to position [2148, 0]
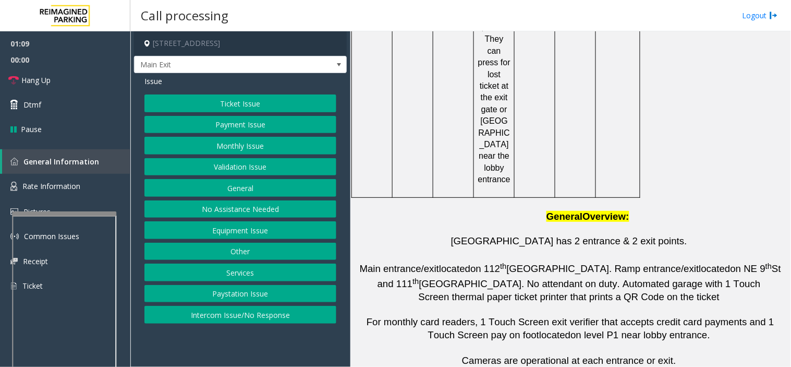
drag, startPoint x: 514, startPoint y: 322, endPoint x: 462, endPoint y: 324, distance: 52.8
copy button "(206) 696-9939"
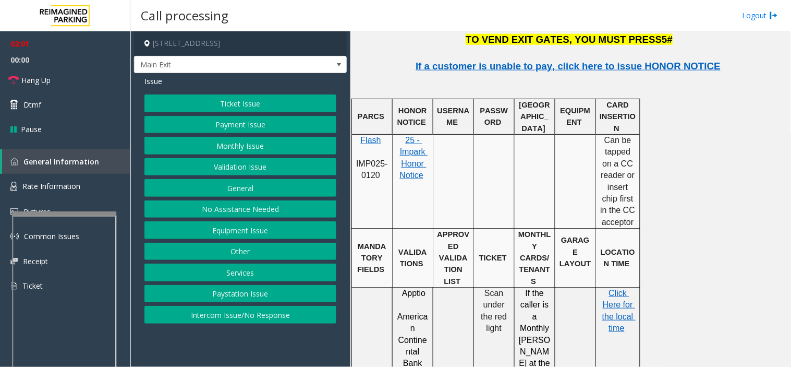
scroll to position [1337, 0]
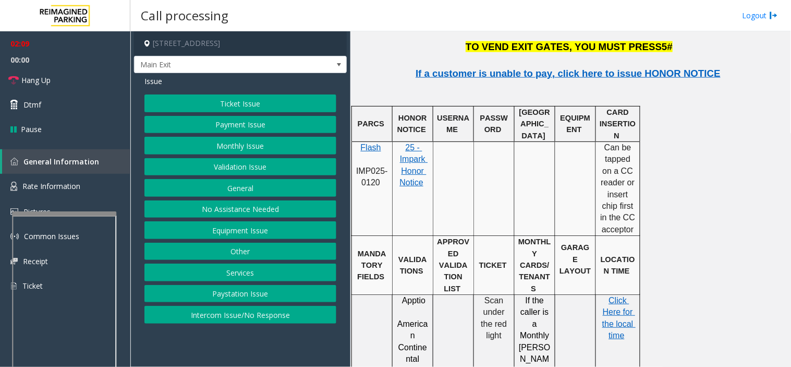
click at [258, 315] on button "Intercom Issue/No Response" at bounding box center [240, 315] width 192 height 18
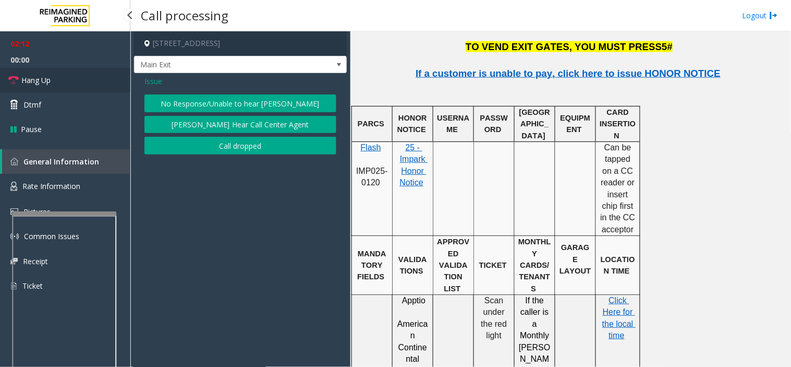
click at [65, 84] on link "Hang Up" at bounding box center [65, 80] width 130 height 25
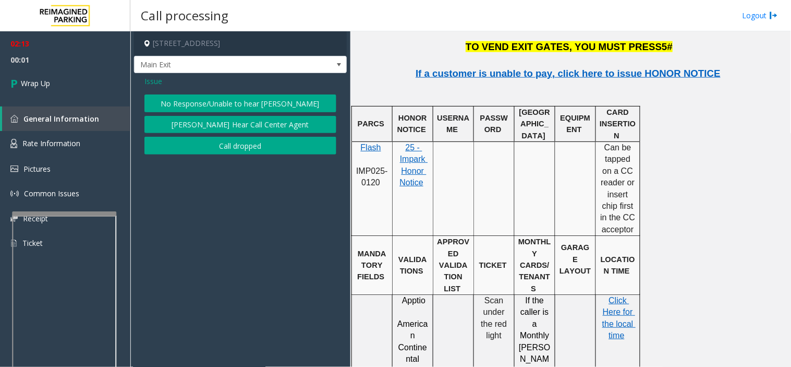
click at [158, 79] on span "Issue" at bounding box center [153, 81] width 18 height 11
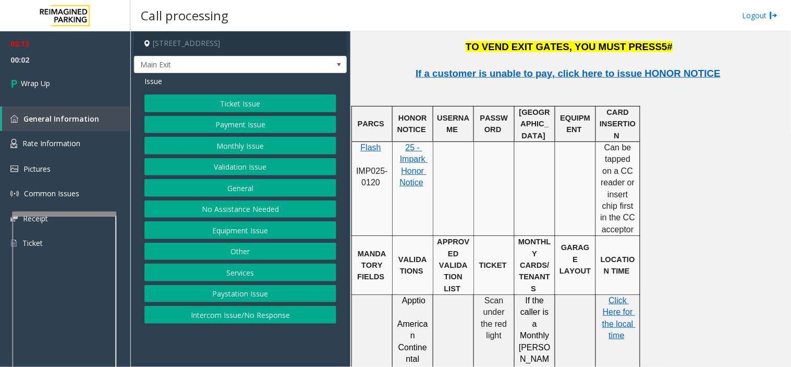
click at [202, 107] on button "Ticket Issue" at bounding box center [240, 103] width 192 height 18
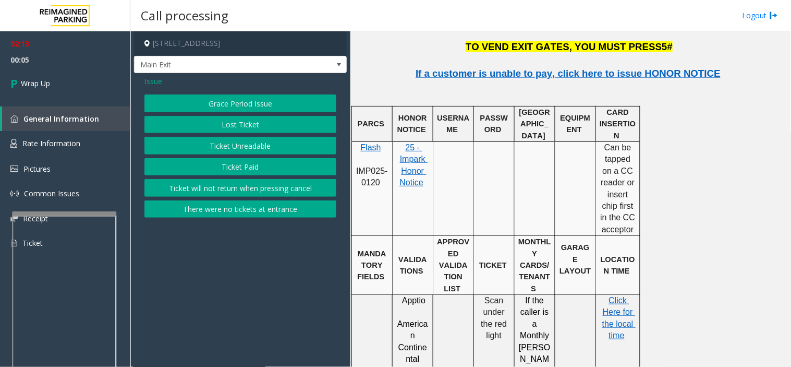
click at [152, 78] on span "Issue" at bounding box center [153, 81] width 18 height 11
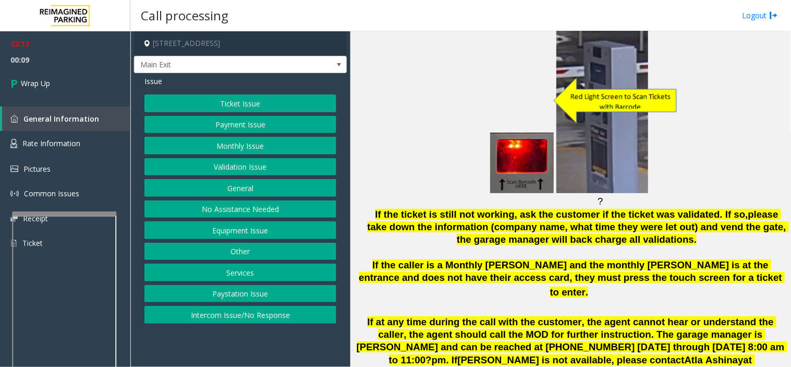
scroll to position [1105, 0]
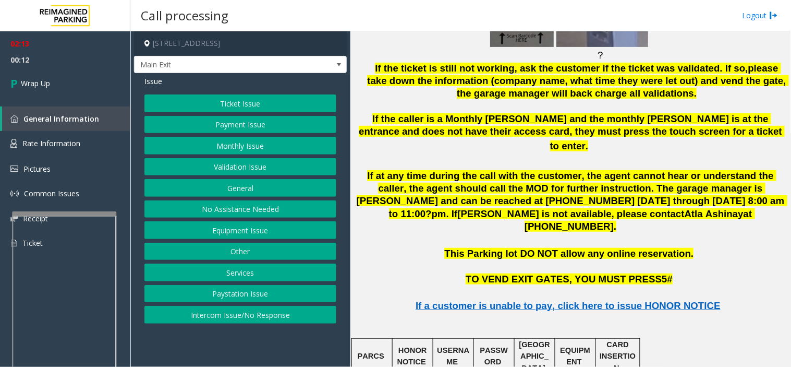
click at [262, 228] on button "Equipment Issue" at bounding box center [240, 230] width 192 height 18
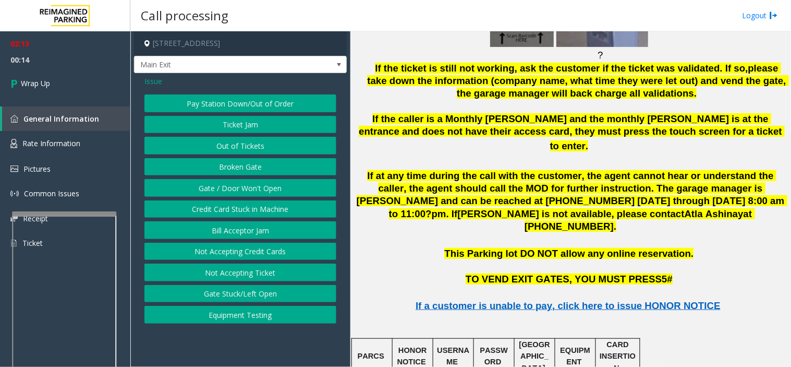
click at [254, 190] on button "Gate / Door Won't Open" at bounding box center [240, 188] width 192 height 18
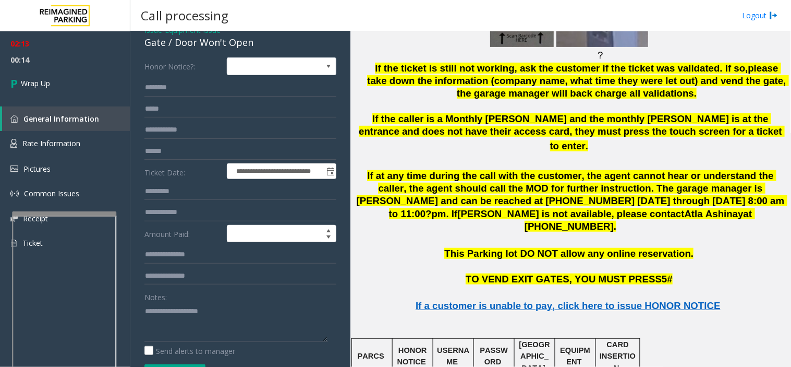
scroll to position [116, 0]
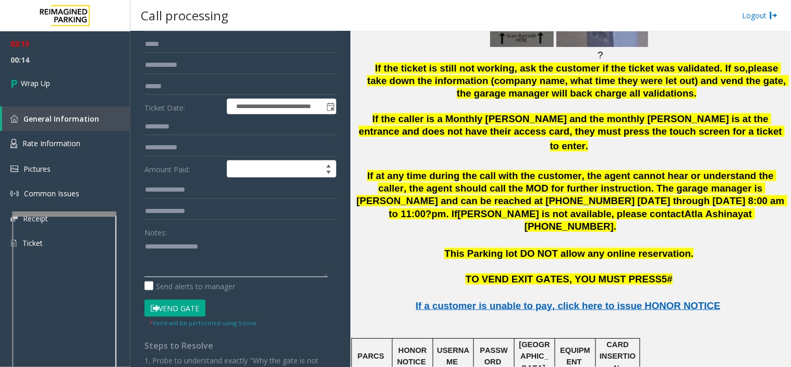
click at [216, 262] on textarea at bounding box center [236, 257] width 184 height 39
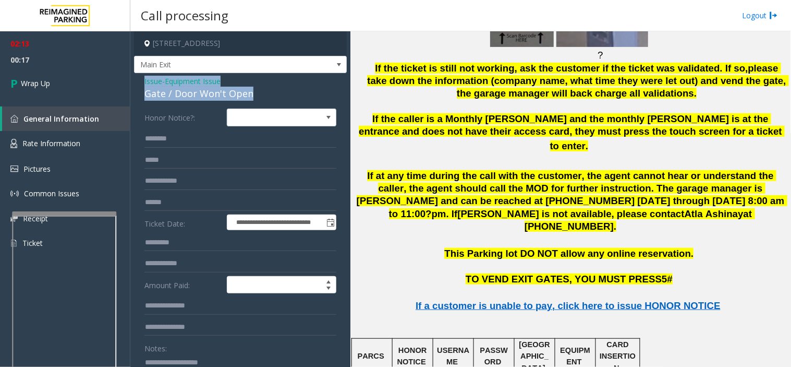
drag, startPoint x: 137, startPoint y: 85, endPoint x: 256, endPoint y: 87, distance: 118.4
click at [256, 87] on div "**********" at bounding box center [240, 326] width 213 height 506
copy div "Issue - Equipment Issue Gate / Door Won't Open"
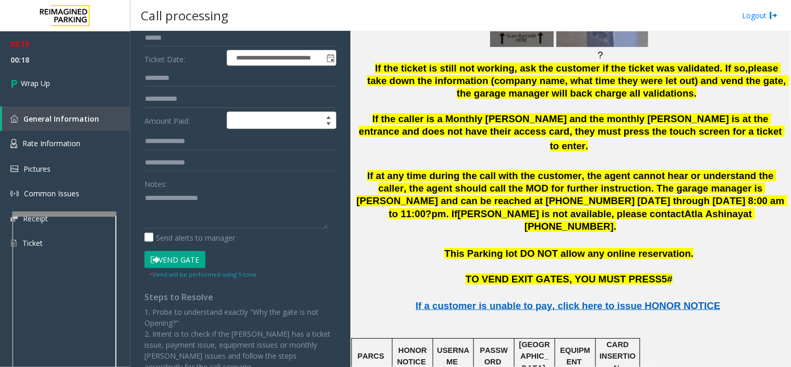
scroll to position [174, 0]
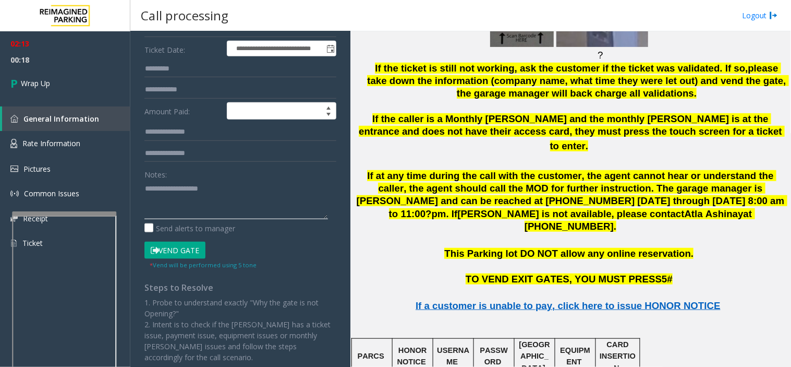
click at [207, 208] on textarea at bounding box center [236, 199] width 184 height 39
paste textarea "**********"
click at [256, 211] on textarea at bounding box center [236, 199] width 184 height 39
paste textarea "**********"
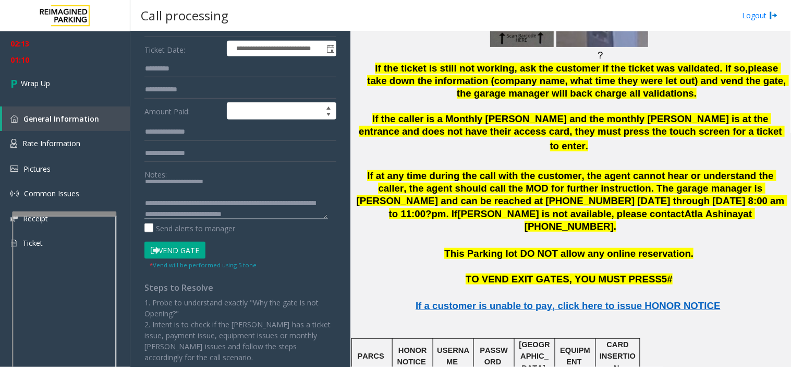
click at [202, 211] on textarea at bounding box center [236, 199] width 184 height 39
click at [205, 212] on textarea at bounding box center [236, 199] width 184 height 39
type textarea "**********"
click at [68, 79] on link "Wrap Up" at bounding box center [65, 83] width 130 height 31
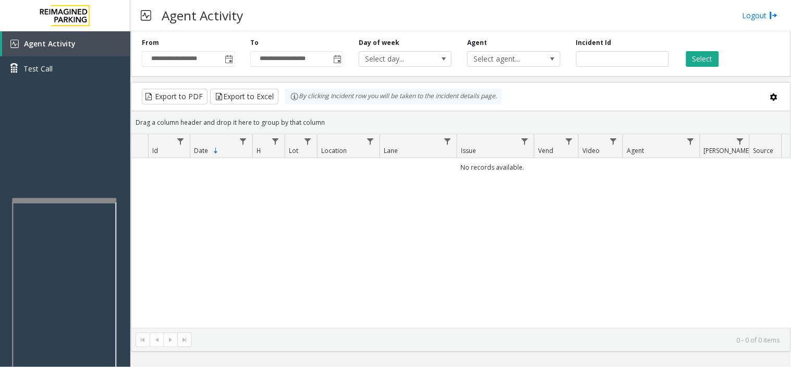
click at [87, 201] on div at bounding box center [64, 200] width 104 height 4
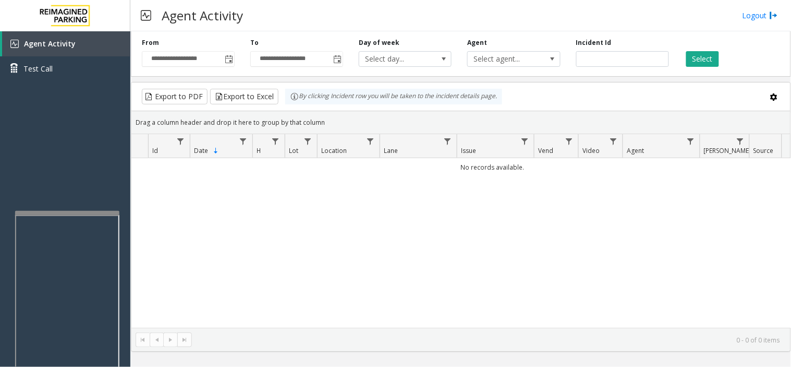
click at [86, 214] on div at bounding box center [67, 213] width 104 height 4
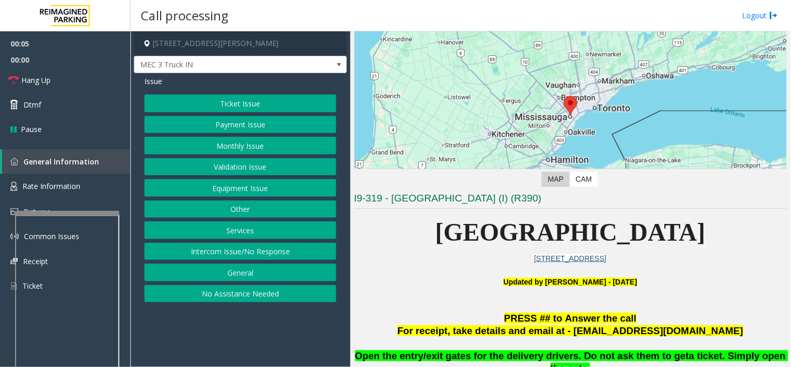
scroll to position [174, 0]
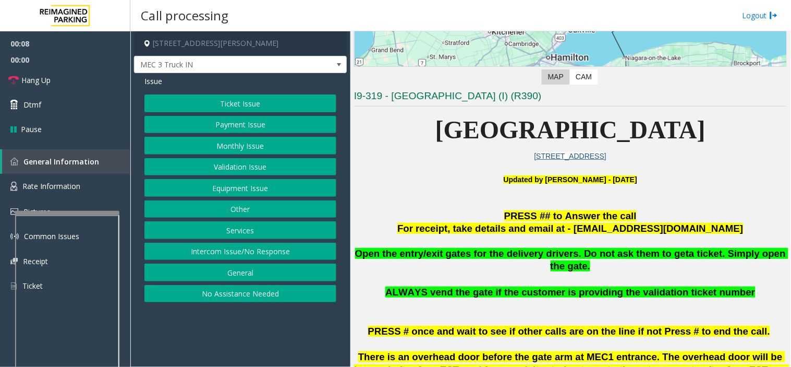
click at [279, 188] on button "Equipment Issue" at bounding box center [240, 188] width 192 height 18
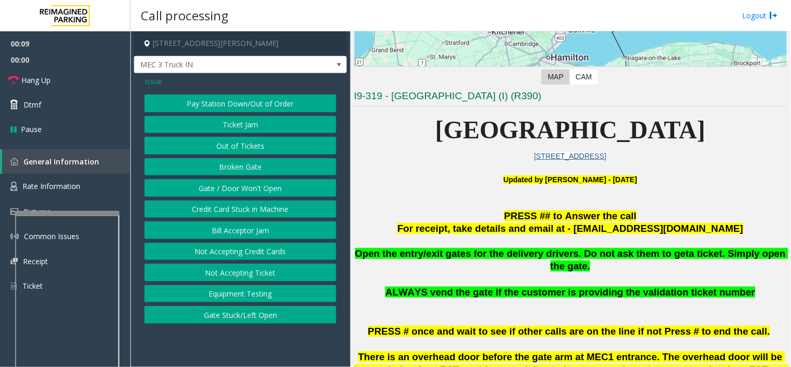
click at [152, 81] on span "Issue" at bounding box center [153, 81] width 18 height 11
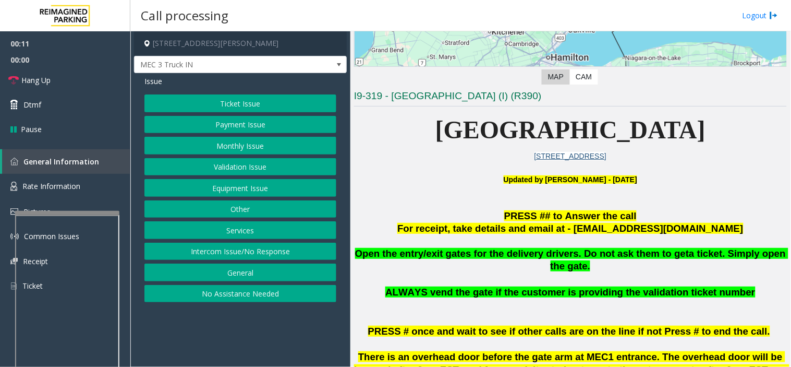
click at [251, 222] on div "Ticket Issue Payment Issue Monthly Issue Validation Issue Equipment Issue Other…" at bounding box center [240, 198] width 192 height 208
click at [251, 230] on button "Services" at bounding box center [240, 230] width 192 height 18
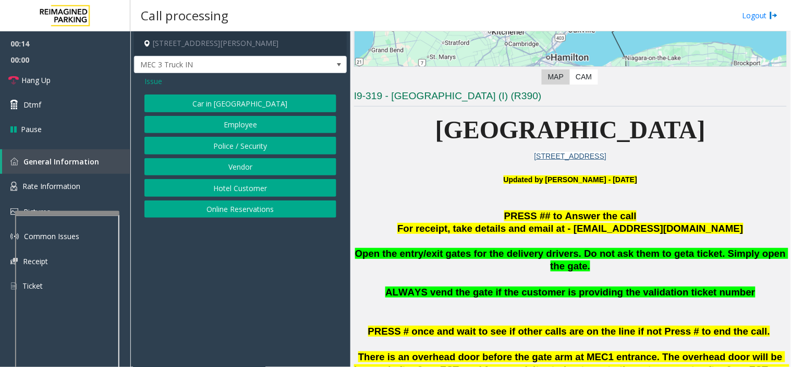
click at [261, 168] on button "Vendor" at bounding box center [240, 167] width 192 height 18
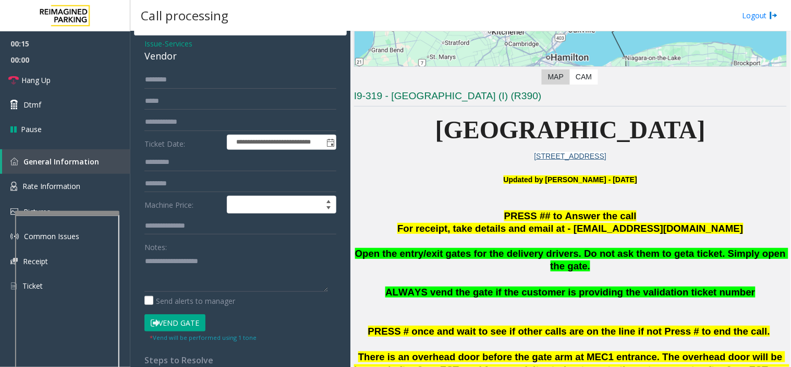
scroll to position [58, 0]
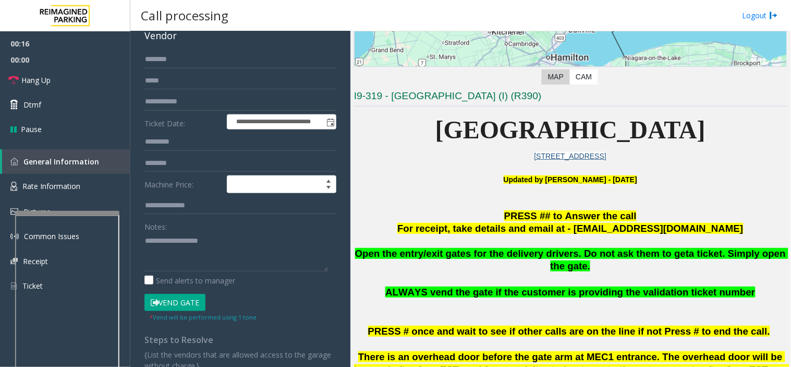
click at [195, 304] on button "Vend Gate" at bounding box center [174, 303] width 61 height 18
click at [210, 256] on textarea at bounding box center [236, 251] width 184 height 39
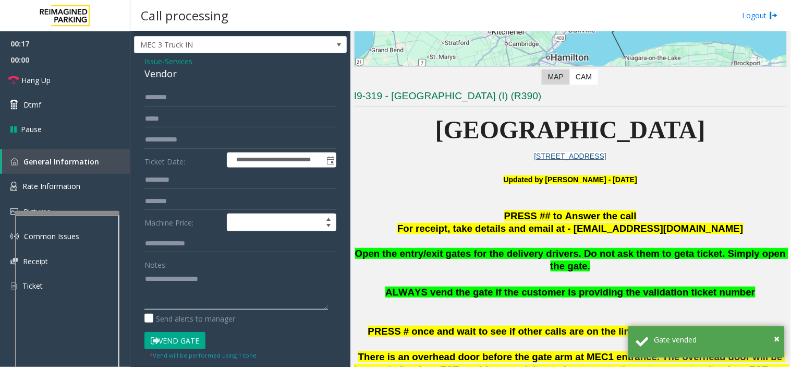
scroll to position [0, 0]
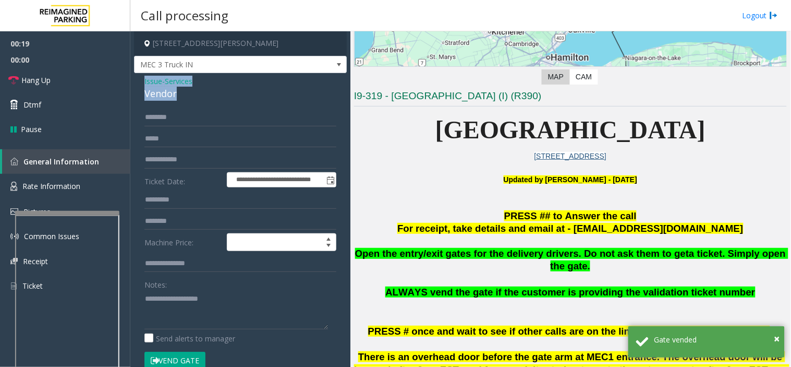
drag, startPoint x: 138, startPoint y: 80, endPoint x: 188, endPoint y: 96, distance: 52.0
click at [188, 96] on div "**********" at bounding box center [240, 281] width 213 height 417
copy div "Issue - Services Vendor"
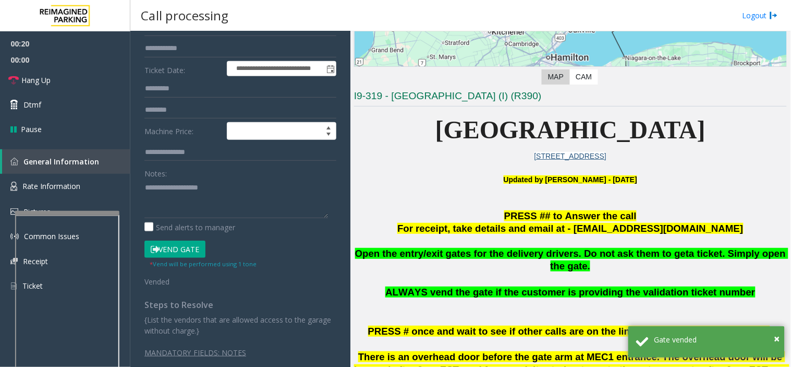
scroll to position [116, 0]
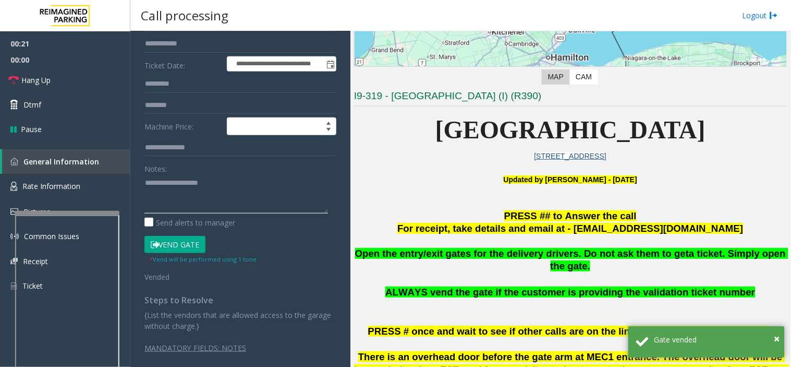
click at [174, 194] on textarea at bounding box center [236, 193] width 184 height 39
paste textarea "**********"
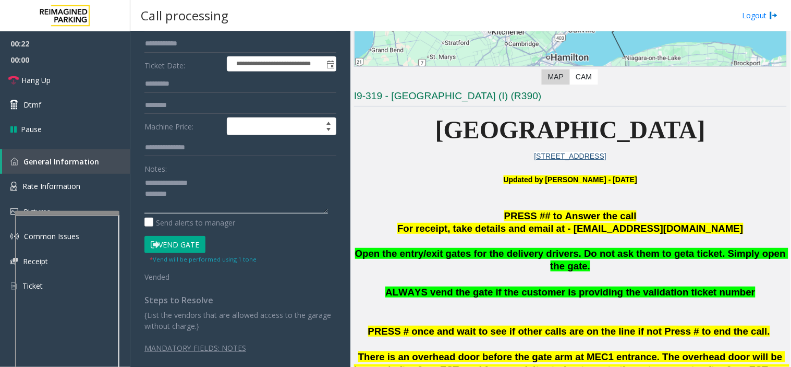
scroll to position [7, 0]
click at [95, 89] on link "Hang Up" at bounding box center [65, 80] width 130 height 25
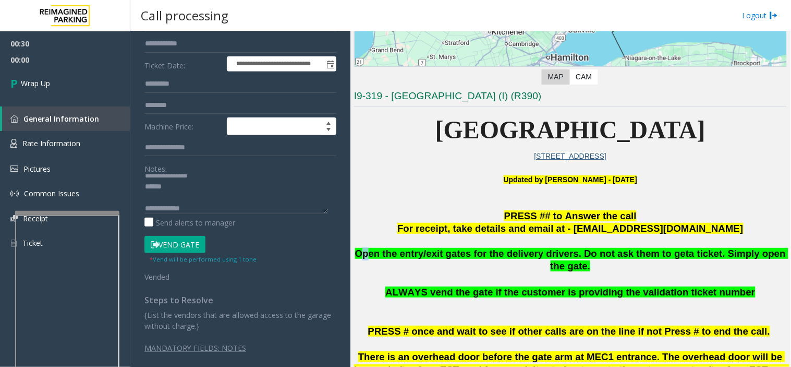
drag, startPoint x: 360, startPoint y: 251, endPoint x: 366, endPoint y: 251, distance: 5.8
click at [366, 251] on span "Open the entry/exit gates for the delivery drivers. Do not ask them to get" at bounding box center [522, 253] width 334 height 11
click at [353, 247] on div "Main ← Move left → Move right ↑ Move up ↓ Move down + Zoom in - Zoom out Home J…" at bounding box center [571, 198] width 440 height 335
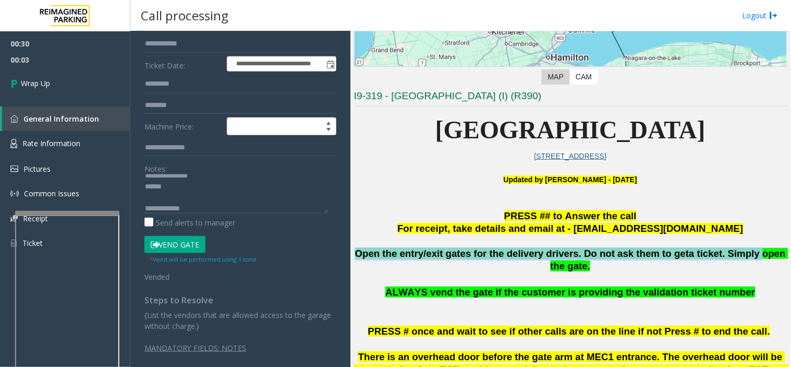
drag, startPoint x: 354, startPoint y: 248, endPoint x: 721, endPoint y: 255, distance: 367.3
click at [706, 258] on p "Open the entry/exit gates for the delivery drivers. Do not ask them to get a ti…" at bounding box center [570, 260] width 433 height 26
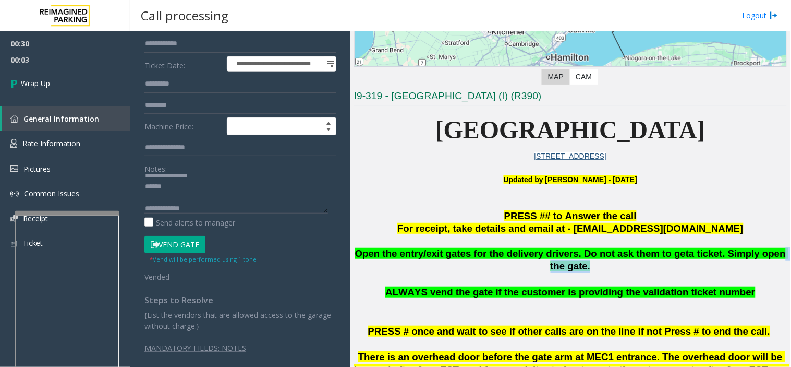
drag, startPoint x: 736, startPoint y: 255, endPoint x: 784, endPoint y: 261, distance: 48.4
click at [784, 261] on div "Main ← Move left → Move right ↑ Move up ↓ Move down + Zoom in - Zoom out Home J…" at bounding box center [571, 198] width 440 height 335
drag, startPoint x: 356, startPoint y: 243, endPoint x: 780, endPoint y: 257, distance: 424.9
click at [780, 257] on div "Main ← Move left → Move right ↑ Move up ↓ Move down + Zoom in - Zoom out Home J…" at bounding box center [571, 198] width 440 height 335
copy div "Open the entry/exit gates for the delivery drivers. Do not ask them to get a ti…"
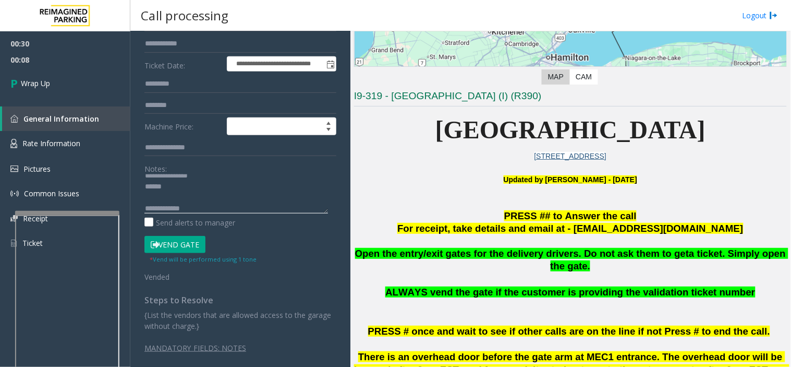
click at [236, 206] on textarea at bounding box center [236, 193] width 184 height 39
paste textarea "**********"
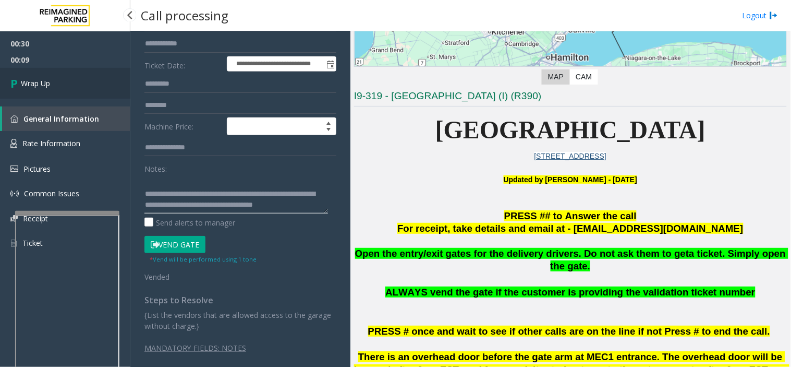
type textarea "**********"
click at [64, 86] on link "Wrap Up" at bounding box center [65, 83] width 130 height 31
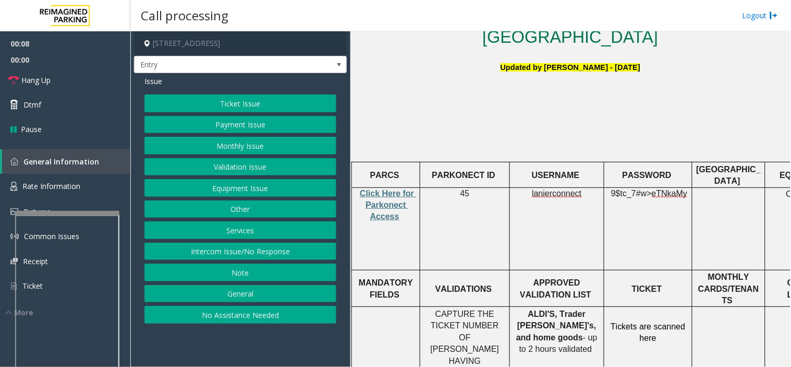
scroll to position [347, 0]
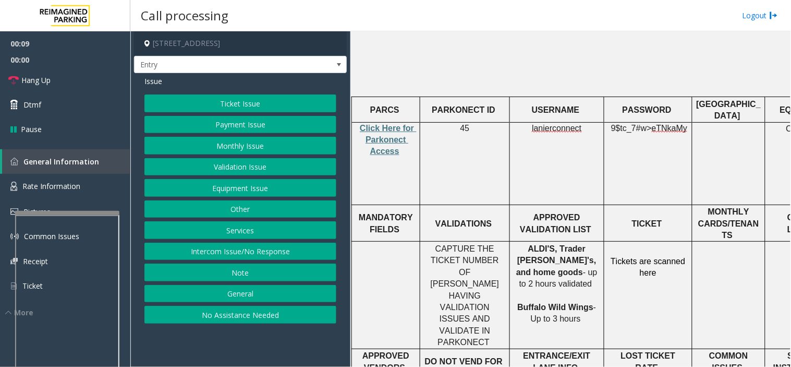
click at [291, 160] on button "Validation Issue" at bounding box center [240, 167] width 192 height 18
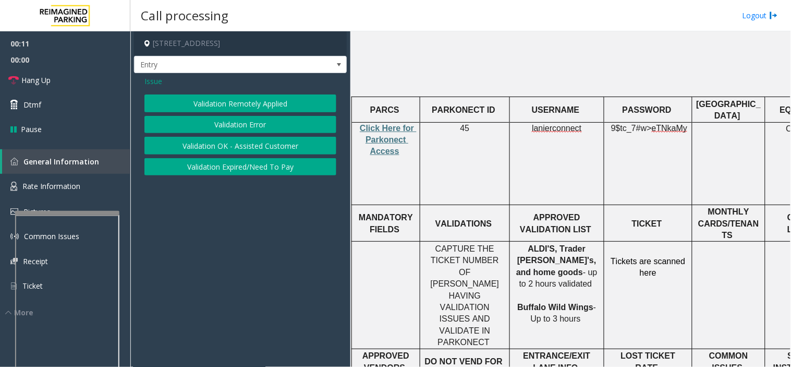
click at [148, 77] on span "Issue" at bounding box center [153, 81] width 18 height 11
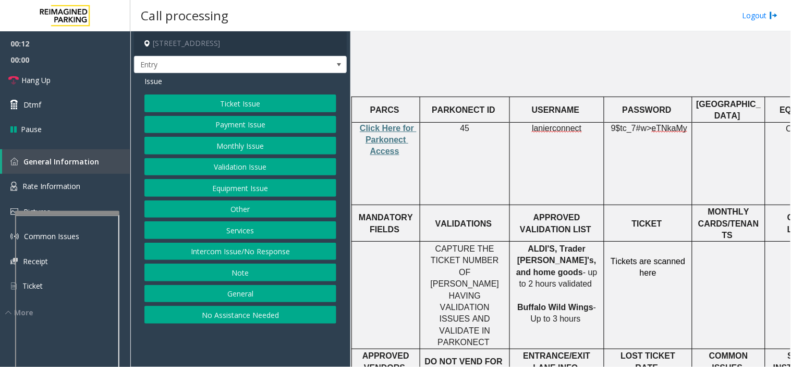
click at [274, 227] on button "Services" at bounding box center [240, 230] width 192 height 18
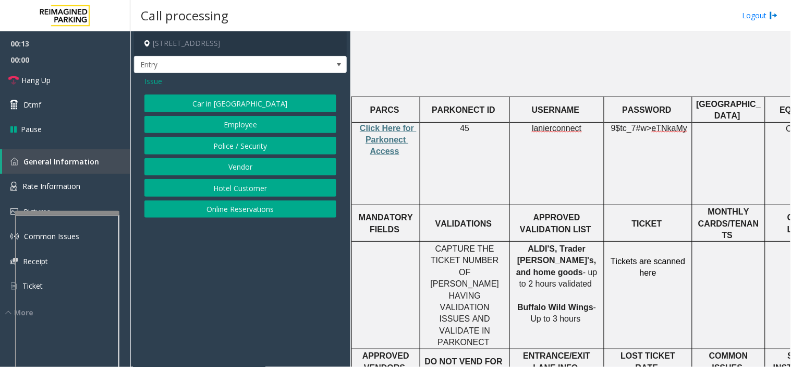
click at [254, 209] on button "Online Reservations" at bounding box center [240, 209] width 192 height 18
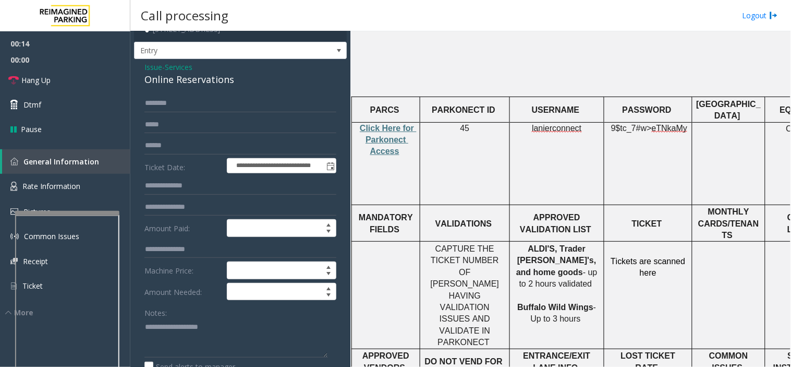
scroll to position [58, 0]
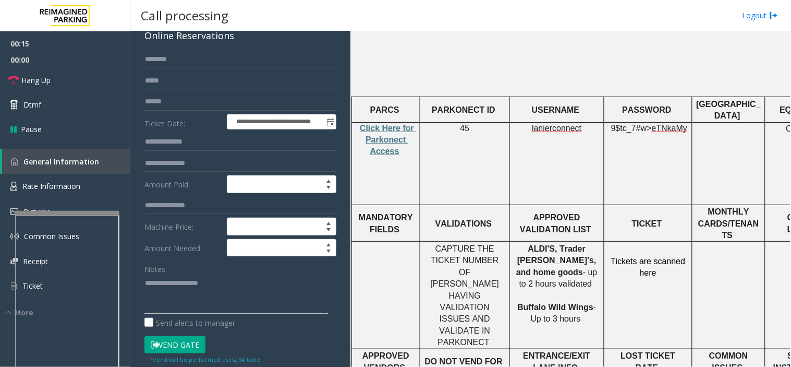
click at [175, 283] on textarea at bounding box center [236, 293] width 184 height 39
click at [243, 280] on textarea at bounding box center [236, 293] width 184 height 39
click at [169, 346] on button "Vend Gate" at bounding box center [174, 345] width 61 height 18
click at [223, 293] on textarea at bounding box center [236, 293] width 184 height 39
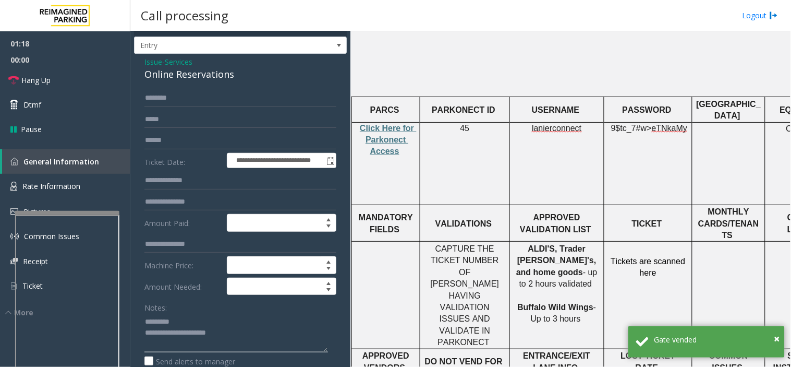
scroll to position [0, 0]
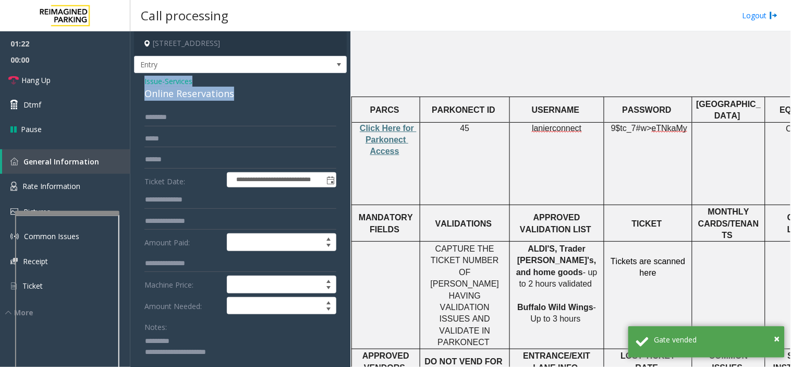
drag, startPoint x: 136, startPoint y: 81, endPoint x: 256, endPoint y: 105, distance: 121.7
copy div "Issue - Services Online Reservations"
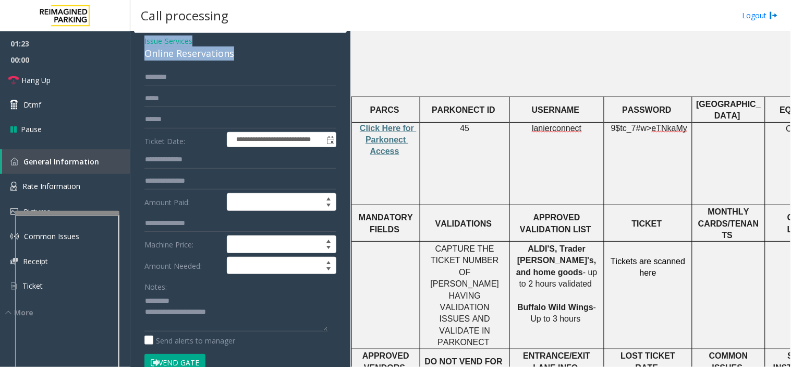
scroll to position [58, 0]
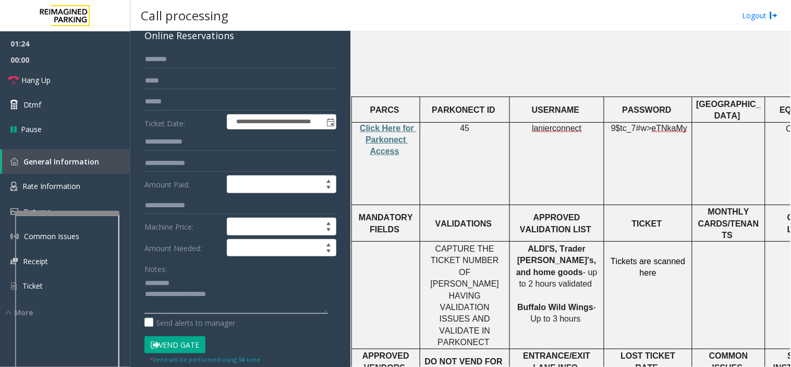
click at [175, 311] on textarea at bounding box center [236, 293] width 184 height 39
paste textarea "**********"
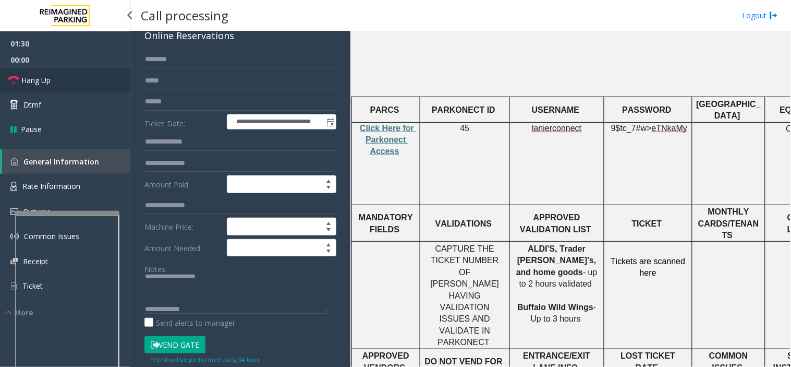
click at [50, 85] on span "Hang Up" at bounding box center [35, 80] width 29 height 11
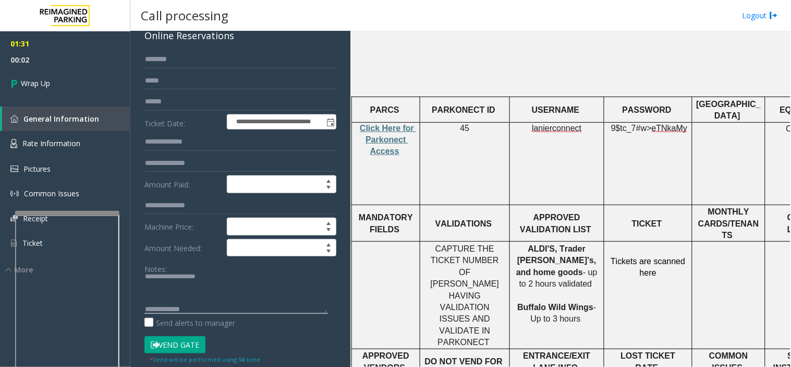
click at [249, 312] on textarea at bounding box center [236, 293] width 184 height 39
click at [290, 311] on textarea at bounding box center [236, 293] width 184 height 39
paste textarea "**********"
type textarea "**********"
click at [83, 94] on link "Wrap Up" at bounding box center [65, 83] width 130 height 31
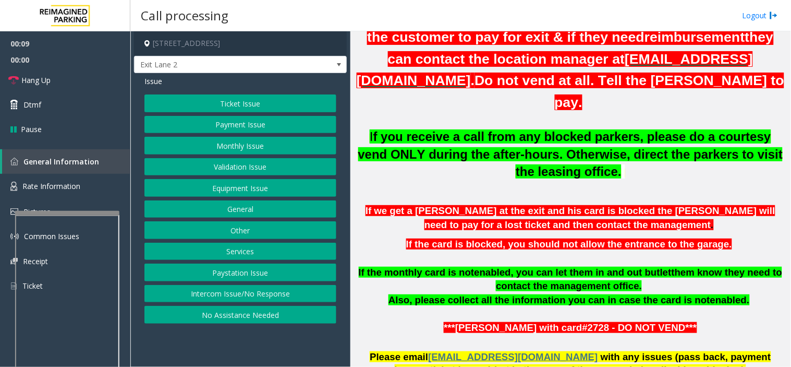
scroll to position [347, 0]
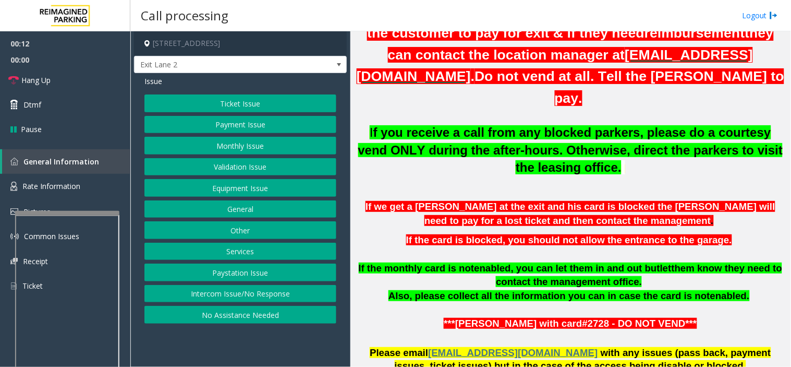
click at [256, 110] on button "Ticket Issue" at bounding box center [240, 103] width 192 height 18
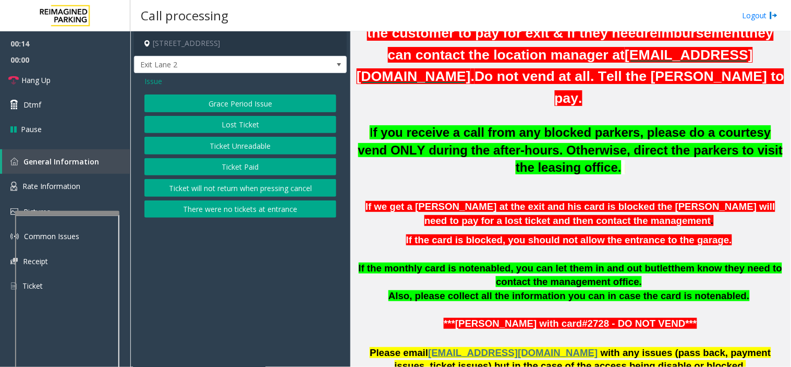
click at [153, 82] on span "Issue" at bounding box center [153, 81] width 18 height 11
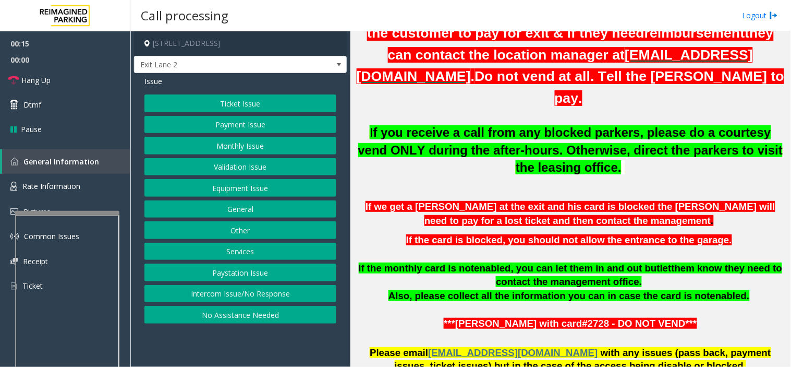
click at [251, 166] on button "Validation Issue" at bounding box center [240, 167] width 192 height 18
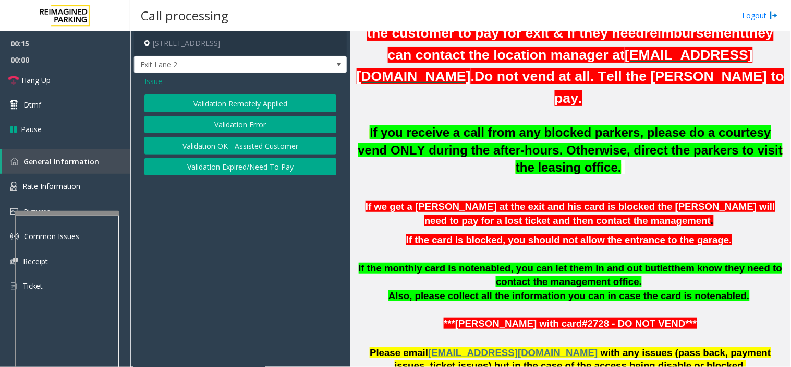
click at [243, 123] on button "Validation Error" at bounding box center [240, 125] width 192 height 18
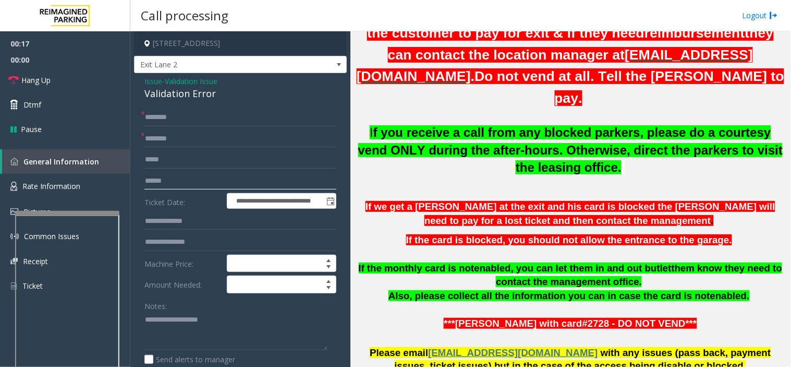
click at [200, 179] on input "text" at bounding box center [240, 181] width 192 height 18
type input "*******"
click at [183, 139] on input "text" at bounding box center [240, 139] width 192 height 18
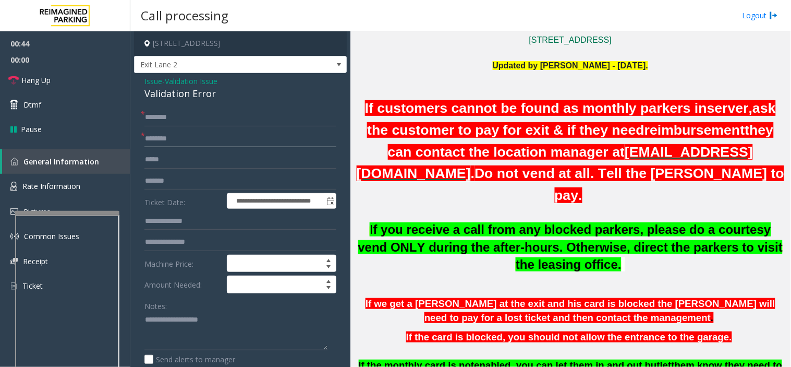
scroll to position [134, 0]
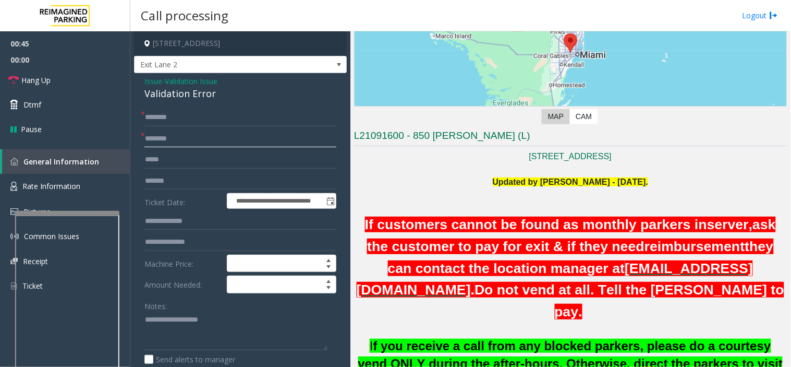
click at [180, 138] on input "text" at bounding box center [240, 139] width 192 height 18
type input "**********"
click at [232, 117] on input "text" at bounding box center [240, 118] width 192 height 18
type input "********"
click at [202, 335] on textarea at bounding box center [236, 330] width 184 height 39
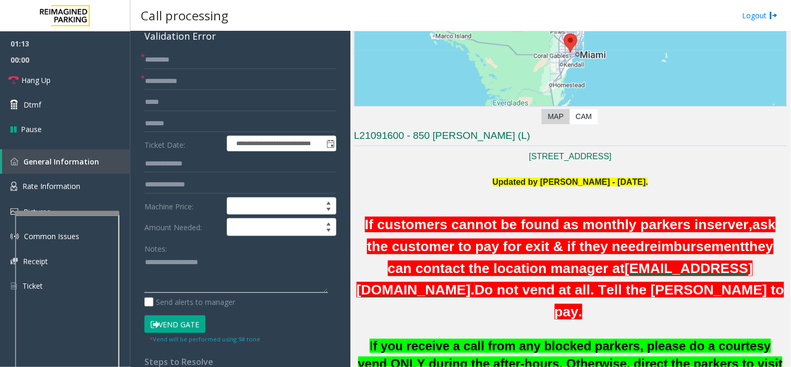
scroll to position [58, 0]
click at [186, 330] on button "Vend Gate" at bounding box center [174, 324] width 61 height 18
click at [209, 263] on textarea at bounding box center [236, 273] width 184 height 39
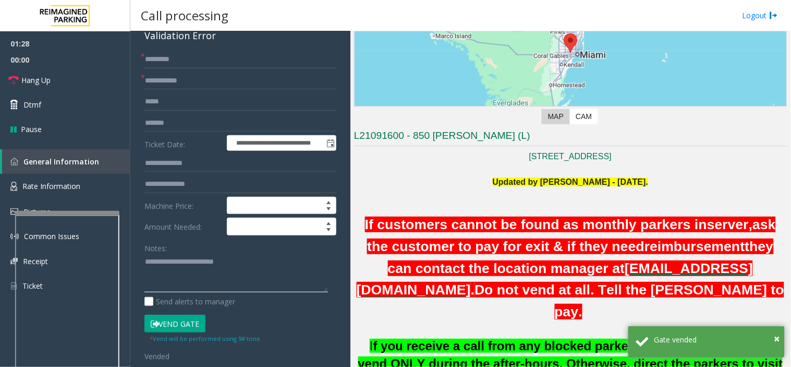
click at [254, 255] on textarea at bounding box center [236, 273] width 184 height 39
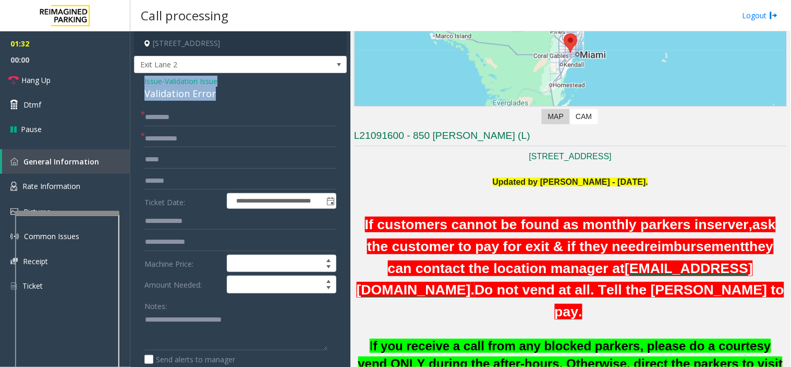
drag, startPoint x: 136, startPoint y: 79, endPoint x: 220, endPoint y: 93, distance: 85.1
copy div "Issue - Validation Issue Validation Error"
click at [78, 75] on link "Hang Up" at bounding box center [65, 80] width 130 height 25
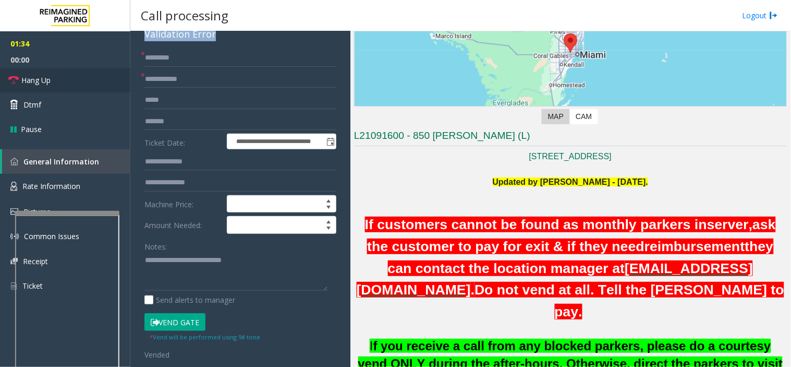
scroll to position [116, 0]
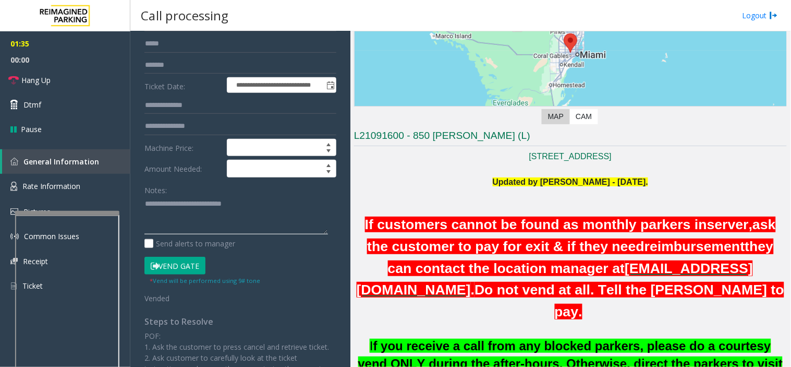
click at [165, 221] on textarea at bounding box center [236, 215] width 184 height 39
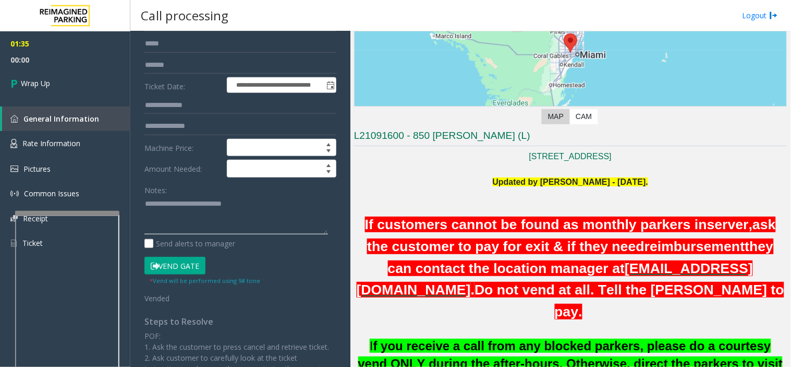
paste textarea "**********"
click at [211, 232] on textarea at bounding box center [236, 215] width 184 height 39
paste textarea "**********"
type textarea "**********"
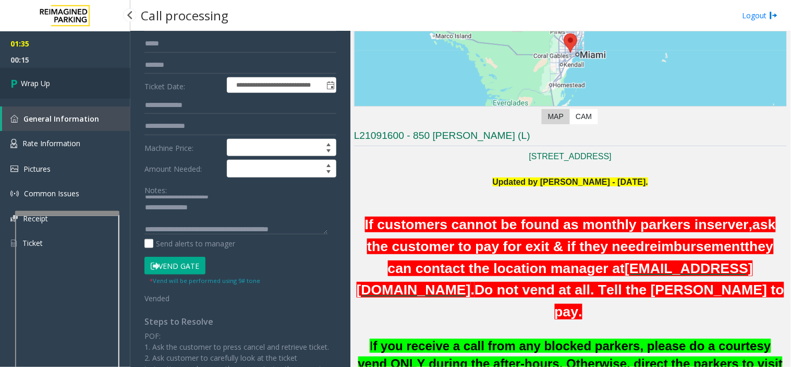
click at [28, 71] on link "Wrap Up" at bounding box center [65, 83] width 130 height 31
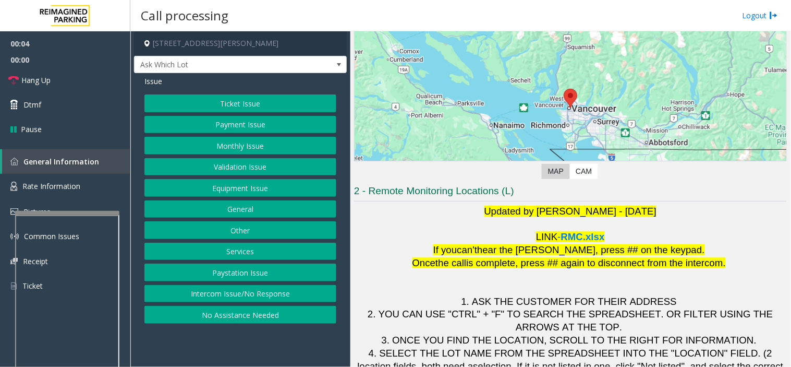
scroll to position [110, 0]
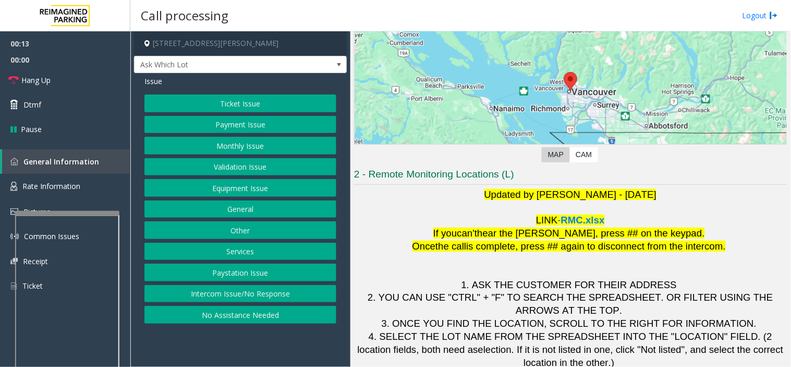
click at [258, 93] on div "Issue Ticket Issue Payment Issue Monthly Issue Validation Issue Equipment Issue…" at bounding box center [240, 201] width 213 height 256
click at [261, 104] on button "Ticket Issue" at bounding box center [240, 103] width 192 height 18
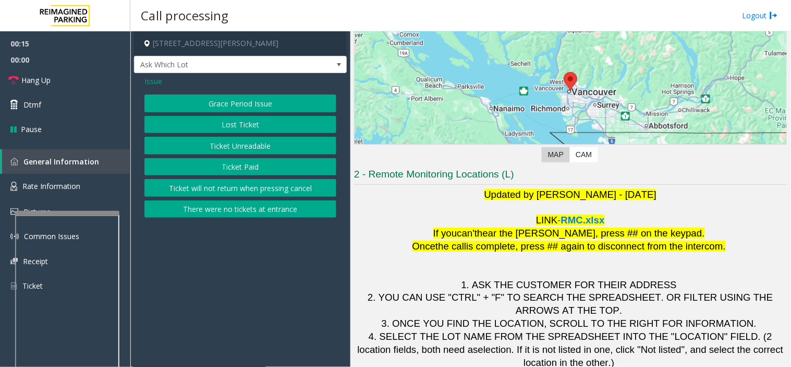
click at [248, 148] on button "Ticket Unreadable" at bounding box center [240, 146] width 192 height 18
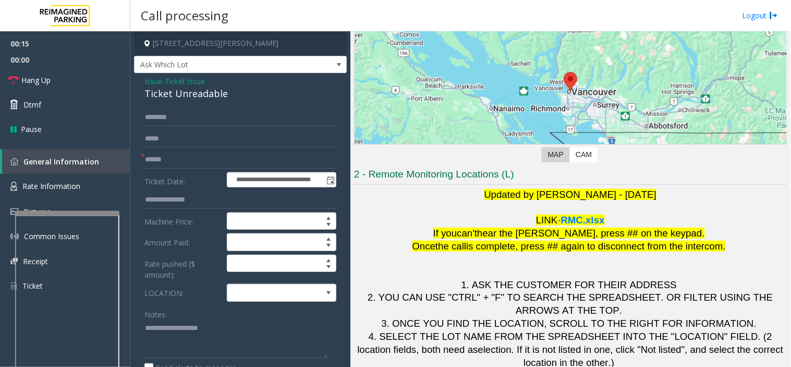
scroll to position [58, 0]
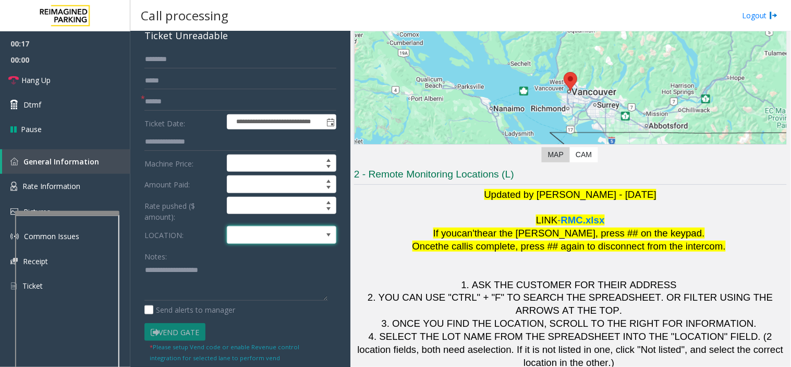
click at [283, 239] on span at bounding box center [270, 234] width 87 height 17
click at [287, 244] on form "**********" at bounding box center [240, 207] width 192 height 312
click at [287, 243] on span at bounding box center [270, 234] width 87 height 17
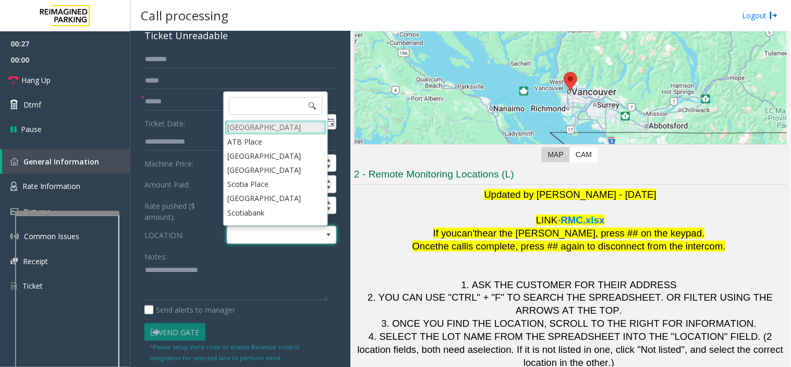
click at [274, 127] on Village "Mount Royal Village" at bounding box center [276, 127] width 102 height 14
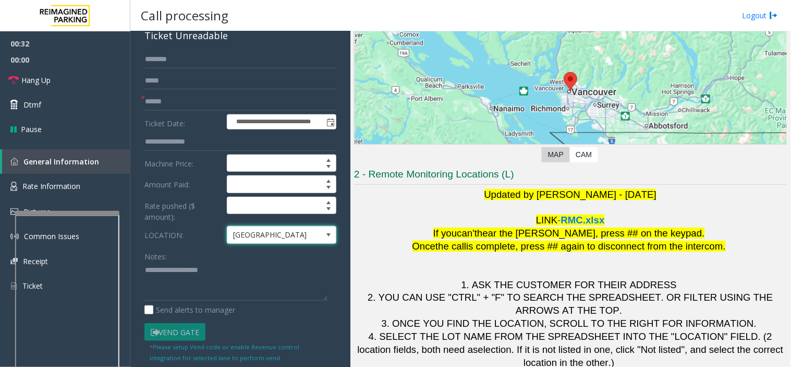
scroll to position [0, 0]
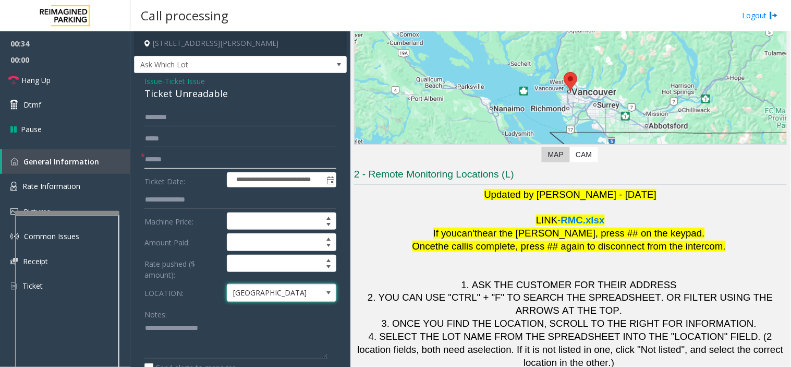
click at [189, 162] on input "text" at bounding box center [240, 160] width 192 height 18
type input "*******"
click at [182, 121] on input "text" at bounding box center [240, 118] width 192 height 18
type input "****"
click at [213, 338] on textarea at bounding box center [236, 339] width 184 height 39
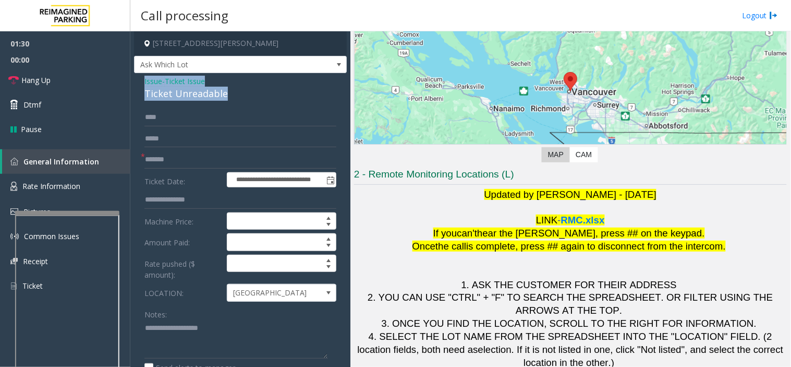
drag, startPoint x: 138, startPoint y: 79, endPoint x: 244, endPoint y: 93, distance: 106.8
click at [244, 93] on div "**********" at bounding box center [240, 331] width 213 height 516
copy div "Issue - Ticket Issue Ticket Unreadable"
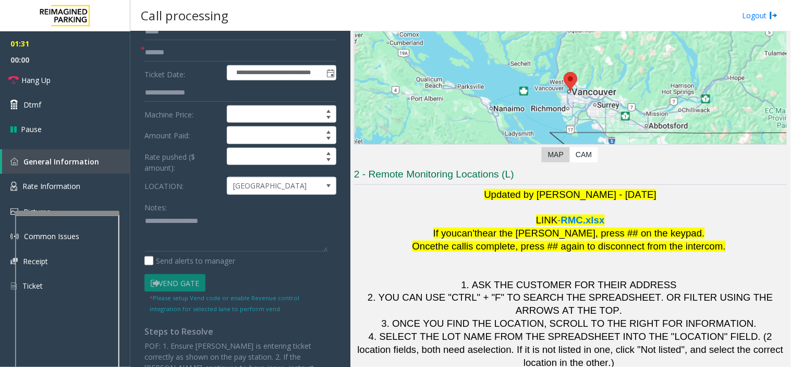
scroll to position [116, 0]
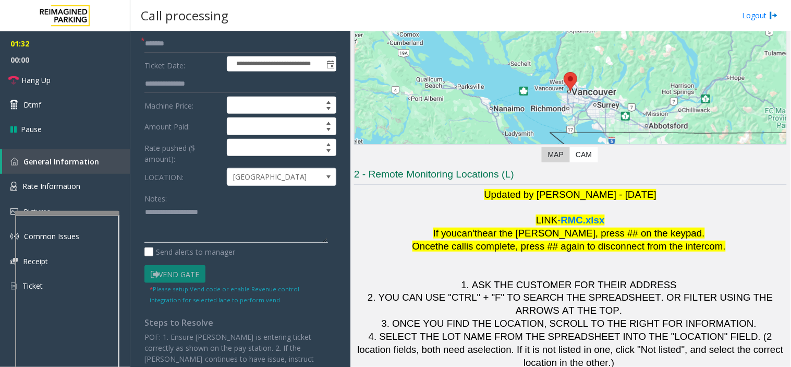
click at [183, 225] on textarea at bounding box center [236, 223] width 184 height 39
paste textarea "**********"
click at [65, 69] on link "Hang Up" at bounding box center [65, 80] width 130 height 25
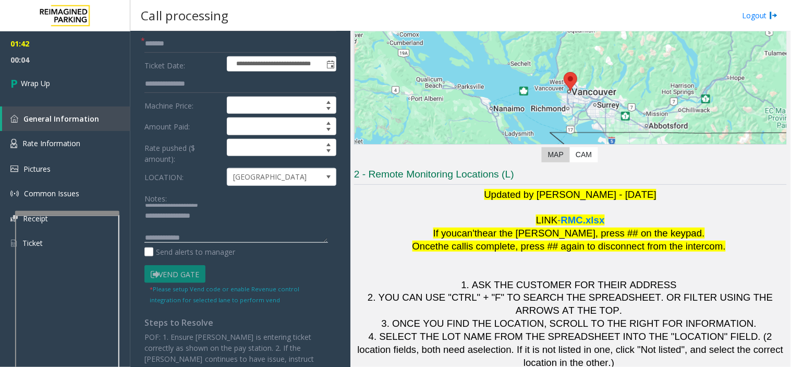
click at [273, 237] on textarea at bounding box center [236, 223] width 184 height 39
paste textarea "**********"
type textarea "**********"
click at [38, 76] on link "Wrap Up" at bounding box center [65, 83] width 130 height 31
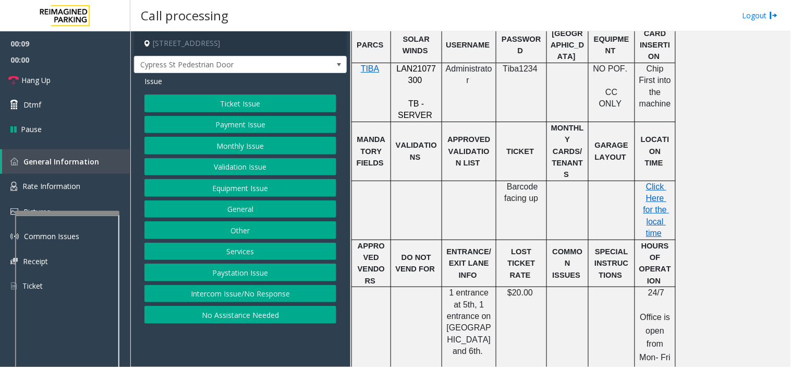
scroll to position [405, 0]
click at [290, 298] on button "Intercom Issue/No Response" at bounding box center [240, 294] width 192 height 18
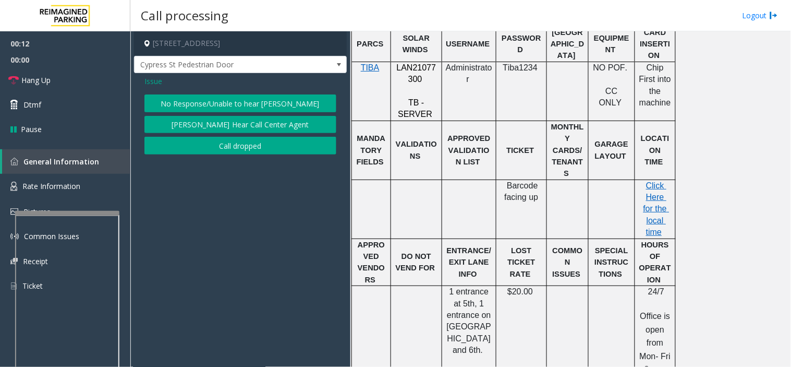
click at [259, 105] on button "No Response/Unable to hear [PERSON_NAME]" at bounding box center [240, 103] width 192 height 18
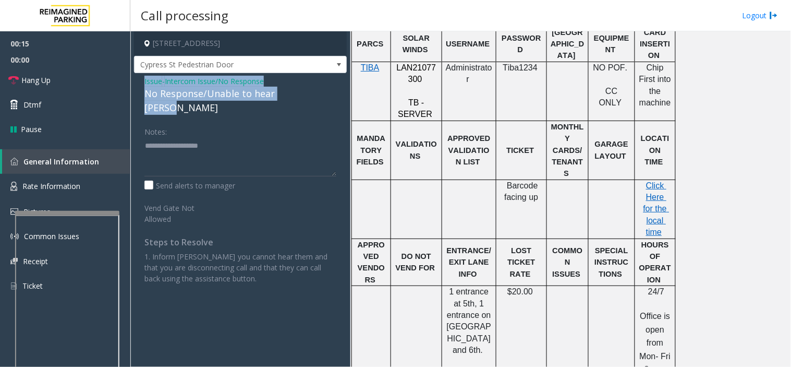
drag, startPoint x: 142, startPoint y: 81, endPoint x: 309, endPoint y: 100, distance: 168.0
click at [309, 100] on div "Issue - Intercom Issue/No Response No Response/Unable to hear [PERSON_NAME] Not…" at bounding box center [240, 183] width 213 height 221
copy div "Issue - Intercom Issue/No Response No Response/Unable to hear [PERSON_NAME]"
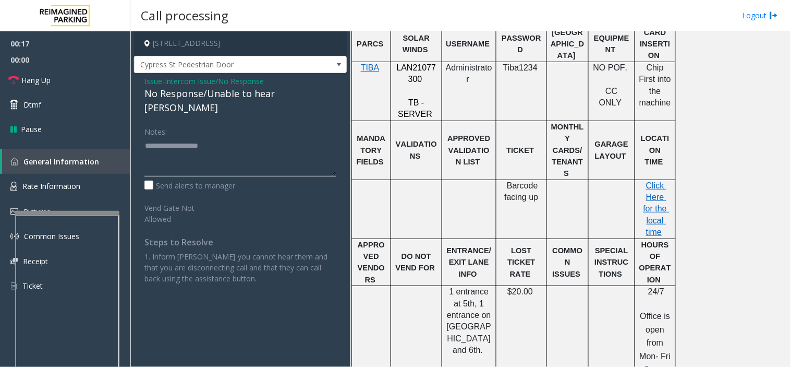
click at [249, 142] on textarea at bounding box center [240, 156] width 192 height 39
paste textarea "**********"
type textarea "**********"
click at [113, 75] on link "Hang Up" at bounding box center [65, 80] width 130 height 25
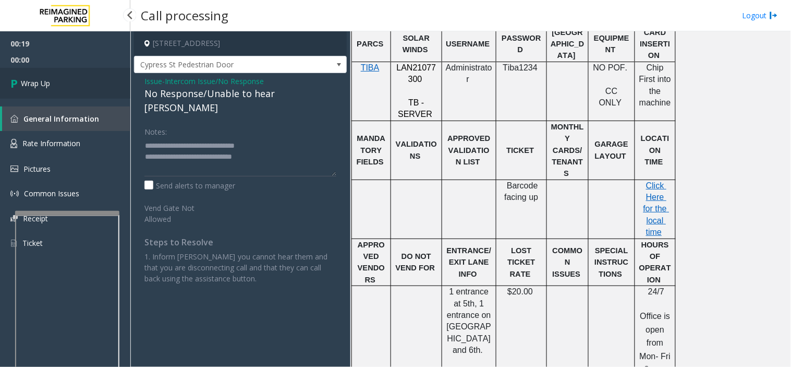
click at [113, 75] on link "Wrap Up" at bounding box center [65, 83] width 130 height 31
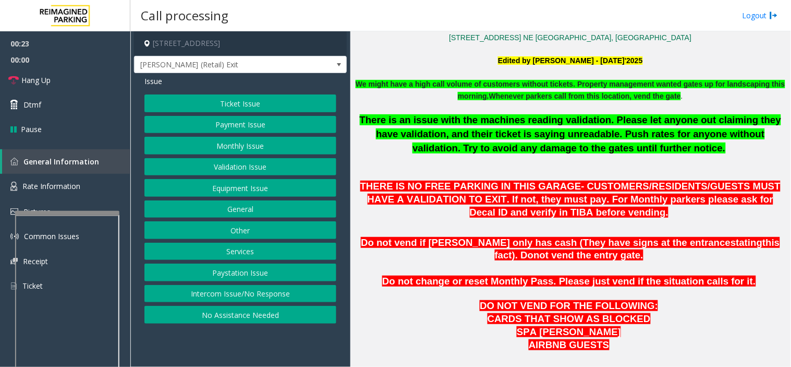
scroll to position [405, 0]
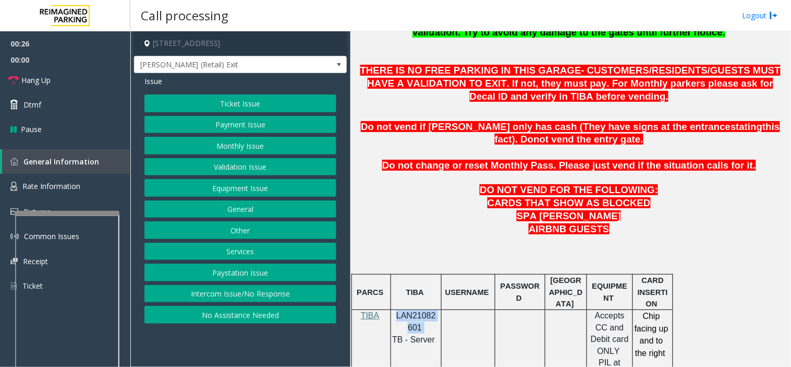
drag, startPoint x: 394, startPoint y: 318, endPoint x: 424, endPoint y: 326, distance: 30.2
click at [424, 326] on p "LAN21082601" at bounding box center [416, 321] width 43 height 23
copy p "LAN21082601"
click at [425, 261] on p at bounding box center [570, 266] width 433 height 14
click at [76, 87] on link "Hang Up" at bounding box center [65, 80] width 130 height 25
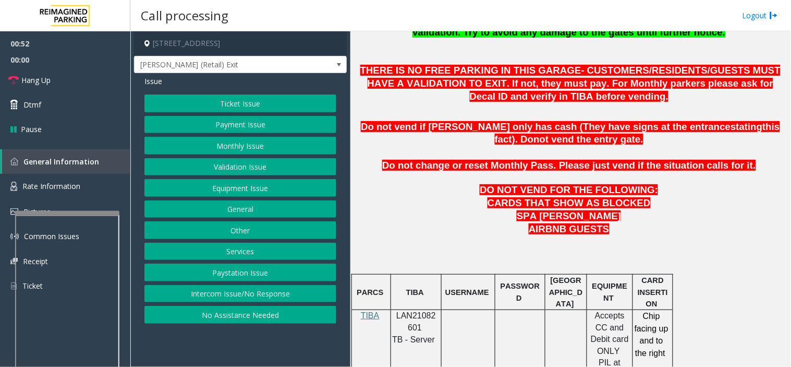
click at [247, 302] on button "Intercom Issue/No Response" at bounding box center [240, 294] width 192 height 18
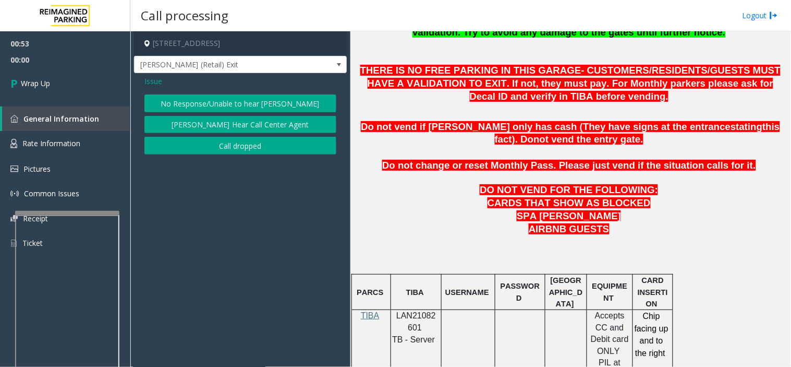
click at [212, 106] on button "No Response/Unable to hear [PERSON_NAME]" at bounding box center [240, 103] width 192 height 18
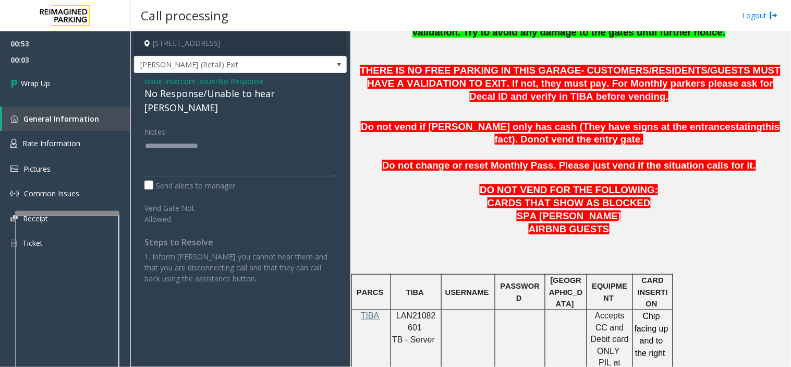
click at [151, 81] on span "Issue" at bounding box center [153, 81] width 18 height 11
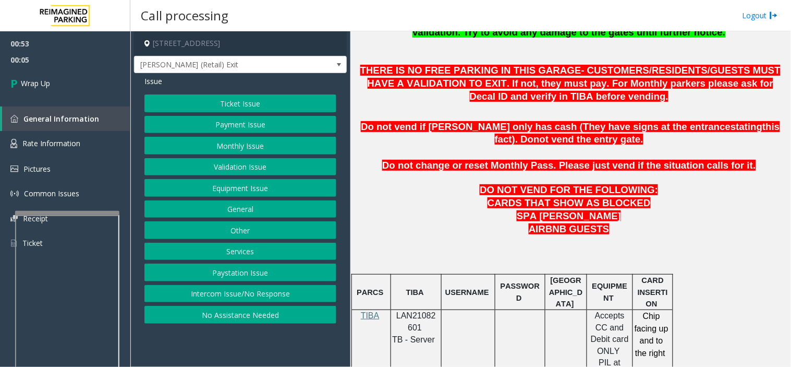
click at [223, 192] on button "Equipment Issue" at bounding box center [240, 188] width 192 height 18
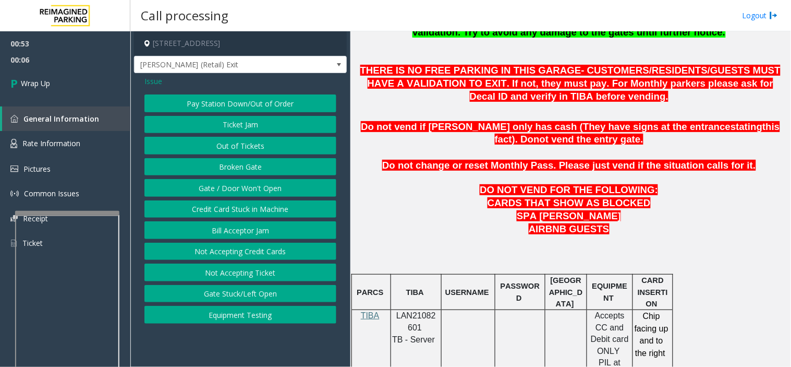
click at [215, 183] on button "Gate / Door Won't Open" at bounding box center [240, 188] width 192 height 18
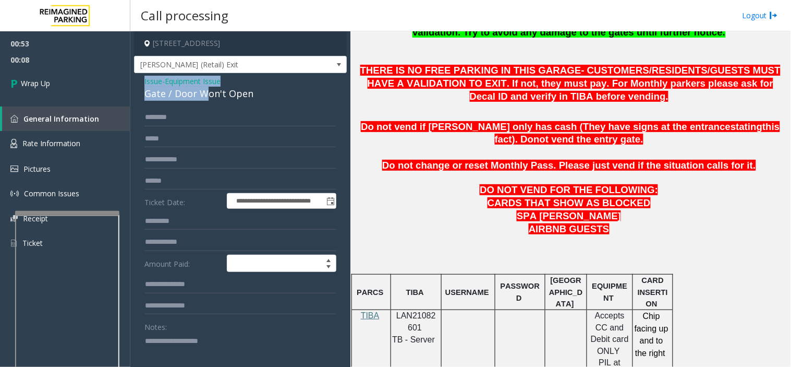
drag, startPoint x: 139, startPoint y: 79, endPoint x: 236, endPoint y: 97, distance: 99.1
click at [226, 95] on div "**********" at bounding box center [240, 331] width 213 height 517
click at [251, 98] on div "Gate / Door Won't Open" at bounding box center [240, 94] width 192 height 14
drag, startPoint x: 136, startPoint y: 78, endPoint x: 267, endPoint y: 95, distance: 132.0
click at [267, 95] on div "**********" at bounding box center [240, 331] width 213 height 517
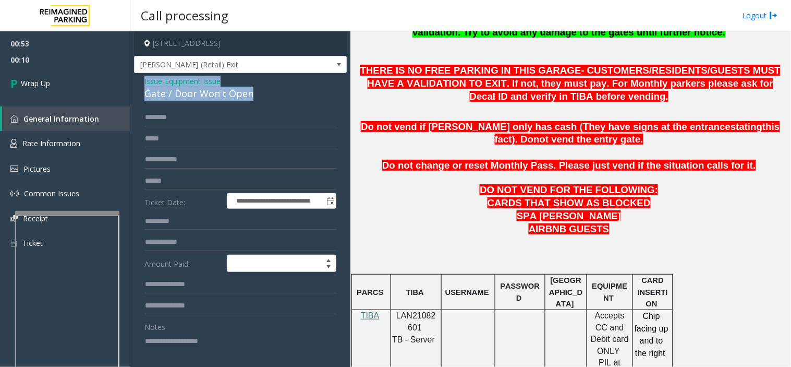
copy div "Issue - Equipment Issue Gate / Door Won't Open"
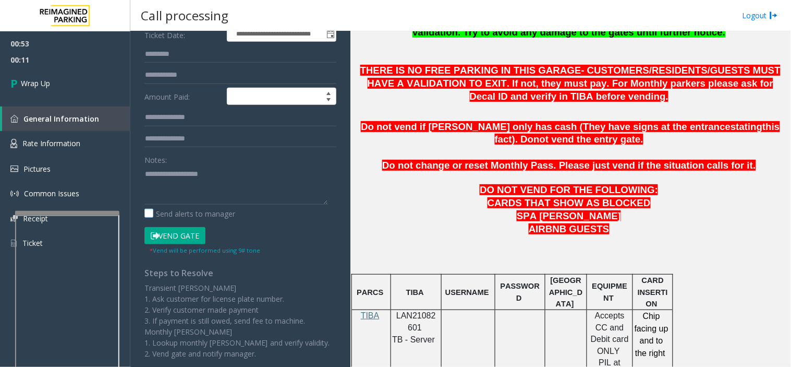
scroll to position [174, 0]
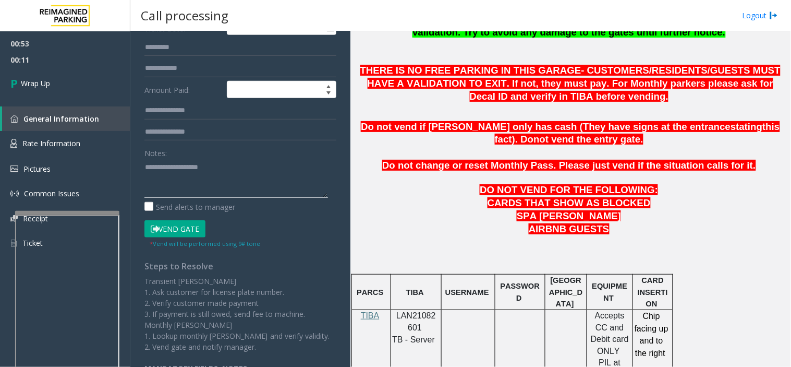
click at [219, 186] on textarea at bounding box center [236, 178] width 184 height 39
paste textarea "**********"
click at [293, 183] on textarea at bounding box center [236, 178] width 184 height 39
click at [289, 192] on textarea at bounding box center [236, 178] width 184 height 39
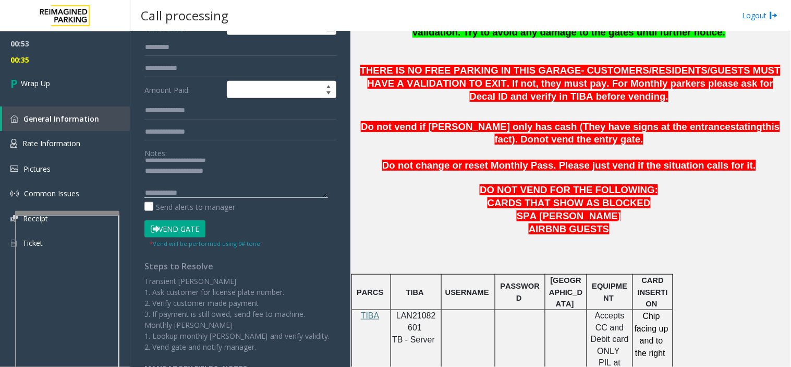
paste textarea "**********"
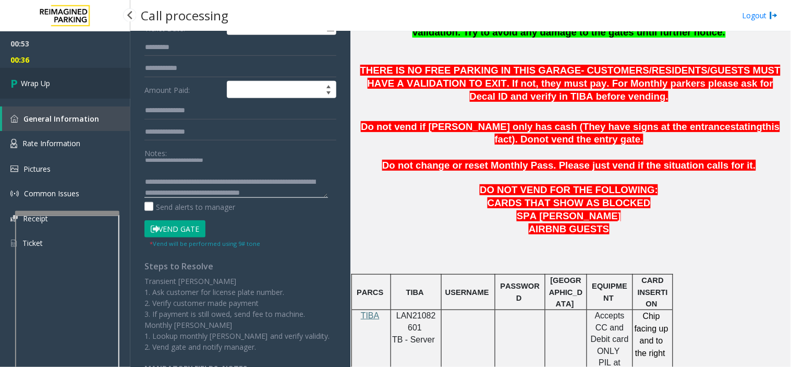
type textarea "**********"
click at [40, 73] on link "Wrap Up" at bounding box center [65, 83] width 130 height 31
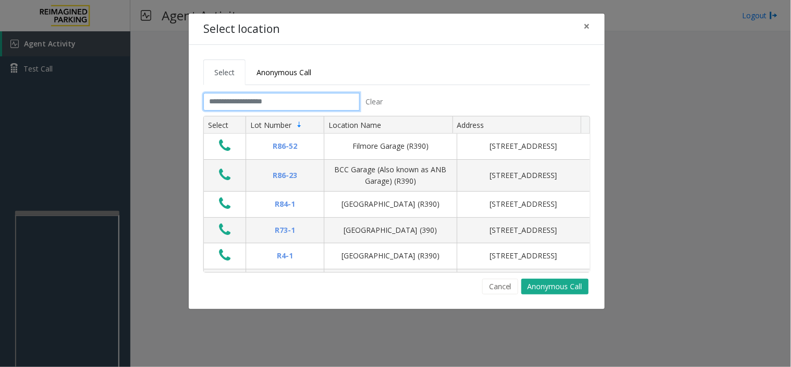
click at [264, 99] on input "text" at bounding box center [281, 102] width 156 height 18
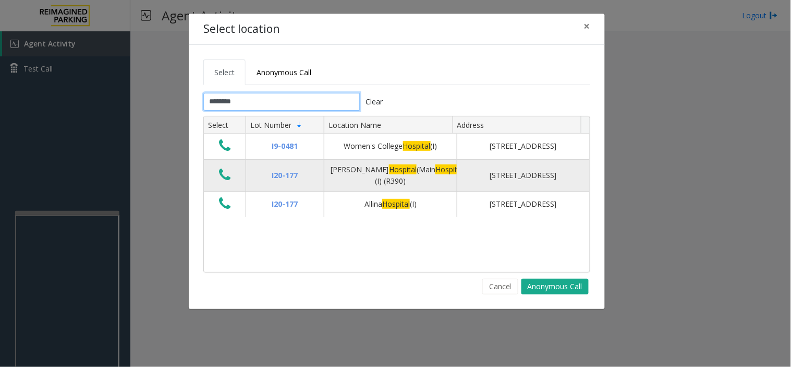
type input "********"
click at [225, 173] on icon "Data table" at bounding box center [224, 174] width 11 height 15
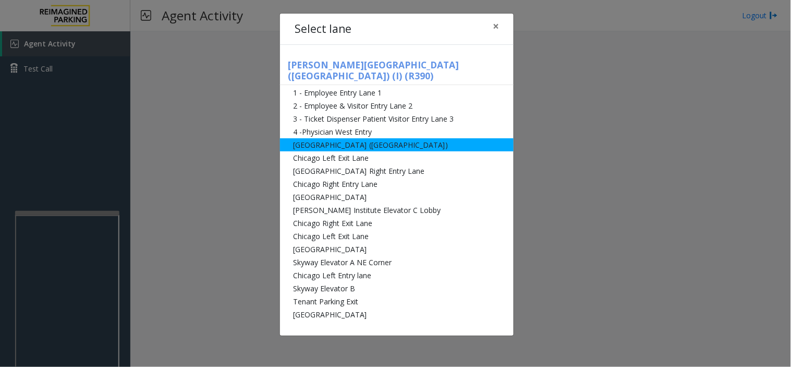
click at [317, 138] on li "[GEOGRAPHIC_DATA] ([GEOGRAPHIC_DATA])" at bounding box center [397, 144] width 234 height 13
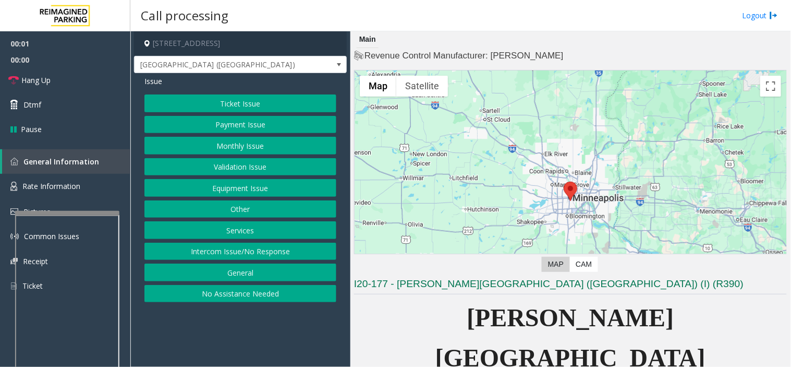
click at [233, 231] on button "Services" at bounding box center [240, 230] width 192 height 18
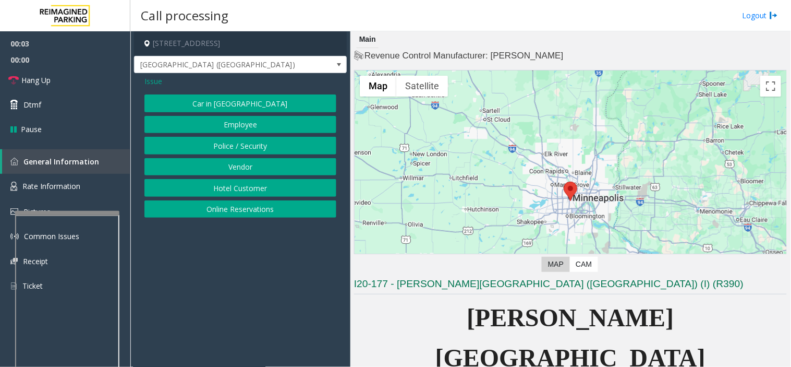
click at [238, 126] on button "Employee" at bounding box center [240, 125] width 192 height 18
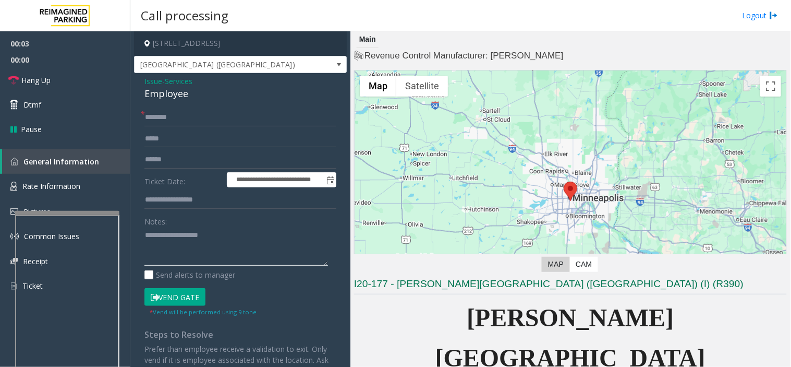
click at [206, 243] on textarea at bounding box center [236, 246] width 184 height 39
type textarea "******"
click at [231, 122] on input "text" at bounding box center [240, 118] width 192 height 18
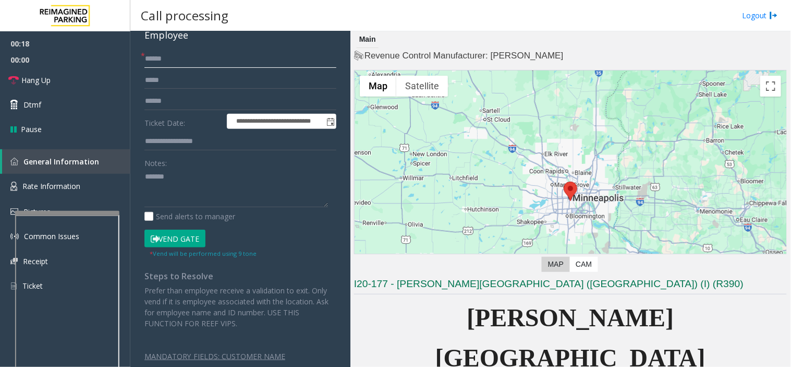
scroll to position [64, 0]
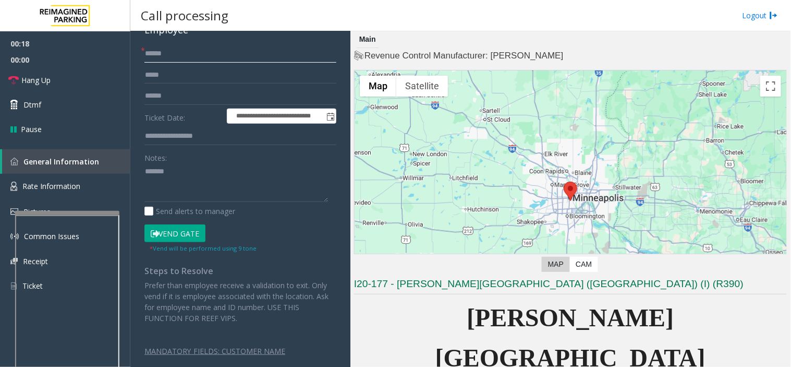
type input "******"
click at [190, 226] on button "Vend Gate" at bounding box center [174, 233] width 61 height 18
click at [187, 184] on textarea at bounding box center [236, 182] width 184 height 39
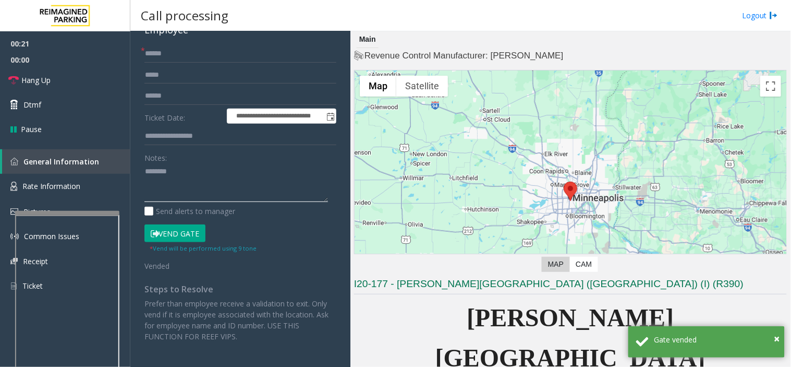
scroll to position [0, 0]
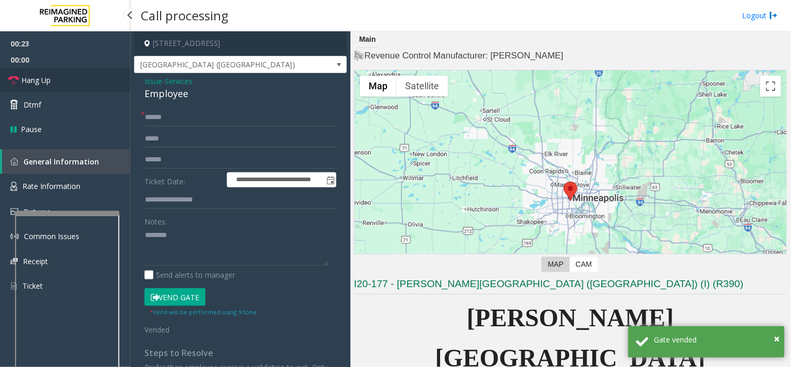
click at [92, 79] on link "Hang Up" at bounding box center [65, 80] width 130 height 25
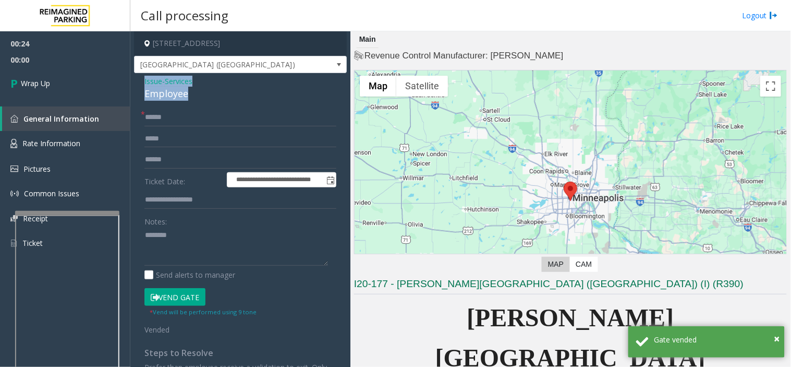
drag, startPoint x: 144, startPoint y: 78, endPoint x: 197, endPoint y: 98, distance: 56.6
click at [197, 98] on div "Issue - Services Employee" at bounding box center [240, 88] width 192 height 25
copy div "Issue - Services Employee"
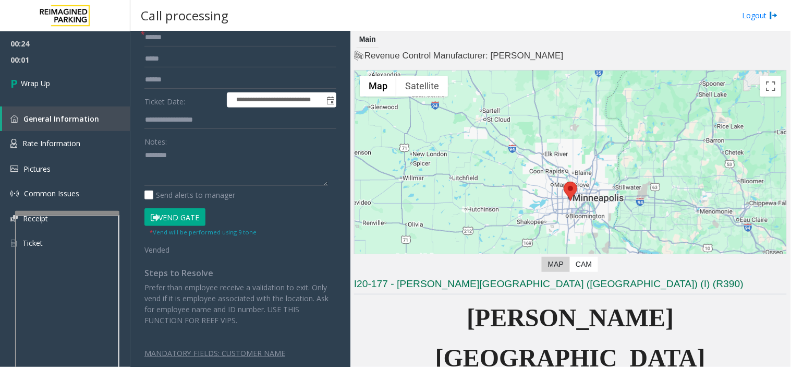
scroll to position [82, 0]
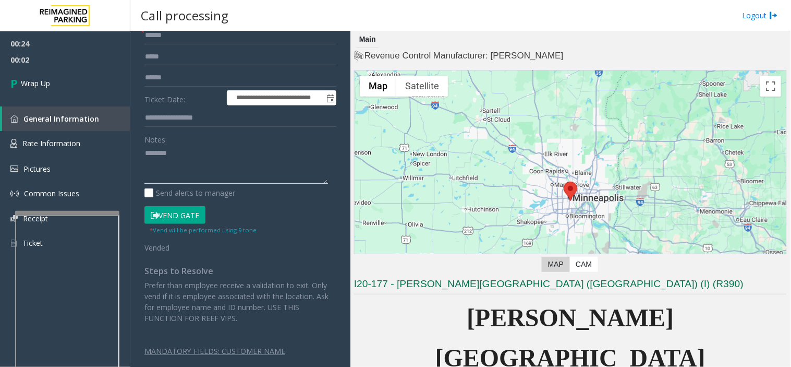
click at [166, 171] on textarea at bounding box center [236, 164] width 184 height 39
paste textarea "**********"
click at [232, 170] on textarea at bounding box center [236, 164] width 184 height 39
click at [234, 178] on textarea at bounding box center [236, 164] width 184 height 39
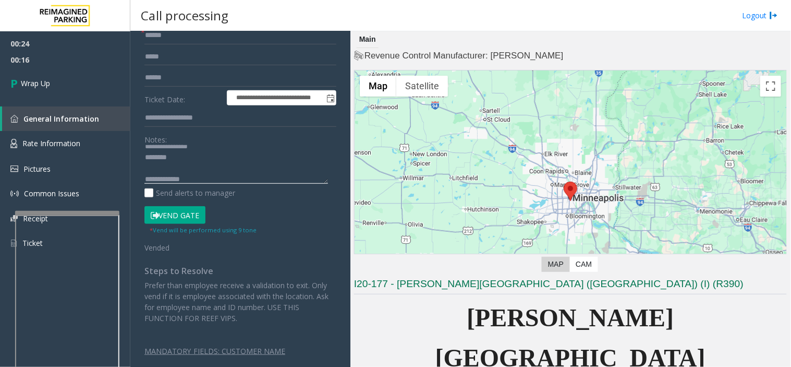
paste textarea "**********"
click at [145, 149] on textarea at bounding box center [236, 164] width 184 height 39
type textarea "**********"
click at [88, 87] on link "Wrap Up" at bounding box center [65, 83] width 130 height 31
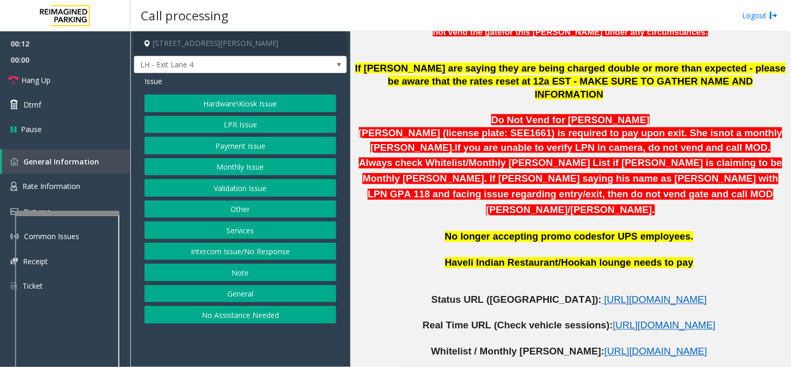
scroll to position [405, 0]
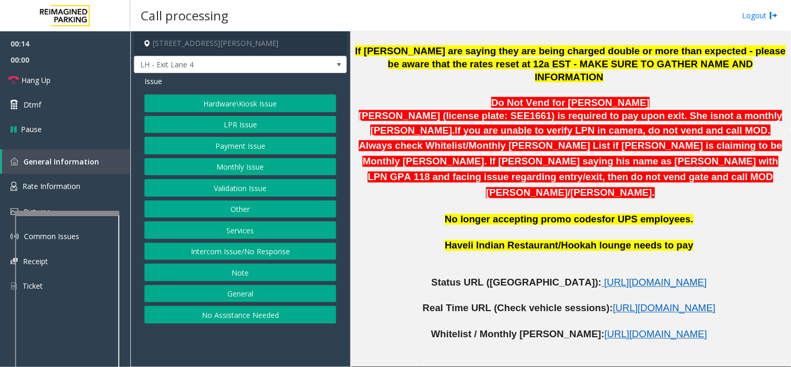
click at [244, 127] on button "LPR Issue" at bounding box center [240, 125] width 192 height 18
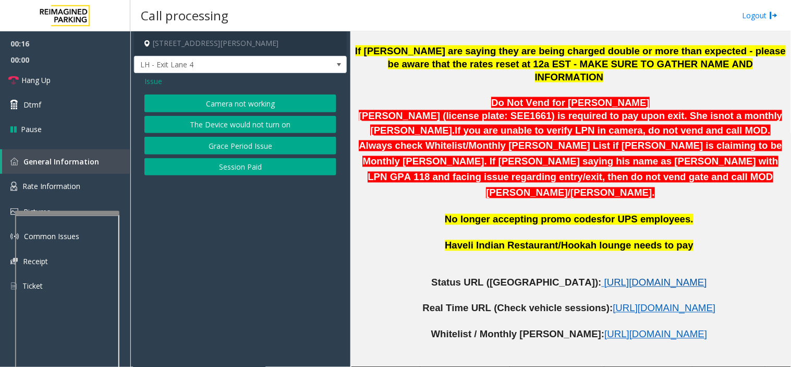
click at [605, 277] on span "https://www.parkjockey.com/en-us/manage/1633/status" at bounding box center [656, 282] width 103 height 11
click at [273, 107] on button "Camera not working" at bounding box center [240, 103] width 192 height 18
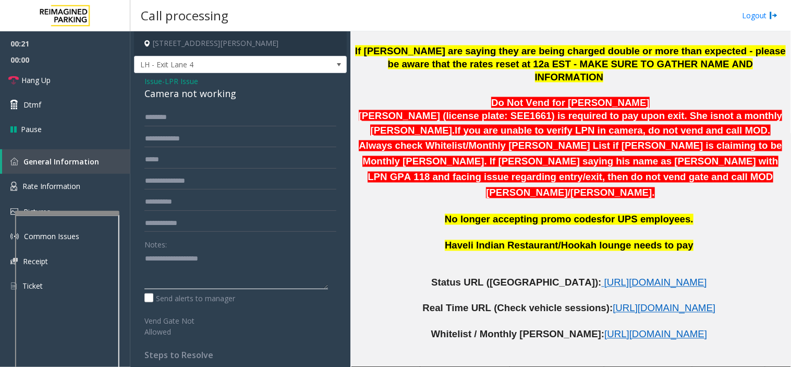
click at [185, 271] on textarea at bounding box center [236, 269] width 184 height 39
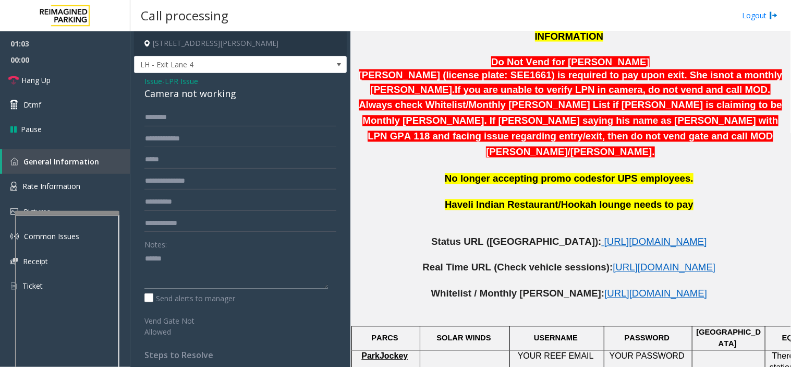
scroll to position [463, 0]
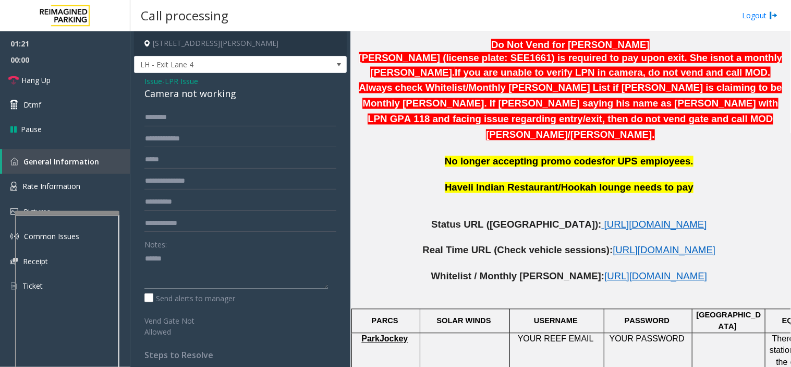
click at [197, 259] on textarea at bounding box center [236, 269] width 184 height 39
click at [63, 78] on link "Hang Up" at bounding box center [65, 80] width 130 height 25
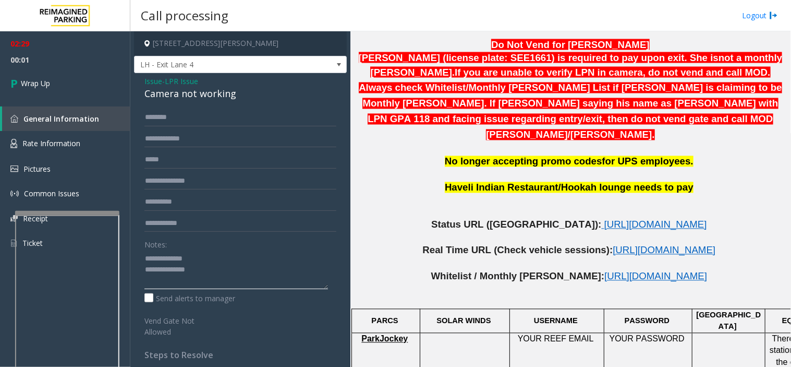
click at [215, 271] on textarea at bounding box center [236, 269] width 184 height 39
drag, startPoint x: 142, startPoint y: 77, endPoint x: 236, endPoint y: 92, distance: 95.6
click at [236, 92] on div "Issue - LPR Issue Camera not working Notes: Send alerts to manager Vend Gate No…" at bounding box center [240, 278] width 213 height 411
copy div "Issue - LPR Issue Camera not working"
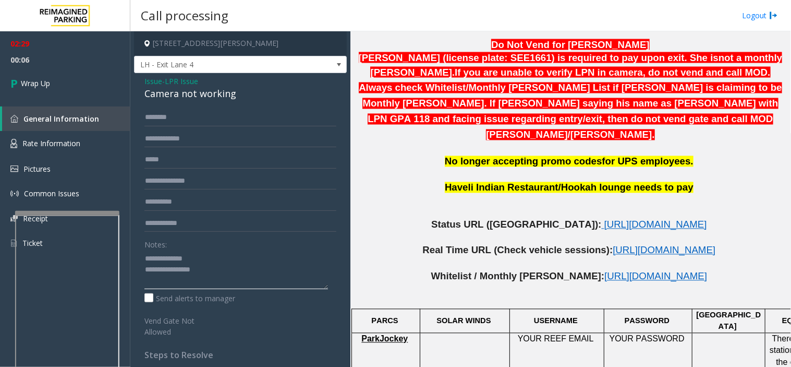
click at [173, 284] on textarea at bounding box center [236, 269] width 184 height 39
paste textarea "**********"
click at [246, 288] on textarea at bounding box center [236, 269] width 184 height 39
paste textarea "**********"
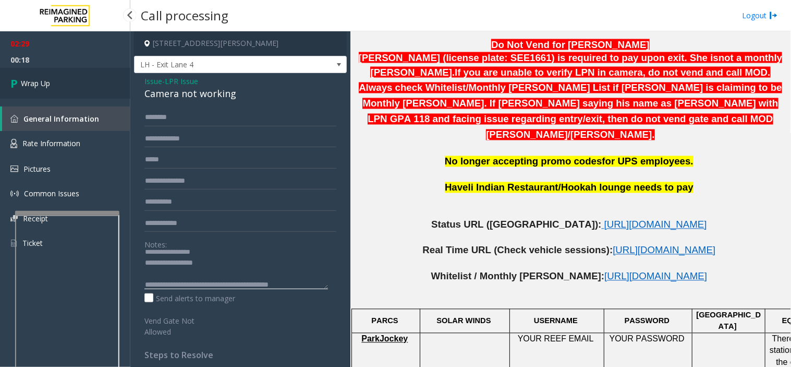
type textarea "**********"
click at [19, 89] on icon at bounding box center [15, 83] width 10 height 17
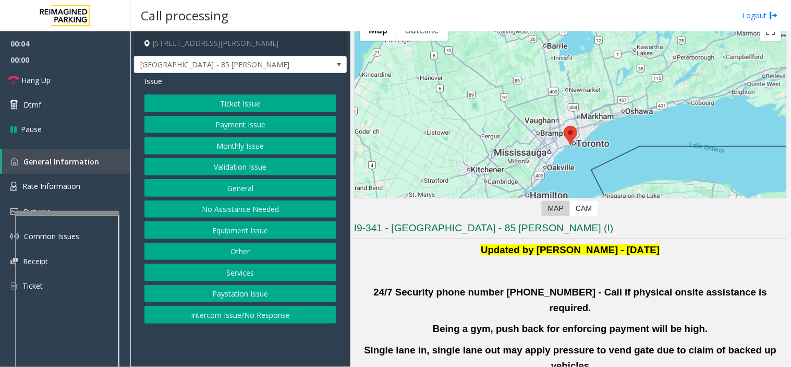
scroll to position [116, 0]
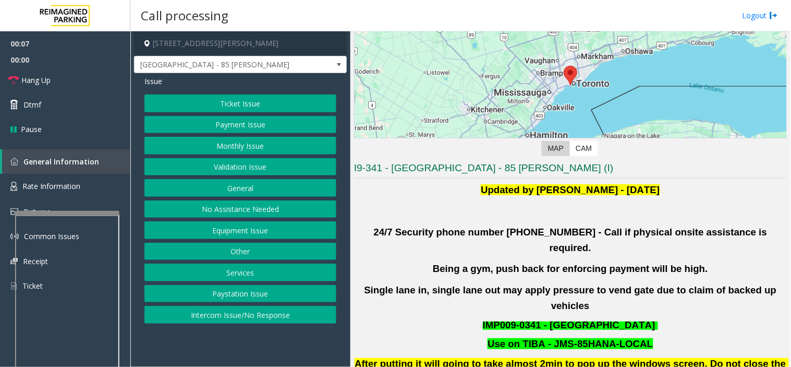
click at [262, 172] on button "Validation Issue" at bounding box center [240, 167] width 192 height 18
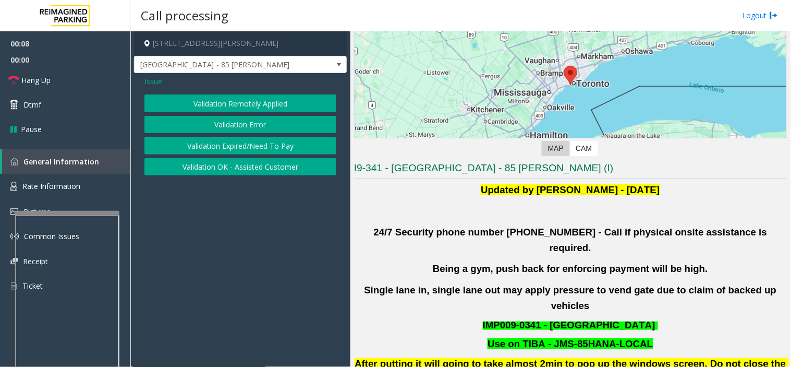
click at [231, 125] on button "Validation Error" at bounding box center [240, 125] width 192 height 18
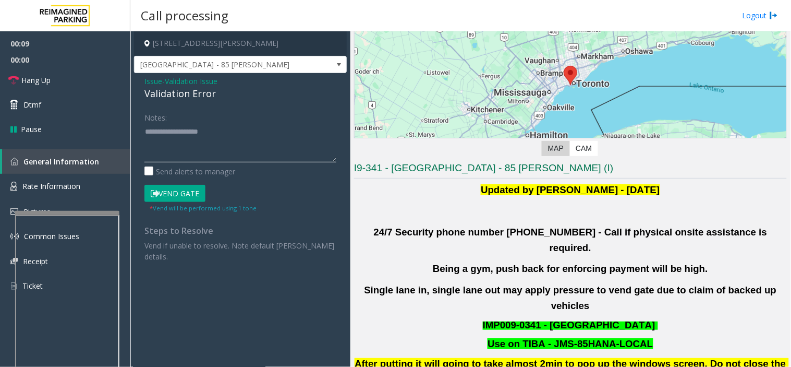
click at [207, 140] on textarea at bounding box center [240, 142] width 192 height 39
click at [174, 197] on button "Vend Gate" at bounding box center [174, 194] width 61 height 18
click at [227, 157] on textarea at bounding box center [240, 142] width 192 height 39
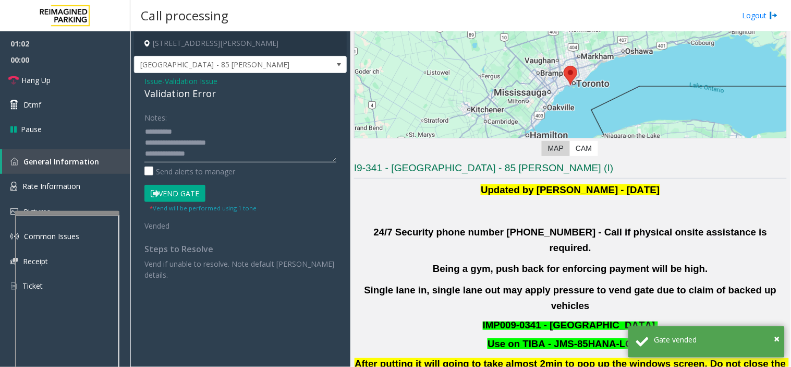
scroll to position [18, 0]
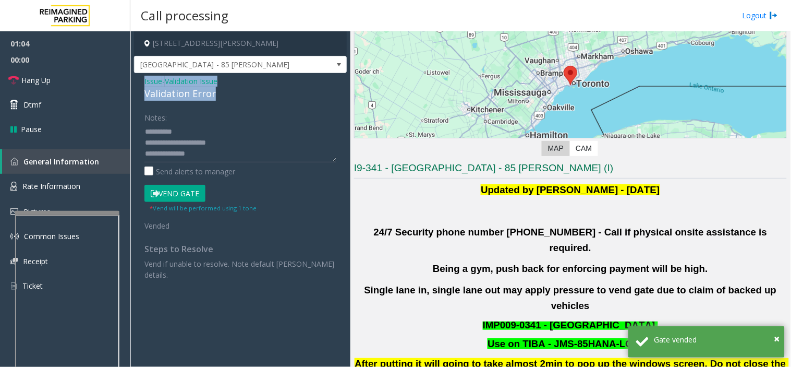
drag, startPoint x: 141, startPoint y: 76, endPoint x: 225, endPoint y: 98, distance: 86.8
click at [225, 98] on div "Issue - Validation Issue Validation Error Notes: Send alerts to manager Vend Ga…" at bounding box center [240, 181] width 213 height 217
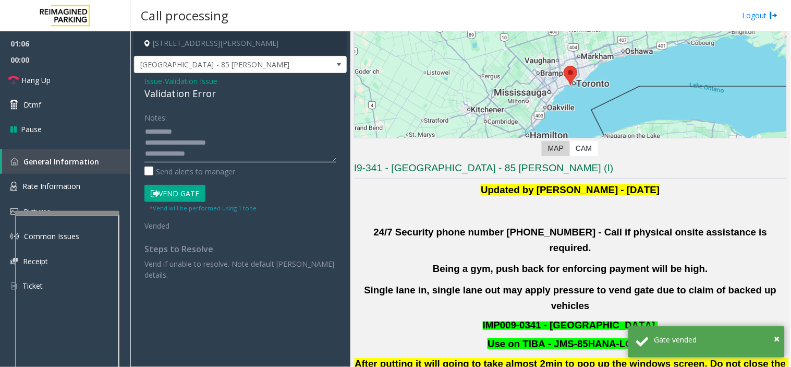
click at [160, 156] on textarea at bounding box center [240, 142] width 192 height 39
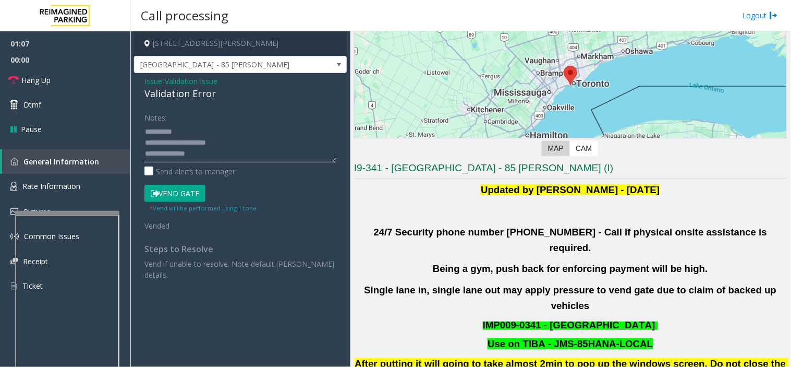
paste textarea "**********"
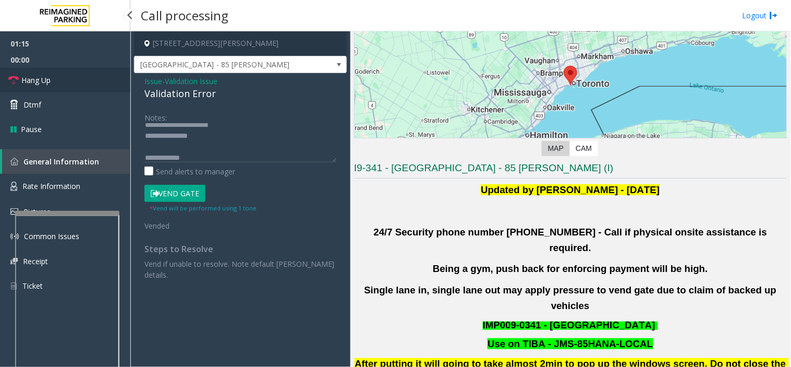
click at [71, 76] on link "Hang Up" at bounding box center [65, 80] width 130 height 25
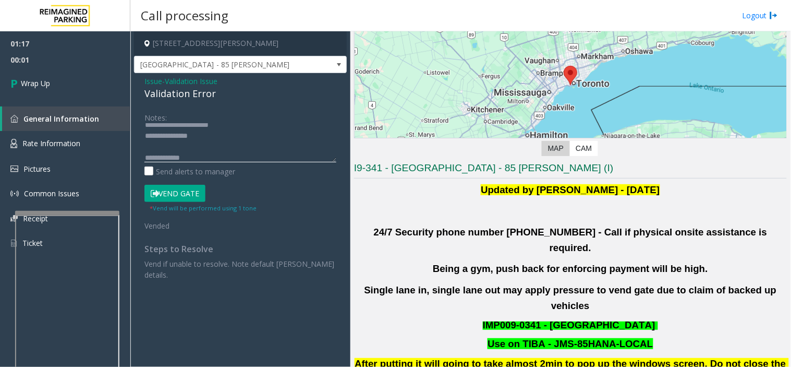
click at [288, 151] on textarea at bounding box center [240, 142] width 192 height 39
click at [286, 152] on textarea at bounding box center [240, 142] width 192 height 39
paste textarea "**********"
type textarea "**********"
click at [91, 75] on link "Wrap Up" at bounding box center [65, 83] width 130 height 31
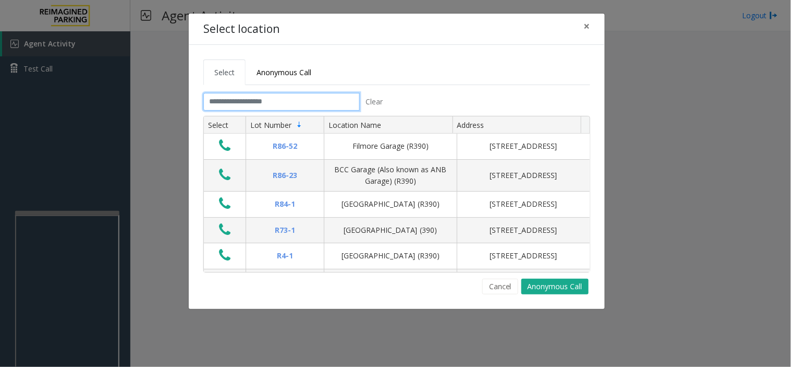
click at [319, 103] on input "text" at bounding box center [281, 102] width 156 height 18
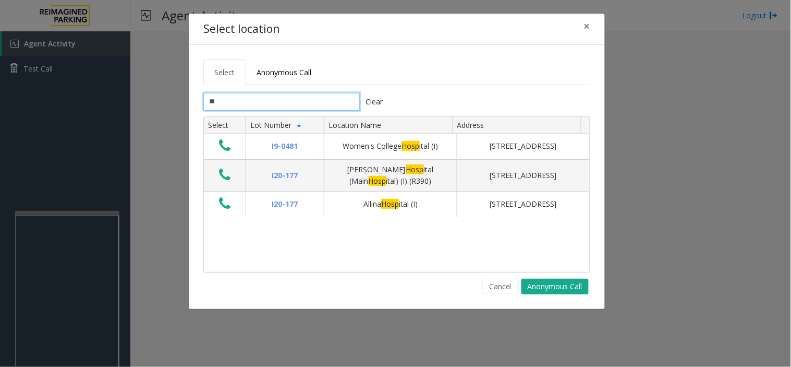
type input "*"
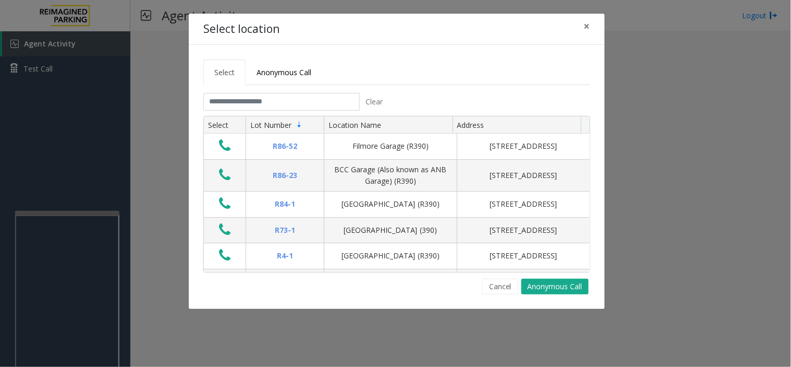
drag, startPoint x: 502, startPoint y: 285, endPoint x: 468, endPoint y: 280, distance: 34.2
click at [502, 285] on button "Cancel" at bounding box center [501, 287] width 36 height 16
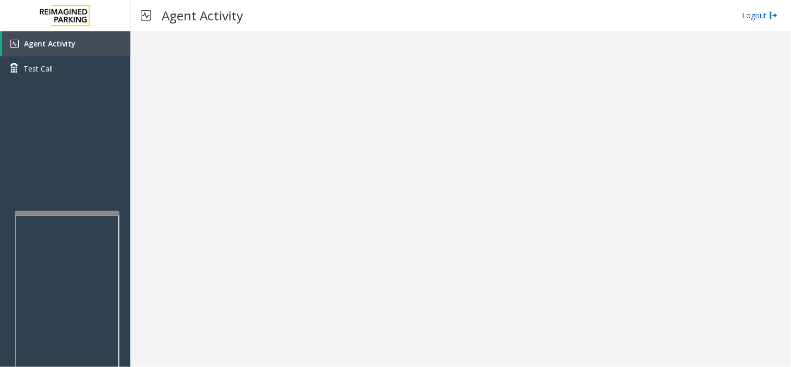
click at [772, 16] on img at bounding box center [774, 15] width 8 height 11
